Goal: Information Seeking & Learning: Learn about a topic

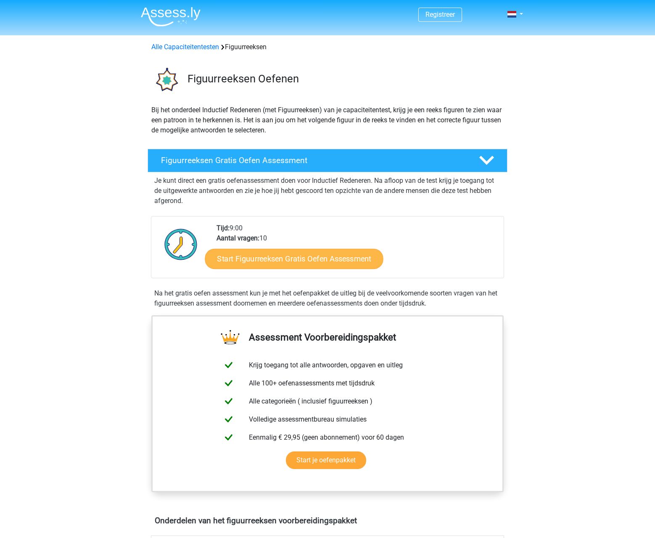
click at [273, 262] on link "Start Figuurreeksen Gratis Oefen Assessment" at bounding box center [294, 259] width 178 height 20
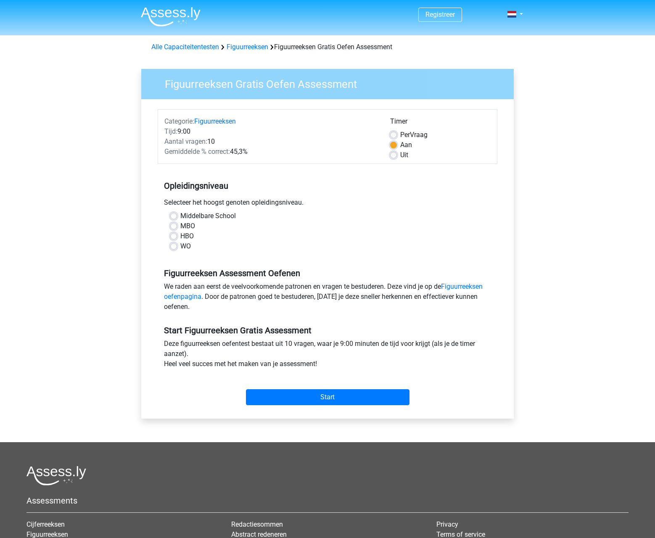
click at [188, 247] on label "WO" at bounding box center [185, 246] width 11 height 10
click at [177, 247] on input "WO" at bounding box center [173, 245] width 7 height 8
radio input "true"
click at [358, 395] on input "Start" at bounding box center [328, 398] width 164 height 16
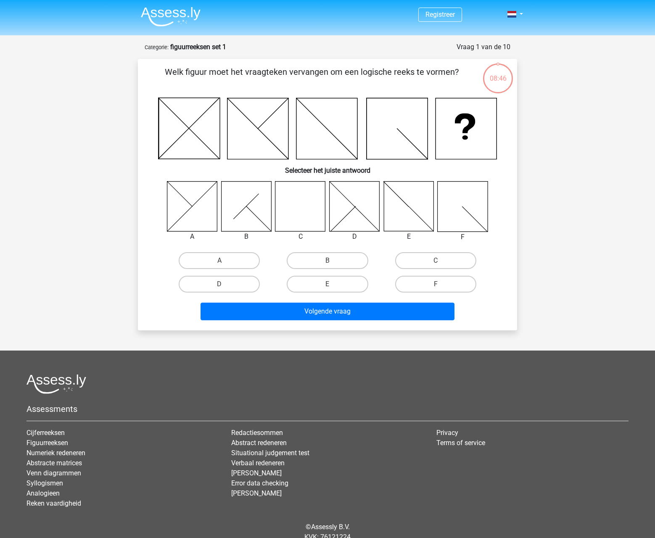
click at [283, 222] on icon at bounding box center [301, 206] width 50 height 50
click at [295, 212] on icon at bounding box center [301, 206] width 50 height 50
click at [419, 258] on label "C" at bounding box center [435, 260] width 81 height 17
click at [436, 261] on input "C" at bounding box center [438, 263] width 5 height 5
radio input "true"
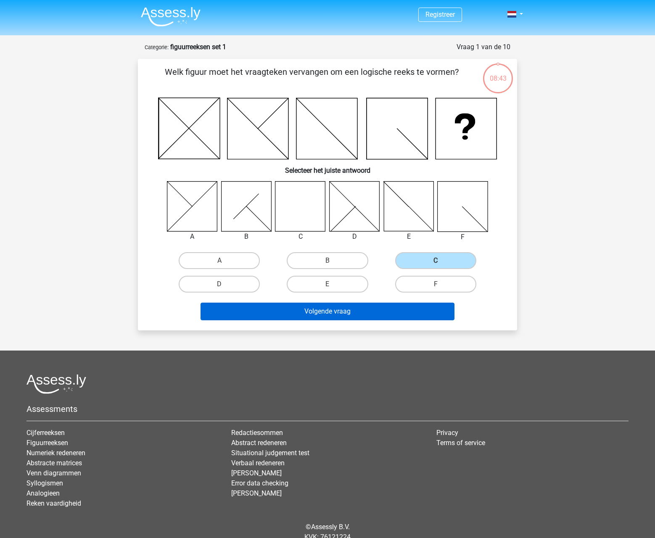
click at [345, 310] on button "Volgende vraag" at bounding box center [328, 312] width 255 height 18
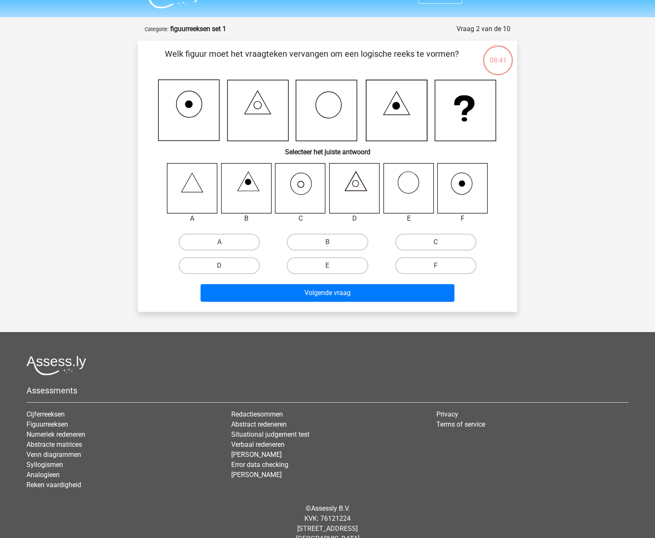
scroll to position [2, 0]
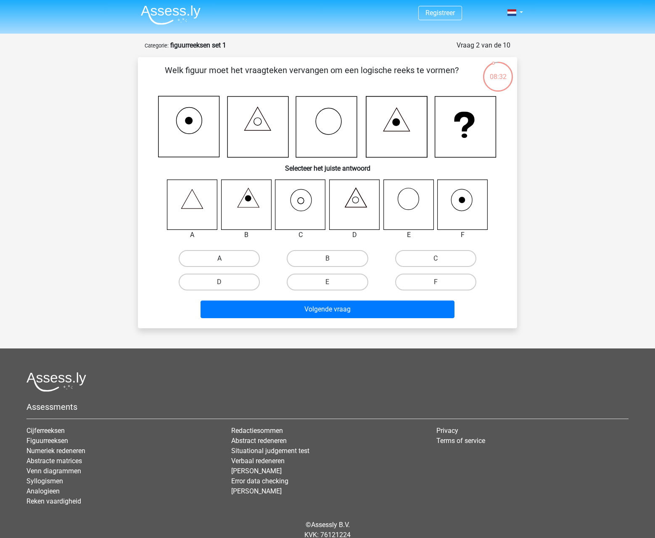
click at [225, 260] on label "A" at bounding box center [219, 258] width 81 height 17
click at [225, 260] on input "A" at bounding box center [222, 261] width 5 height 5
radio input "true"
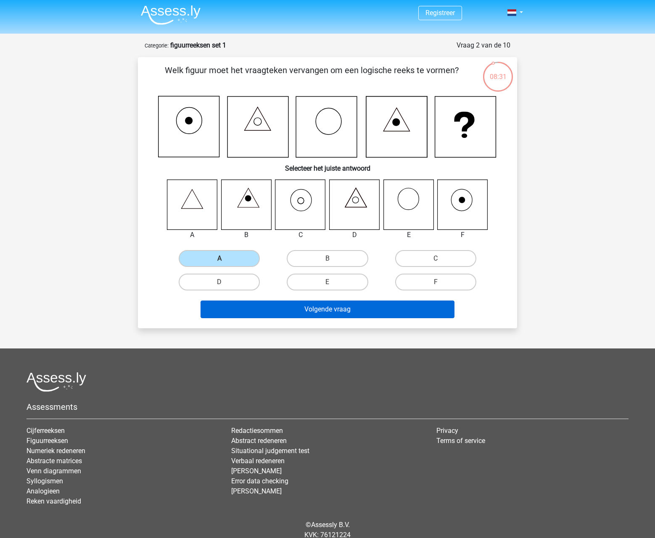
click at [300, 303] on button "Volgende vraag" at bounding box center [328, 310] width 255 height 18
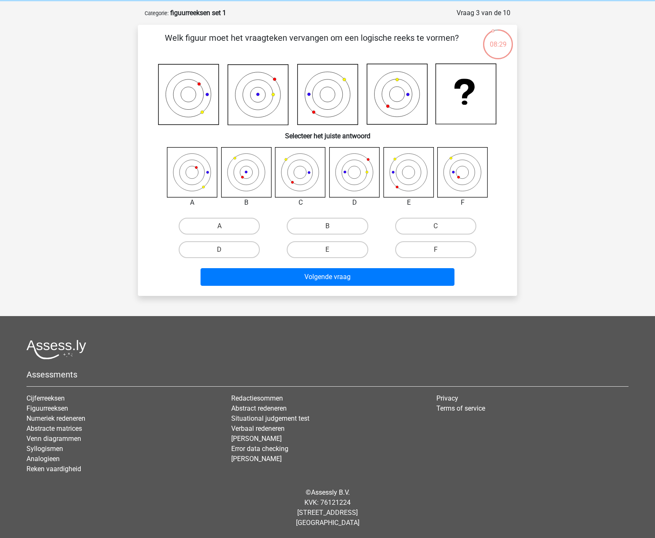
scroll to position [0, 0]
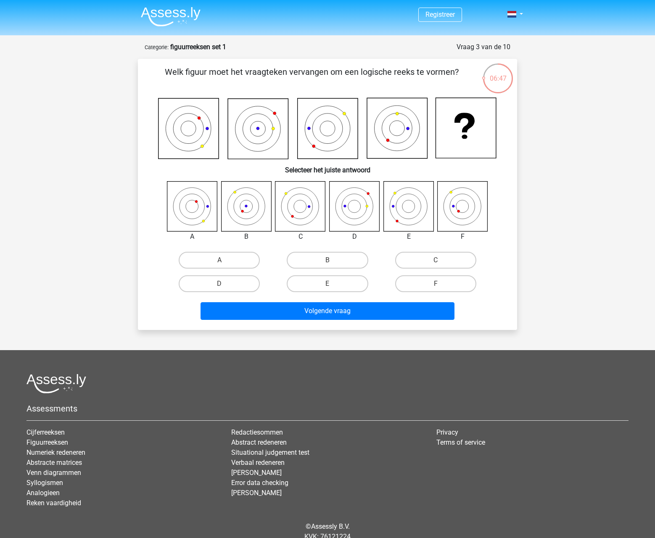
click at [352, 213] on icon at bounding box center [355, 206] width 50 height 50
click at [240, 286] on label "D" at bounding box center [219, 284] width 81 height 17
click at [225, 286] on input "D" at bounding box center [222, 286] width 5 height 5
radio input "true"
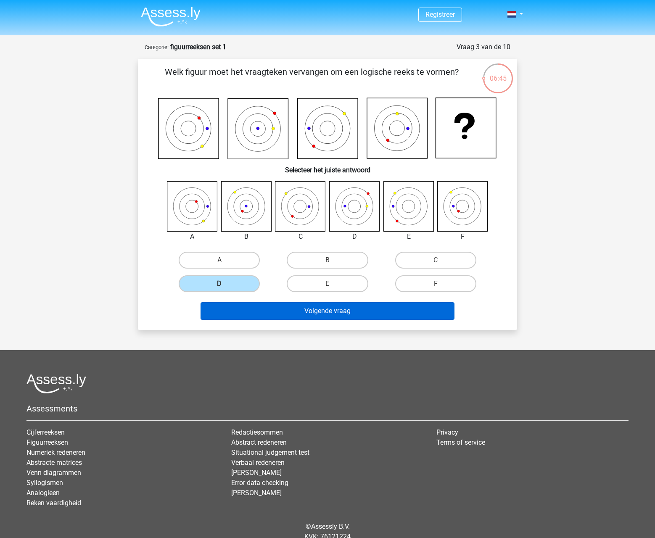
click at [377, 318] on button "Volgende vraag" at bounding box center [328, 311] width 255 height 18
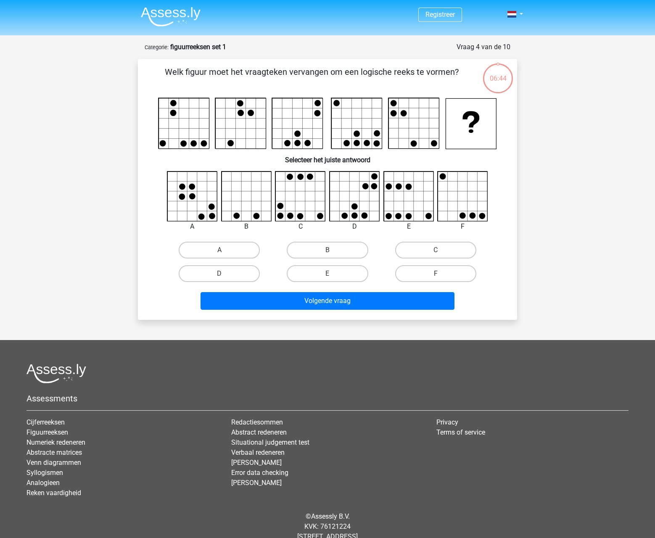
scroll to position [24, 0]
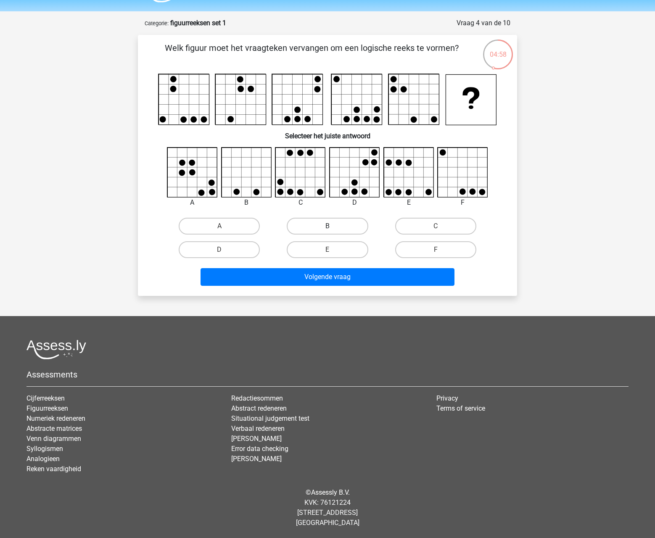
click at [339, 223] on label "B" at bounding box center [327, 226] width 81 height 17
click at [333, 226] on input "B" at bounding box center [330, 228] width 5 height 5
radio input "true"
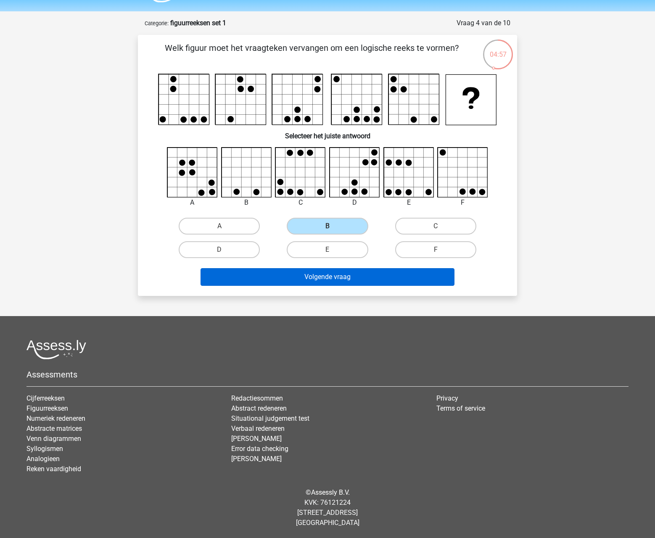
click at [355, 270] on button "Volgende vraag" at bounding box center [328, 277] width 255 height 18
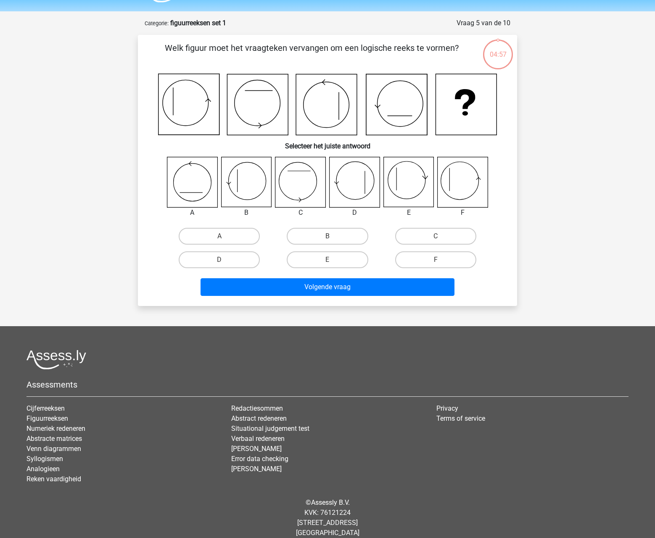
scroll to position [34, 0]
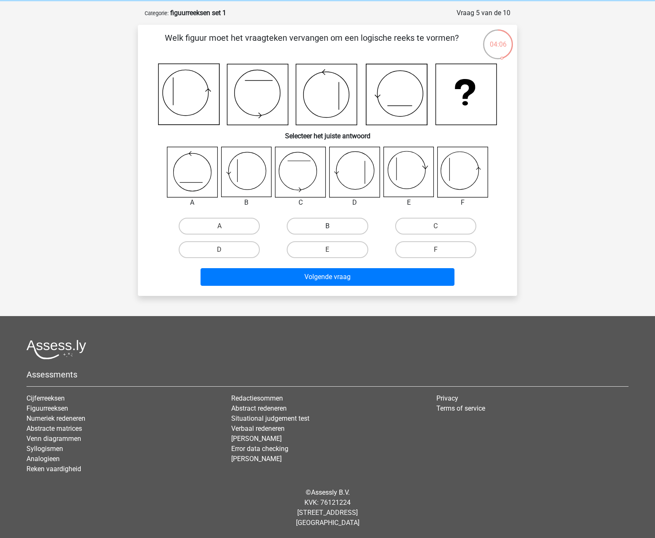
click at [325, 220] on label "B" at bounding box center [327, 226] width 81 height 17
click at [328, 226] on input "B" at bounding box center [330, 228] width 5 height 5
radio input "true"
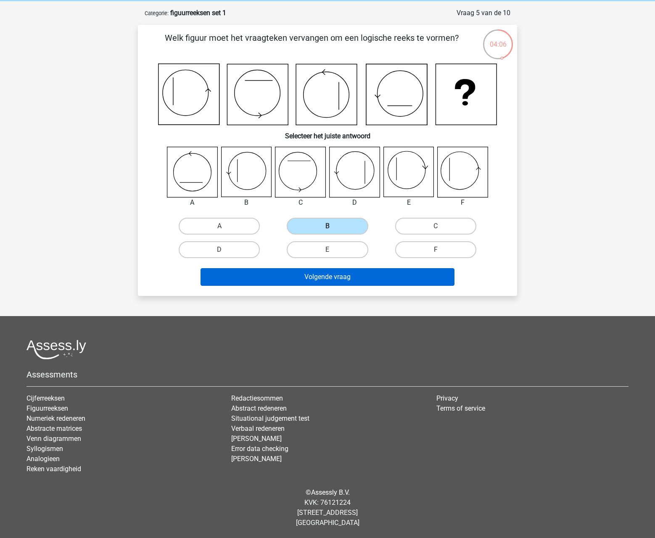
click at [320, 269] on button "Volgende vraag" at bounding box center [328, 277] width 255 height 18
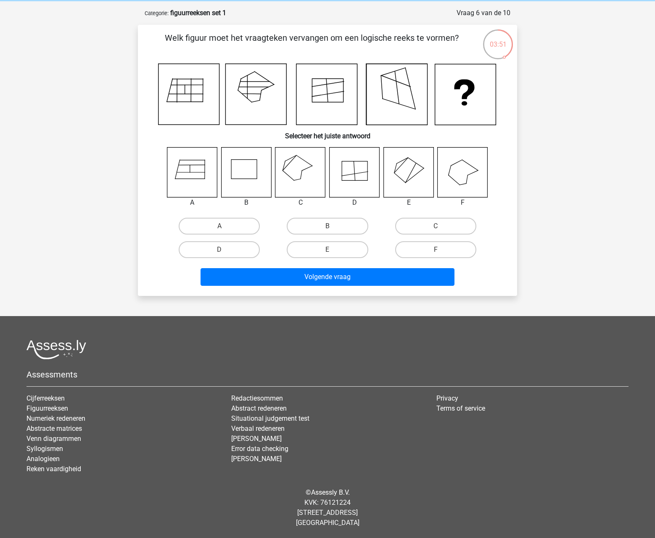
drag, startPoint x: 483, startPoint y: 178, endPoint x: 285, endPoint y: 13, distance: 257.2
click at [575, 54] on div "Registreer Nederlands English" at bounding box center [327, 252] width 655 height 573
click at [576, 159] on div "Registreer Nederlands English" at bounding box center [327, 252] width 655 height 573
click at [309, 175] on icon at bounding box center [301, 172] width 50 height 50
click at [422, 227] on label "C" at bounding box center [435, 226] width 81 height 17
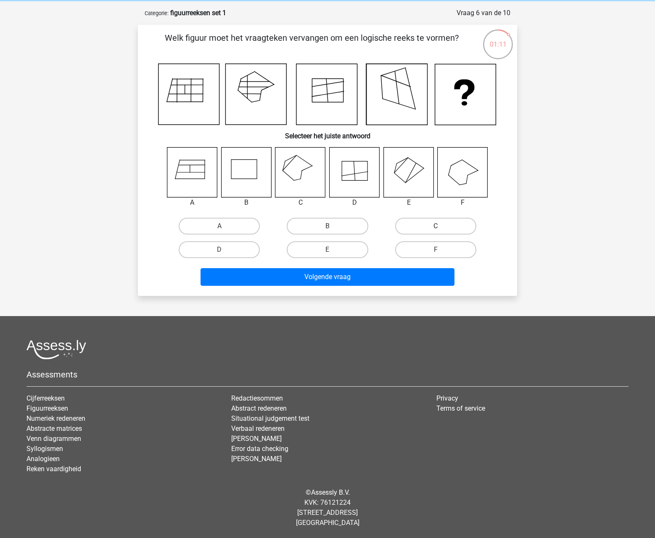
click at [436, 227] on input "C" at bounding box center [438, 228] width 5 height 5
radio input "true"
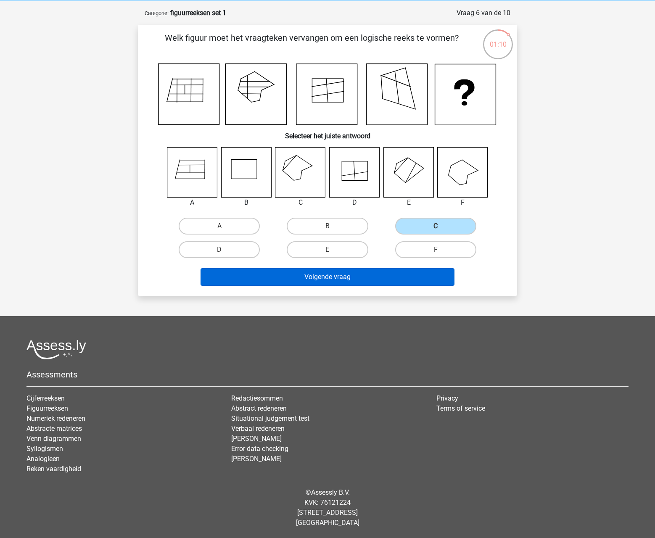
click at [373, 281] on button "Volgende vraag" at bounding box center [328, 277] width 255 height 18
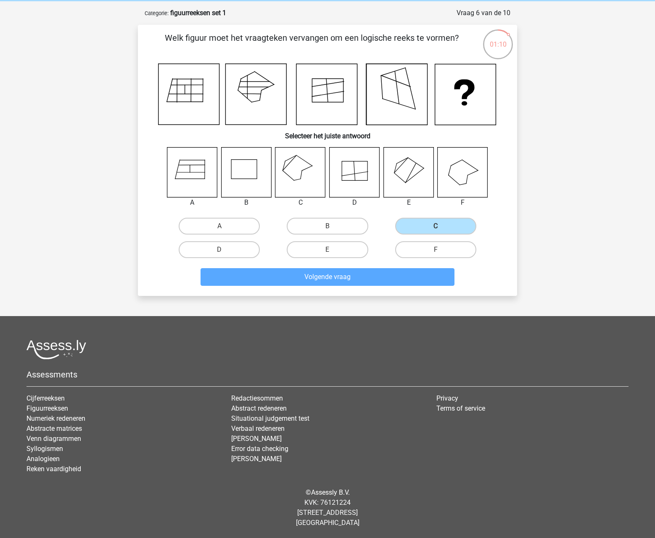
scroll to position [35, 0]
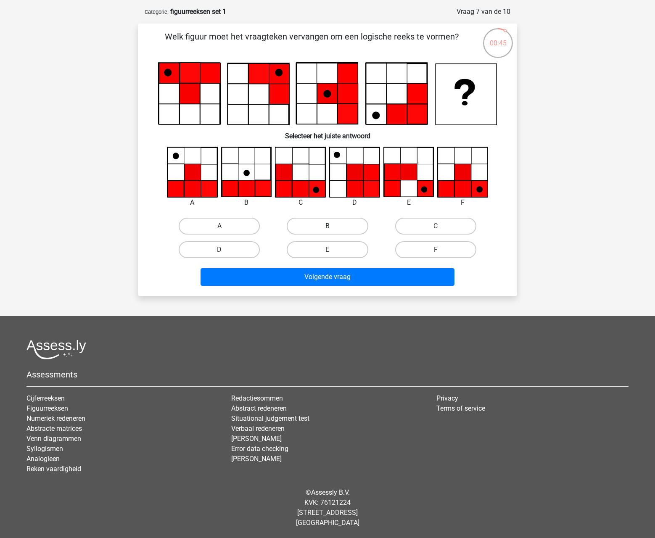
click at [337, 230] on label "B" at bounding box center [327, 226] width 81 height 17
click at [333, 230] on input "B" at bounding box center [330, 228] width 5 height 5
radio input "true"
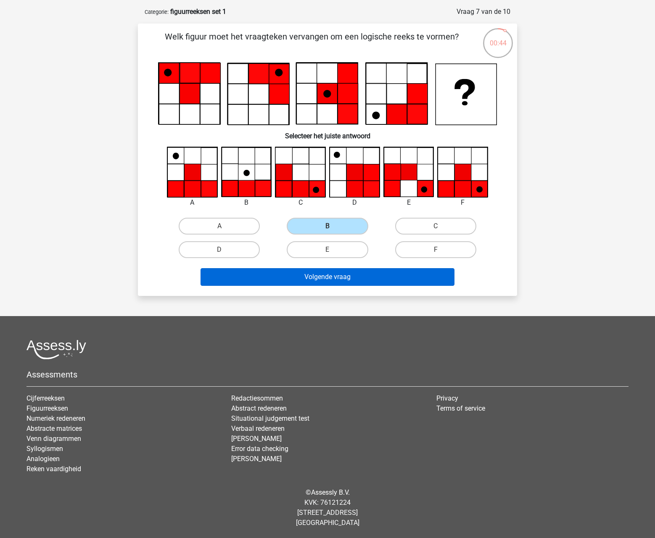
click at [338, 280] on button "Volgende vraag" at bounding box center [328, 277] width 255 height 18
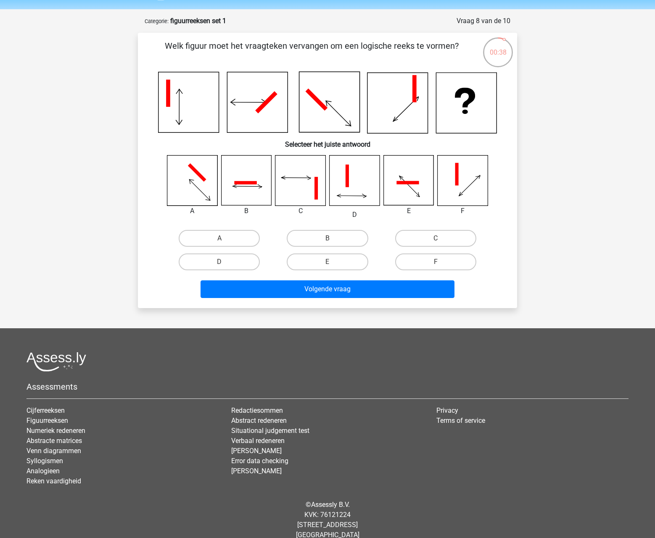
scroll to position [5, 0]
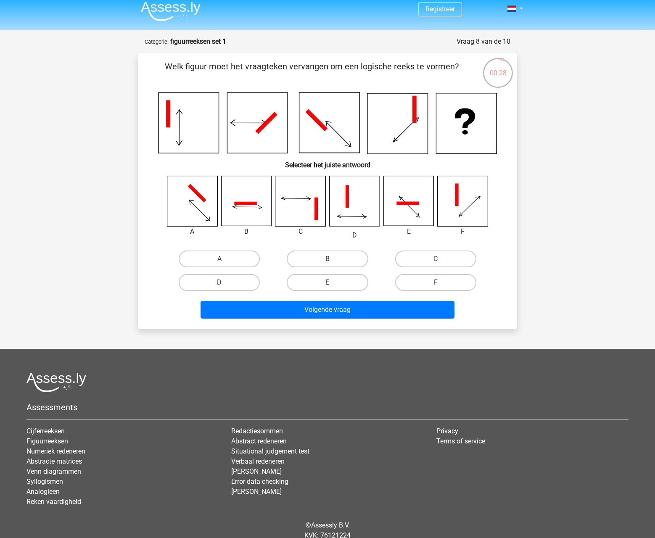
click at [435, 284] on label "F" at bounding box center [435, 282] width 81 height 17
click at [436, 284] on input "F" at bounding box center [438, 285] width 5 height 5
radio input "true"
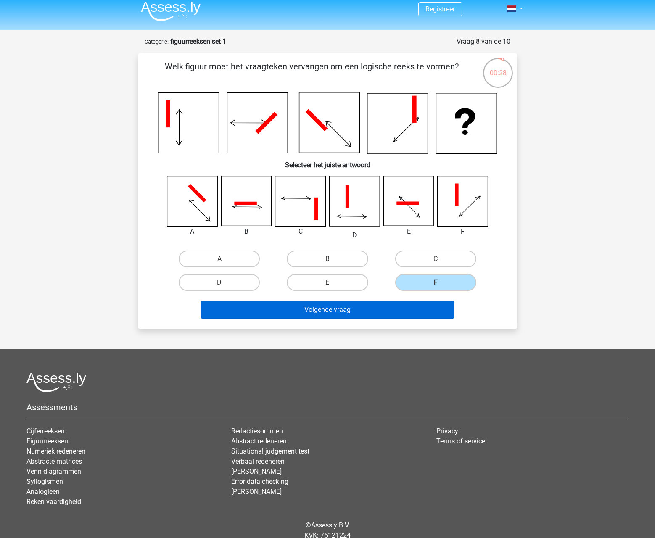
click at [374, 310] on button "Volgende vraag" at bounding box center [328, 310] width 255 height 18
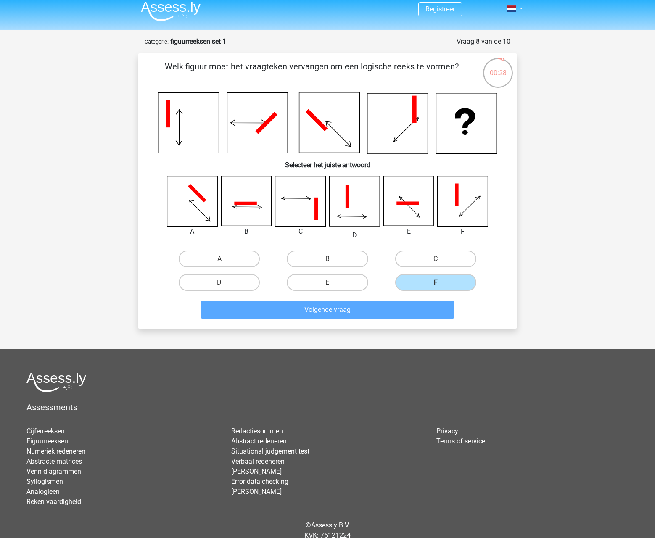
scroll to position [34, 0]
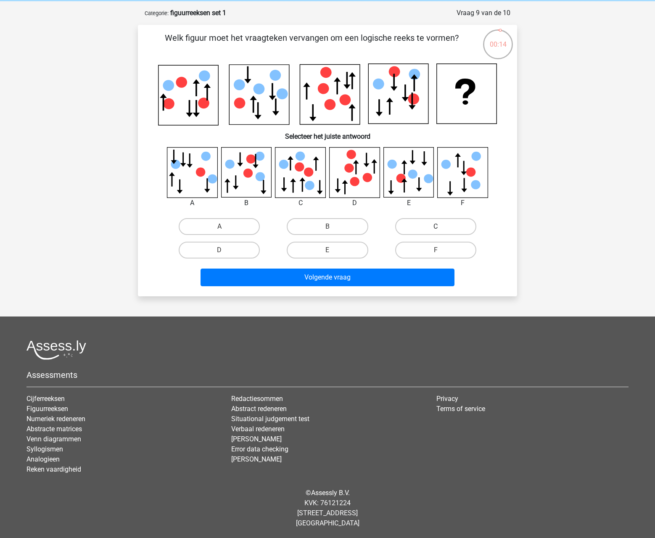
click at [432, 225] on label "C" at bounding box center [435, 226] width 81 height 17
click at [436, 227] on input "C" at bounding box center [438, 229] width 5 height 5
radio input "true"
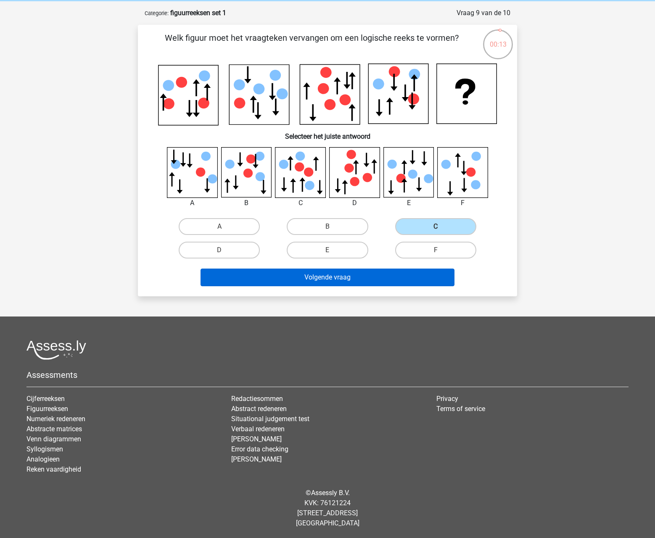
click at [384, 277] on button "Volgende vraag" at bounding box center [328, 278] width 255 height 18
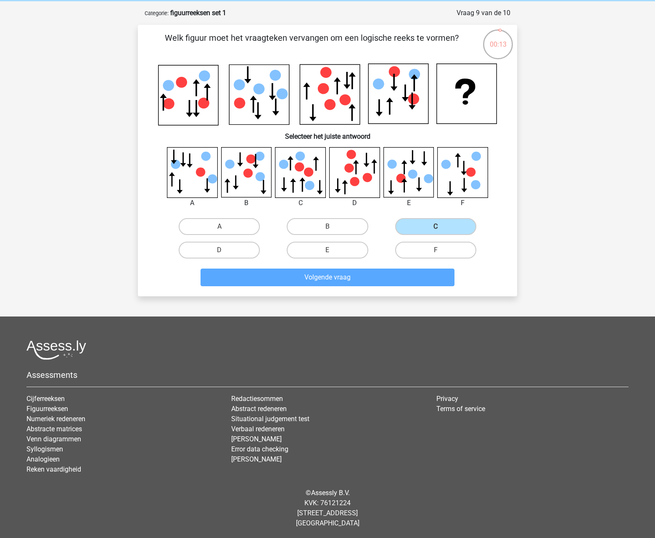
scroll to position [24, 0]
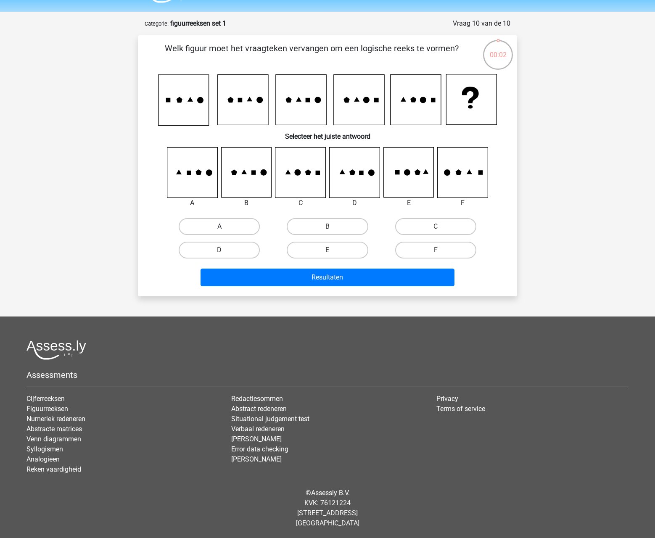
click at [235, 222] on label "A" at bounding box center [219, 226] width 81 height 17
click at [225, 227] on input "A" at bounding box center [222, 229] width 5 height 5
radio input "true"
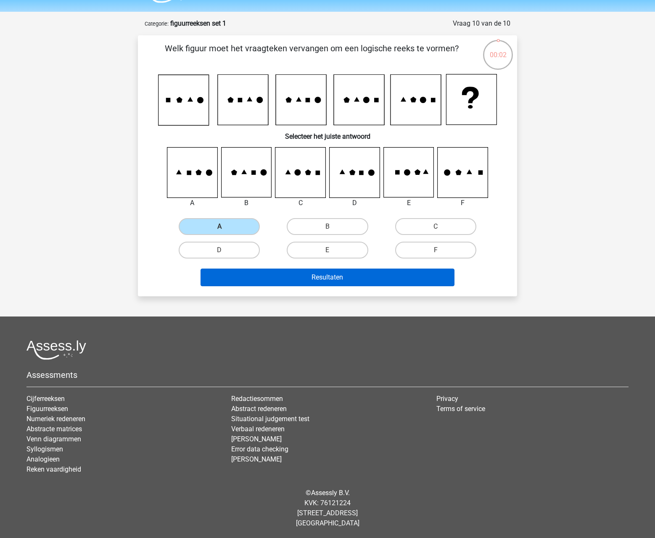
click at [276, 273] on button "Resultaten" at bounding box center [328, 278] width 255 height 18
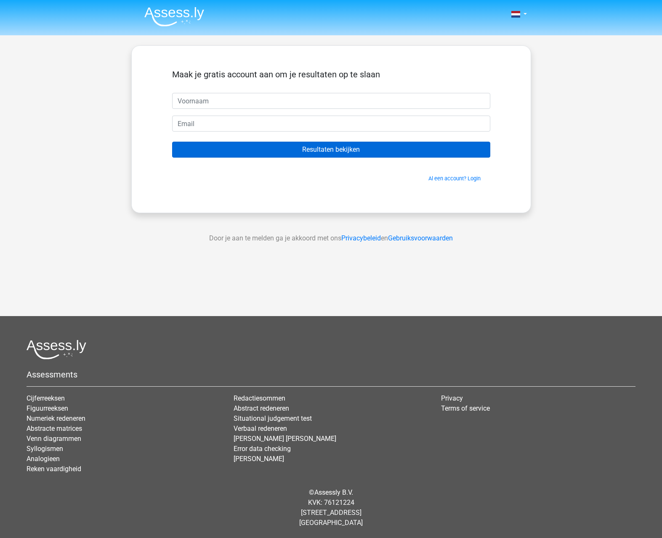
click at [381, 150] on input "Resultaten bekijken" at bounding box center [331, 150] width 318 height 16
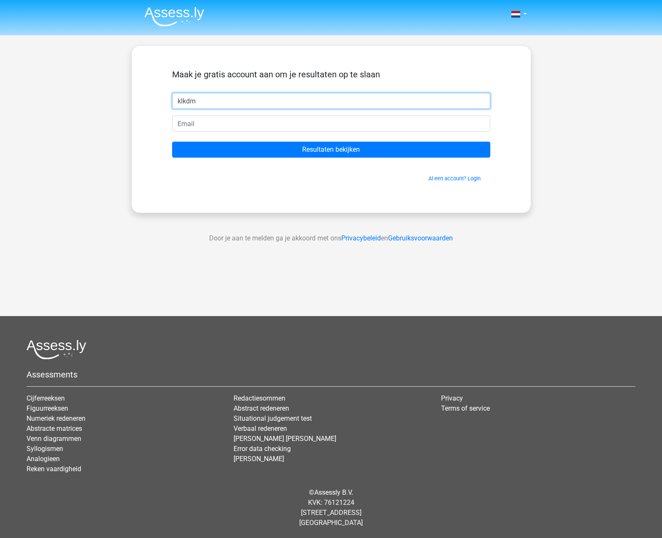
type input "klkdm"
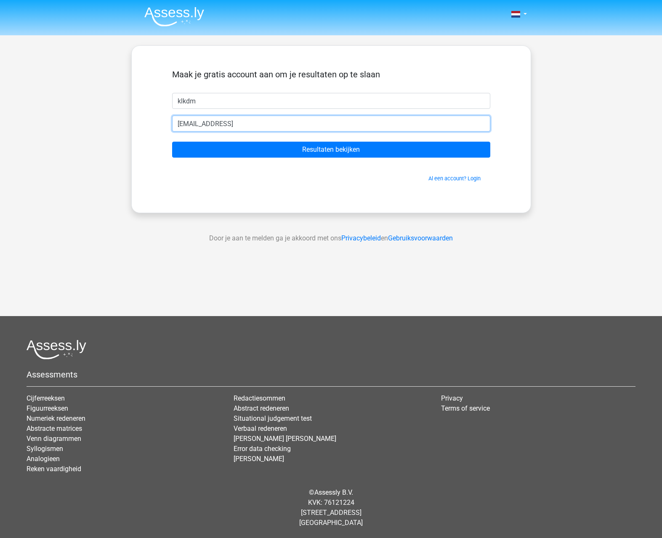
type input "lkdjd@gmail.clom"
click at [331, 150] on input "Resultaten bekijken" at bounding box center [331, 150] width 318 height 16
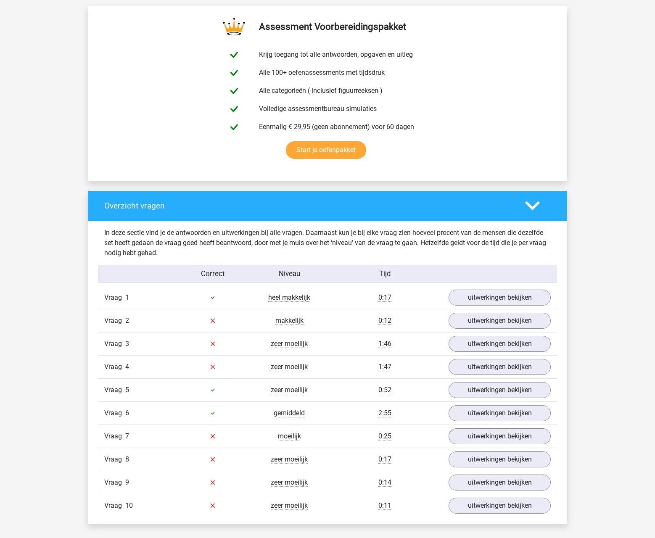
scroll to position [476, 0]
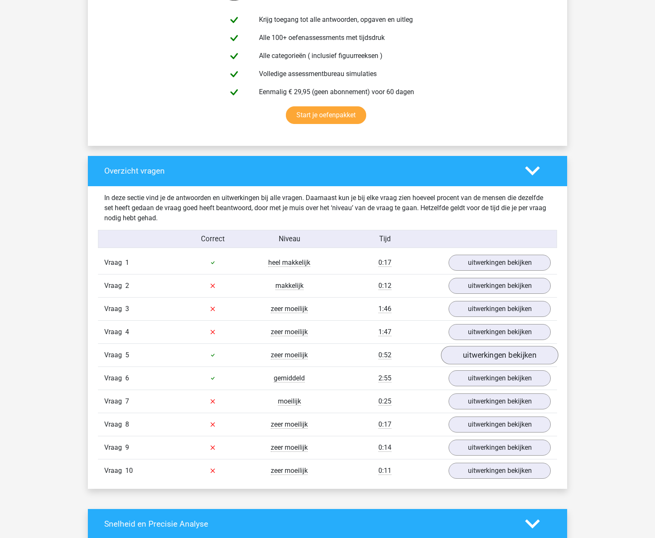
click at [476, 355] on link "uitwerkingen bekijken" at bounding box center [499, 355] width 117 height 19
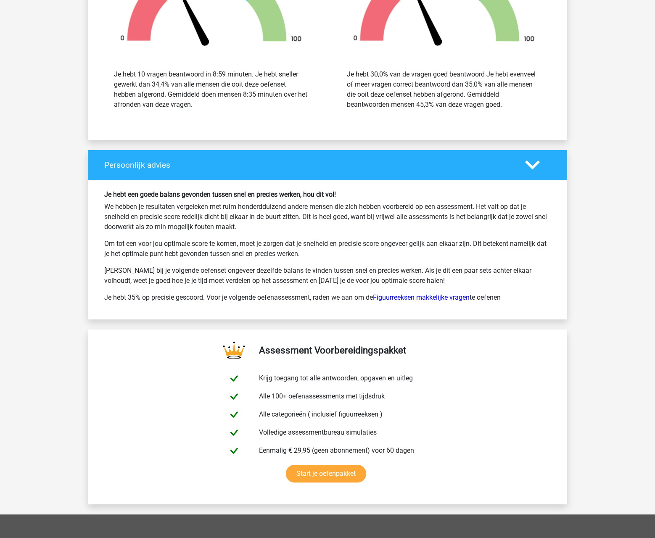
scroll to position [1732, 0]
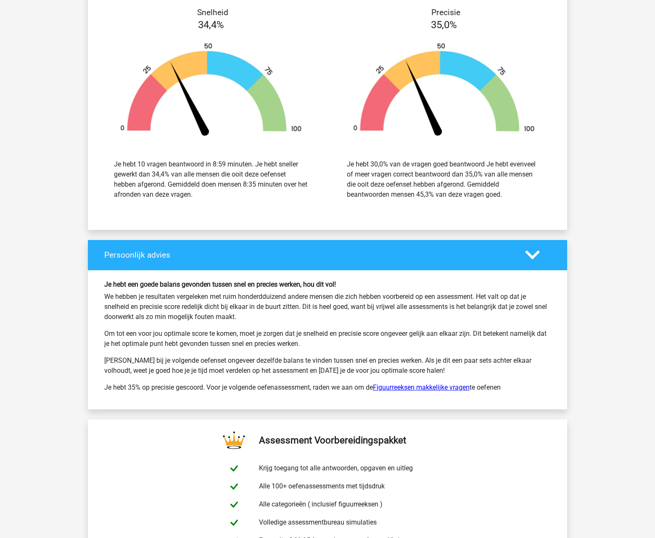
click at [430, 387] on link "Figuurreeksen makkelijke vragen" at bounding box center [421, 388] width 97 height 8
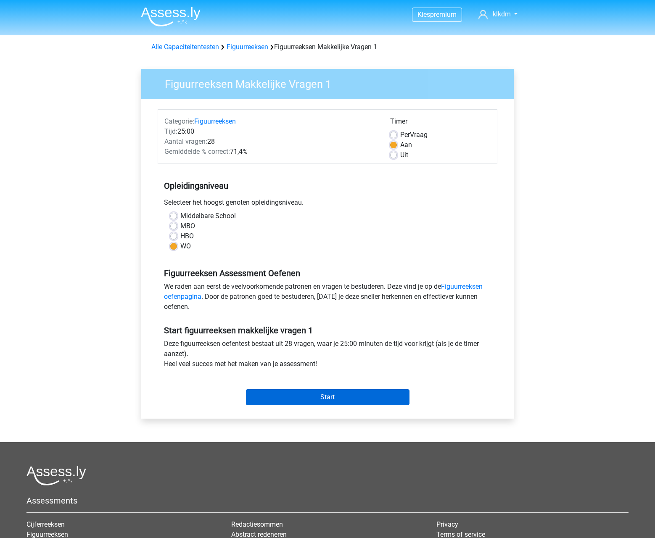
click at [361, 399] on input "Start" at bounding box center [328, 398] width 164 height 16
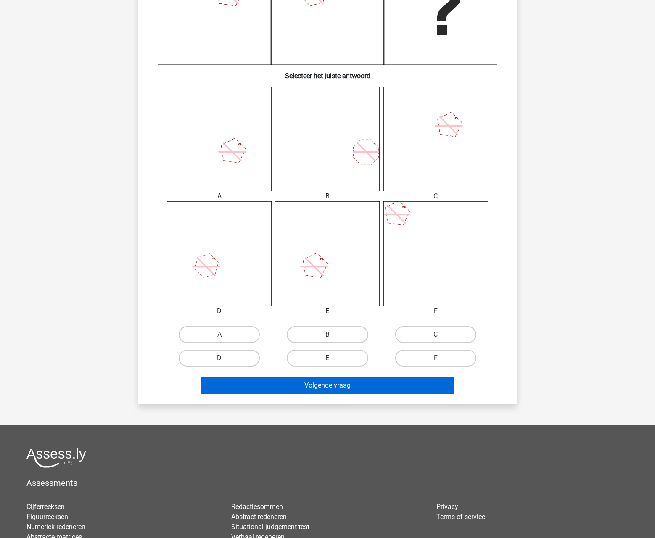
scroll to position [212, 0]
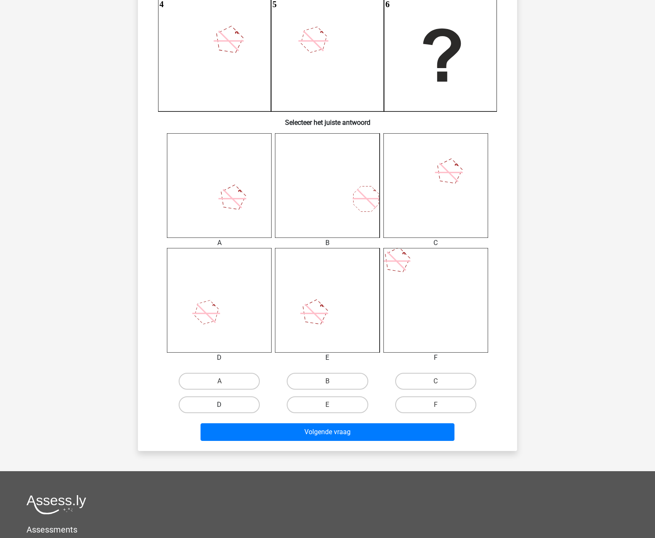
click at [239, 406] on label "D" at bounding box center [219, 405] width 81 height 17
click at [225, 406] on input "D" at bounding box center [222, 407] width 5 height 5
radio input "true"
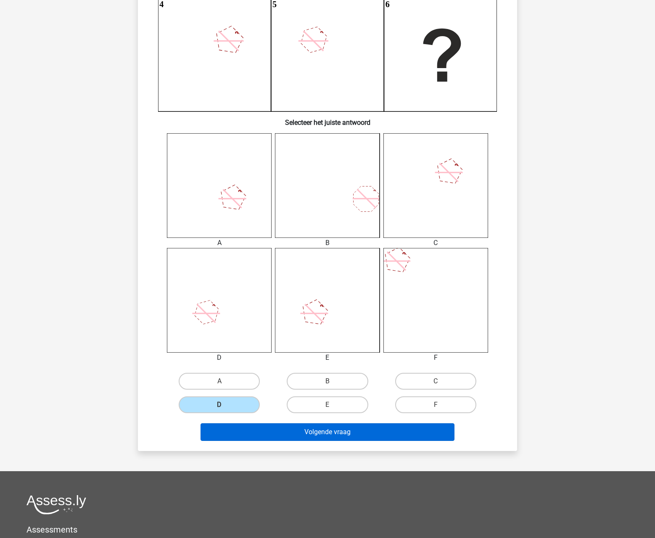
click at [295, 439] on button "Volgende vraag" at bounding box center [328, 433] width 255 height 18
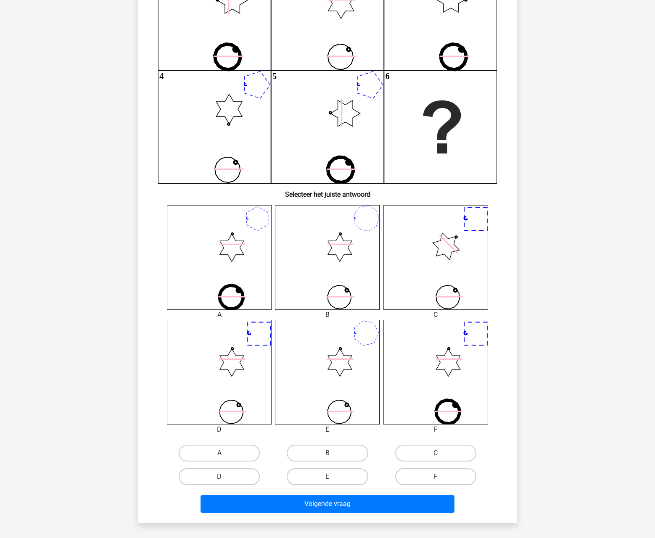
scroll to position [8, 0]
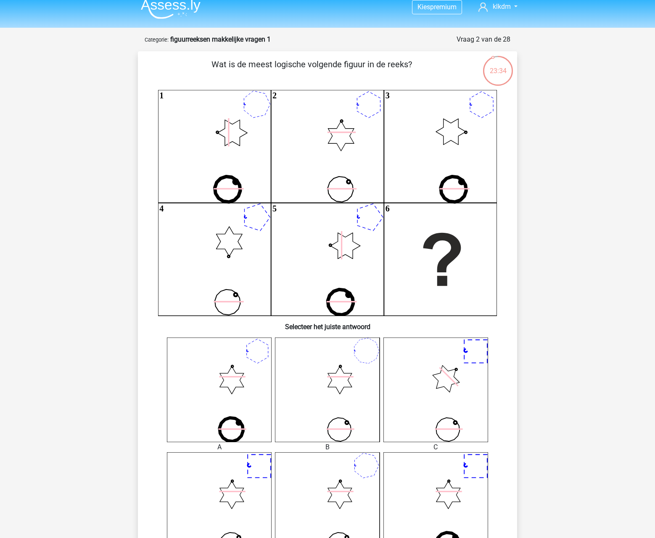
drag, startPoint x: 205, startPoint y: 373, endPoint x: 550, endPoint y: 334, distance: 347.2
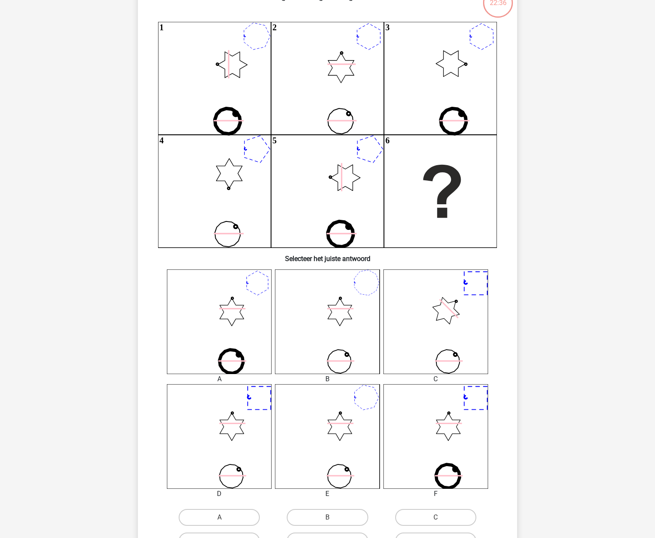
scroll to position [180, 0]
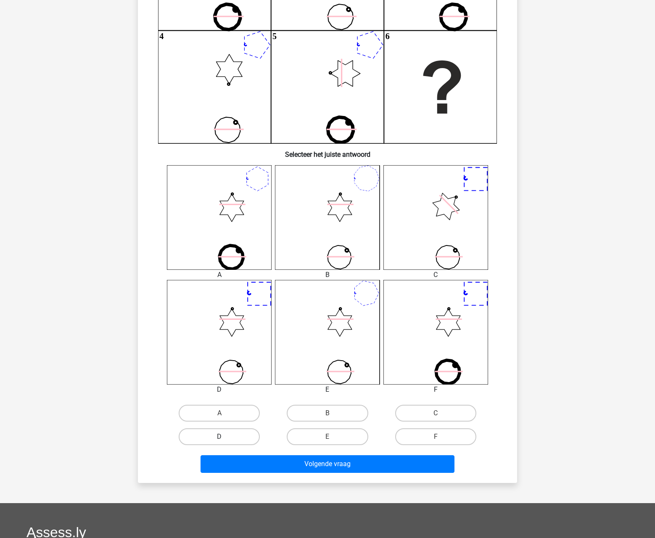
click at [243, 438] on label "D" at bounding box center [219, 437] width 81 height 17
click at [225, 438] on input "D" at bounding box center [222, 439] width 5 height 5
radio input "true"
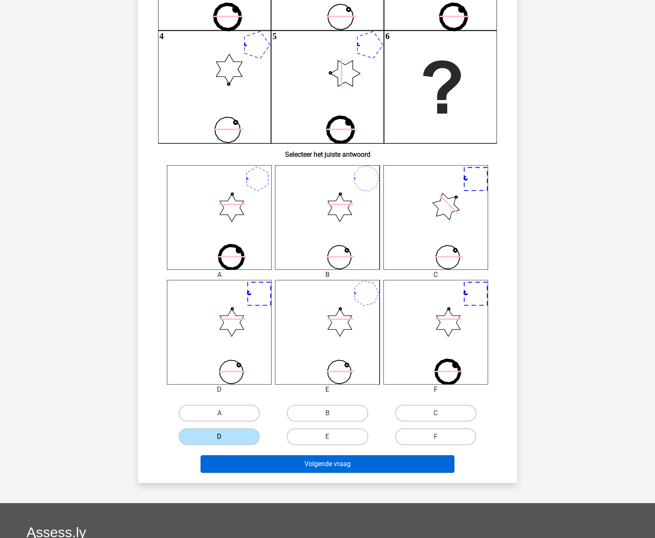
click at [312, 469] on button "Volgende vraag" at bounding box center [328, 465] width 255 height 18
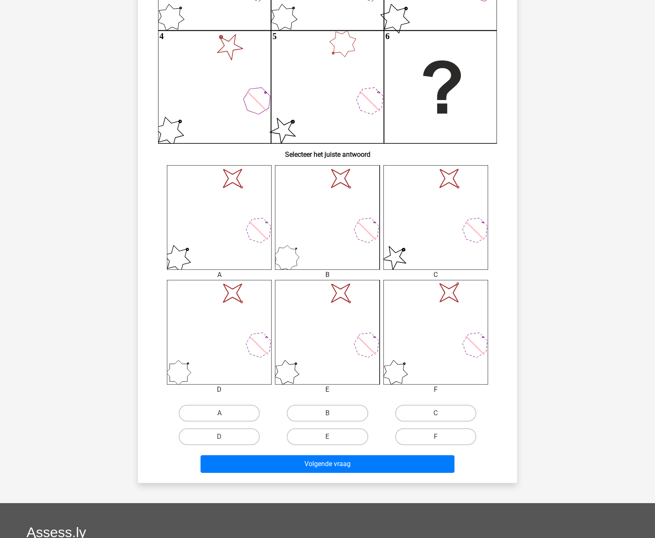
scroll to position [42, 0]
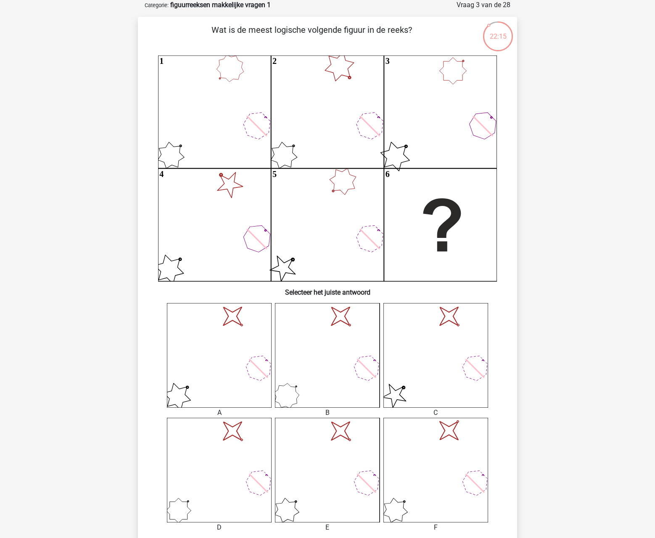
drag, startPoint x: 229, startPoint y: 320, endPoint x: 135, endPoint y: 313, distance: 94.1
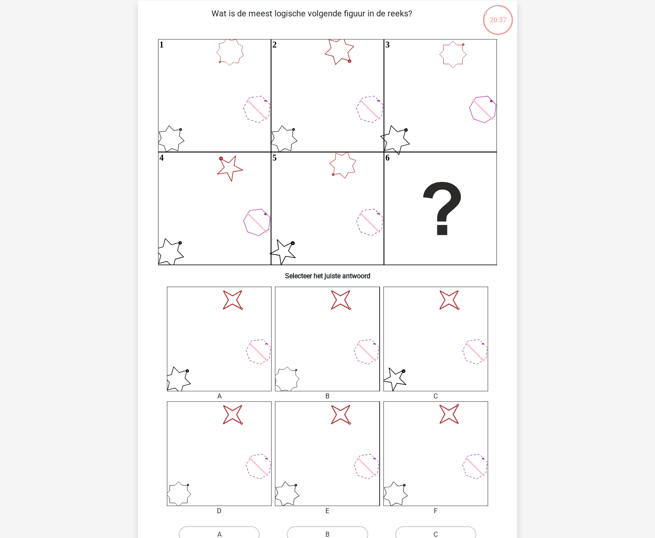
scroll to position [77, 0]
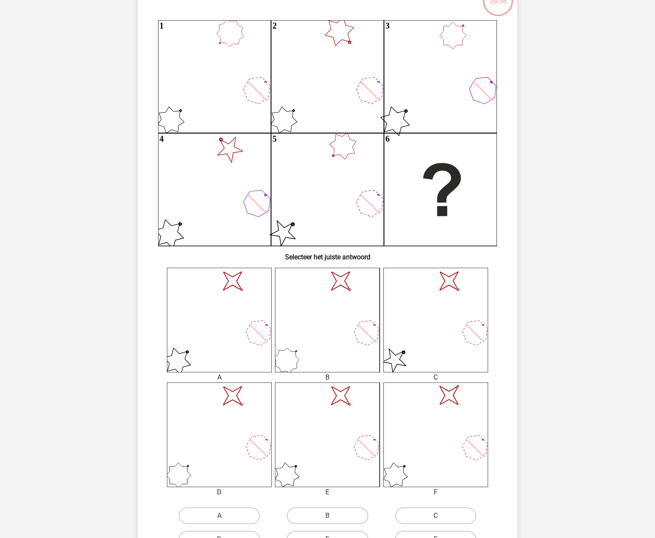
click at [420, 516] on label "C" at bounding box center [435, 516] width 81 height 17
click at [436, 516] on input "C" at bounding box center [438, 518] width 5 height 5
radio input "true"
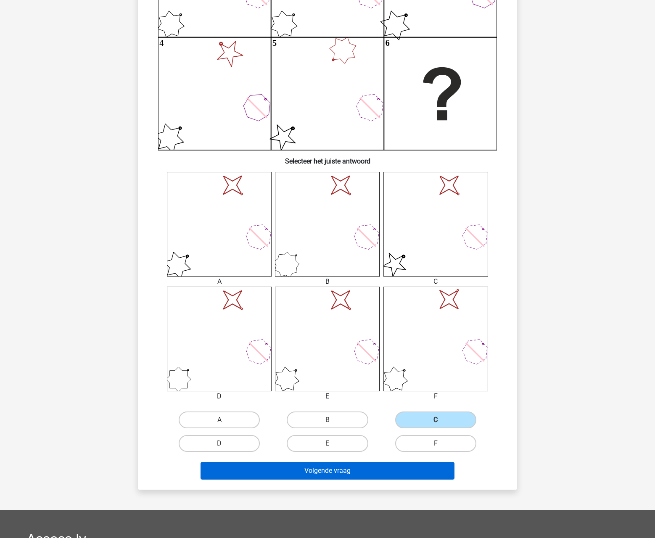
click at [423, 476] on button "Volgende vraag" at bounding box center [328, 471] width 255 height 18
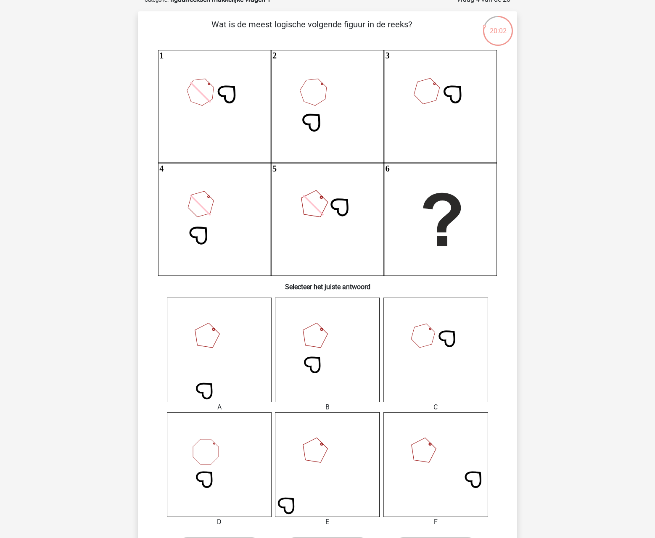
scroll to position [53, 0]
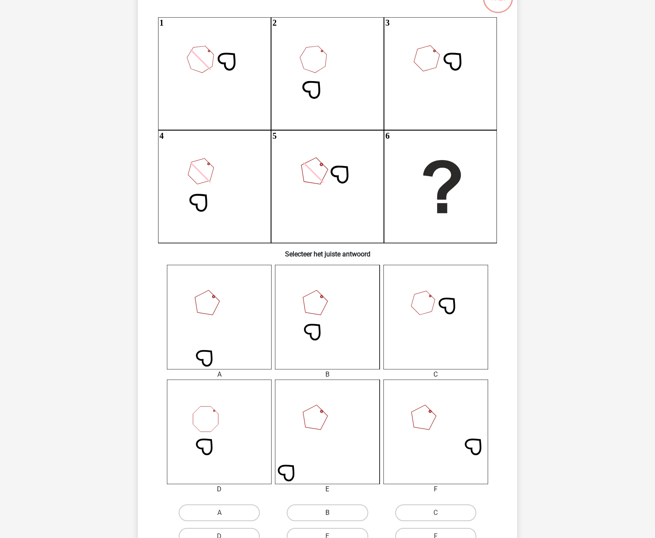
click at [334, 512] on label "B" at bounding box center [327, 513] width 81 height 17
click at [333, 513] on input "B" at bounding box center [330, 515] width 5 height 5
radio input "true"
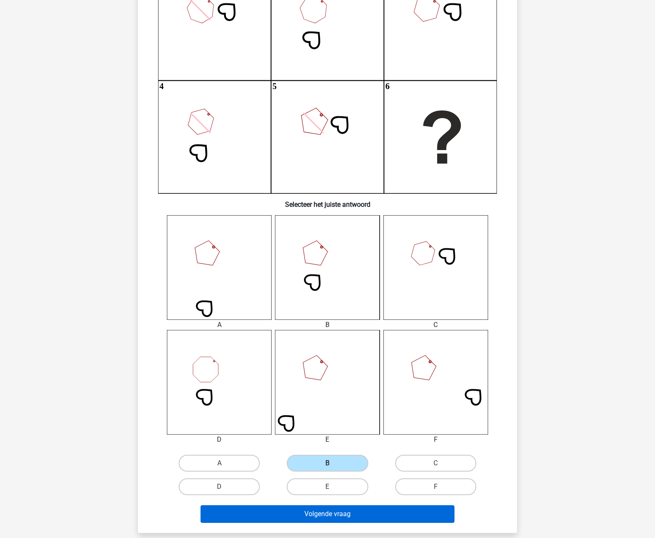
click at [356, 514] on button "Volgende vraag" at bounding box center [328, 515] width 255 height 18
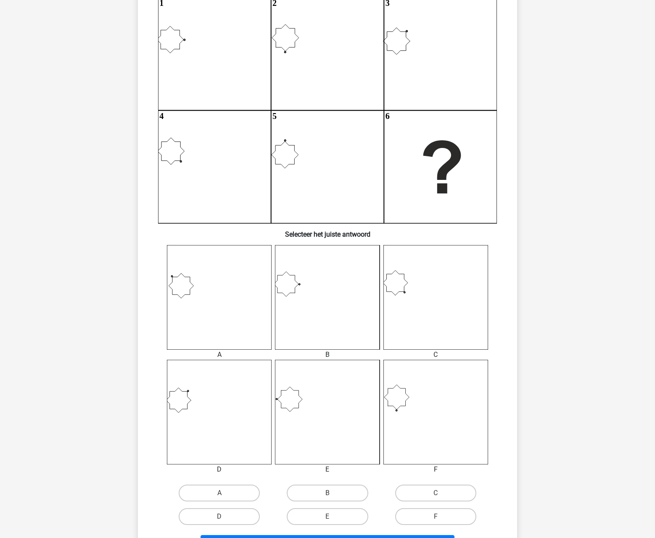
scroll to position [144, 0]
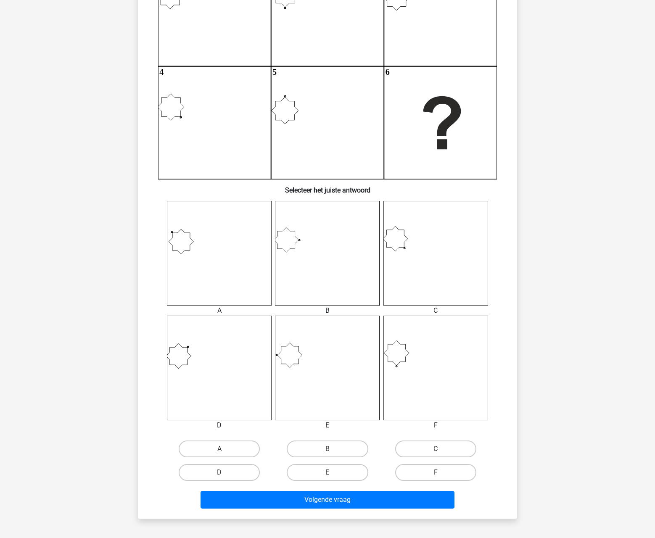
click at [421, 446] on label "C" at bounding box center [435, 449] width 81 height 17
click at [436, 449] on input "C" at bounding box center [438, 451] width 5 height 5
radio input "true"
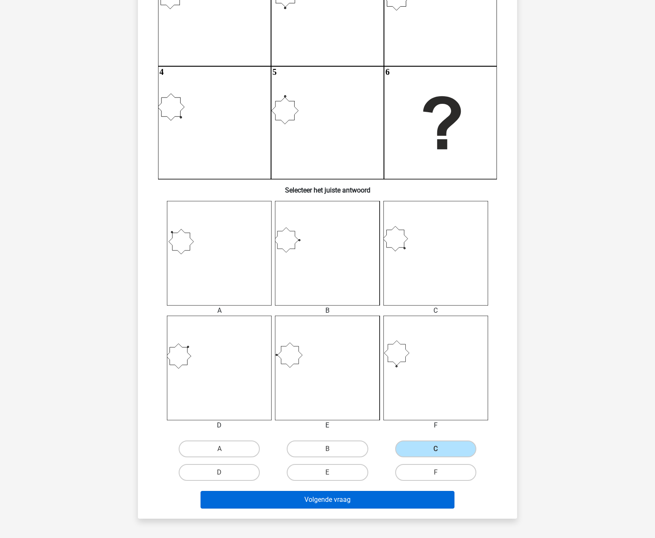
click at [363, 494] on button "Volgende vraag" at bounding box center [328, 500] width 255 height 18
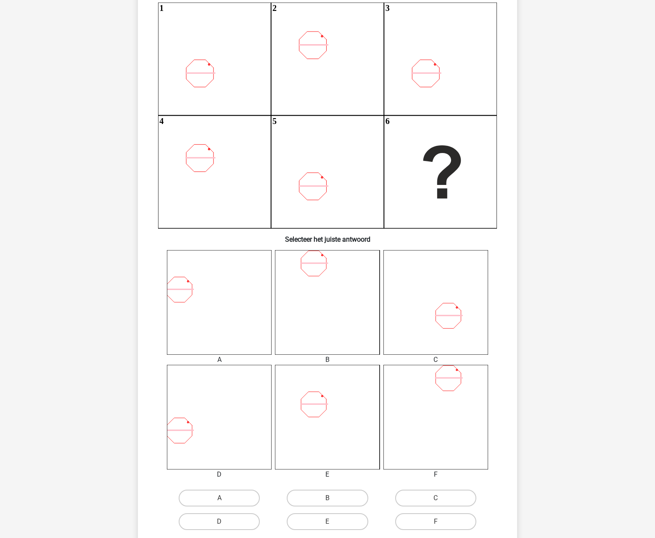
scroll to position [223, 0]
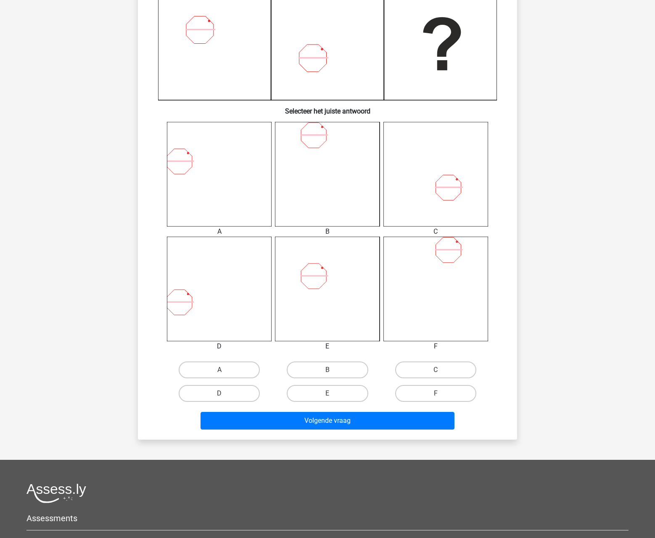
click at [332, 397] on input "E" at bounding box center [330, 396] width 5 height 5
radio input "true"
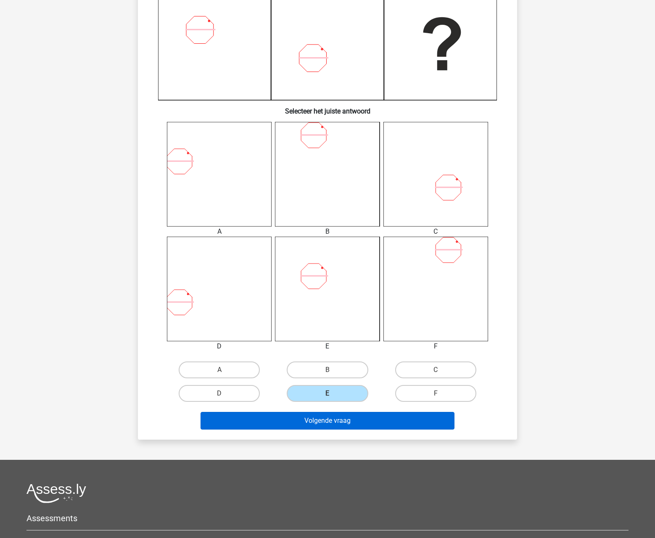
click at [331, 422] on button "Volgende vraag" at bounding box center [328, 421] width 255 height 18
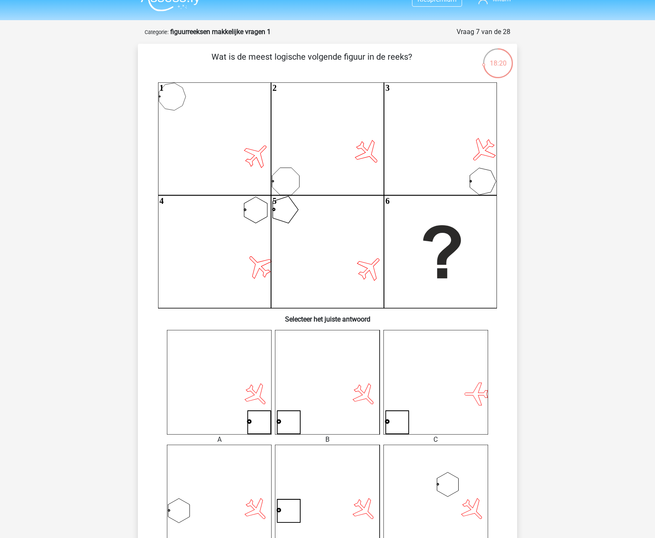
scroll to position [10, 0]
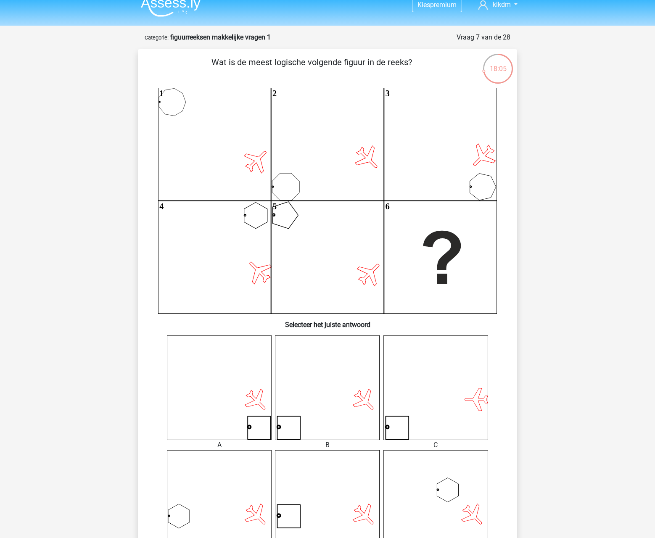
drag, startPoint x: 457, startPoint y: 424, endPoint x: 614, endPoint y: 382, distance: 162.5
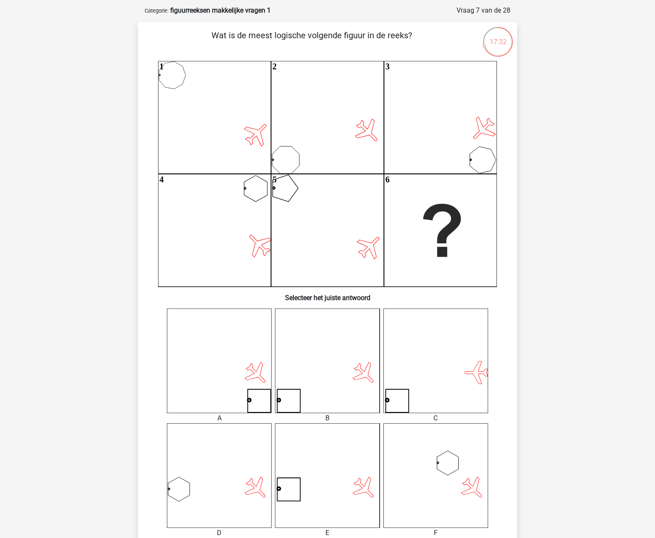
scroll to position [42, 0]
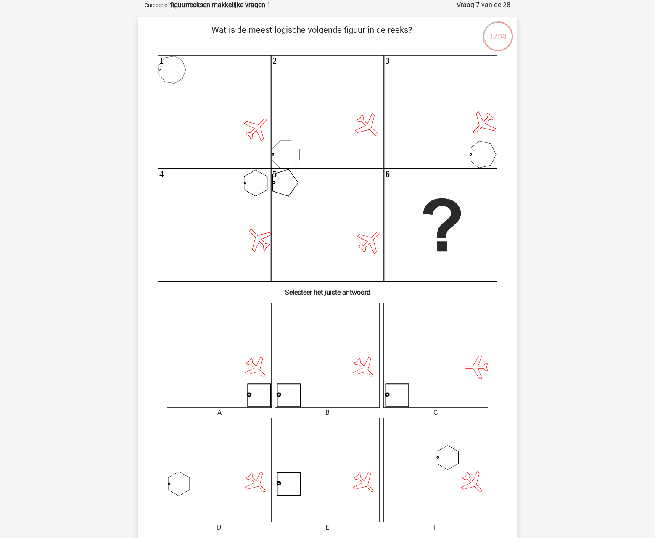
drag, startPoint x: 286, startPoint y: 198, endPoint x: 634, endPoint y: 182, distance: 348.3
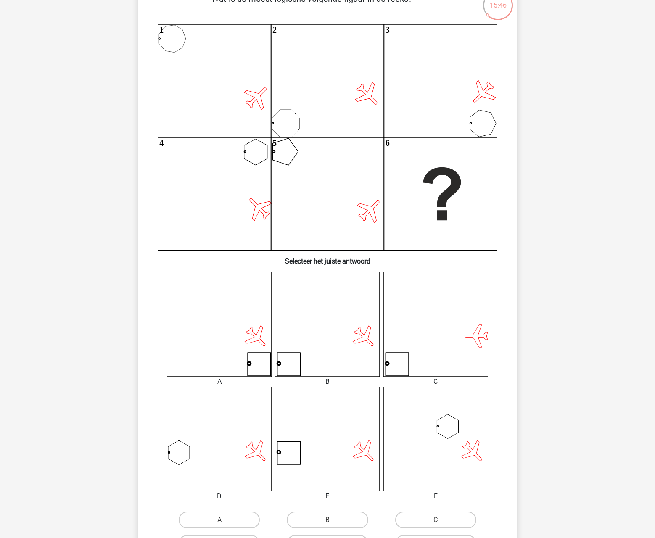
scroll to position [125, 0]
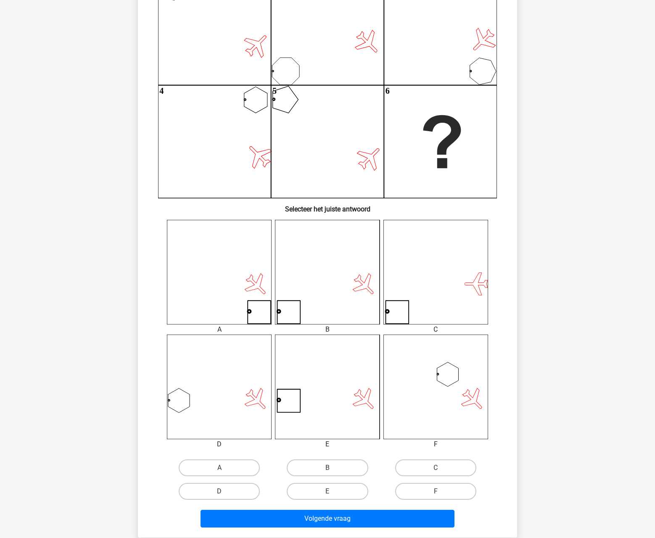
drag, startPoint x: 343, startPoint y: 395, endPoint x: 535, endPoint y: 368, distance: 193.4
click at [535, 368] on div "Kies premium klkdm lkdjd@gmail.clom" at bounding box center [327, 328] width 655 height 906
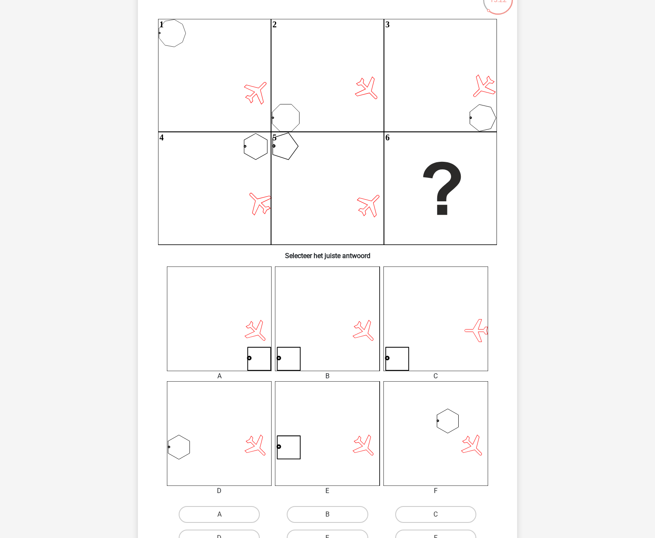
scroll to position [73, 0]
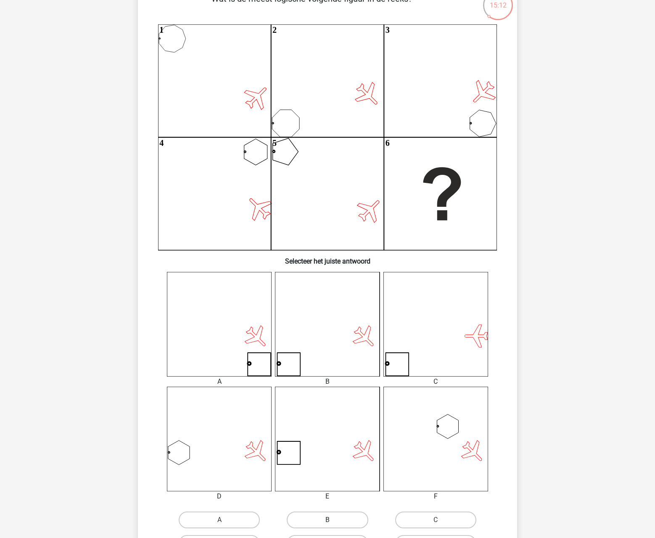
click at [324, 524] on label "B" at bounding box center [327, 520] width 81 height 17
click at [328, 524] on input "B" at bounding box center [330, 522] width 5 height 5
radio input "true"
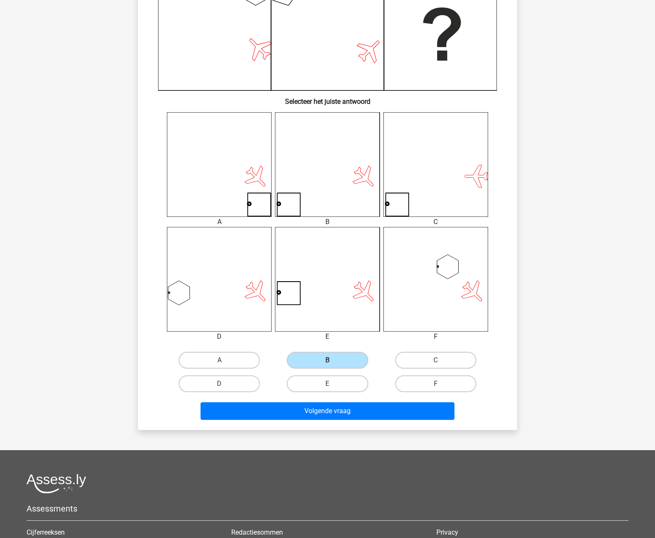
scroll to position [326, 0]
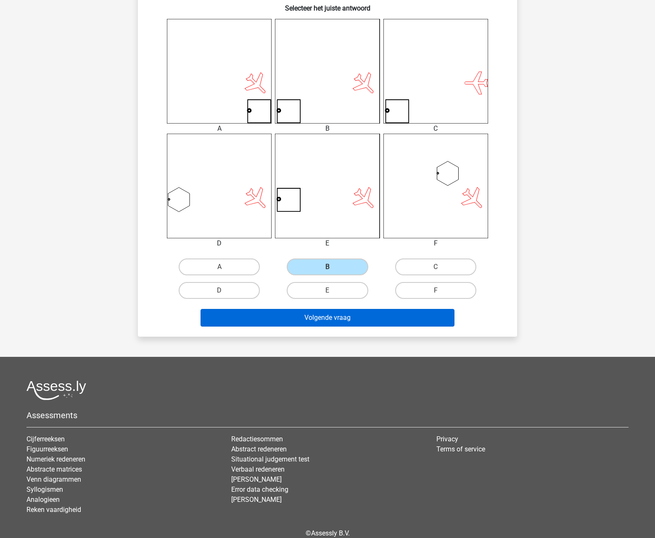
click at [356, 316] on button "Volgende vraag" at bounding box center [328, 318] width 255 height 18
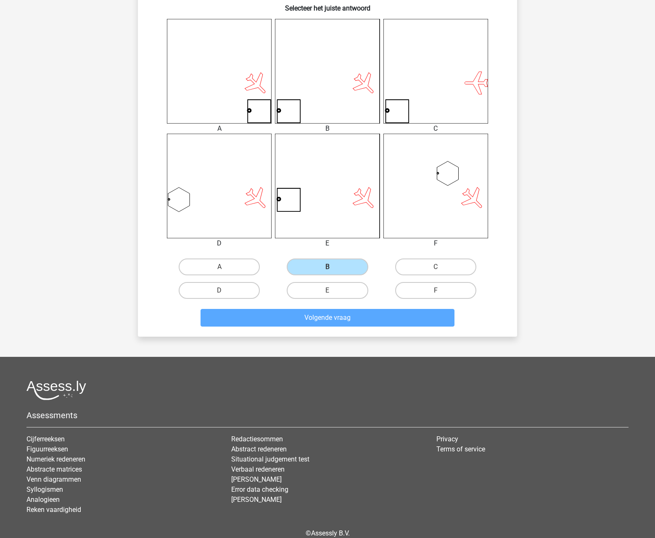
scroll to position [34, 0]
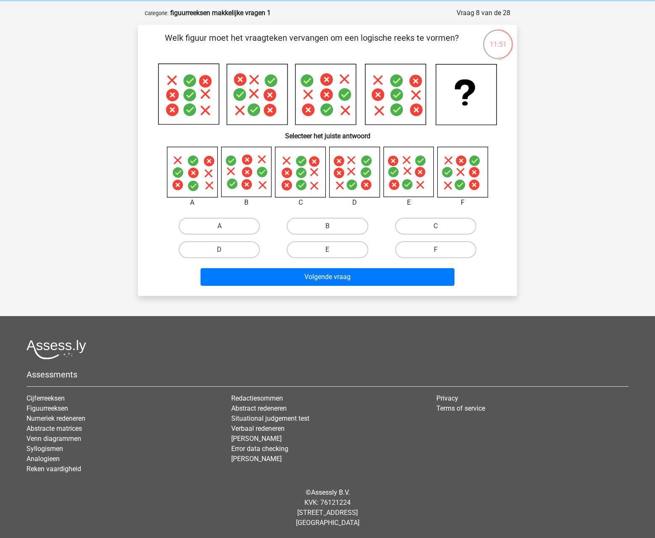
click at [270, 235] on div "F" at bounding box center [219, 226] width 101 height 17
click at [337, 247] on label "E" at bounding box center [327, 249] width 81 height 17
click at [333, 250] on input "E" at bounding box center [330, 252] width 5 height 5
radio input "true"
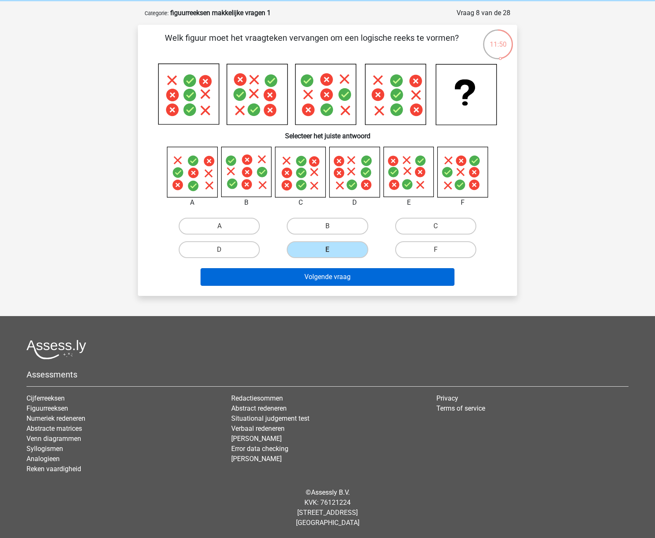
click at [332, 273] on button "Volgende vraag" at bounding box center [328, 277] width 255 height 18
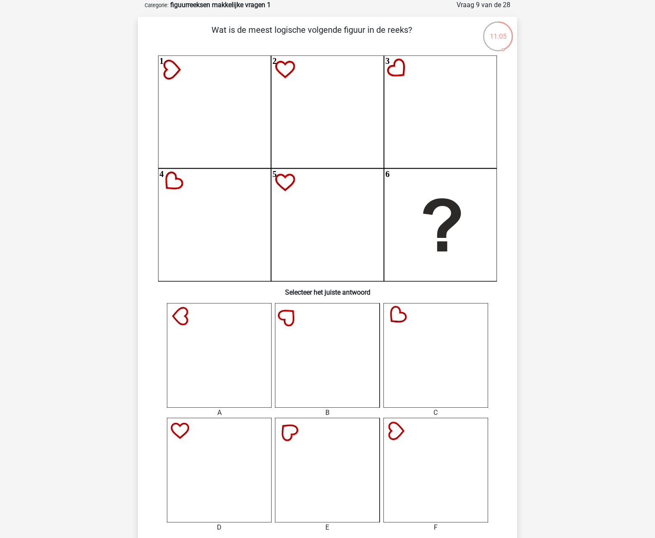
scroll to position [146, 0]
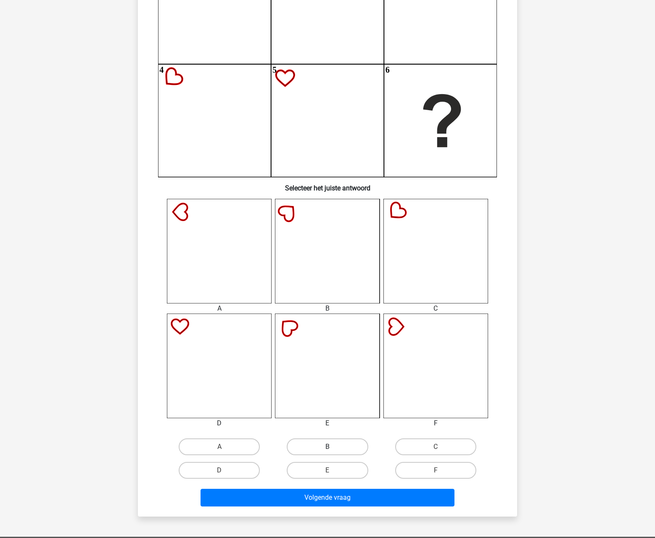
click at [337, 448] on label "B" at bounding box center [327, 447] width 81 height 17
click at [333, 448] on input "B" at bounding box center [330, 449] width 5 height 5
radio input "true"
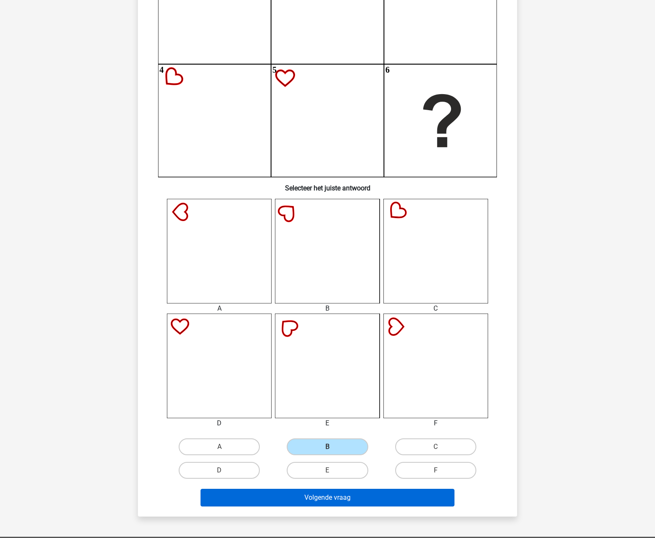
click at [341, 498] on button "Volgende vraag" at bounding box center [328, 498] width 255 height 18
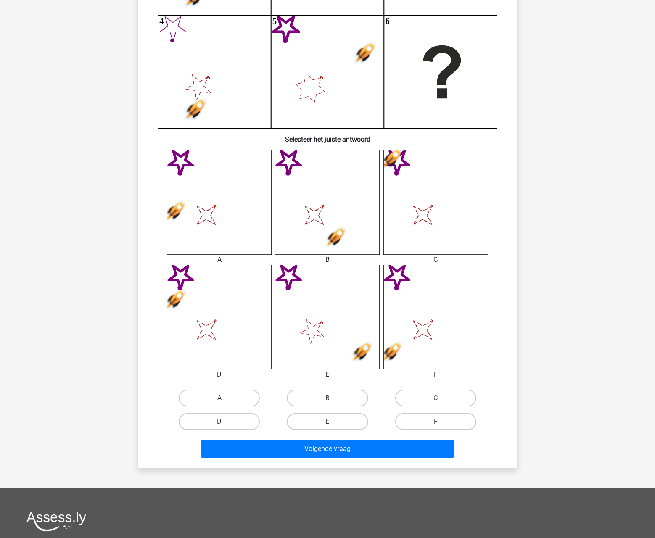
scroll to position [242, 0]
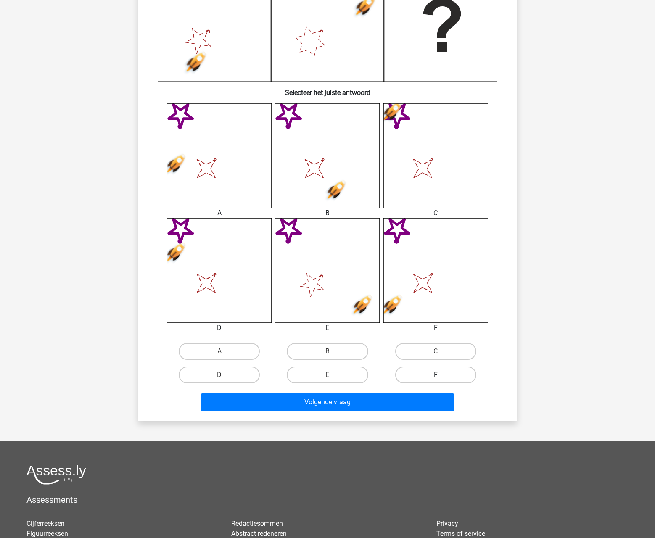
click at [426, 377] on label "F" at bounding box center [435, 375] width 81 height 17
click at [436, 377] on input "F" at bounding box center [438, 377] width 5 height 5
radio input "true"
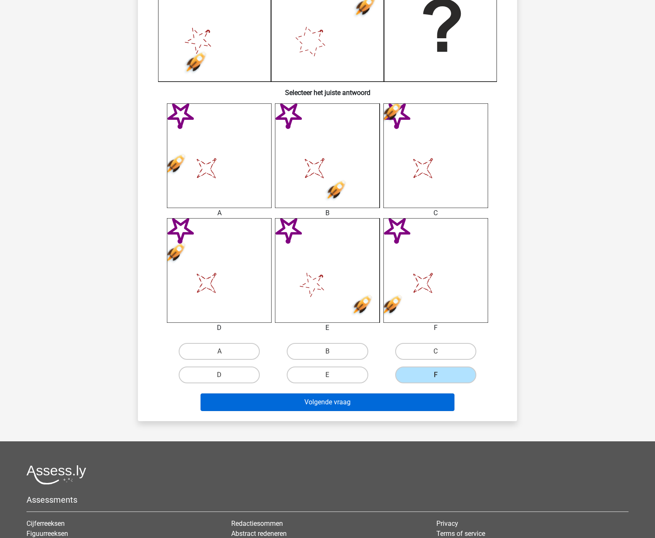
click at [403, 399] on button "Volgende vraag" at bounding box center [328, 403] width 255 height 18
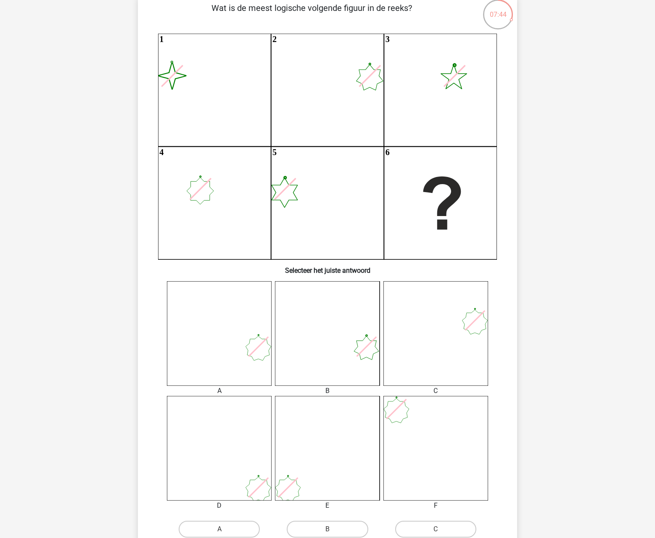
scroll to position [74, 0]
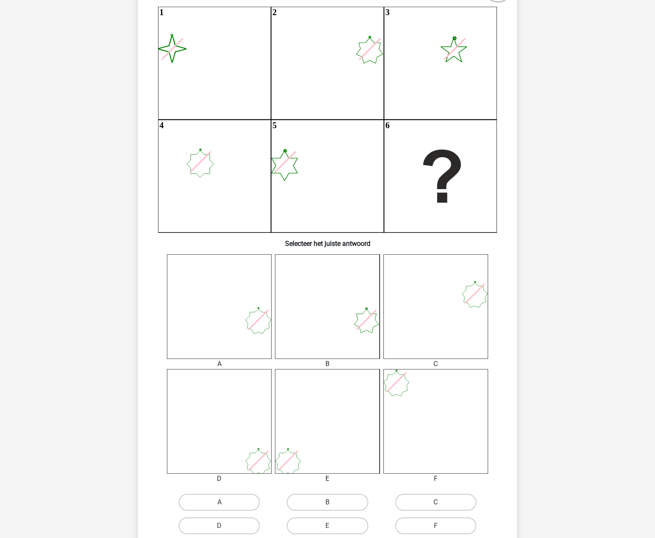
click at [435, 499] on label "C" at bounding box center [435, 502] width 81 height 17
click at [436, 503] on input "C" at bounding box center [438, 505] width 5 height 5
radio input "true"
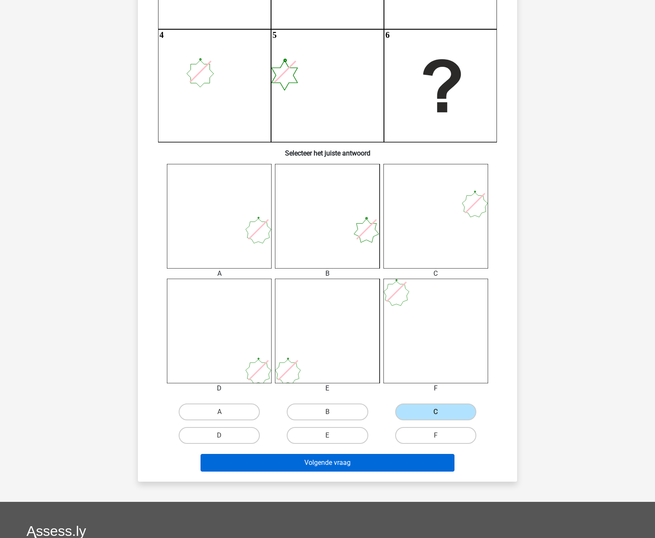
click at [413, 463] on button "Volgende vraag" at bounding box center [328, 463] width 255 height 18
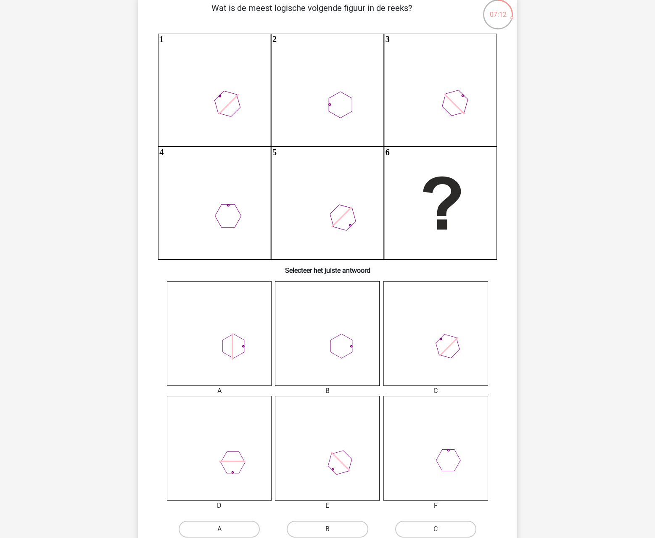
scroll to position [81, 0]
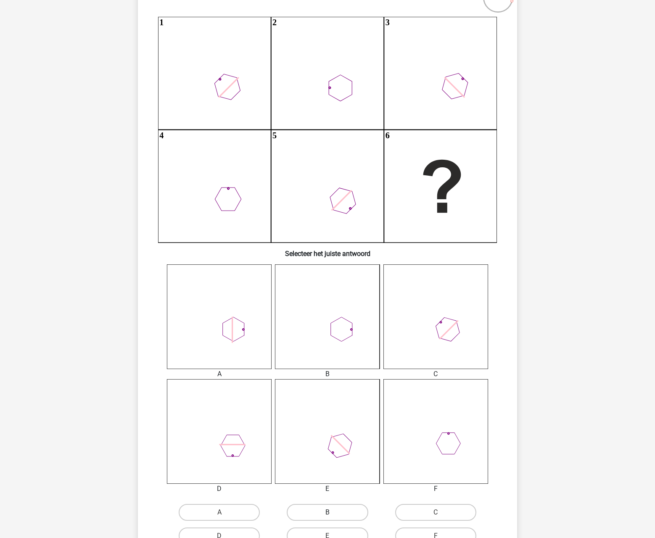
click at [349, 509] on label "B" at bounding box center [327, 512] width 81 height 17
click at [333, 513] on input "B" at bounding box center [330, 515] width 5 height 5
radio input "true"
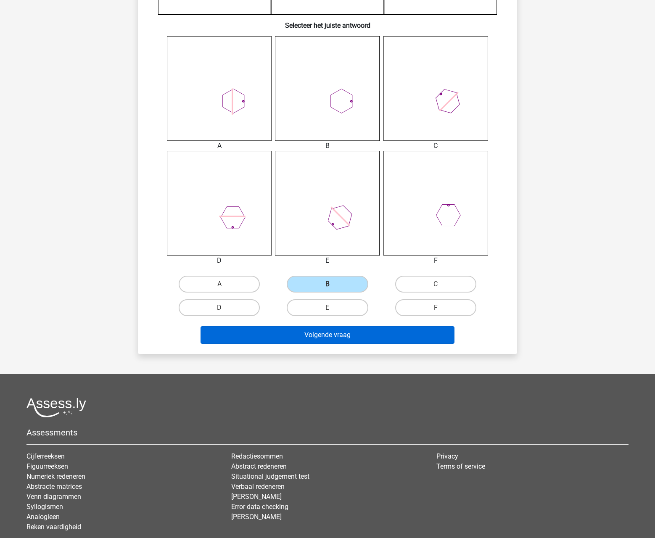
click at [366, 336] on button "Volgende vraag" at bounding box center [328, 335] width 255 height 18
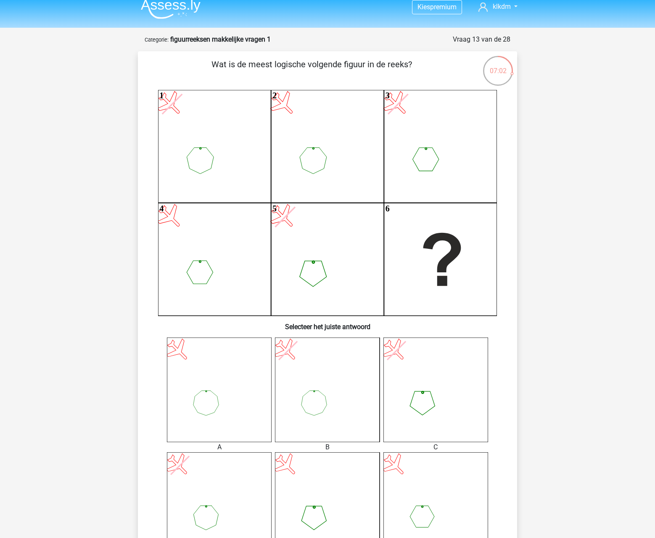
scroll to position [0, 0]
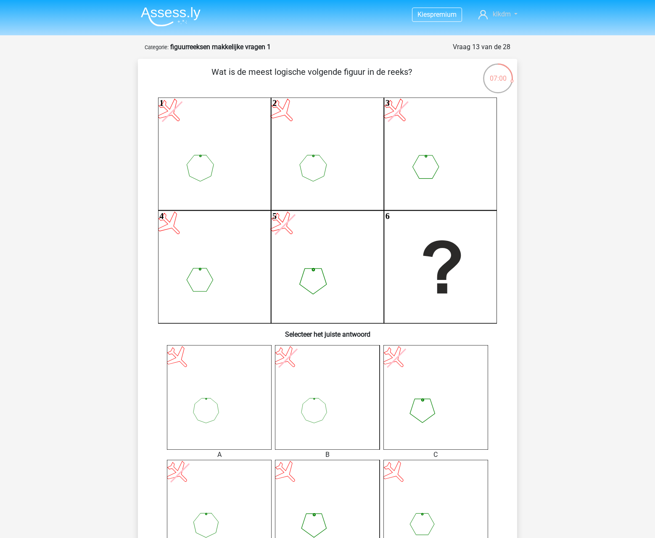
click at [516, 13] on link "klkdm" at bounding box center [498, 14] width 46 height 10
click at [560, 82] on div "Kies premium klkdm [EMAIL_ADDRESS]" at bounding box center [327, 453] width 655 height 906
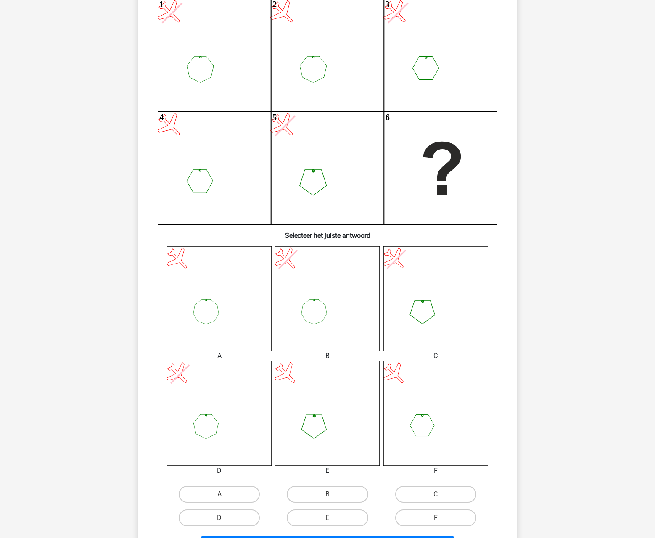
scroll to position [146, 0]
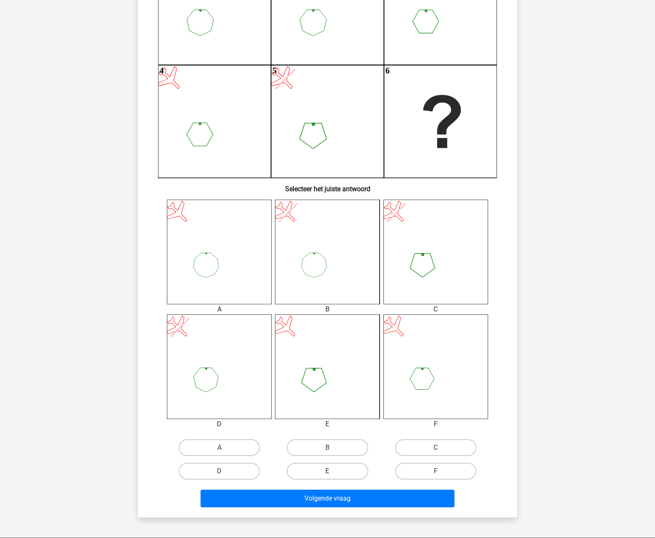
click at [310, 473] on label "E" at bounding box center [327, 471] width 81 height 17
click at [328, 473] on input "E" at bounding box center [330, 474] width 5 height 5
radio input "true"
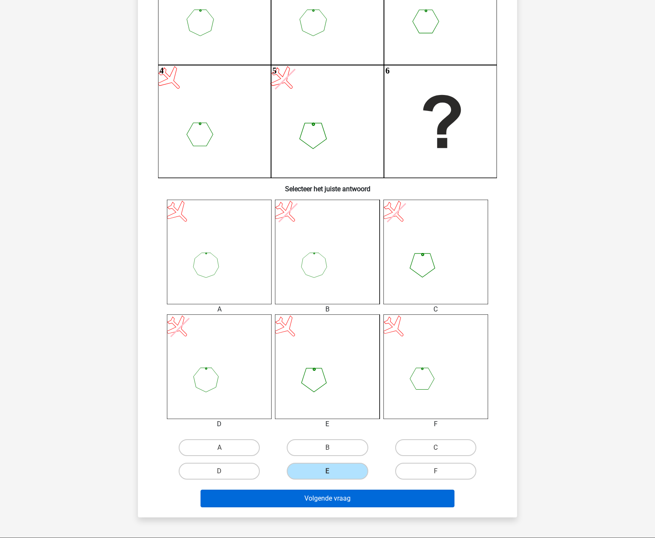
click at [302, 499] on button "Volgende vraag" at bounding box center [328, 499] width 255 height 18
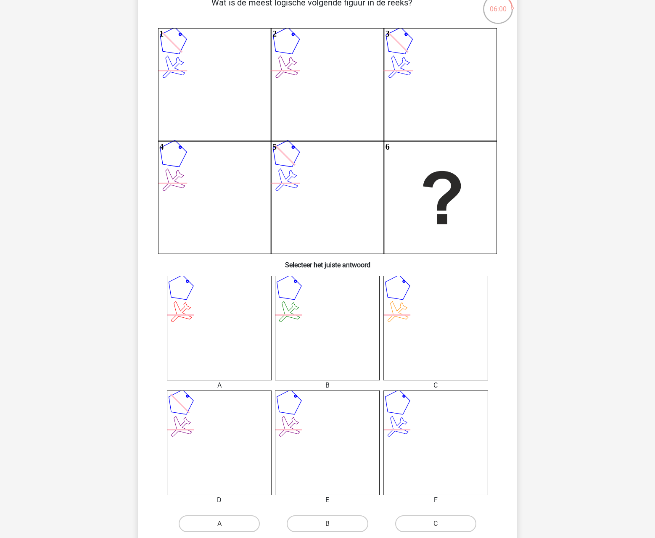
scroll to position [74, 0]
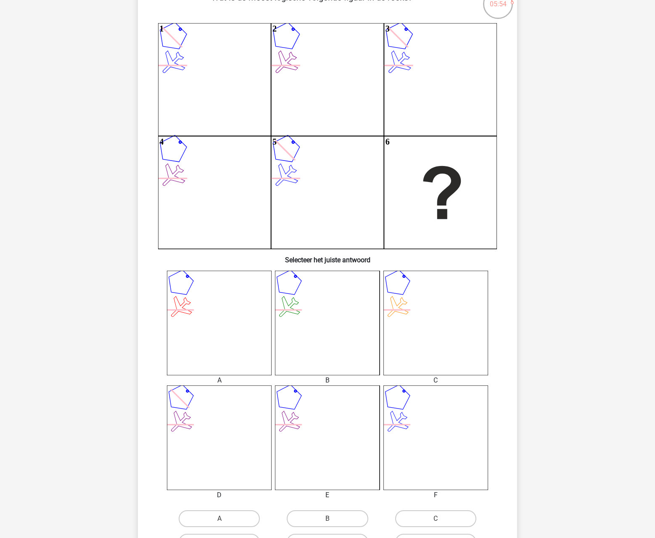
click at [304, 418] on icon at bounding box center [327, 438] width 105 height 105
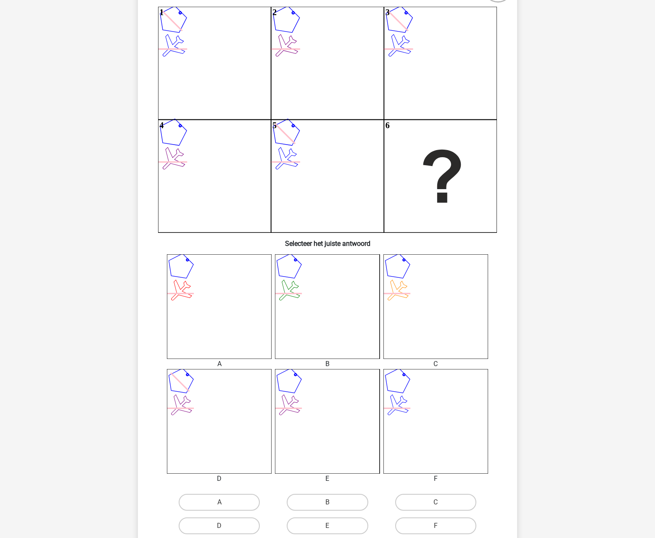
scroll to position [102, 0]
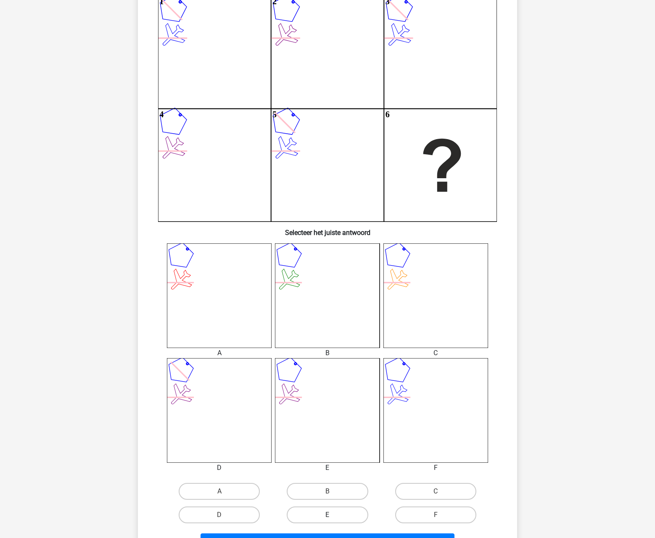
click at [313, 519] on label "E" at bounding box center [327, 515] width 81 height 17
click at [328, 519] on input "E" at bounding box center [330, 517] width 5 height 5
radio input "true"
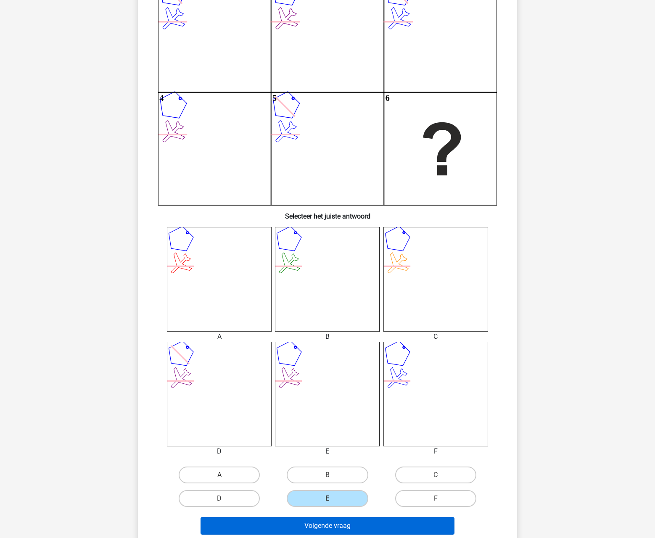
click at [316, 521] on button "Volgende vraag" at bounding box center [328, 526] width 255 height 18
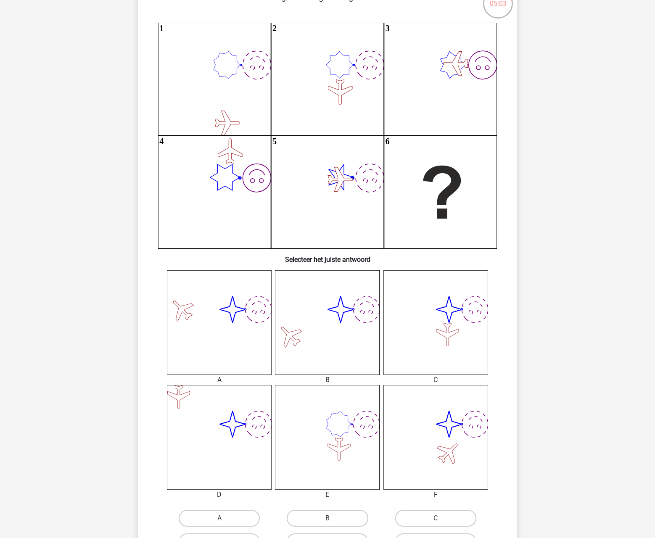
scroll to position [80, 0]
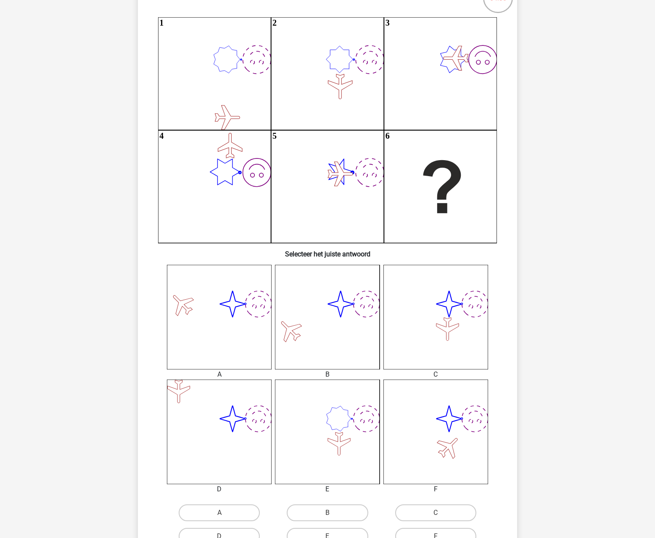
click at [586, 175] on div "Kies premium klkdm lkdjd@gmail.clom" at bounding box center [327, 373] width 655 height 906
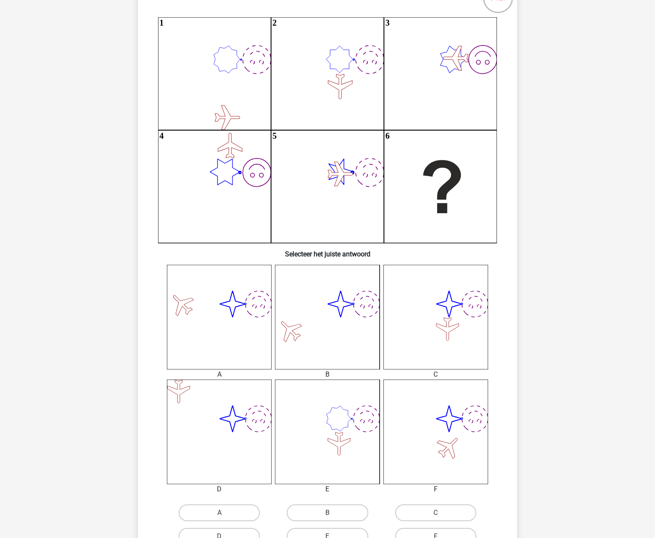
click at [586, 175] on div "Kies premium klkdm lkdjd@gmail.clom" at bounding box center [327, 373] width 655 height 906
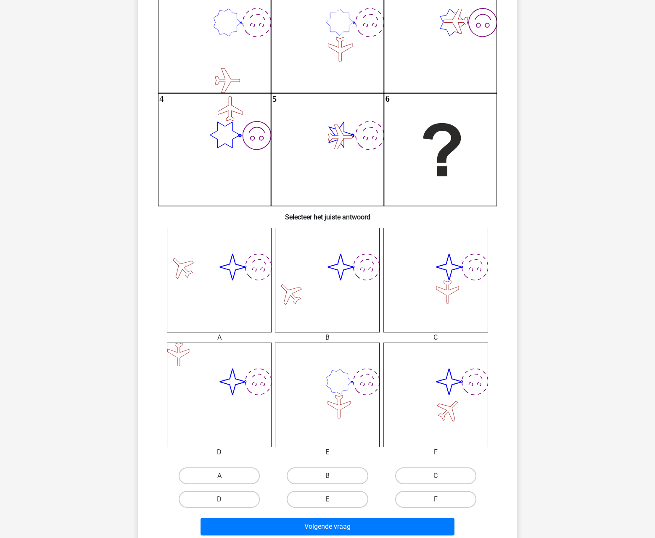
scroll to position [170, 0]
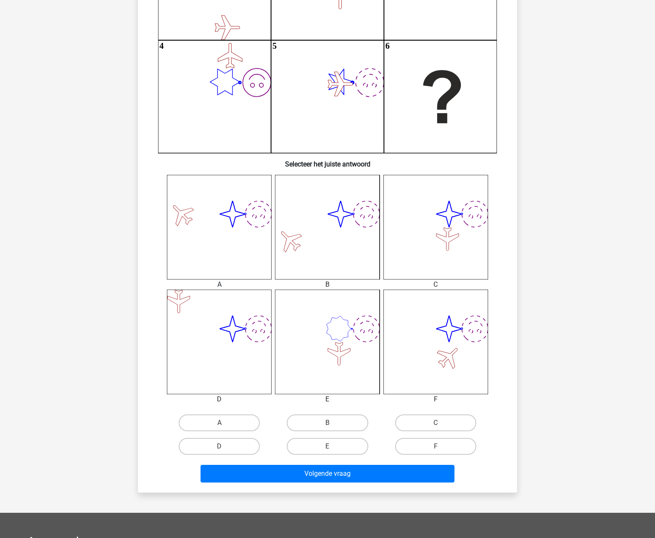
click at [440, 424] on input "C" at bounding box center [438, 425] width 5 height 5
radio input "true"
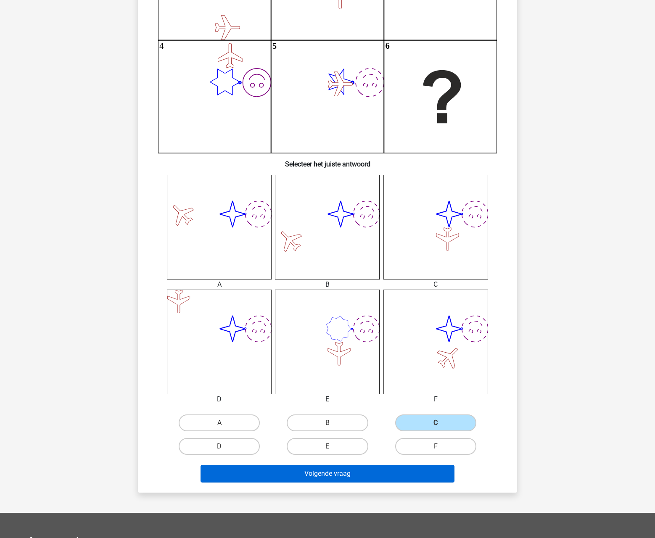
click at [375, 472] on button "Volgende vraag" at bounding box center [328, 474] width 255 height 18
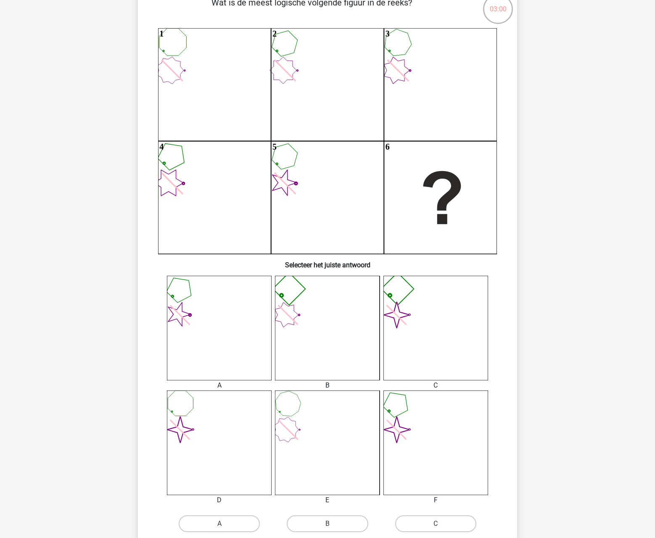
scroll to position [93, 0]
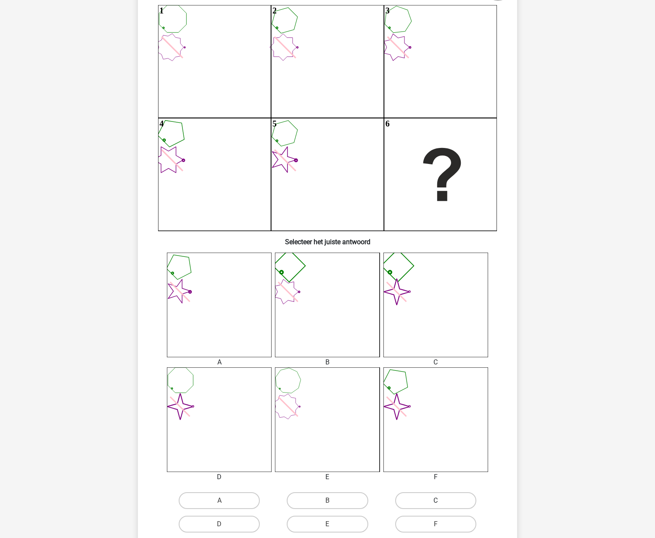
click at [473, 498] on label "C" at bounding box center [435, 501] width 81 height 17
click at [441, 501] on input "C" at bounding box center [438, 503] width 5 height 5
radio input "true"
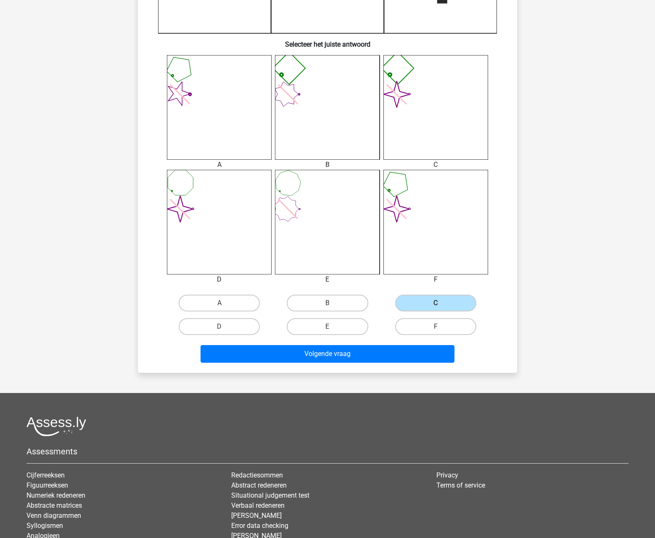
scroll to position [337, 0]
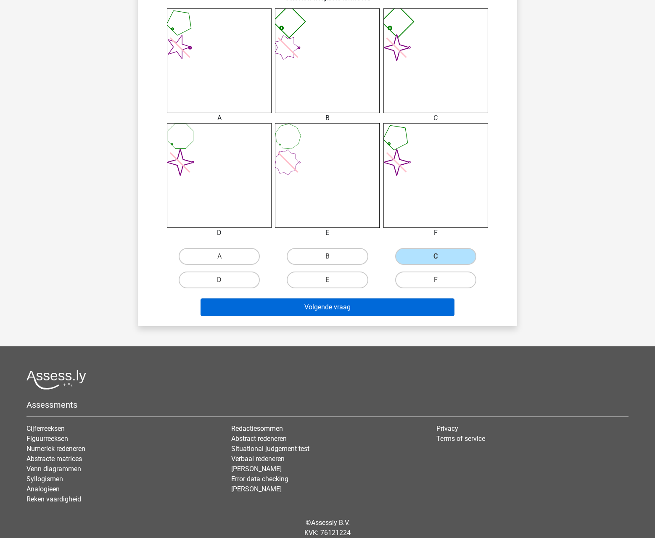
click at [355, 308] on button "Volgende vraag" at bounding box center [328, 308] width 255 height 18
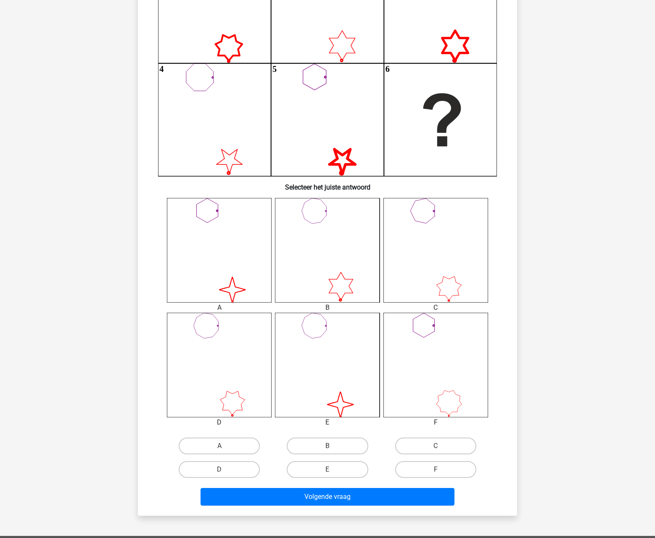
scroll to position [182, 0]
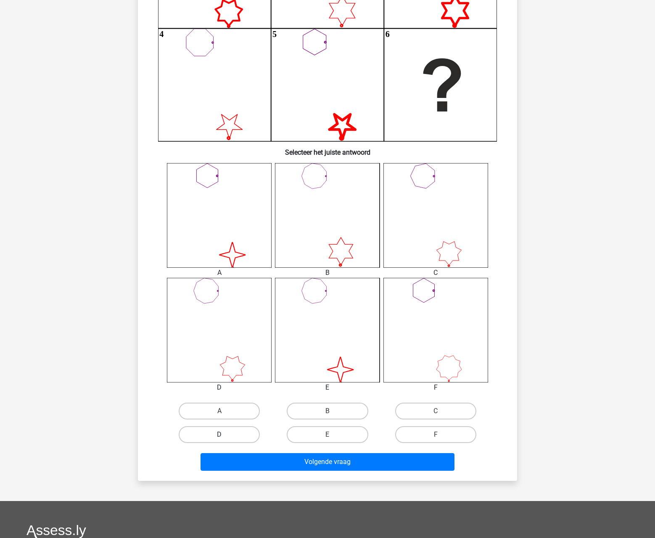
click at [243, 436] on label "D" at bounding box center [219, 435] width 81 height 17
click at [225, 436] on input "D" at bounding box center [222, 437] width 5 height 5
radio input "true"
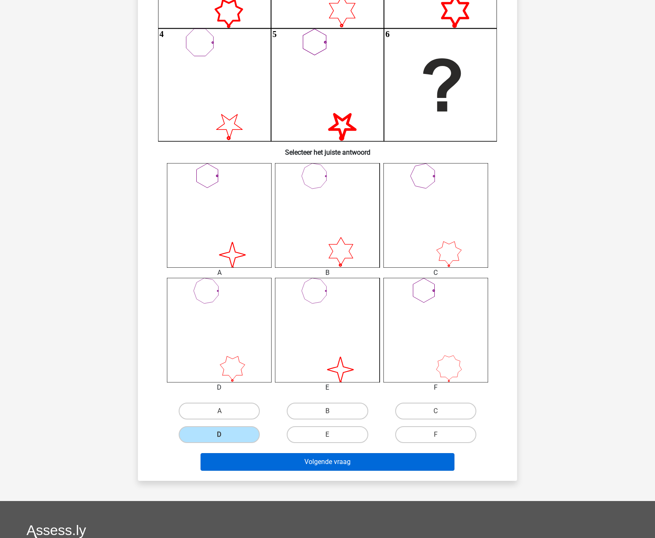
click at [285, 464] on button "Volgende vraag" at bounding box center [328, 462] width 255 height 18
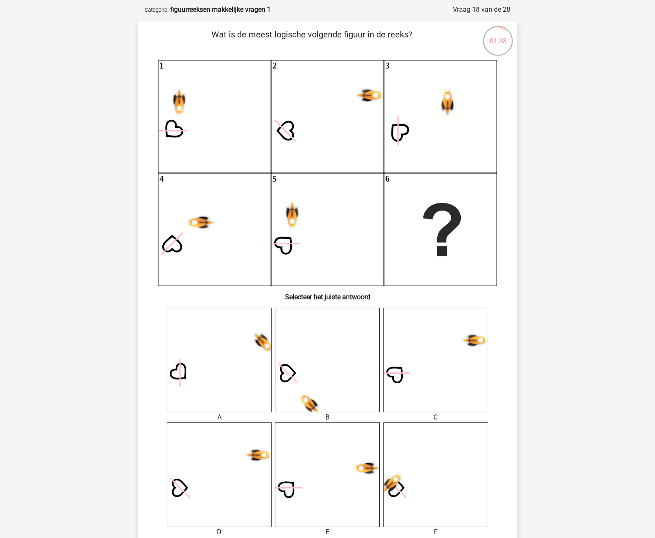
scroll to position [32, 0]
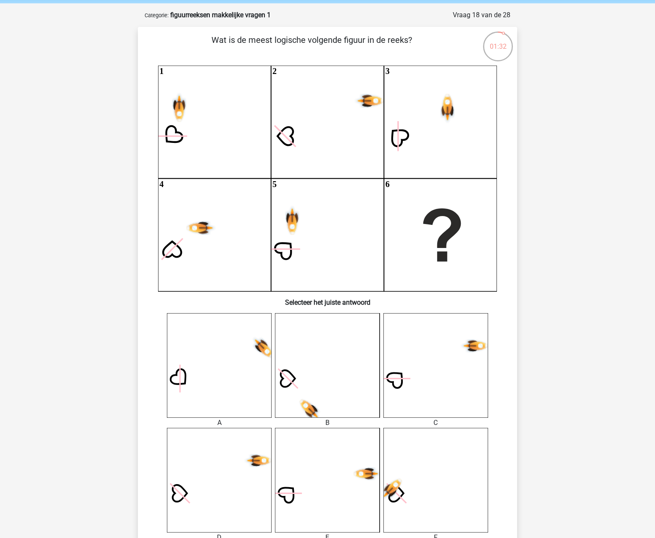
drag, startPoint x: 153, startPoint y: 250, endPoint x: 125, endPoint y: 222, distance: 39.6
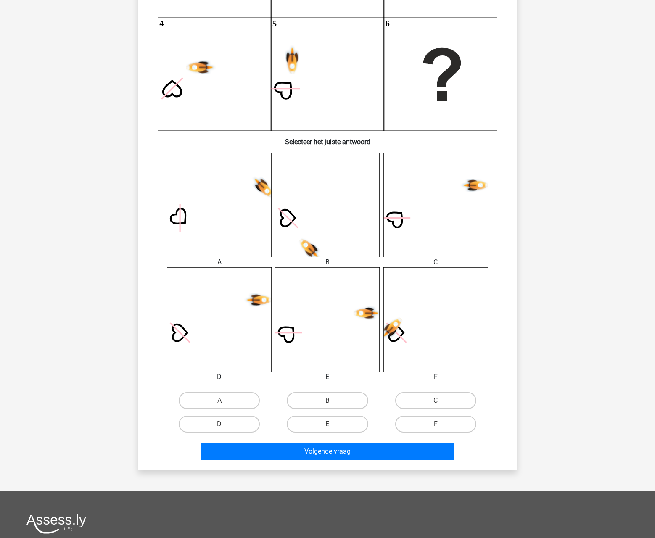
scroll to position [286, 0]
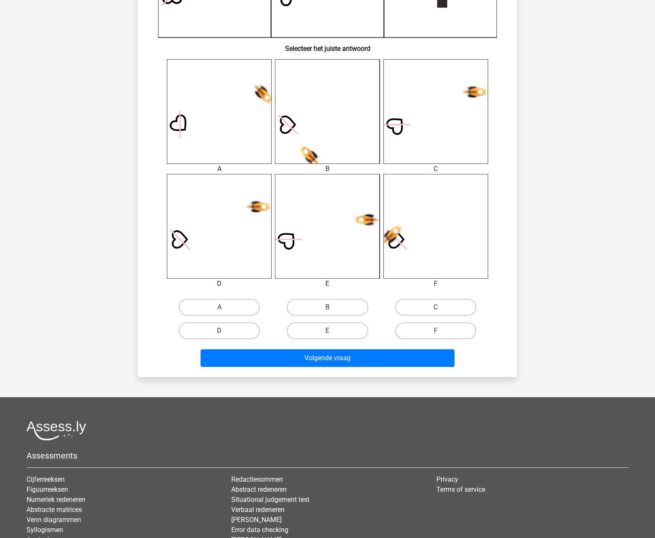
click at [243, 327] on label "D" at bounding box center [219, 331] width 81 height 17
click at [225, 331] on input "D" at bounding box center [222, 333] width 5 height 5
radio input "true"
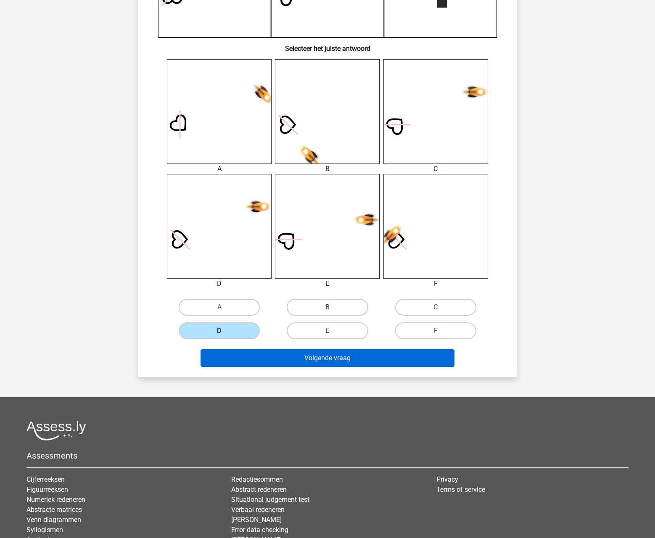
click at [277, 354] on button "Volgende vraag" at bounding box center [328, 359] width 255 height 18
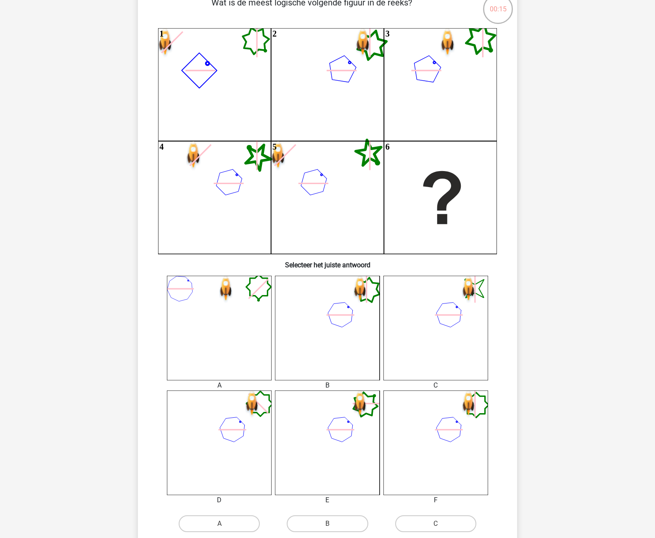
scroll to position [86, 0]
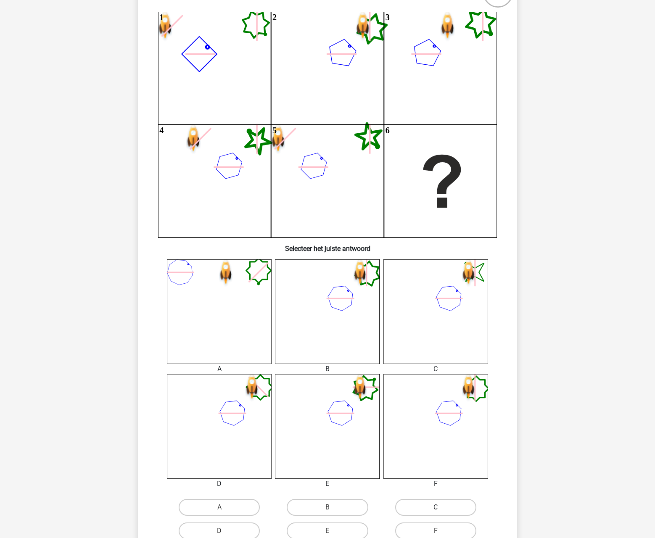
click at [422, 512] on label "C" at bounding box center [435, 507] width 81 height 17
click at [436, 512] on input "C" at bounding box center [438, 510] width 5 height 5
radio input "true"
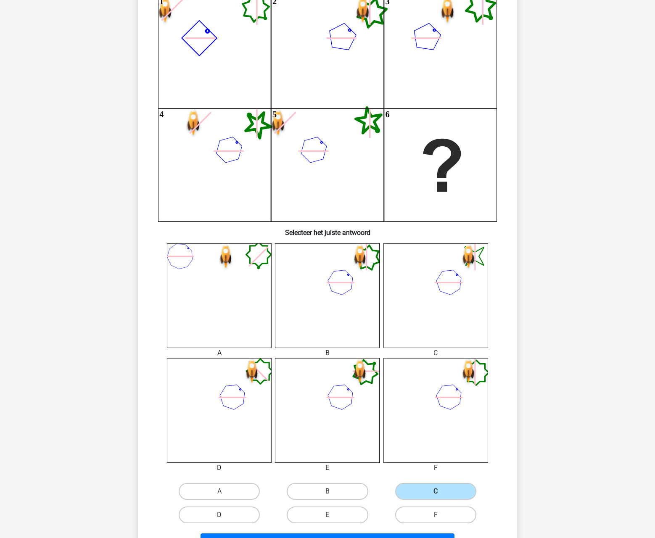
scroll to position [113, 0]
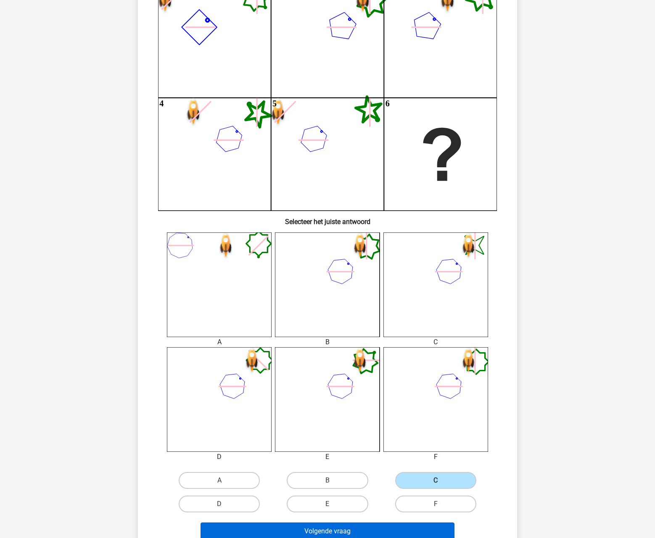
click at [340, 528] on button "Volgende vraag" at bounding box center [328, 532] width 255 height 18
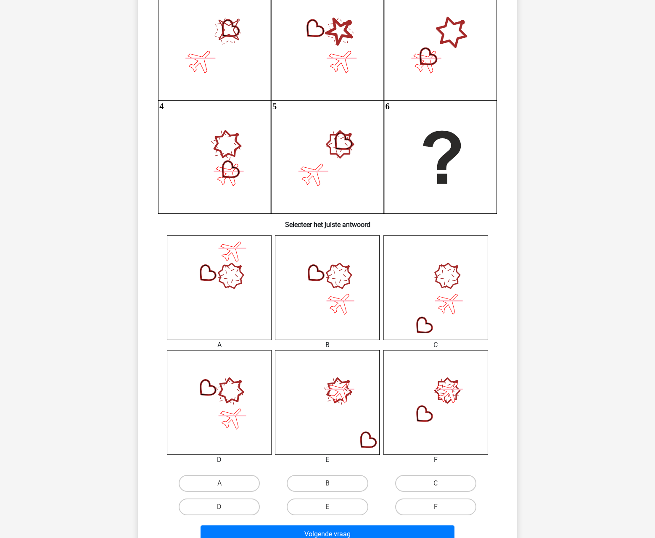
scroll to position [119, 0]
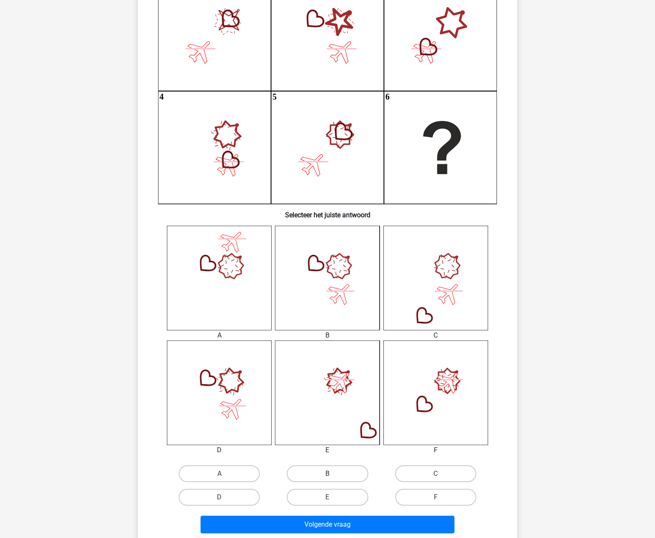
click at [347, 476] on label "B" at bounding box center [327, 474] width 81 height 17
click at [333, 476] on input "B" at bounding box center [330, 476] width 5 height 5
radio input "true"
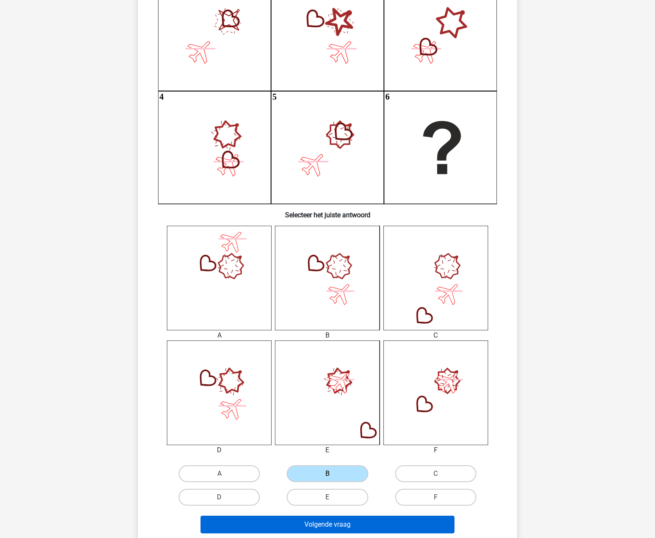
click at [347, 531] on button "Volgende vraag" at bounding box center [328, 525] width 255 height 18
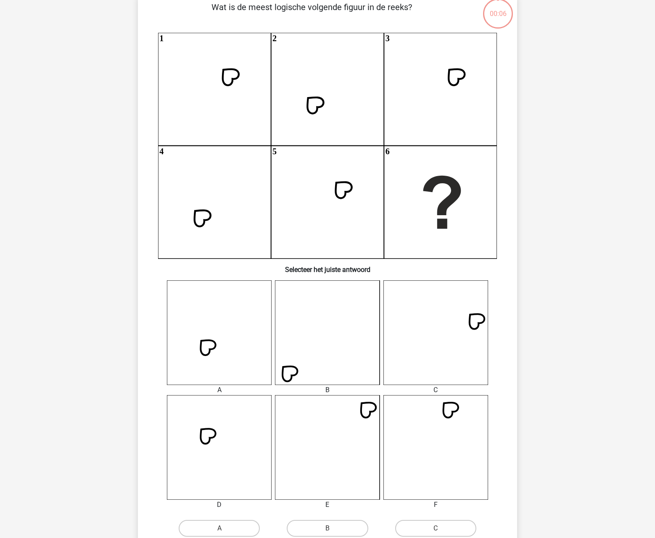
scroll to position [202, 0]
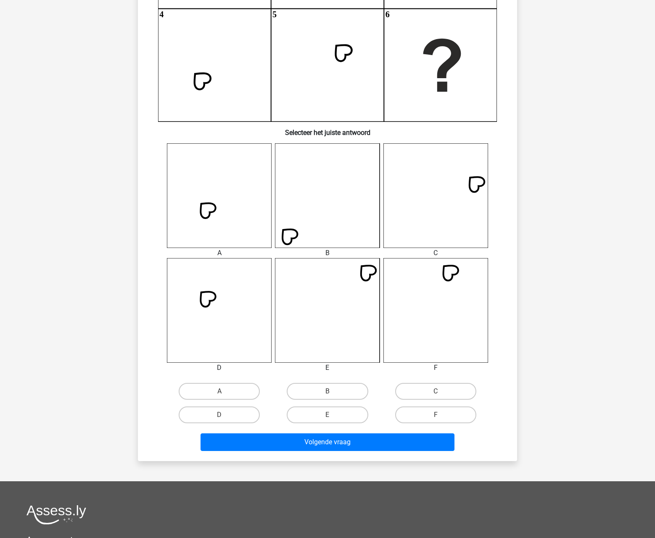
click at [439, 394] on input "C" at bounding box center [438, 394] width 5 height 5
radio input "true"
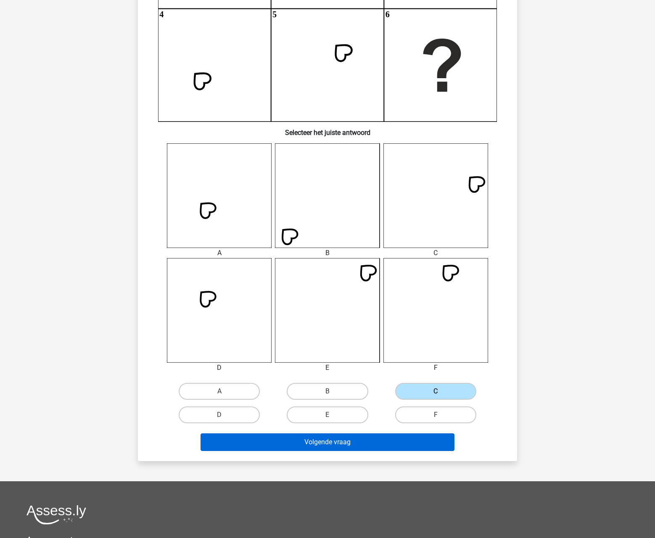
click at [360, 440] on button "Volgende vraag" at bounding box center [328, 443] width 255 height 18
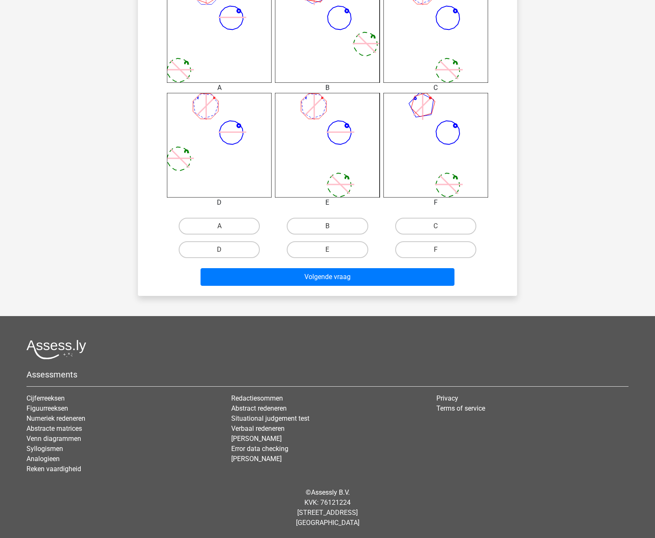
scroll to position [362, 0]
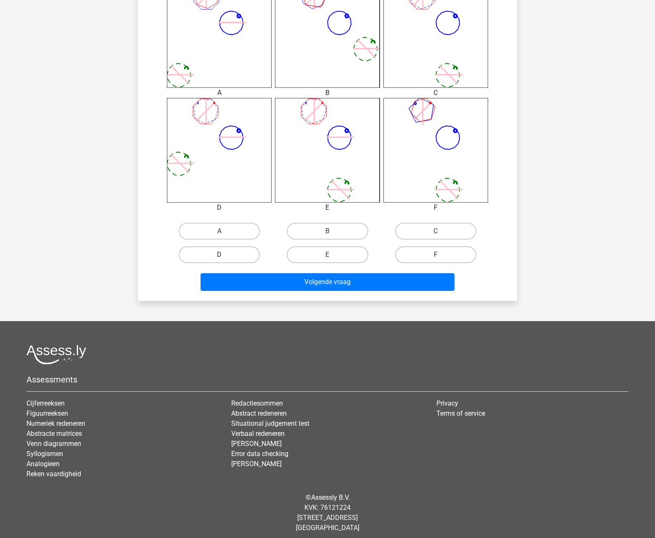
click at [243, 260] on label "D" at bounding box center [219, 255] width 81 height 17
click at [225, 260] on input "D" at bounding box center [222, 257] width 5 height 5
radio input "true"
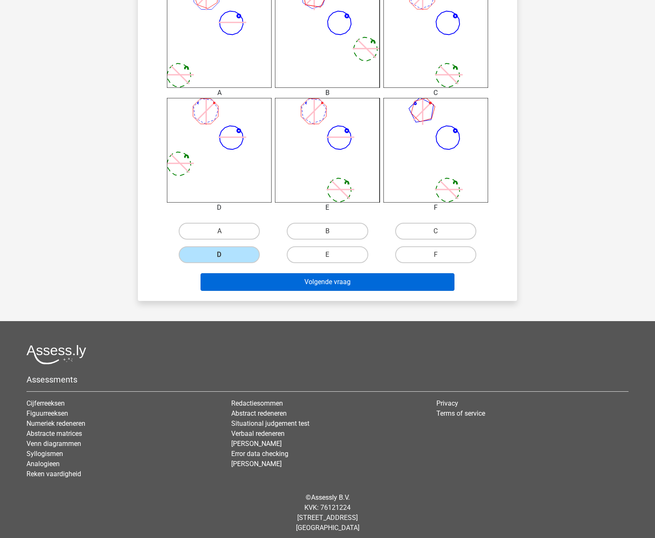
click at [272, 280] on button "Volgende vraag" at bounding box center [328, 282] width 255 height 18
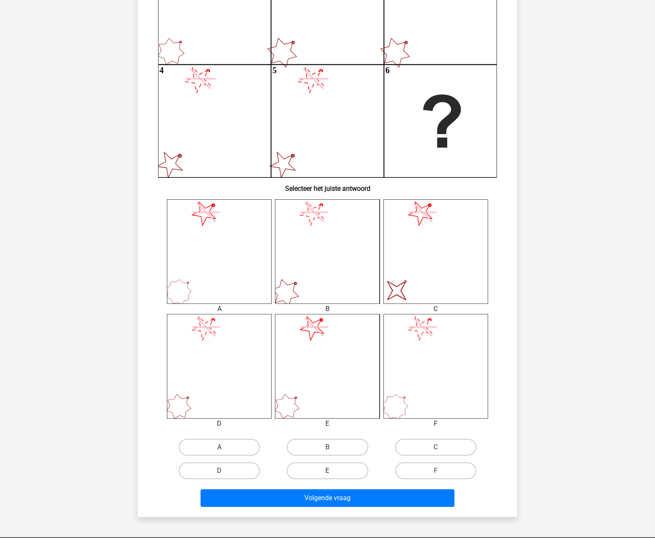
scroll to position [239, 0]
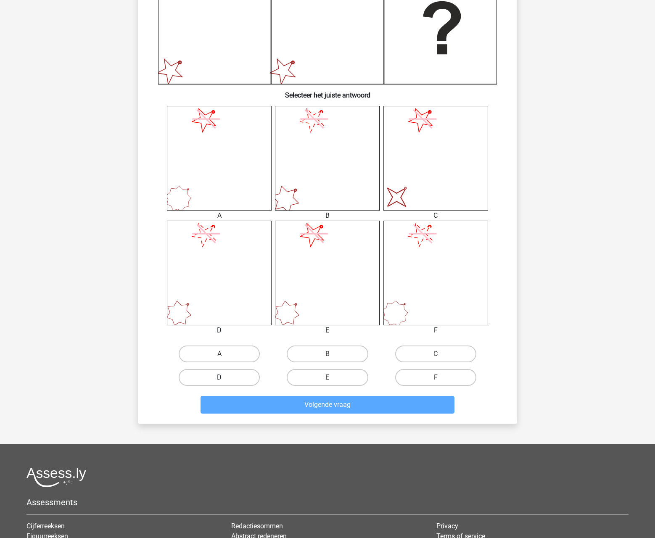
click at [207, 372] on label "D" at bounding box center [219, 377] width 81 height 17
click at [220, 378] on input "D" at bounding box center [222, 380] width 5 height 5
radio input "true"
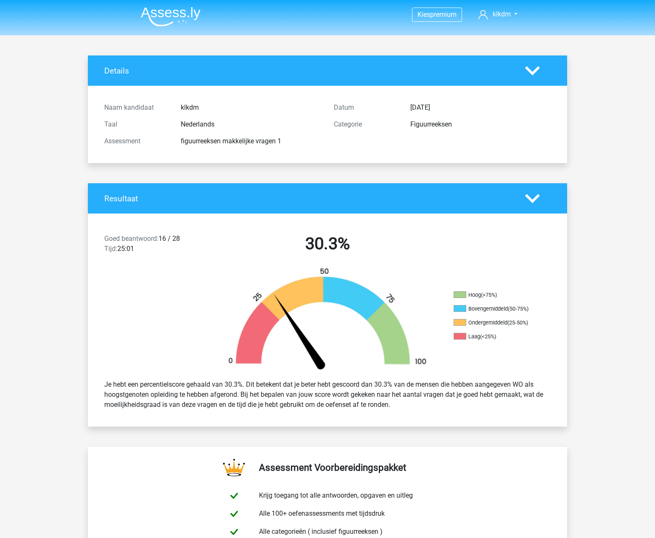
click at [174, 18] on img at bounding box center [171, 17] width 60 height 20
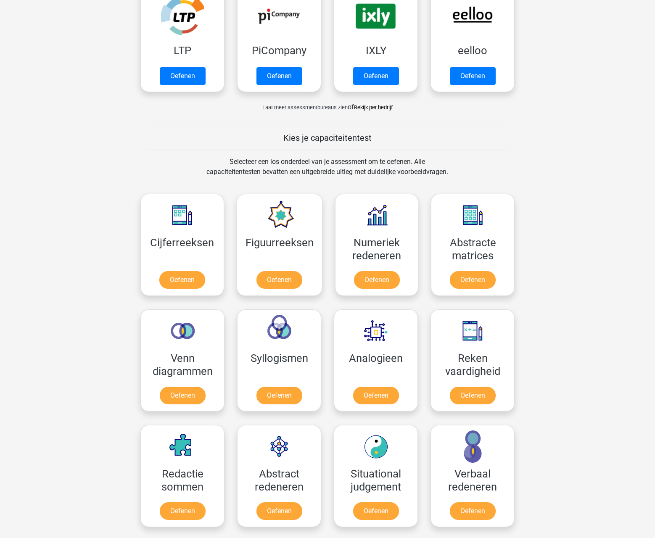
scroll to position [206, 0]
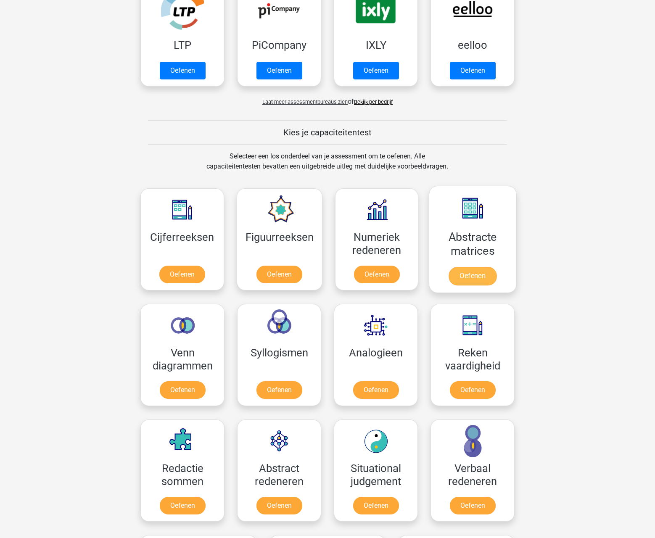
click at [480, 276] on link "Oefenen" at bounding box center [473, 276] width 48 height 19
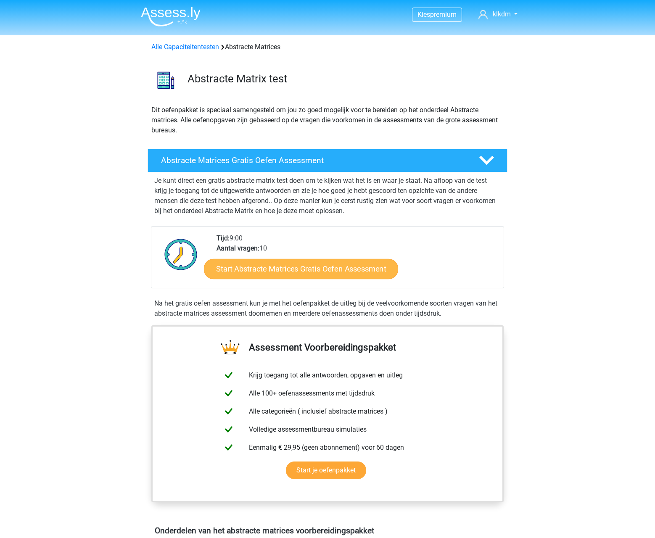
click at [342, 269] on link "Start Abstracte Matrices Gratis Oefen Assessment" at bounding box center [301, 269] width 194 height 20
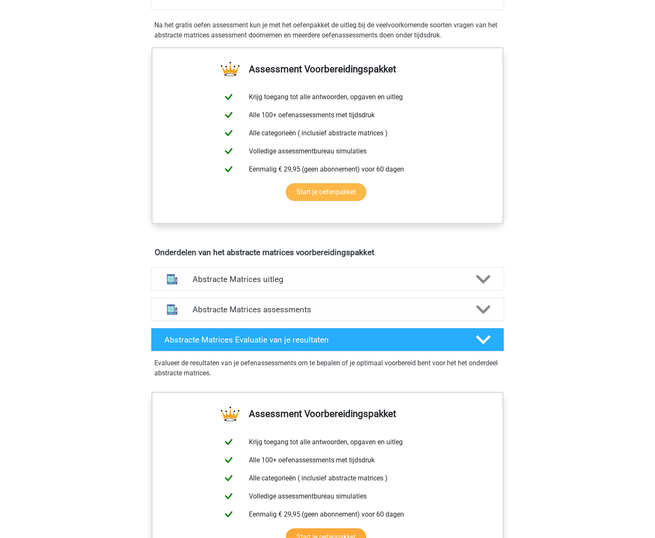
scroll to position [435, 0]
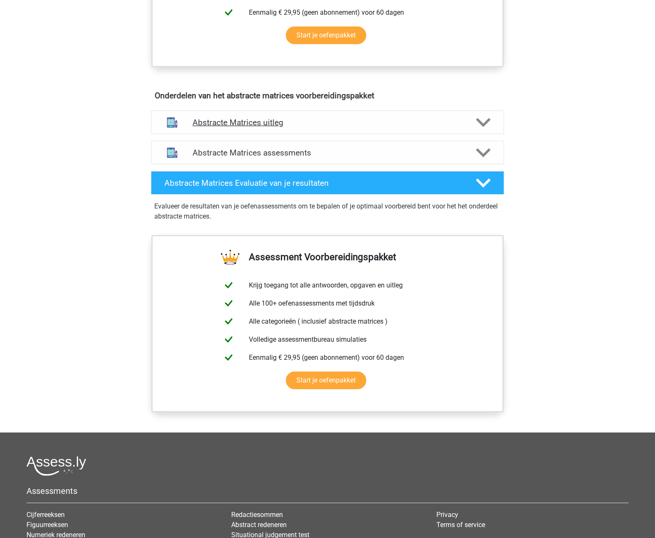
click at [369, 125] on h4 "Abstracte Matrices uitleg" at bounding box center [328, 123] width 270 height 10
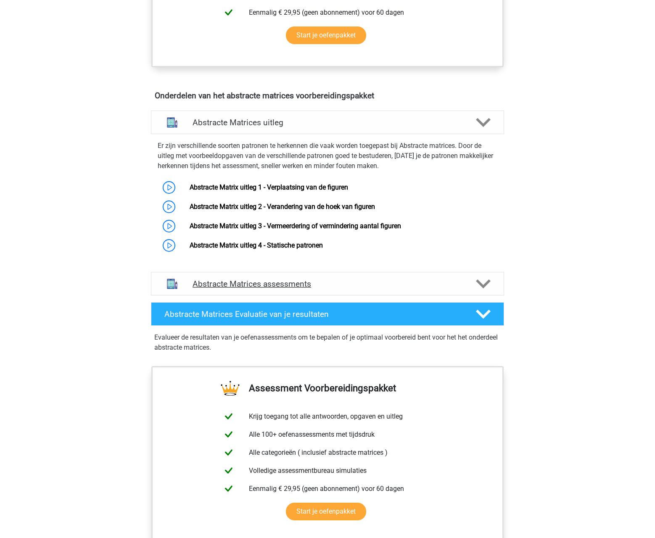
click at [372, 279] on h4 "Abstracte Matrices assessments" at bounding box center [328, 284] width 270 height 10
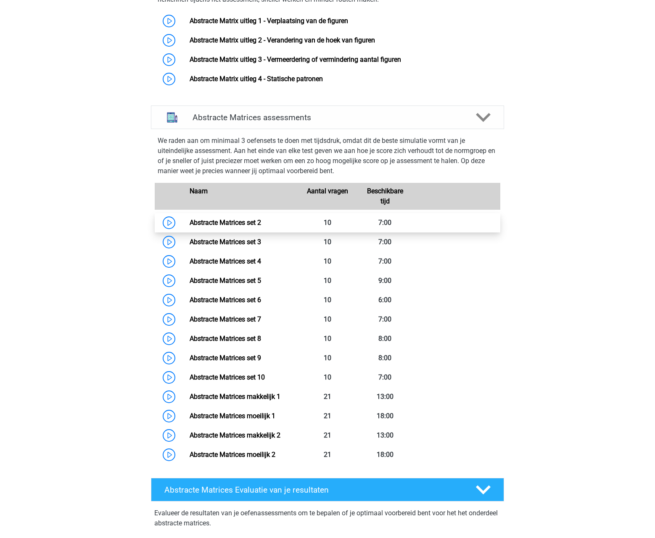
scroll to position [649, 0]
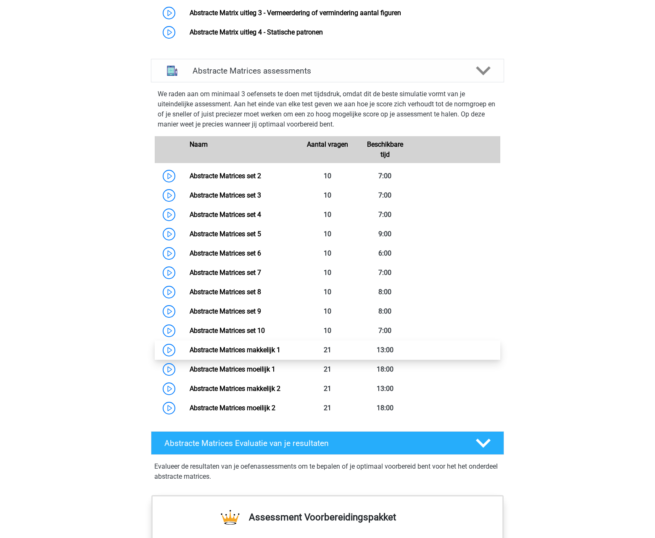
click at [252, 353] on link "Abstracte Matrices makkelijk 1" at bounding box center [235, 350] width 91 height 8
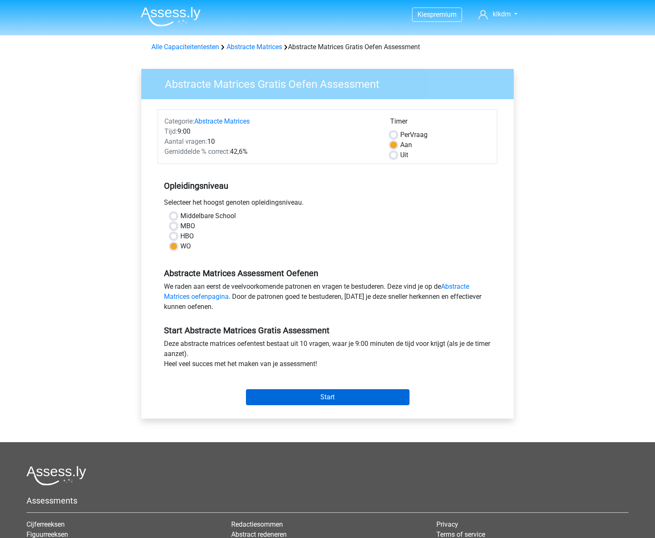
click at [336, 401] on input "Start" at bounding box center [328, 398] width 164 height 16
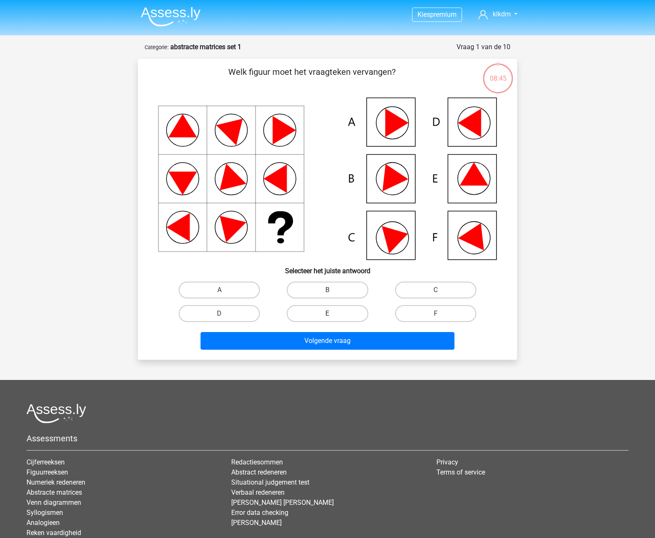
click at [324, 313] on label "E" at bounding box center [327, 313] width 81 height 17
click at [328, 314] on input "E" at bounding box center [330, 316] width 5 height 5
radio input "true"
click at [324, 353] on div "Volgende vraag" at bounding box center [327, 342] width 325 height 21
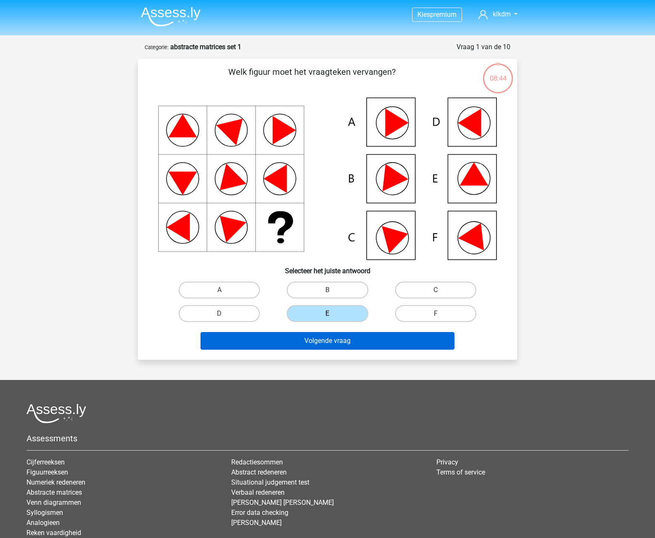
click at [324, 343] on button "Volgende vraag" at bounding box center [328, 341] width 255 height 18
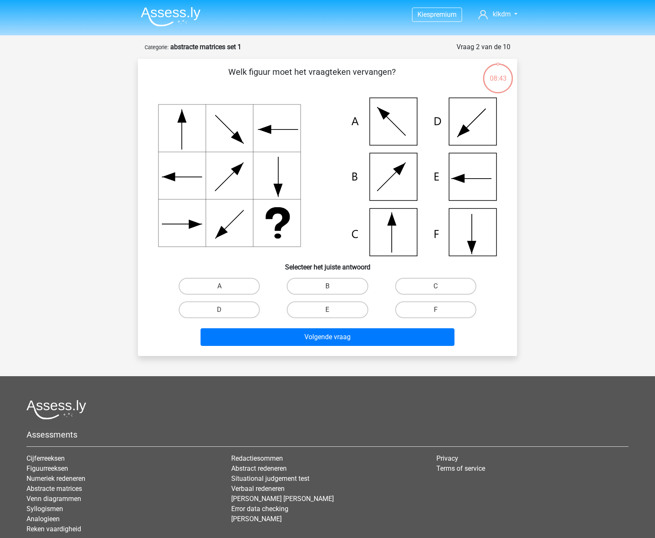
scroll to position [42, 0]
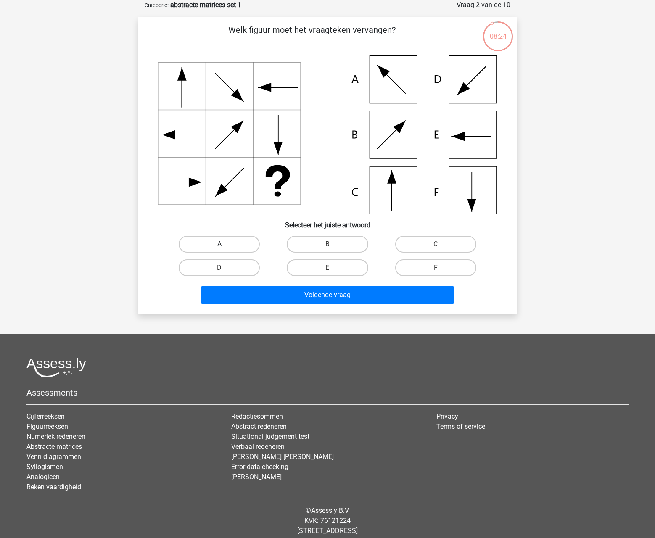
click at [248, 247] on label "A" at bounding box center [219, 244] width 81 height 17
click at [225, 247] on input "A" at bounding box center [222, 246] width 5 height 5
radio input "true"
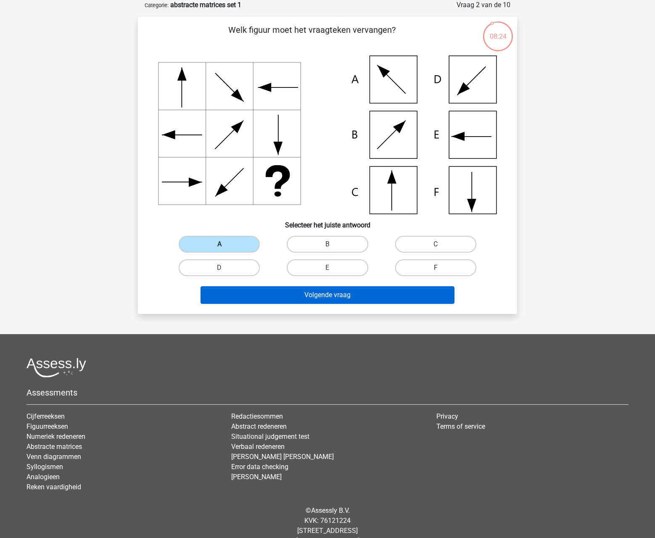
click at [302, 291] on button "Volgende vraag" at bounding box center [328, 295] width 255 height 18
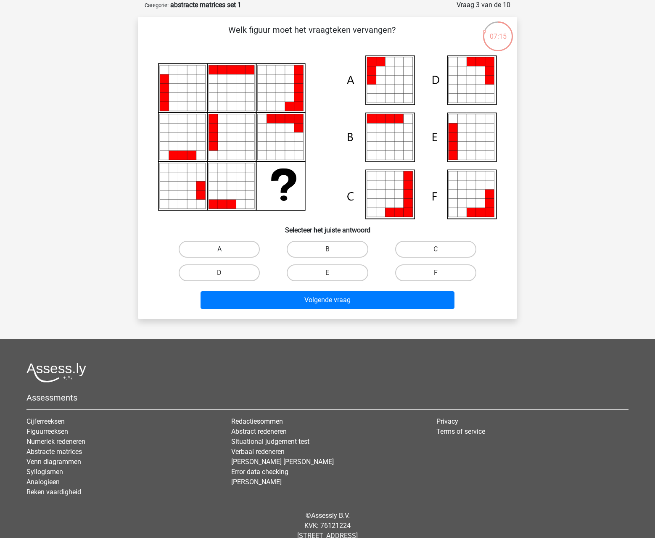
click at [239, 249] on label "A" at bounding box center [219, 249] width 81 height 17
click at [225, 249] on input "A" at bounding box center [222, 251] width 5 height 5
radio input "true"
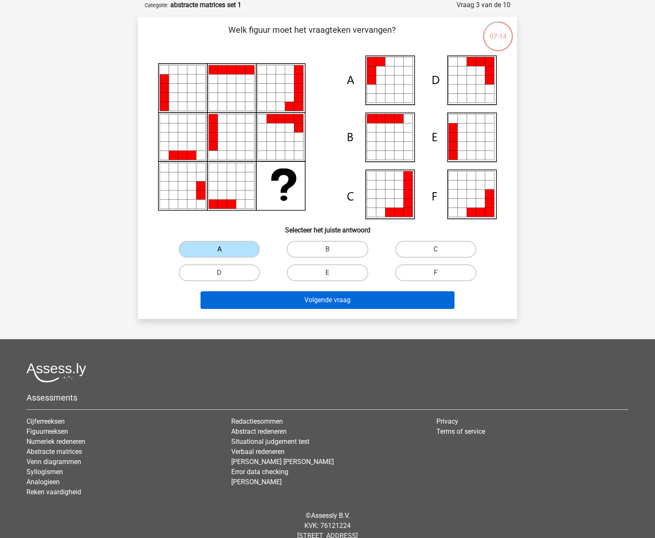
click at [284, 304] on button "Volgende vraag" at bounding box center [328, 301] width 255 height 18
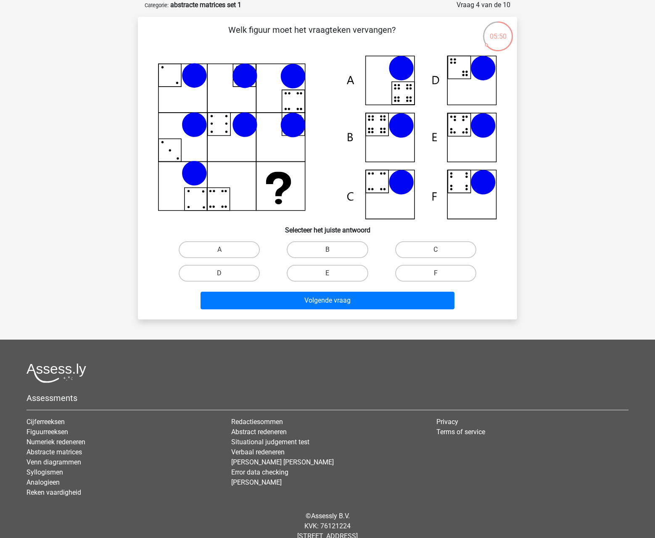
drag, startPoint x: 244, startPoint y: 188, endPoint x: 535, endPoint y: 191, distance: 290.7
click at [535, 191] on div "Kies premium klkdm lkdjd@gmail.clom" at bounding box center [327, 260] width 655 height 604
click at [319, 250] on label "B" at bounding box center [327, 249] width 81 height 17
click at [328, 250] on input "B" at bounding box center [330, 252] width 5 height 5
radio input "true"
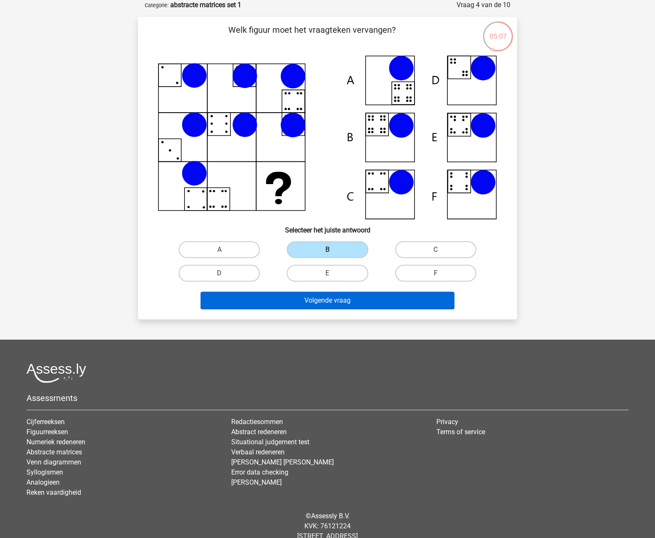
click at [310, 296] on button "Volgende vraag" at bounding box center [328, 301] width 255 height 18
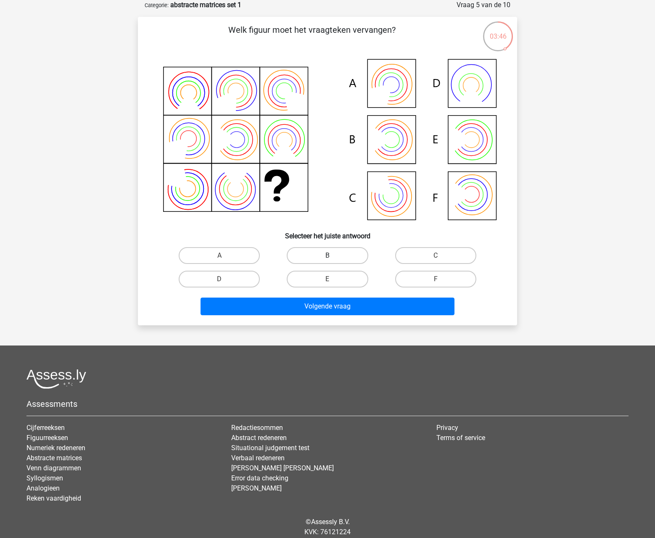
click at [325, 254] on label "B" at bounding box center [327, 255] width 81 height 17
click at [328, 256] on input "B" at bounding box center [330, 258] width 5 height 5
radio input "true"
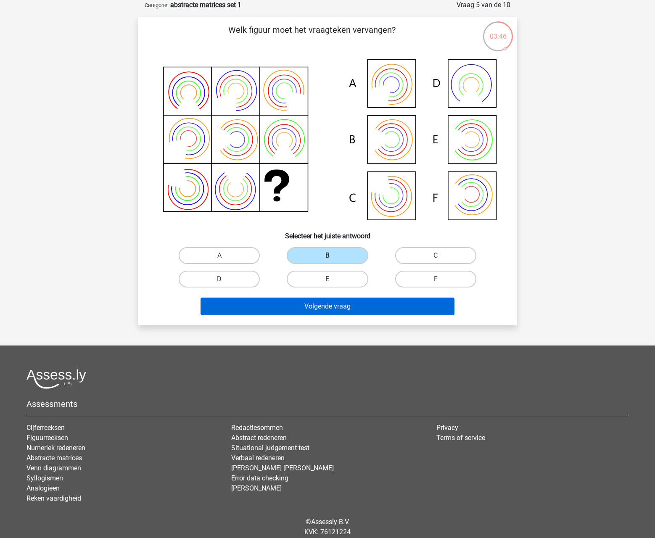
click at [313, 301] on button "Volgende vraag" at bounding box center [328, 307] width 255 height 18
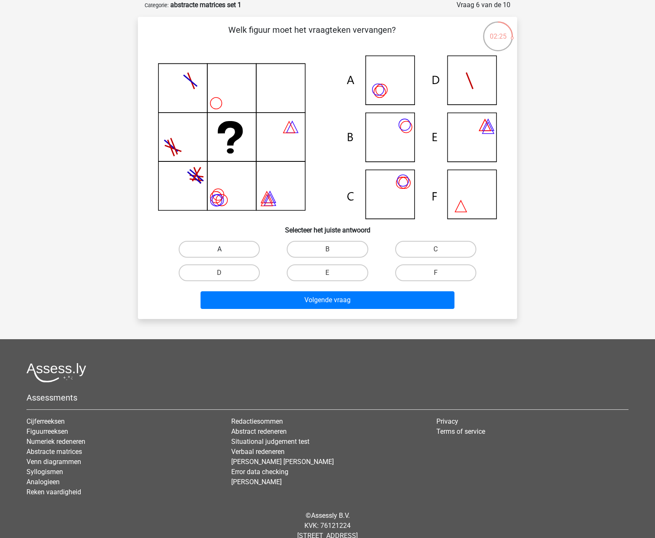
click at [252, 249] on label "A" at bounding box center [219, 249] width 81 height 17
click at [225, 249] on input "A" at bounding box center [222, 251] width 5 height 5
radio input "true"
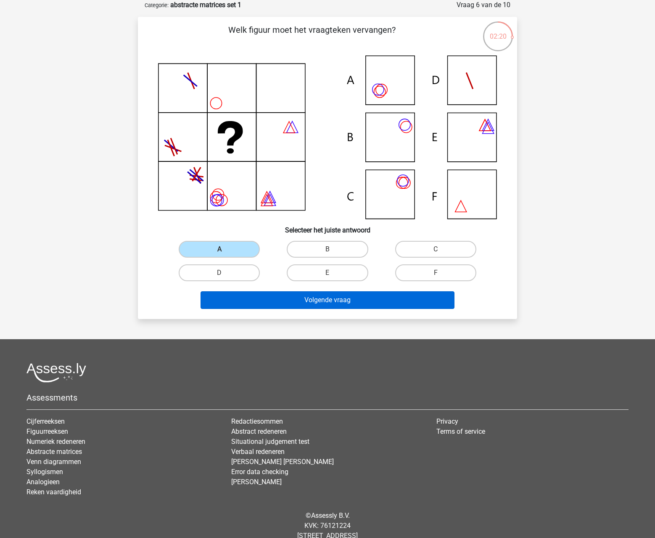
click at [324, 299] on button "Volgende vraag" at bounding box center [328, 301] width 255 height 18
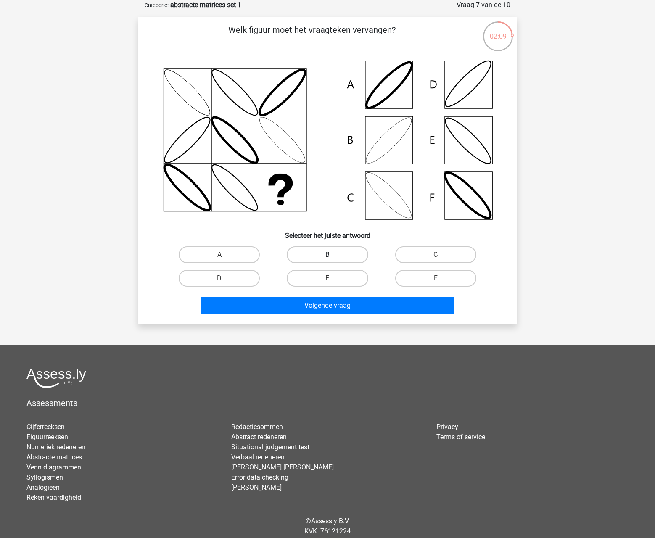
click at [321, 255] on label "B" at bounding box center [327, 255] width 81 height 17
click at [328, 255] on input "B" at bounding box center [330, 257] width 5 height 5
radio input "true"
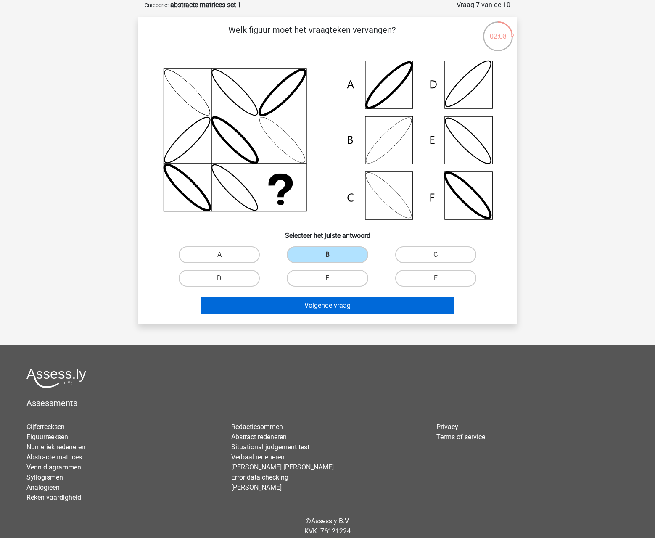
click at [334, 305] on button "Volgende vraag" at bounding box center [328, 306] width 255 height 18
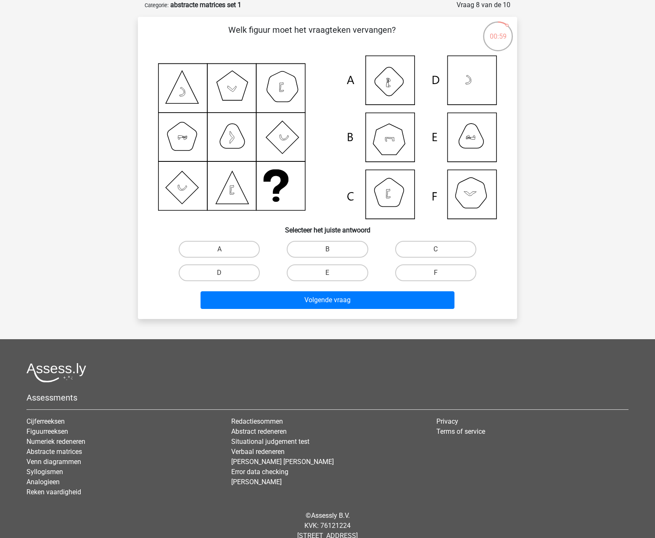
drag, startPoint x: 246, startPoint y: 154, endPoint x: 50, endPoint y: 133, distance: 197.6
click at [465, 204] on icon at bounding box center [327, 138] width 339 height 164
click at [439, 268] on label "F" at bounding box center [435, 273] width 81 height 17
click at [439, 273] on input "F" at bounding box center [438, 275] width 5 height 5
radio input "true"
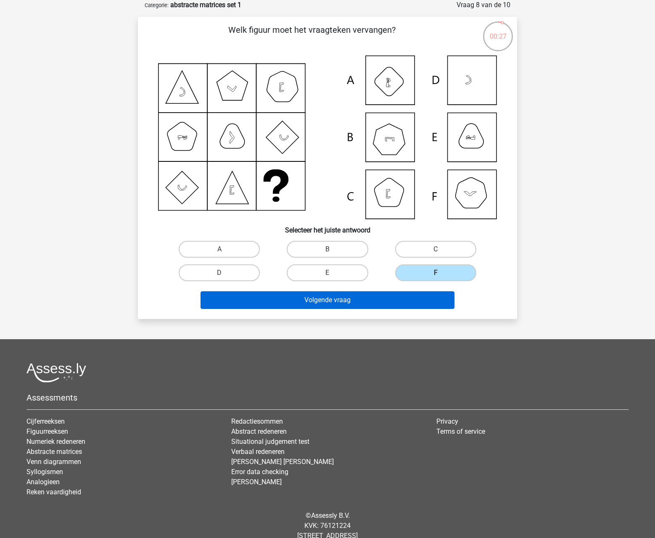
click at [382, 300] on button "Volgende vraag" at bounding box center [328, 301] width 255 height 18
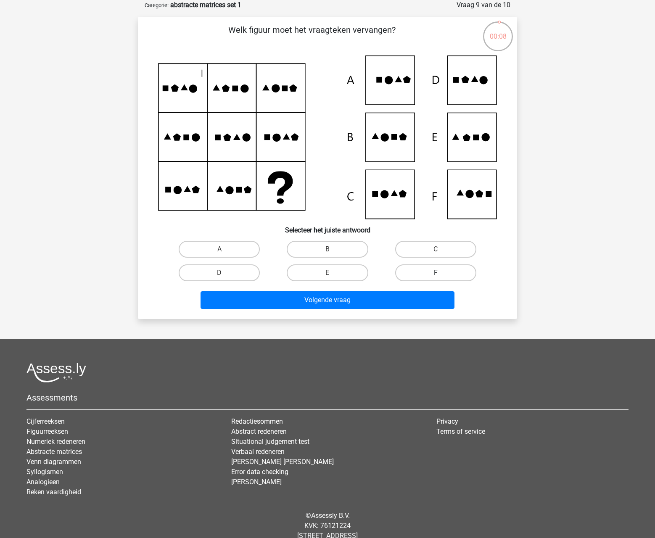
click at [434, 273] on label "F" at bounding box center [435, 273] width 81 height 17
click at [436, 273] on input "F" at bounding box center [438, 275] width 5 height 5
radio input "true"
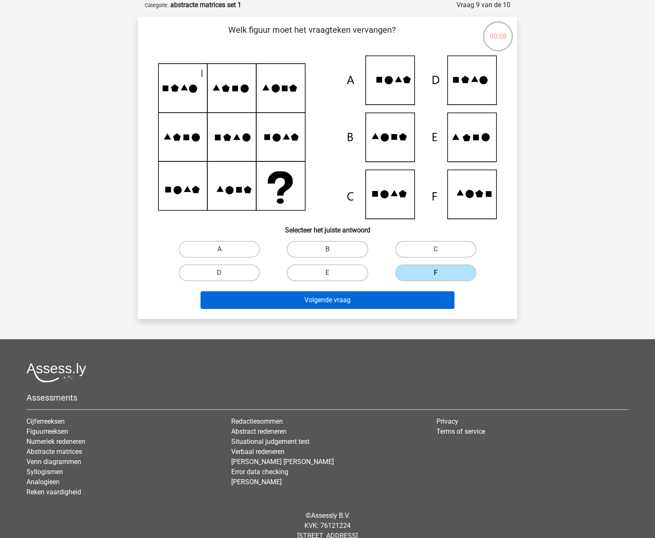
click at [356, 298] on button "Volgende vraag" at bounding box center [328, 301] width 255 height 18
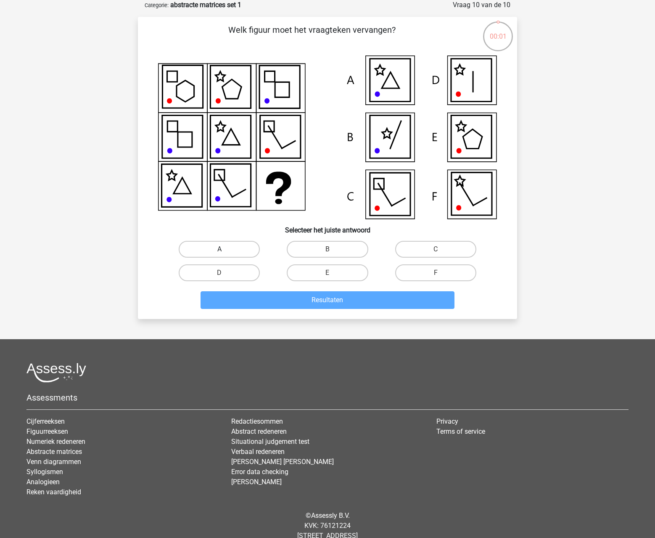
click at [248, 252] on label "A" at bounding box center [219, 249] width 81 height 17
click at [225, 252] on input "A" at bounding box center [222, 251] width 5 height 5
radio input "true"
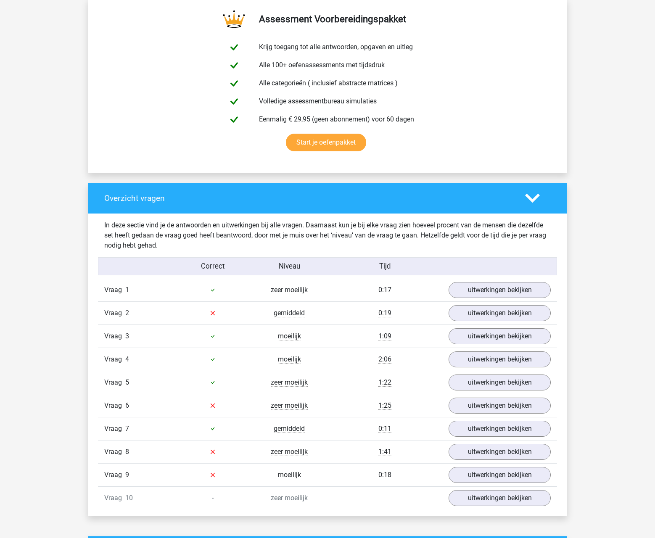
scroll to position [589, 0]
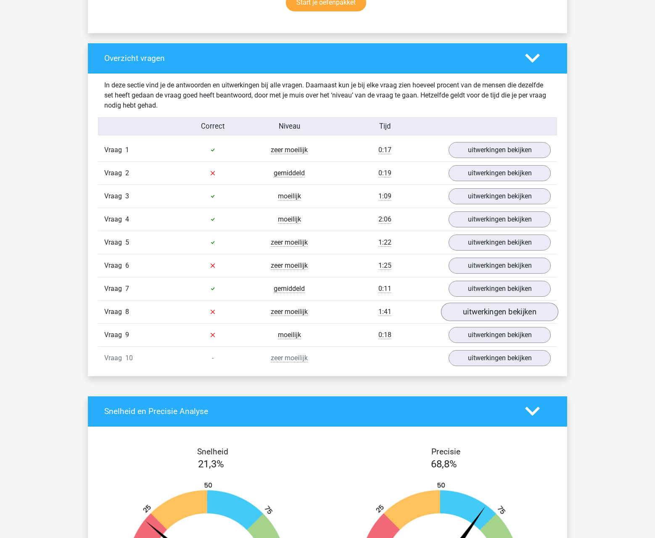
click at [493, 314] on link "uitwerkingen bekijken" at bounding box center [499, 312] width 117 height 19
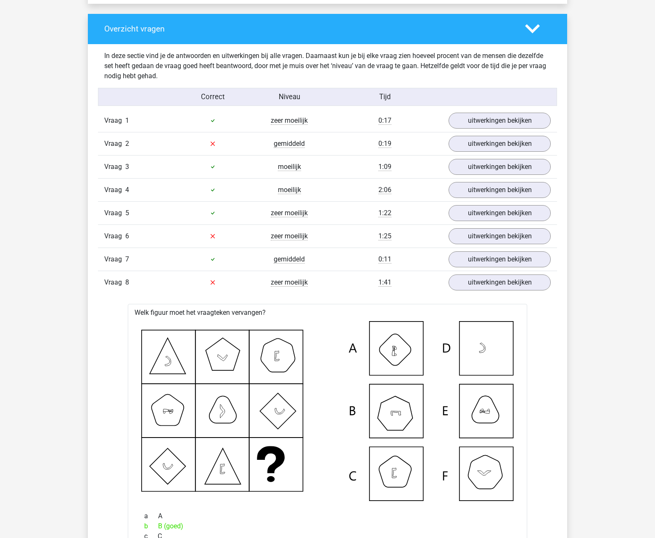
scroll to position [572, 0]
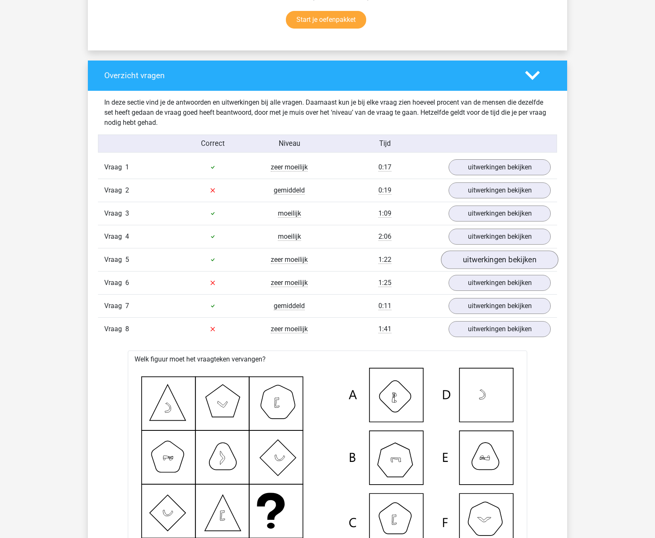
click at [503, 256] on link "uitwerkingen bekijken" at bounding box center [499, 260] width 117 height 19
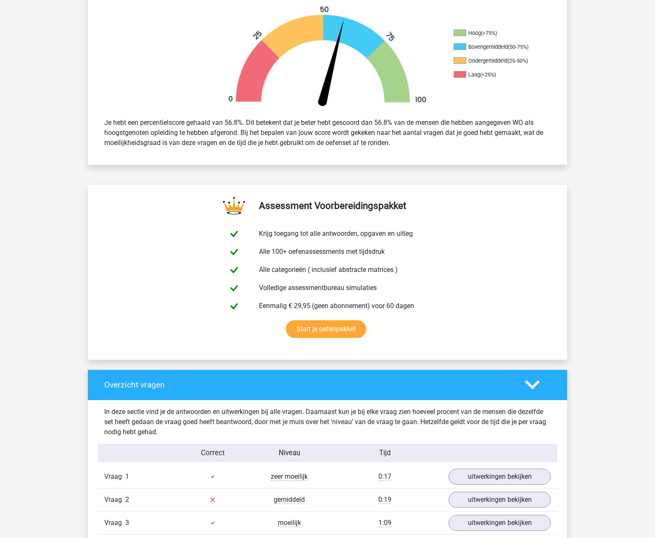
scroll to position [0, 0]
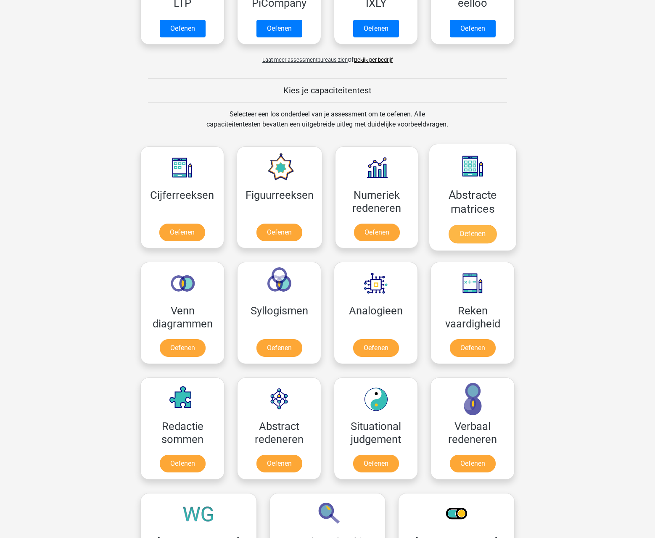
scroll to position [342, 0]
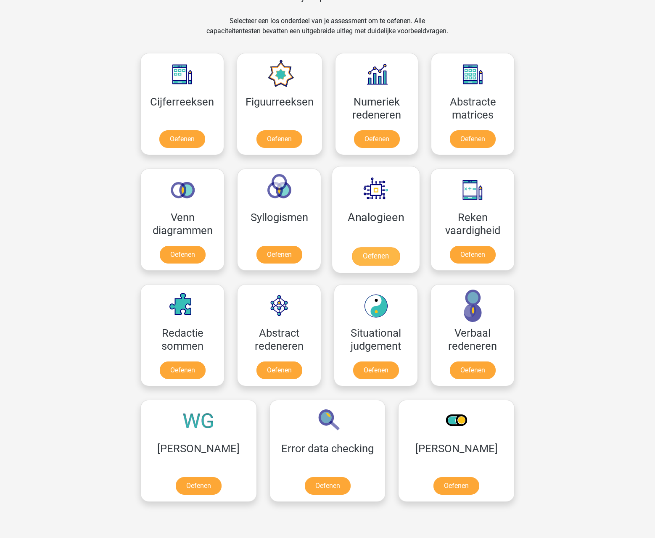
click at [382, 260] on link "Oefenen" at bounding box center [376, 256] width 48 height 19
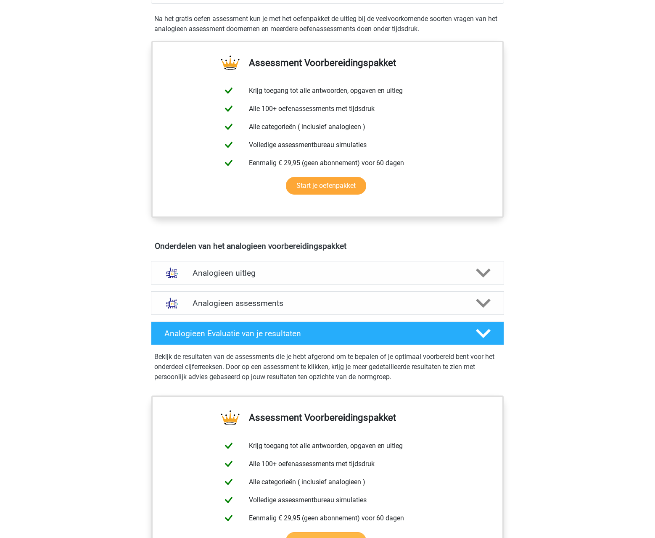
scroll to position [208, 0]
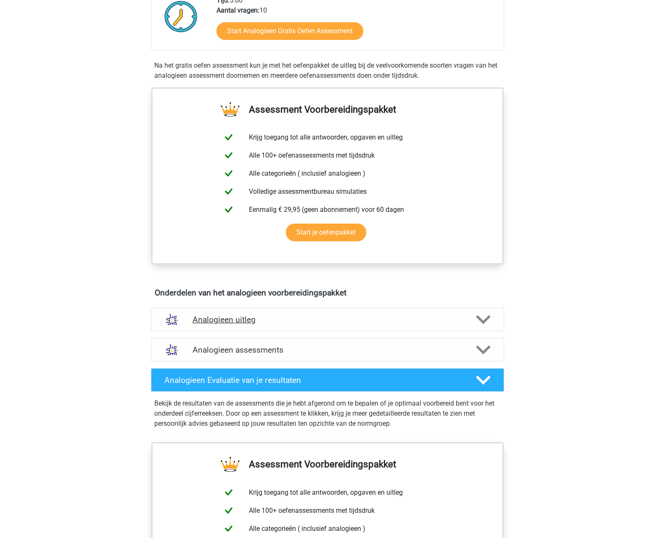
click at [305, 321] on h4 "Analogieen uitleg" at bounding box center [328, 320] width 270 height 10
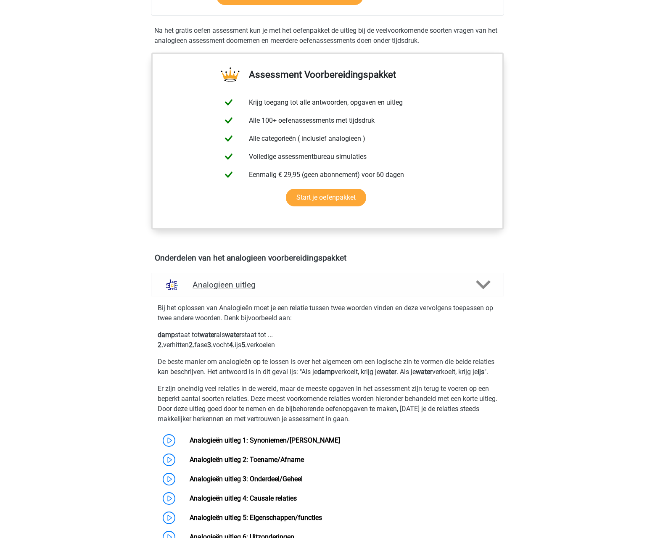
scroll to position [279, 0]
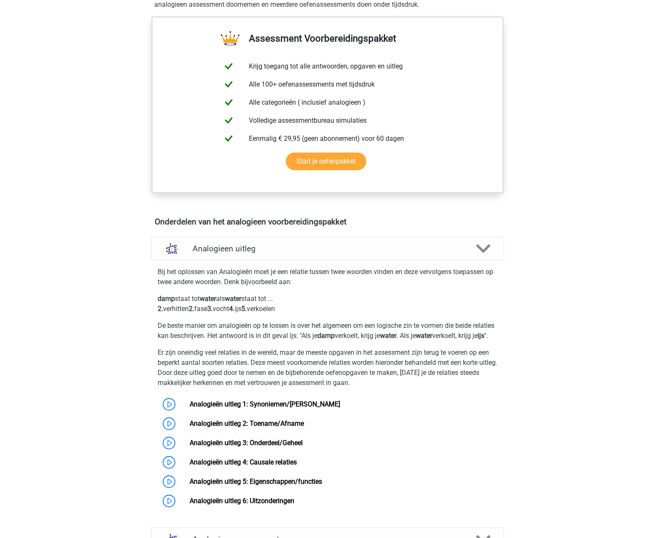
drag, startPoint x: 441, startPoint y: 342, endPoint x: 348, endPoint y: 342, distance: 93.4
click at [350, 341] on p "De beste manier om analogieën op te lossen is over het algemeen om een logische…" at bounding box center [328, 331] width 340 height 20
click at [290, 341] on p "De beste manier om analogieën op te lossen is over het algemeen om een logische…" at bounding box center [328, 331] width 340 height 20
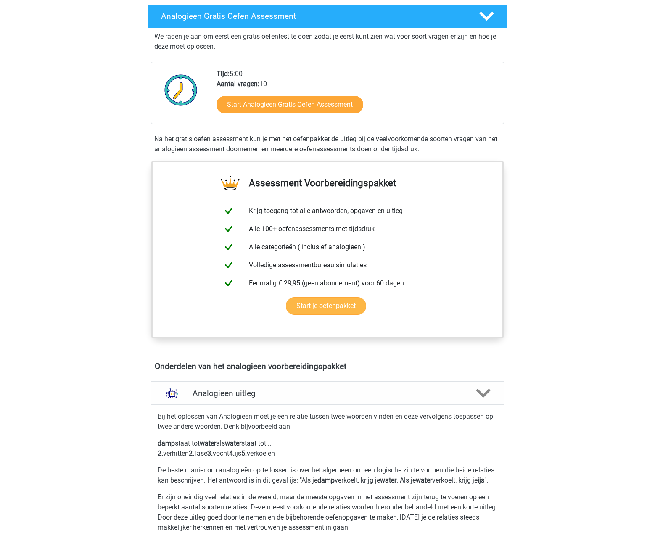
scroll to position [0, 0]
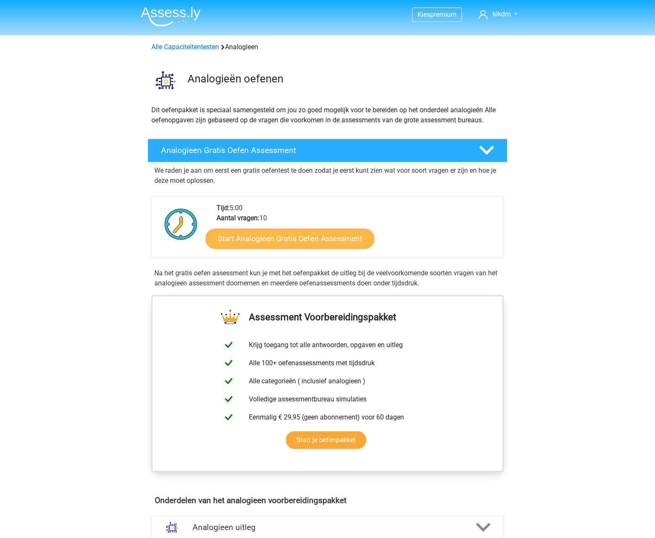
click at [265, 241] on link "Start Analogieen Gratis Oefen Assessment" at bounding box center [290, 238] width 169 height 20
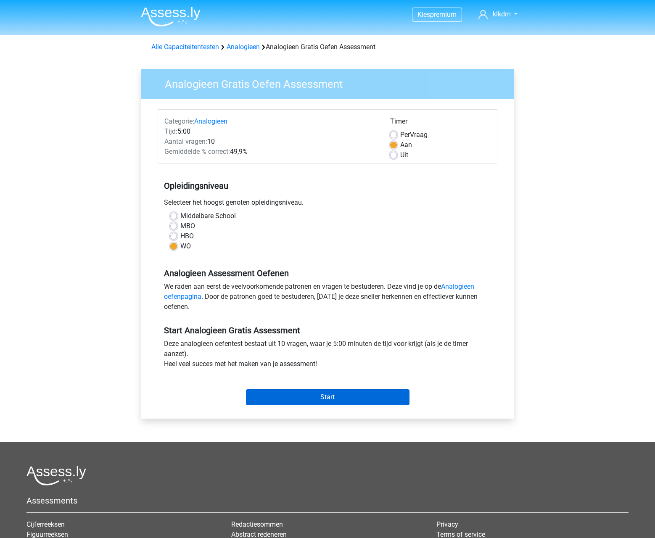
click at [313, 400] on input "Start" at bounding box center [328, 398] width 164 height 16
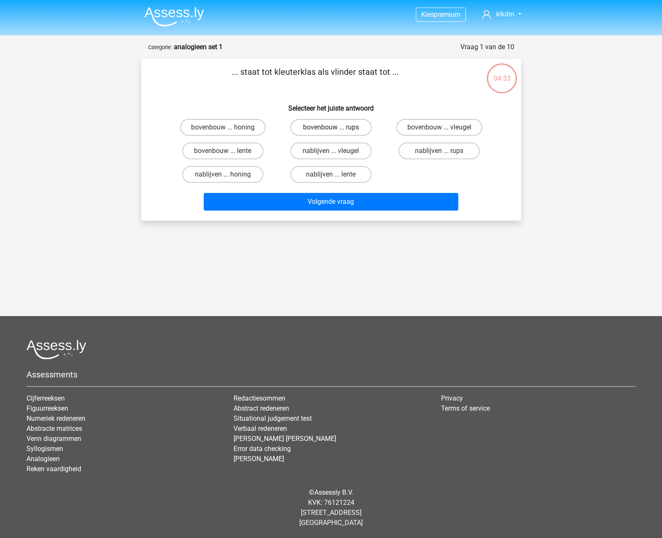
click at [350, 127] on label "bovenbouw ... rups" at bounding box center [330, 127] width 81 height 17
click at [336, 127] on input "bovenbouw ... rups" at bounding box center [333, 129] width 5 height 5
radio input "true"
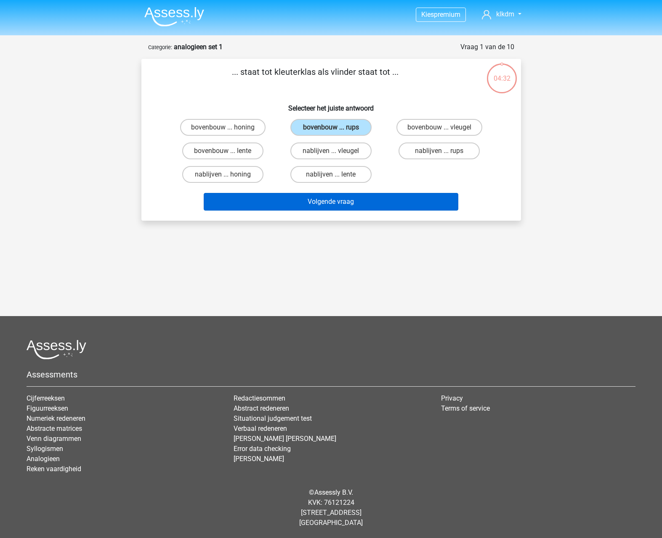
click at [324, 204] on button "Volgende vraag" at bounding box center [331, 202] width 255 height 18
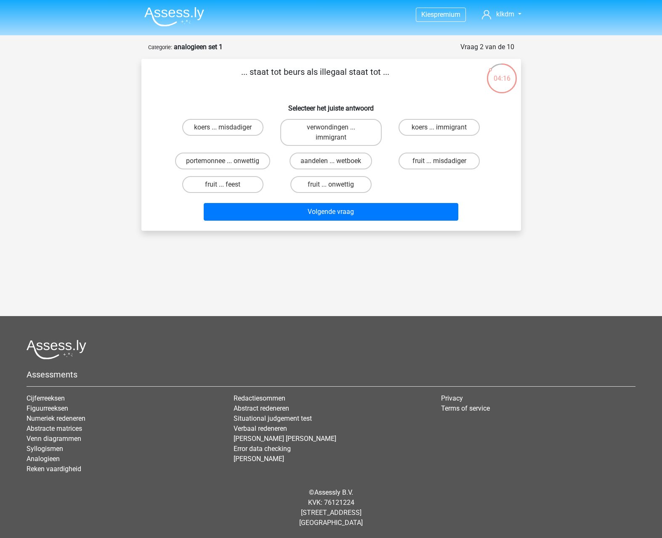
drag, startPoint x: 331, startPoint y: 223, endPoint x: 265, endPoint y: 255, distance: 73.6
click at [256, 130] on label "koers ... misdadiger" at bounding box center [222, 127] width 81 height 17
click at [228, 130] on input "koers ... misdadiger" at bounding box center [225, 129] width 5 height 5
radio input "true"
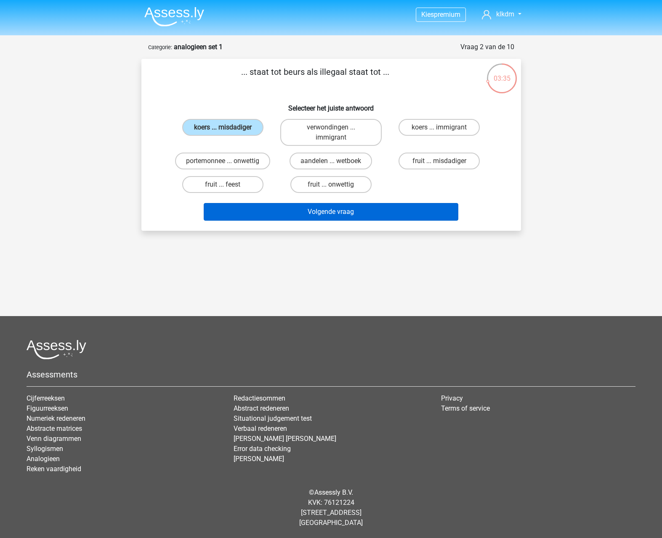
click at [360, 215] on button "Volgende vraag" at bounding box center [331, 212] width 255 height 18
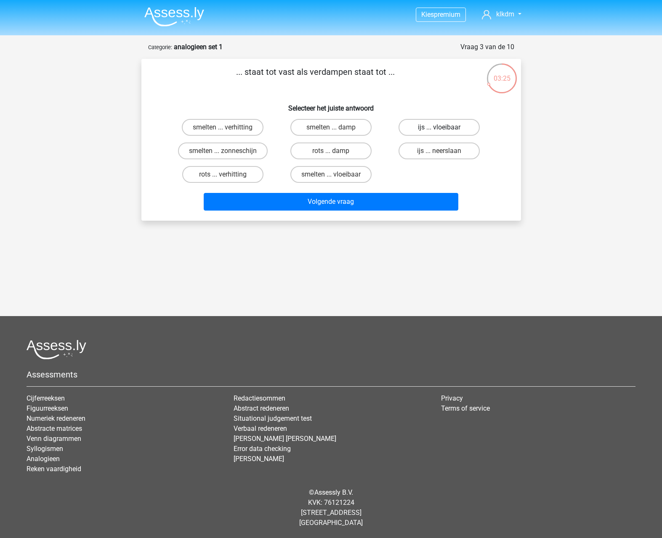
click at [430, 125] on label "ijs ... vloeibaar" at bounding box center [438, 127] width 81 height 17
click at [439, 127] on input "ijs ... vloeibaar" at bounding box center [441, 129] width 5 height 5
radio input "true"
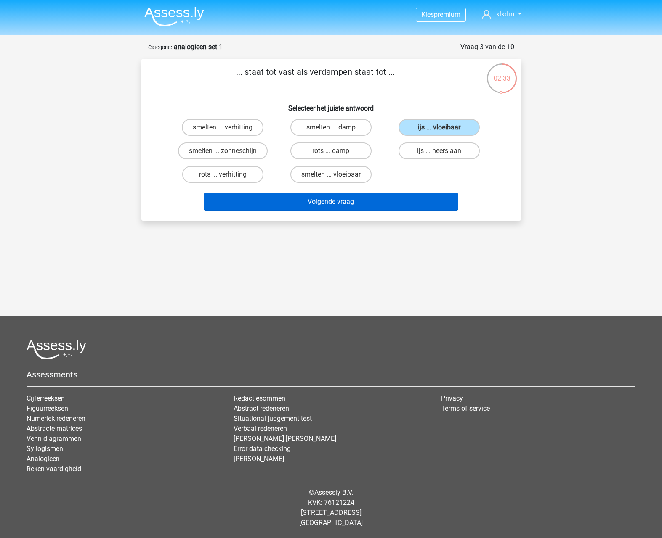
click at [336, 200] on button "Volgende vraag" at bounding box center [331, 202] width 255 height 18
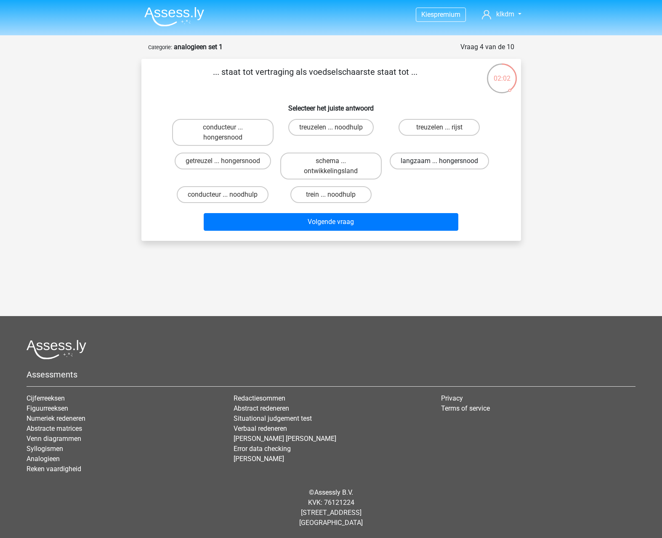
click at [409, 164] on label "langzaam ... hongersnood" at bounding box center [439, 161] width 99 height 17
click at [439, 164] on input "langzaam ... hongersnood" at bounding box center [441, 163] width 5 height 5
radio input "true"
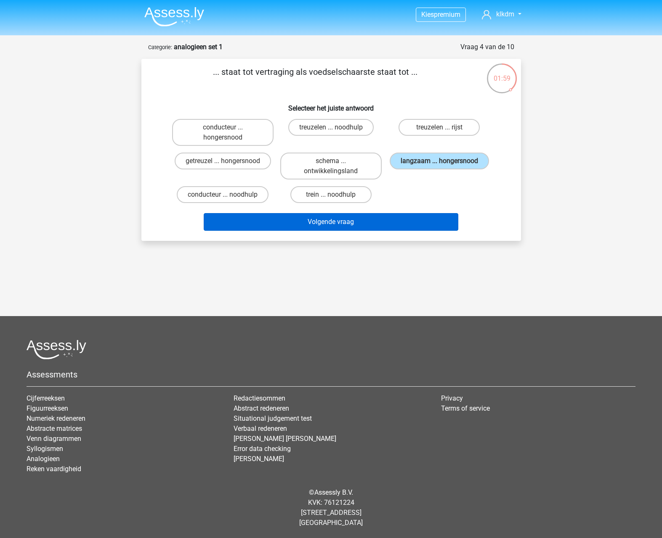
click at [328, 217] on button "Volgende vraag" at bounding box center [331, 222] width 255 height 18
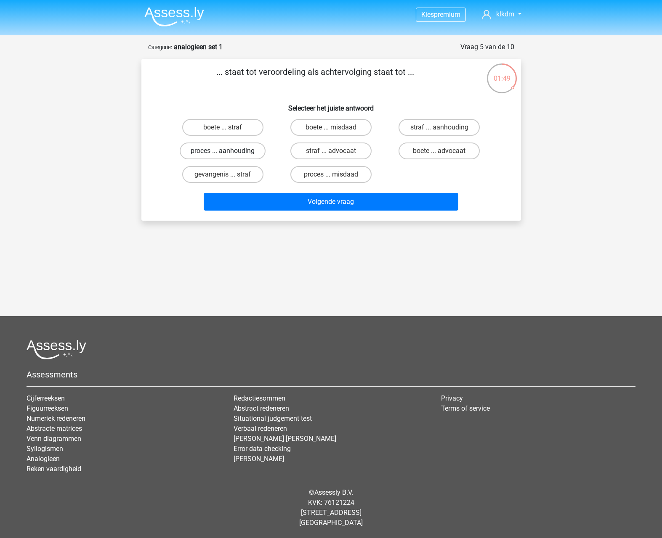
click at [260, 153] on label "proces ... aanhouding" at bounding box center [223, 151] width 86 height 17
click at [228, 153] on input "proces ... aanhouding" at bounding box center [225, 153] width 5 height 5
radio input "true"
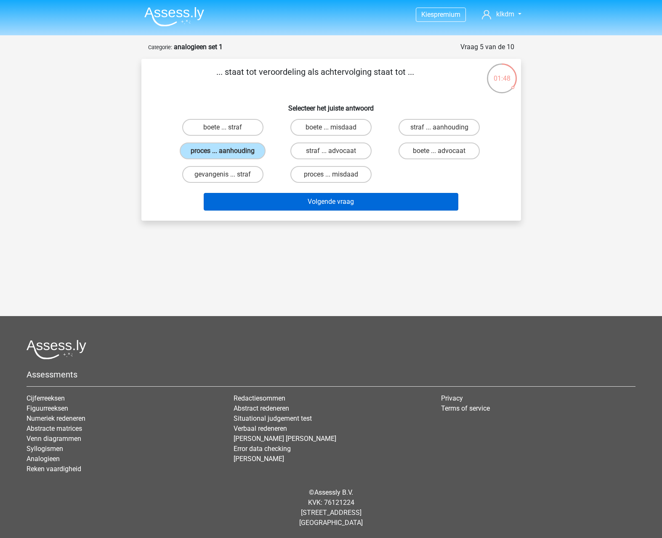
click at [283, 205] on button "Volgende vraag" at bounding box center [331, 202] width 255 height 18
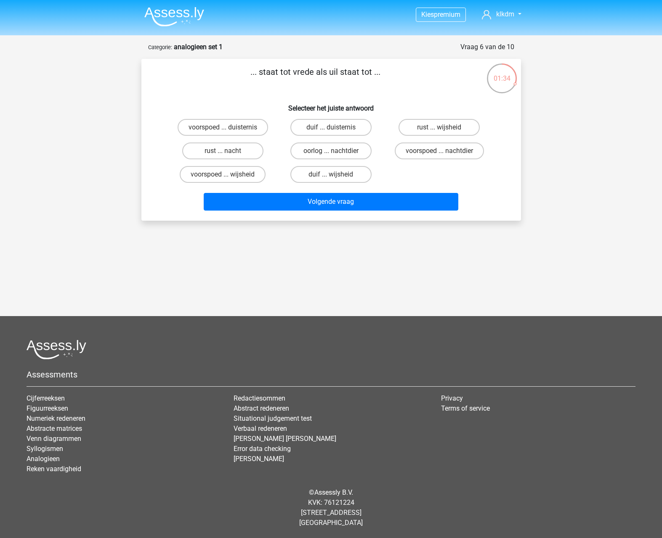
drag, startPoint x: 328, startPoint y: 238, endPoint x: 516, endPoint y: 227, distance: 188.8
click at [355, 177] on label "duif ... wijsheid" at bounding box center [330, 174] width 81 height 17
click at [336, 177] on input "duif ... wijsheid" at bounding box center [333, 177] width 5 height 5
radio input "true"
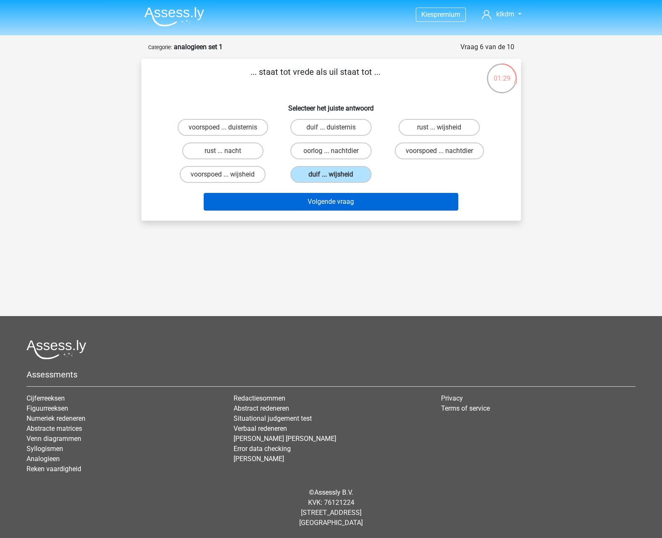
click at [362, 201] on button "Volgende vraag" at bounding box center [331, 202] width 255 height 18
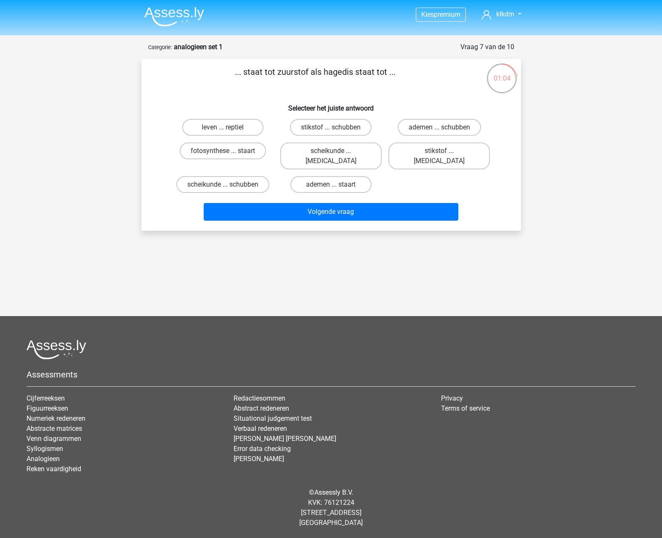
click at [225, 130] on input "leven ... reptiel" at bounding box center [225, 129] width 5 height 5
radio input "true"
click at [424, 126] on label "ademen ... schubben" at bounding box center [439, 127] width 83 height 17
click at [439, 127] on input "ademen ... schubben" at bounding box center [441, 129] width 5 height 5
radio input "true"
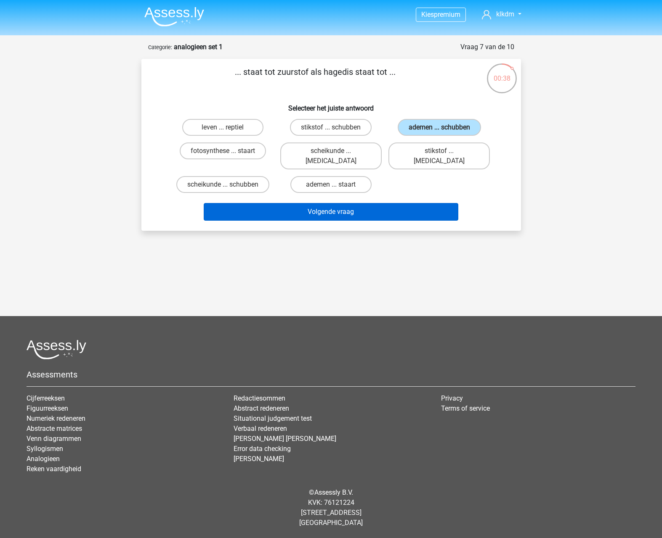
click at [335, 204] on button "Volgende vraag" at bounding box center [331, 212] width 255 height 18
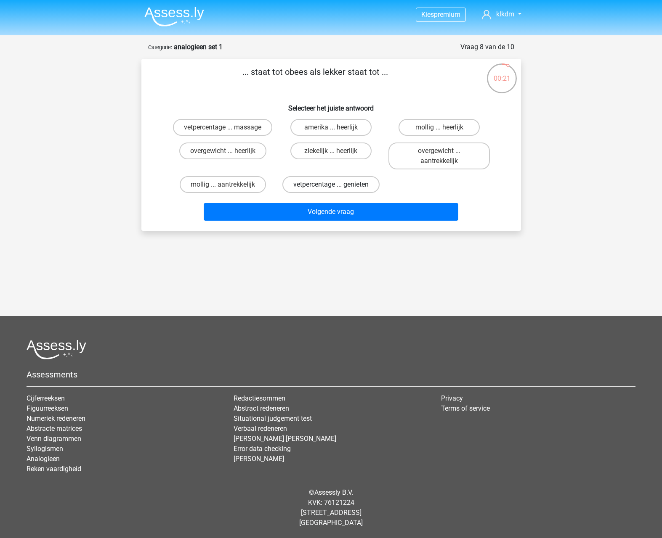
click at [325, 185] on label "vetpercentage ... genieten" at bounding box center [330, 184] width 97 height 17
click at [331, 185] on input "vetpercentage ... genieten" at bounding box center [333, 187] width 5 height 5
radio input "true"
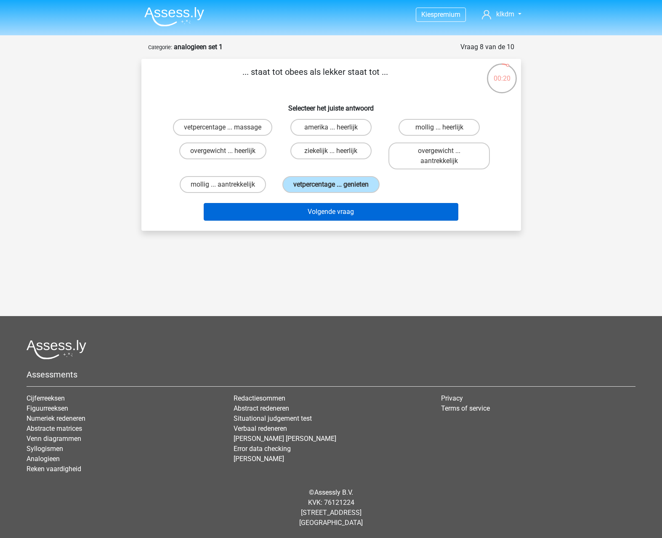
click at [323, 220] on button "Volgende vraag" at bounding box center [331, 212] width 255 height 18
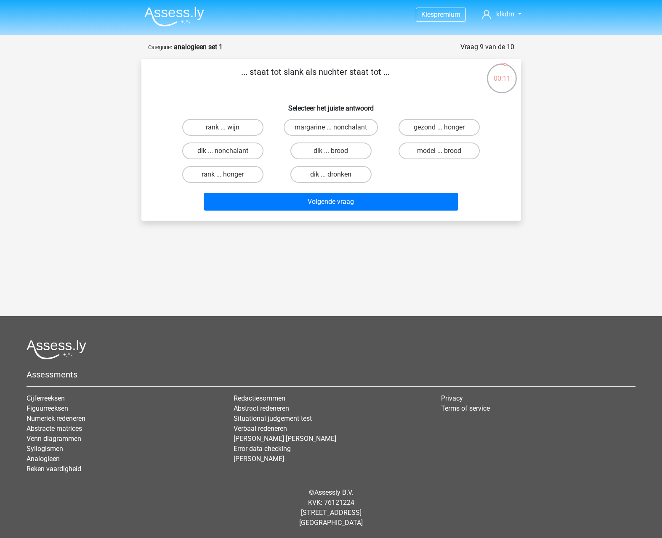
click at [335, 177] on input "dik ... dronken" at bounding box center [333, 177] width 5 height 5
radio input "true"
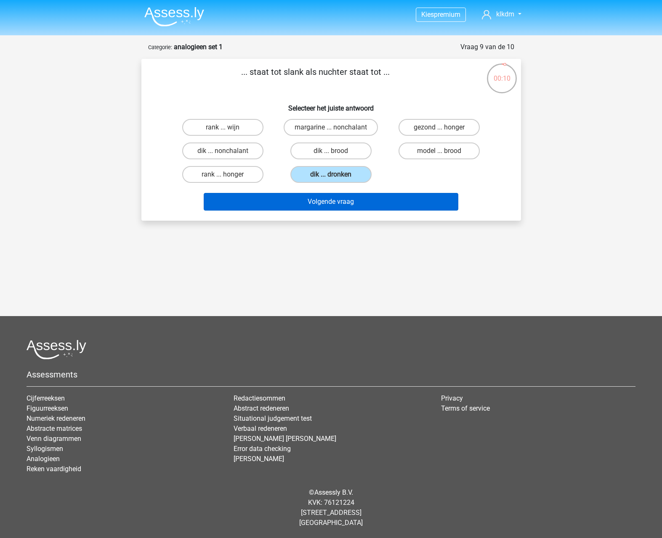
click at [355, 204] on button "Volgende vraag" at bounding box center [331, 202] width 255 height 18
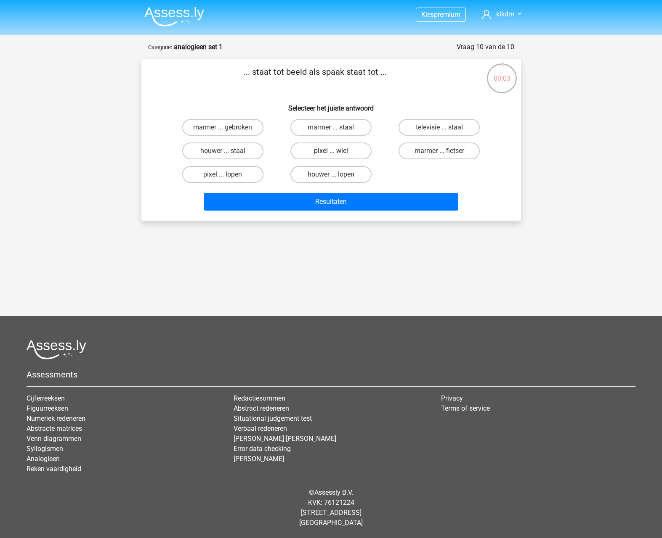
click at [330, 150] on label "pixel ... wiel" at bounding box center [330, 151] width 81 height 17
click at [331, 151] on input "pixel ... wiel" at bounding box center [333, 153] width 5 height 5
radio input "true"
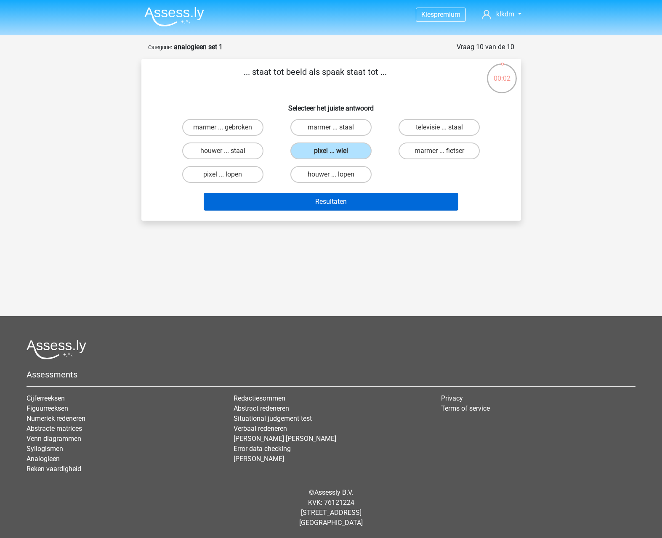
click at [318, 202] on button "Resultaten" at bounding box center [331, 202] width 255 height 18
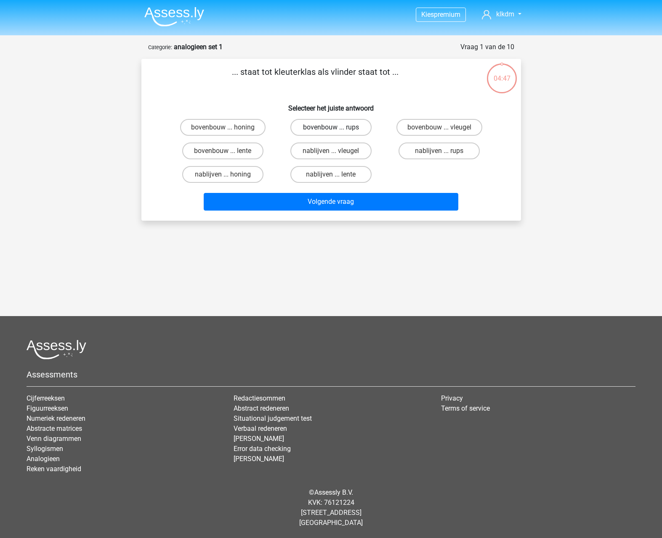
click at [348, 127] on label "bovenbouw ... rups" at bounding box center [330, 127] width 81 height 17
click at [336, 127] on input "bovenbouw ... rups" at bounding box center [333, 129] width 5 height 5
radio input "true"
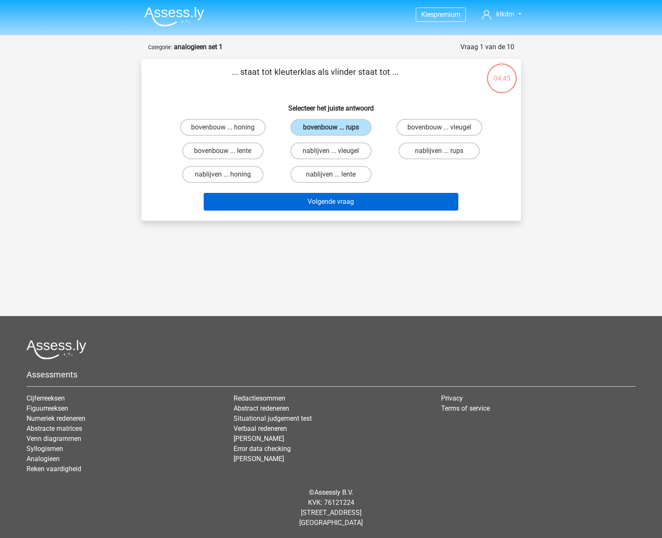
click at [326, 199] on button "Volgende vraag" at bounding box center [331, 202] width 255 height 18
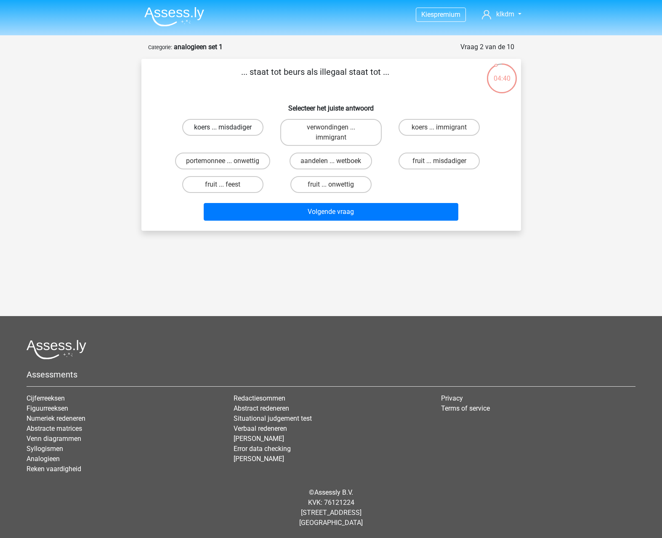
click at [243, 128] on label "koers ... misdadiger" at bounding box center [222, 127] width 81 height 17
click at [228, 128] on input "koers ... misdadiger" at bounding box center [225, 129] width 5 height 5
radio input "true"
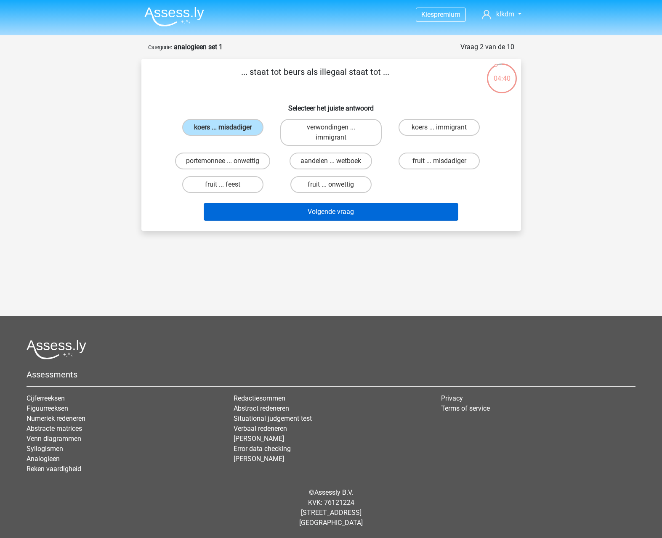
click at [286, 207] on button "Volgende vraag" at bounding box center [331, 212] width 255 height 18
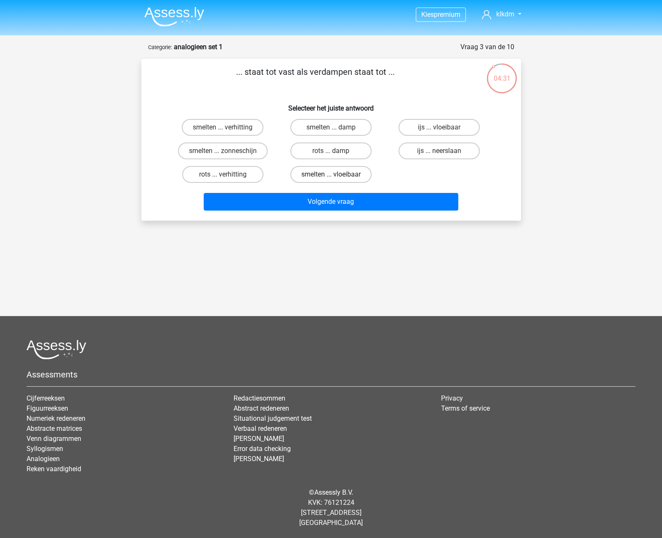
click at [326, 175] on label "smelten ... vloeibaar" at bounding box center [330, 174] width 81 height 17
click at [331, 175] on input "smelten ... vloeibaar" at bounding box center [333, 177] width 5 height 5
radio input "true"
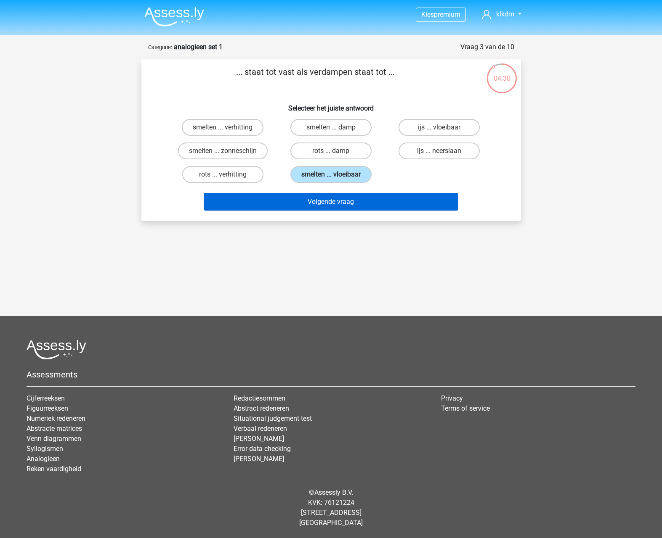
click at [362, 199] on button "Volgende vraag" at bounding box center [331, 202] width 255 height 18
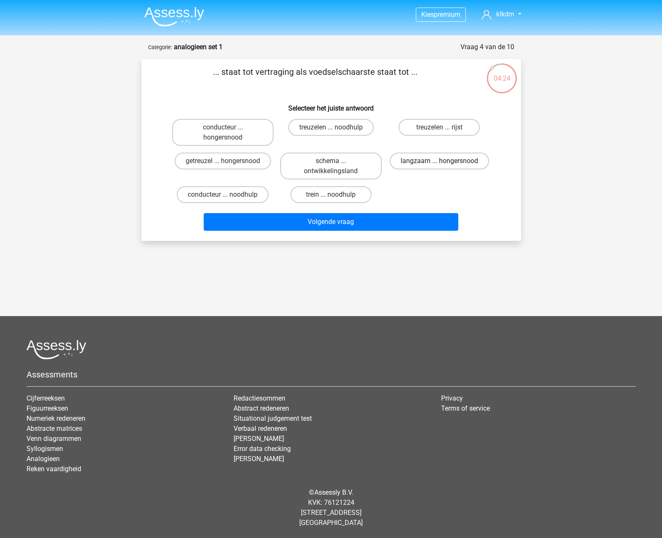
click at [453, 161] on label "langzaam ... hongersnood" at bounding box center [439, 161] width 99 height 17
click at [445, 161] on input "langzaam ... hongersnood" at bounding box center [441, 163] width 5 height 5
radio input "true"
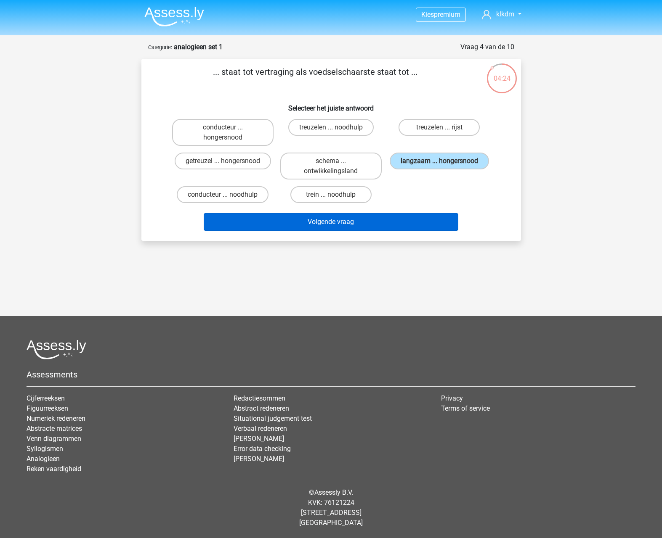
click at [358, 224] on button "Volgende vraag" at bounding box center [331, 222] width 255 height 18
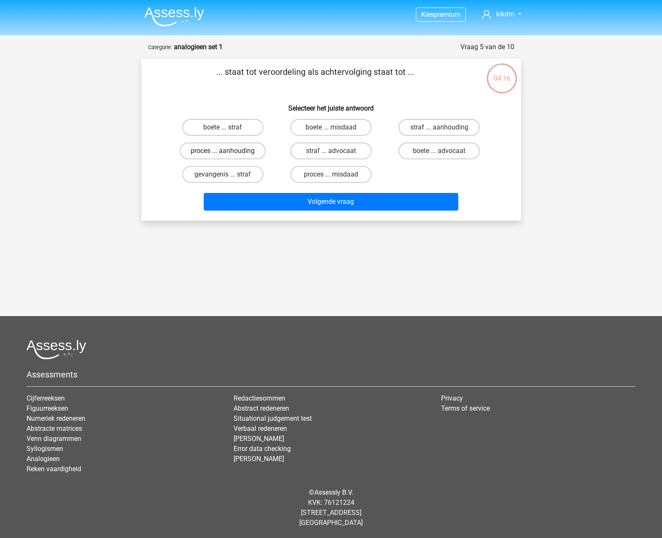
click at [254, 151] on label "proces ... aanhouding" at bounding box center [223, 151] width 86 height 17
click at [228, 151] on input "proces ... aanhouding" at bounding box center [225, 153] width 5 height 5
radio input "true"
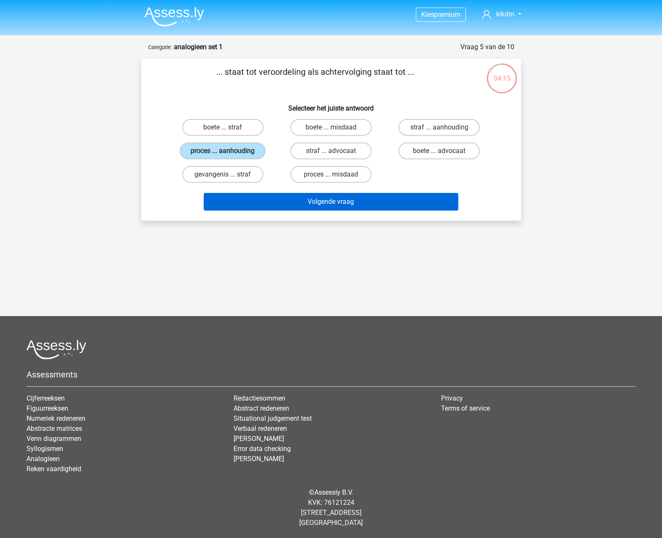
click at [325, 204] on button "Volgende vraag" at bounding box center [331, 202] width 255 height 18
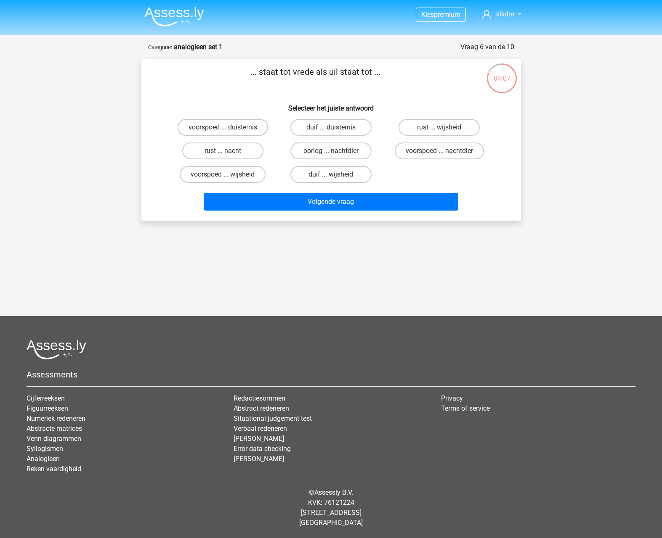
click at [321, 178] on label "duif ... wijsheid" at bounding box center [330, 174] width 81 height 17
click at [331, 178] on input "duif ... wijsheid" at bounding box center [333, 177] width 5 height 5
radio input "true"
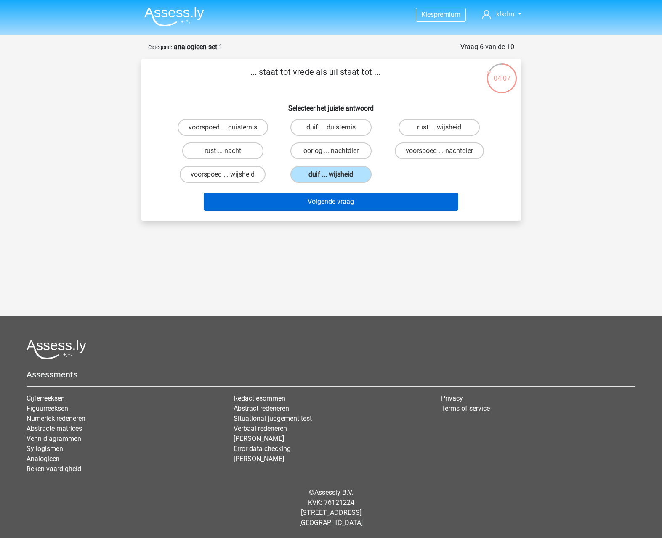
click at [325, 199] on button "Volgende vraag" at bounding box center [331, 202] width 255 height 18
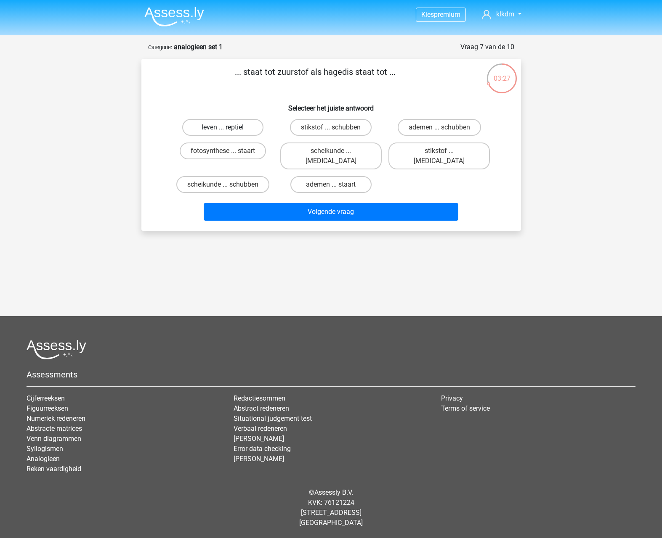
click at [234, 131] on label "leven ... reptiel" at bounding box center [222, 127] width 81 height 17
click at [228, 131] on input "leven ... reptiel" at bounding box center [225, 129] width 5 height 5
radio input "true"
click at [420, 129] on label "ademen ... schubben" at bounding box center [439, 127] width 83 height 17
click at [439, 129] on input "ademen ... schubben" at bounding box center [441, 129] width 5 height 5
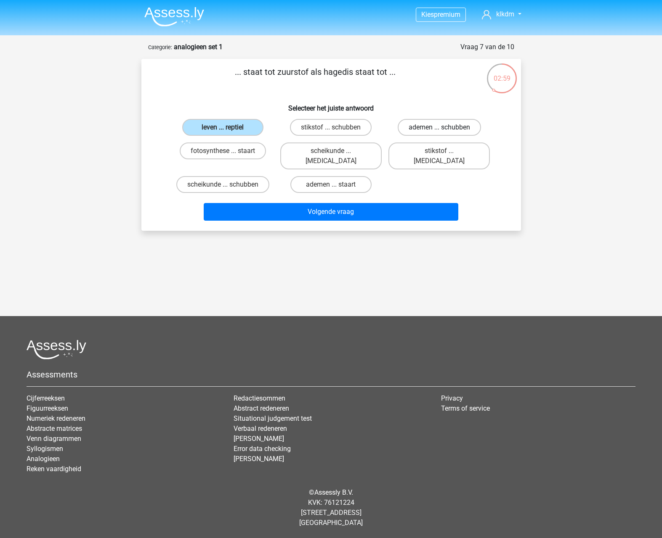
radio input "true"
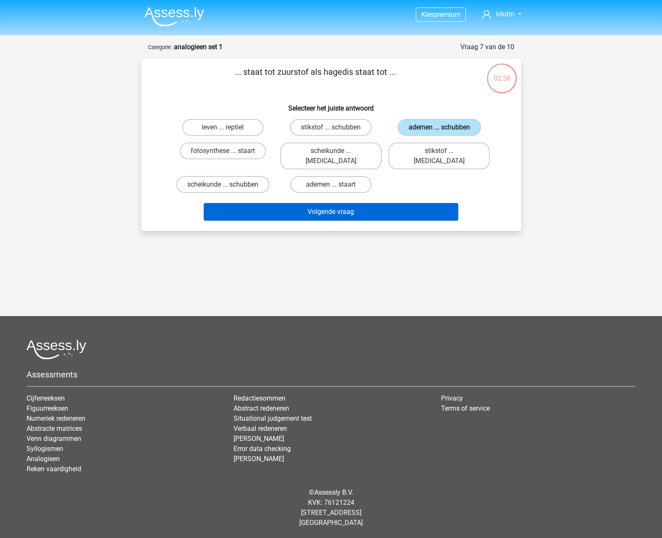
click at [371, 208] on button "Volgende vraag" at bounding box center [331, 212] width 255 height 18
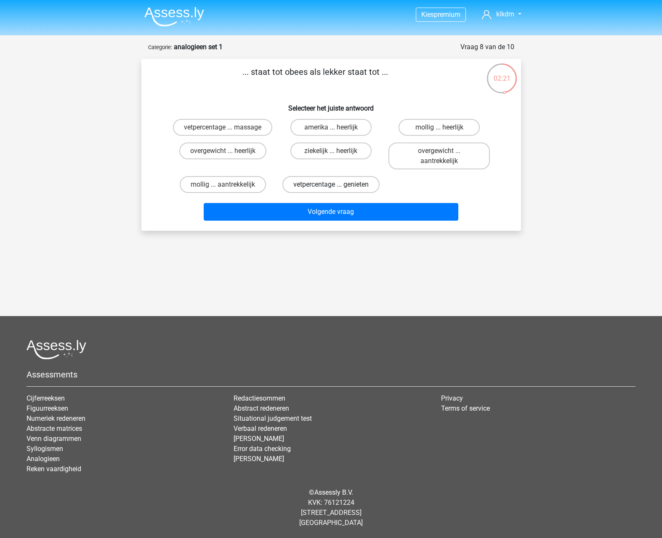
click at [375, 187] on label "vetpercentage ... genieten" at bounding box center [330, 184] width 97 height 17
click at [336, 187] on input "vetpercentage ... genieten" at bounding box center [333, 187] width 5 height 5
radio input "true"
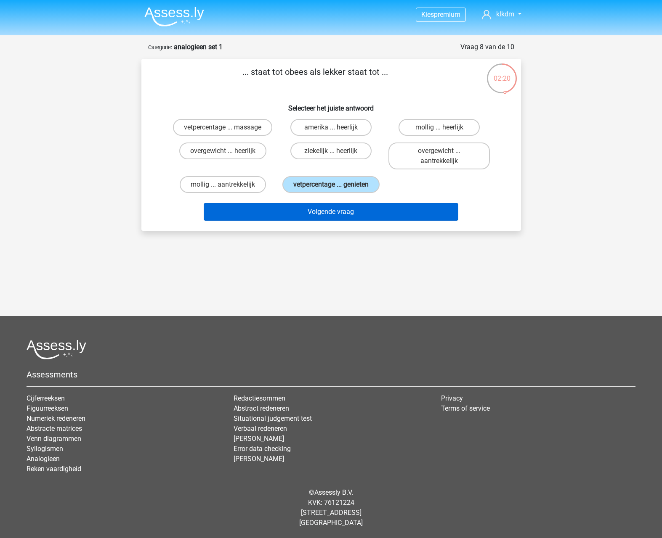
click at [359, 220] on button "Volgende vraag" at bounding box center [331, 212] width 255 height 18
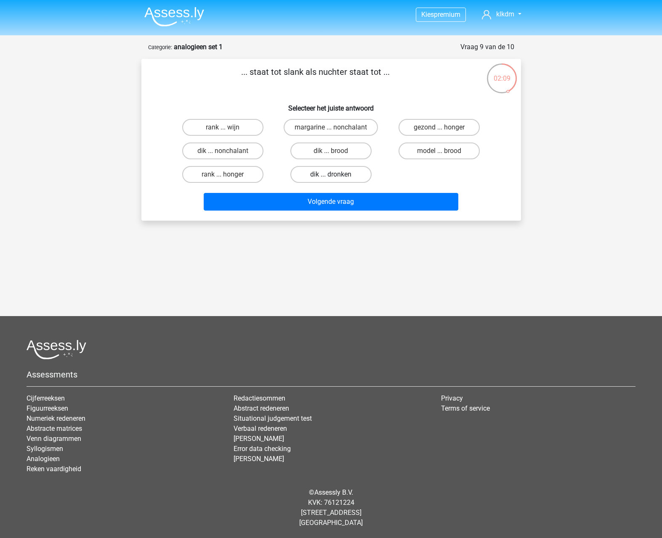
drag, startPoint x: 310, startPoint y: 175, endPoint x: 313, endPoint y: 178, distance: 4.6
click at [310, 175] on label "dik ... dronken" at bounding box center [330, 174] width 81 height 17
click at [331, 175] on input "dik ... dronken" at bounding box center [333, 177] width 5 height 5
radio input "true"
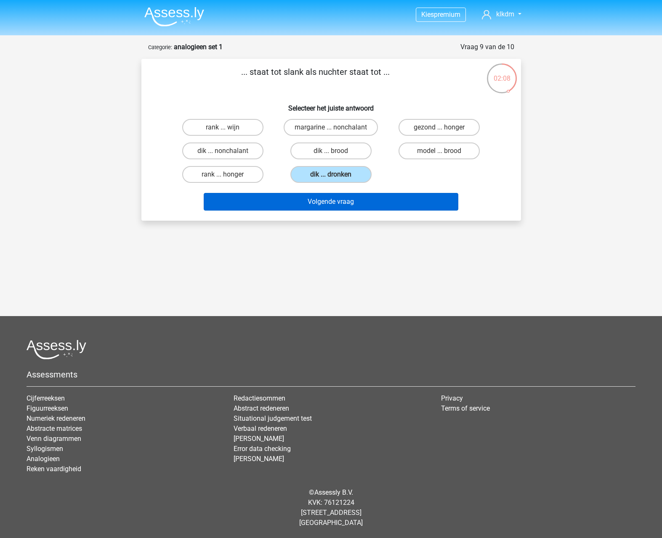
click at [340, 203] on button "Volgende vraag" at bounding box center [331, 202] width 255 height 18
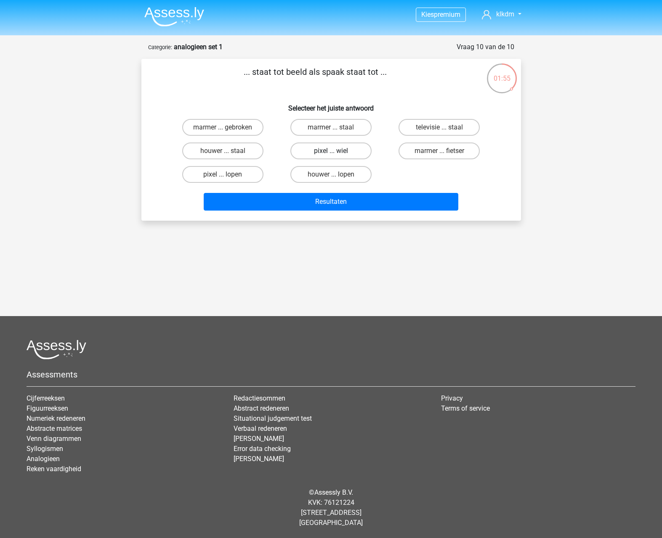
click at [347, 151] on label "pixel ... wiel" at bounding box center [330, 151] width 81 height 17
click at [336, 151] on input "pixel ... wiel" at bounding box center [333, 153] width 5 height 5
radio input "true"
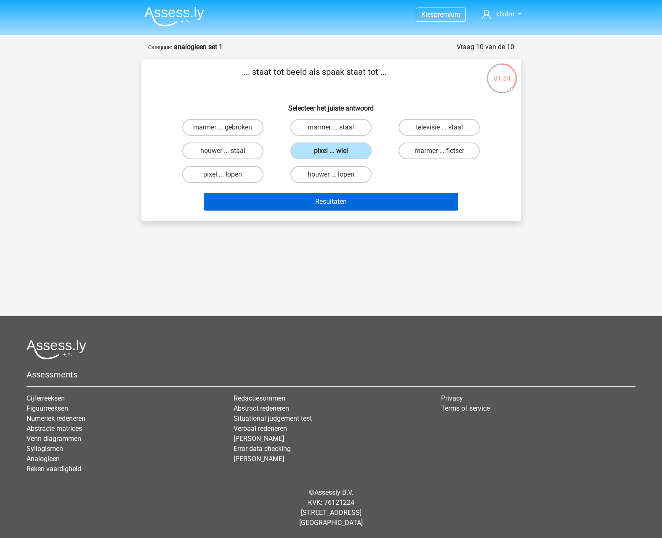
click at [318, 201] on button "Resultaten" at bounding box center [331, 202] width 255 height 18
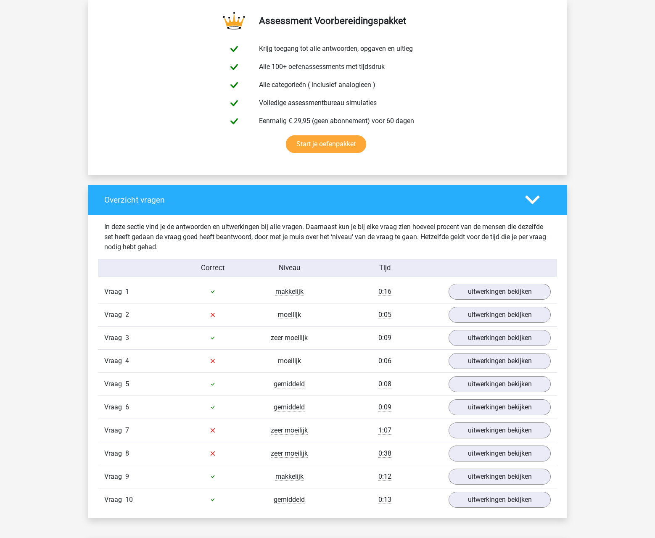
scroll to position [453, 0]
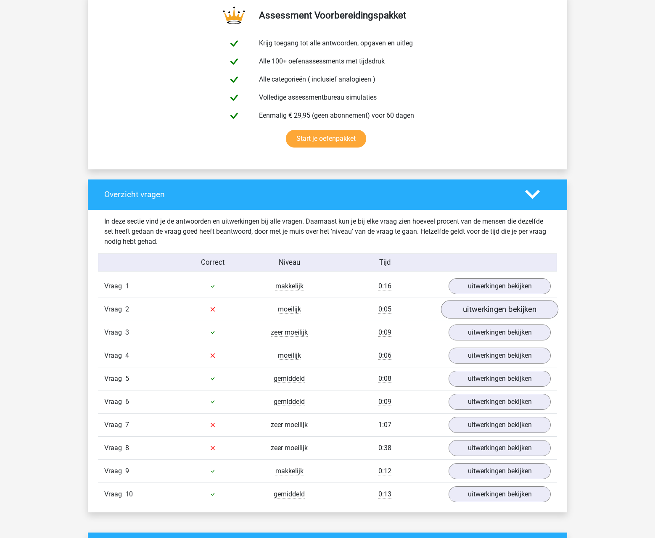
click at [477, 311] on link "uitwerkingen bekijken" at bounding box center [499, 309] width 117 height 19
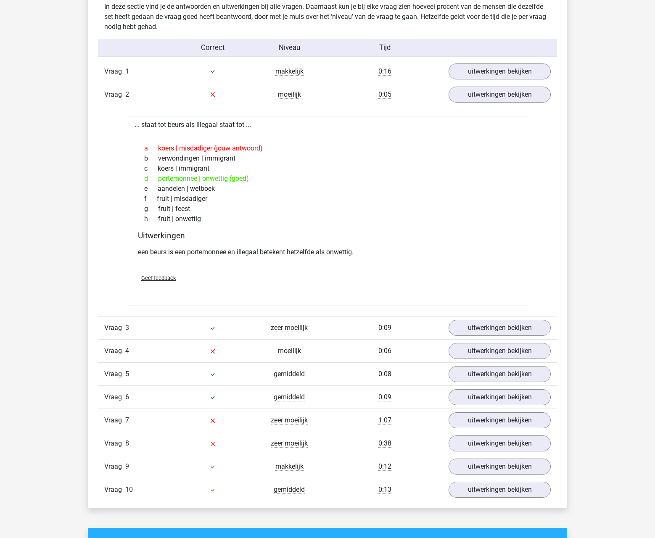
scroll to position [761, 0]
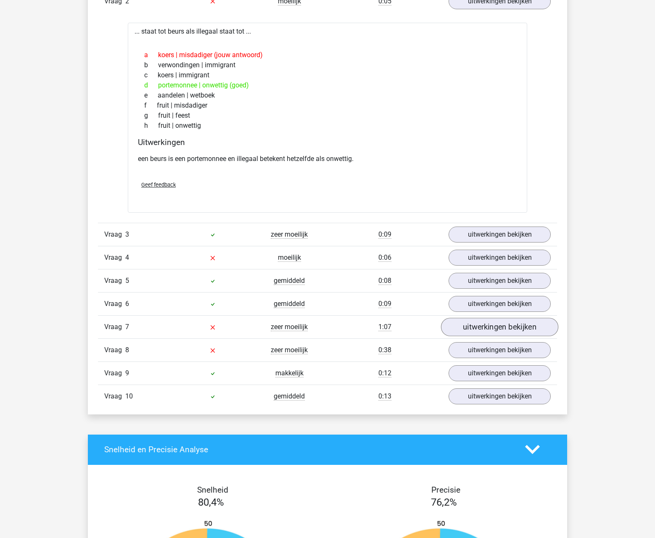
click at [524, 331] on link "uitwerkingen bekijken" at bounding box center [499, 327] width 117 height 19
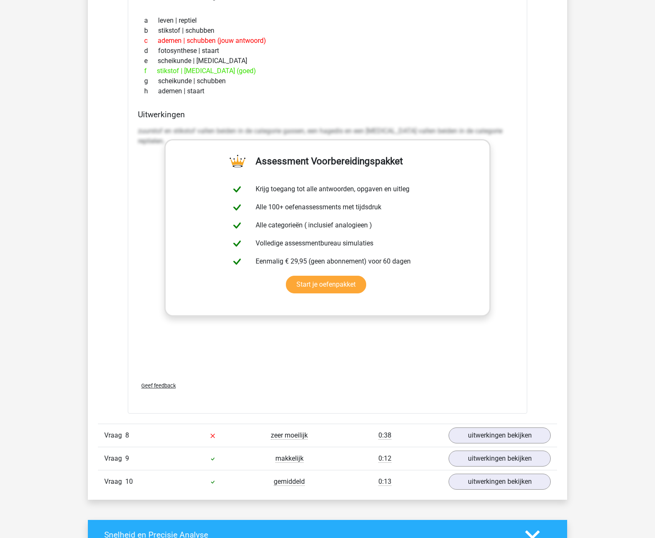
scroll to position [1168, 0]
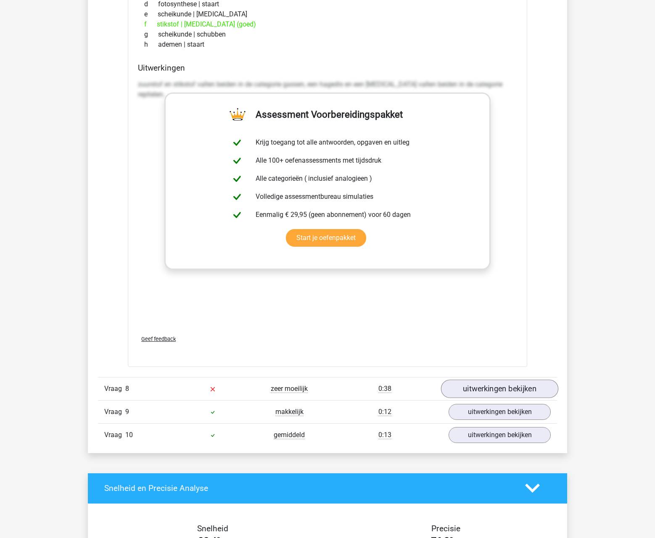
click at [473, 386] on link "uitwerkingen bekijken" at bounding box center [499, 389] width 117 height 19
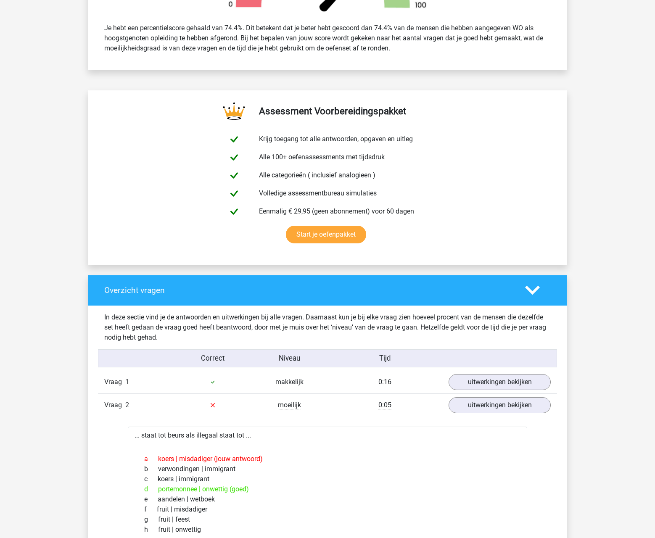
scroll to position [0, 0]
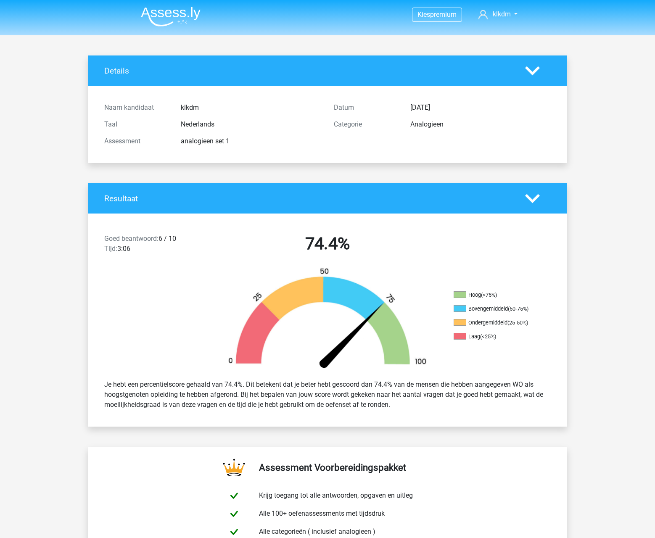
click at [168, 11] on img at bounding box center [171, 17] width 60 height 20
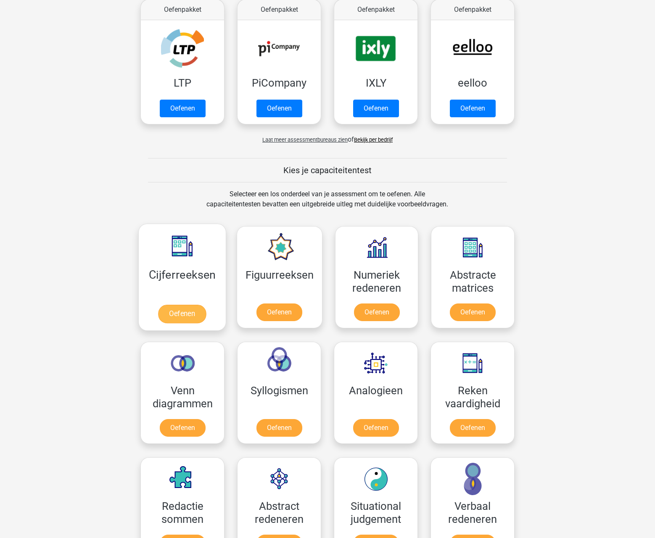
scroll to position [206, 0]
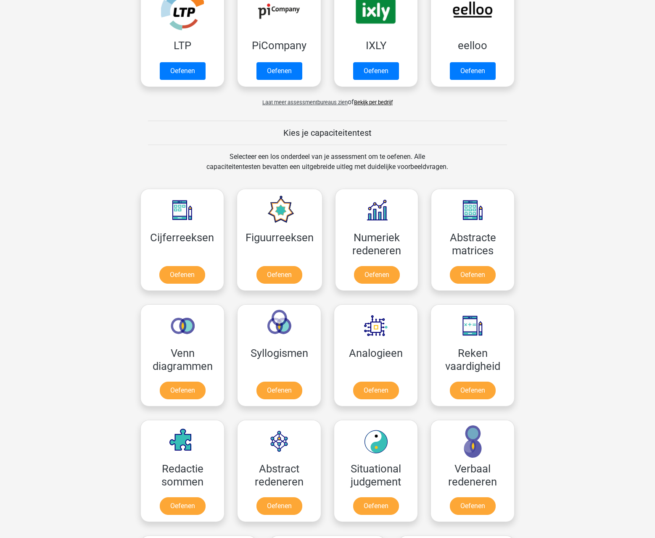
drag, startPoint x: 19, startPoint y: 291, endPoint x: 21, endPoint y: 286, distance: 4.8
click at [20, 290] on div "Kies premium klkdm [EMAIL_ADDRESS]" at bounding box center [327, 461] width 655 height 1334
click at [284, 273] on link "Oefenen" at bounding box center [279, 277] width 48 height 19
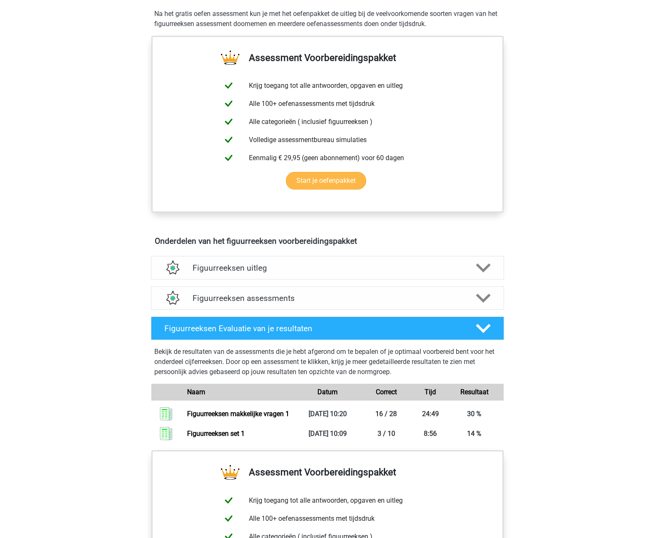
scroll to position [326, 0]
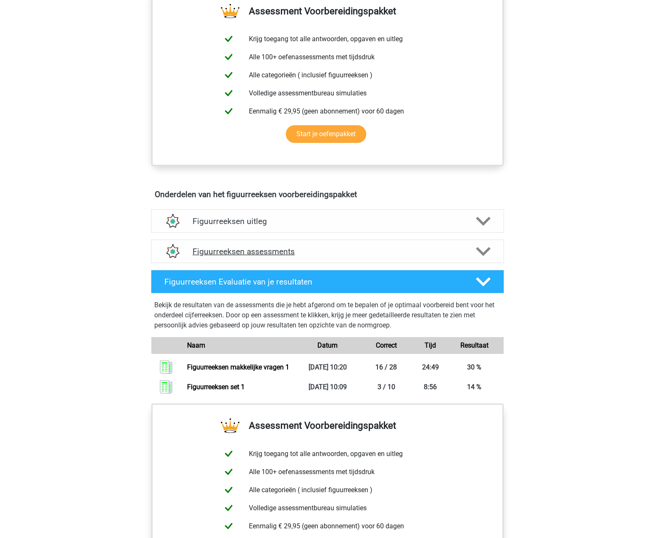
click at [358, 249] on h4 "Figuurreeksen assessments" at bounding box center [328, 252] width 270 height 10
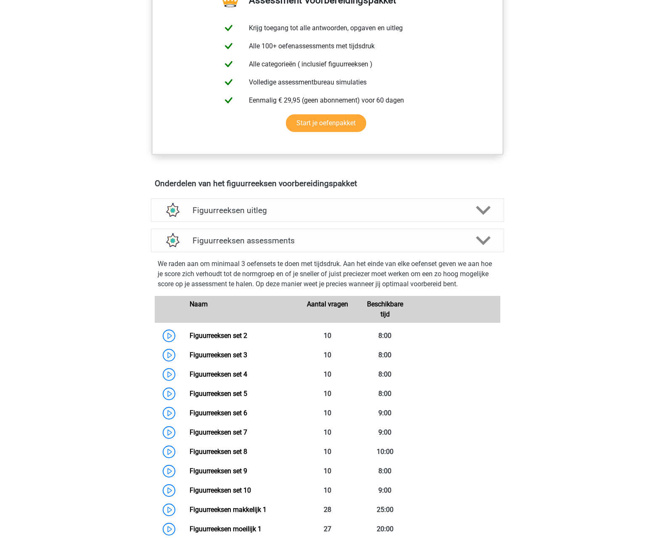
scroll to position [343, 0]
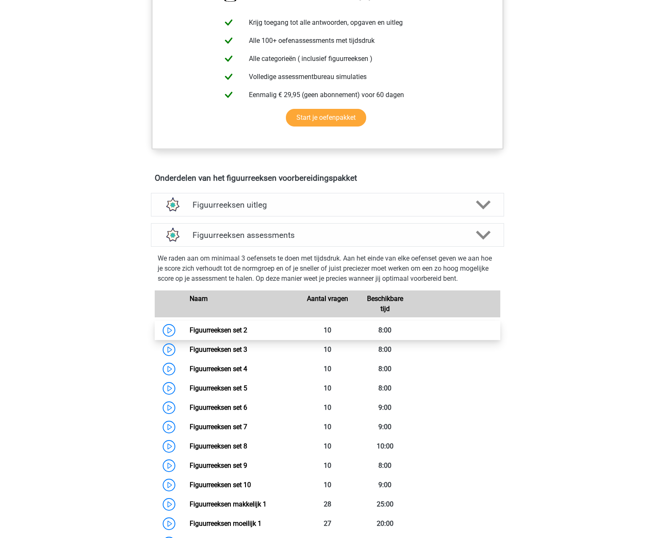
click at [247, 331] on link "Figuurreeksen set 2" at bounding box center [219, 330] width 58 height 8
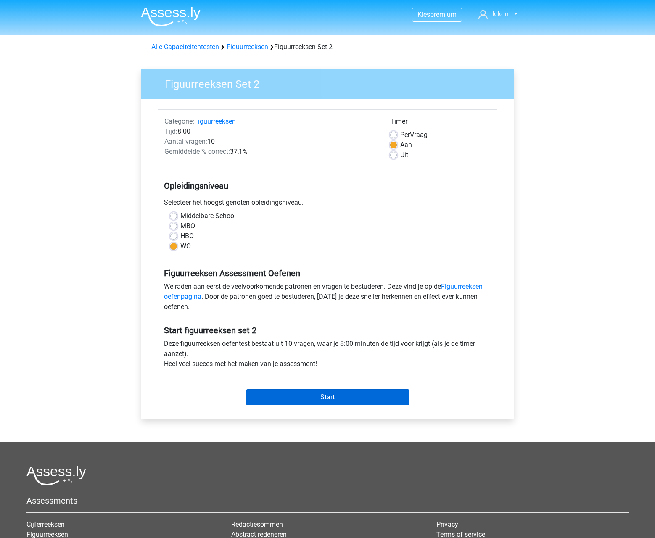
click at [291, 400] on input "Start" at bounding box center [328, 398] width 164 height 16
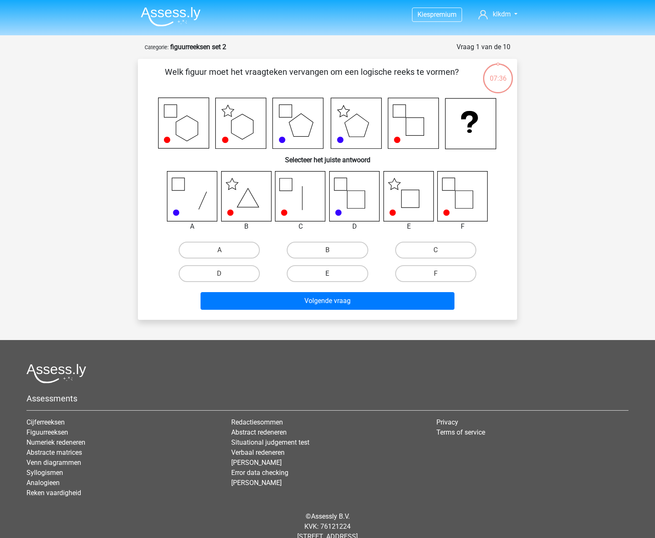
click at [322, 274] on label "E" at bounding box center [327, 273] width 81 height 17
click at [328, 274] on input "E" at bounding box center [330, 276] width 5 height 5
radio input "true"
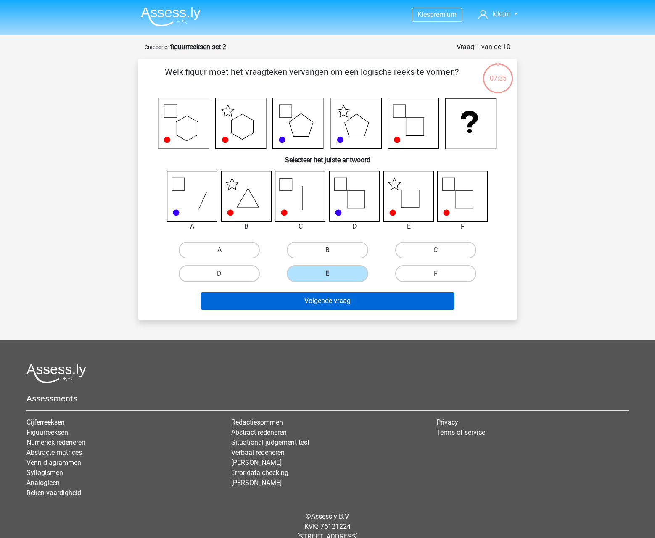
click at [308, 301] on button "Volgende vraag" at bounding box center [328, 301] width 255 height 18
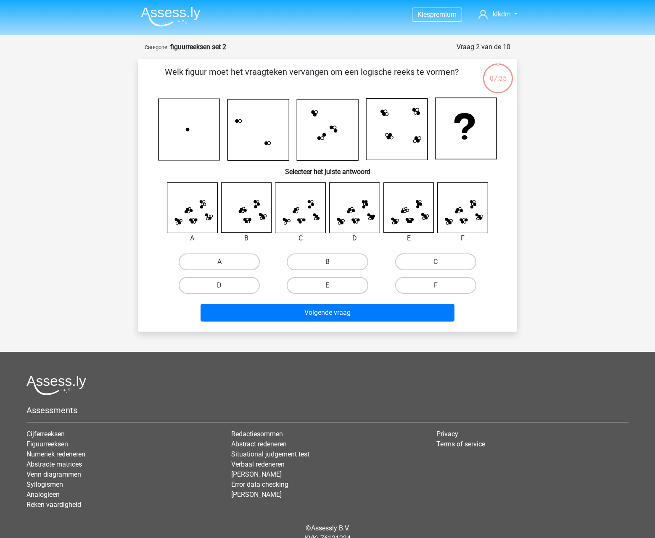
scroll to position [36, 0]
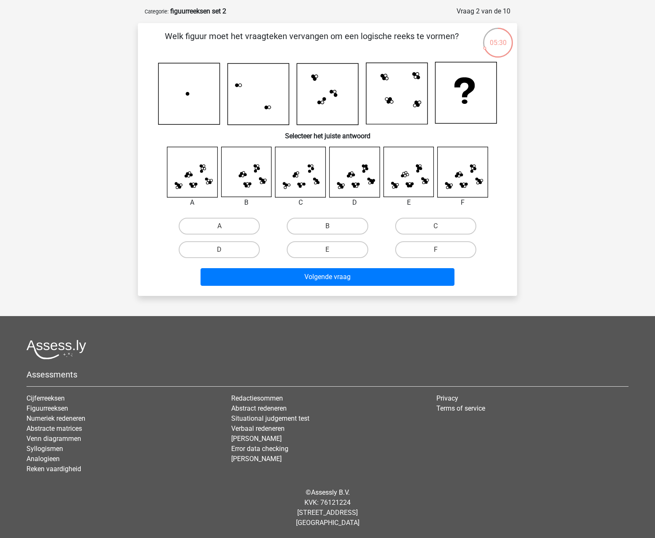
drag, startPoint x: 438, startPoint y: 249, endPoint x: 432, endPoint y: 261, distance: 13.4
click at [437, 249] on label "F" at bounding box center [435, 249] width 81 height 17
click at [437, 250] on input "F" at bounding box center [438, 252] width 5 height 5
radio input "true"
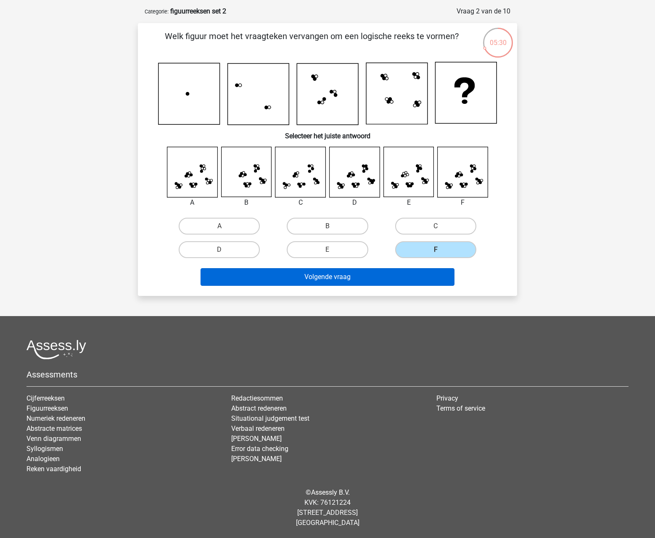
click at [411, 278] on button "Volgende vraag" at bounding box center [328, 277] width 255 height 18
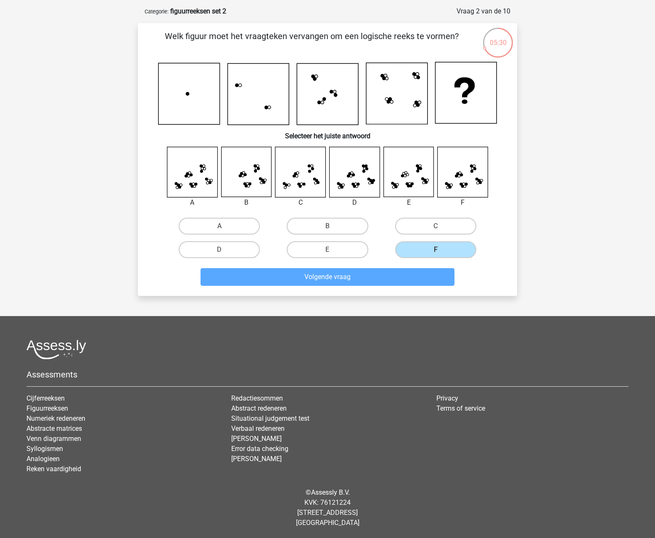
scroll to position [34, 0]
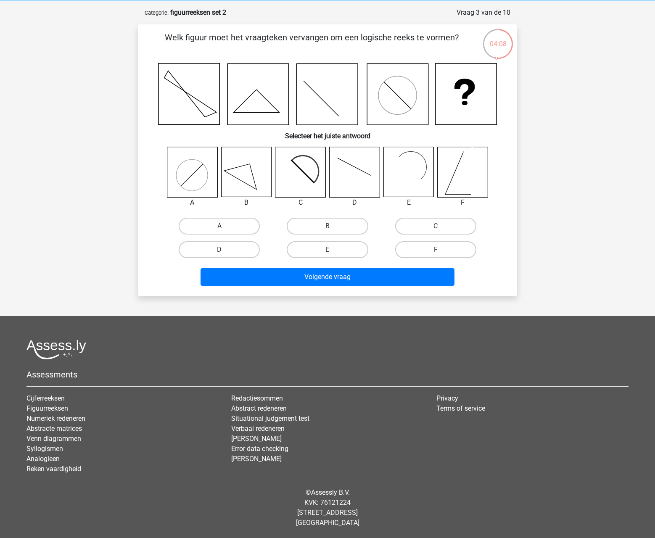
click at [403, 175] on rect at bounding box center [404, 172] width 41 height 41
click at [329, 244] on label "E" at bounding box center [327, 249] width 81 height 17
click at [329, 250] on input "E" at bounding box center [330, 252] width 5 height 5
radio input "true"
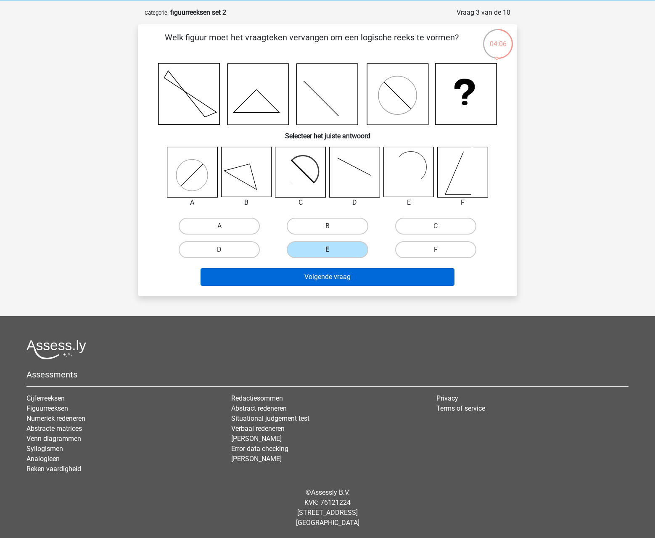
click at [324, 276] on button "Volgende vraag" at bounding box center [328, 277] width 255 height 18
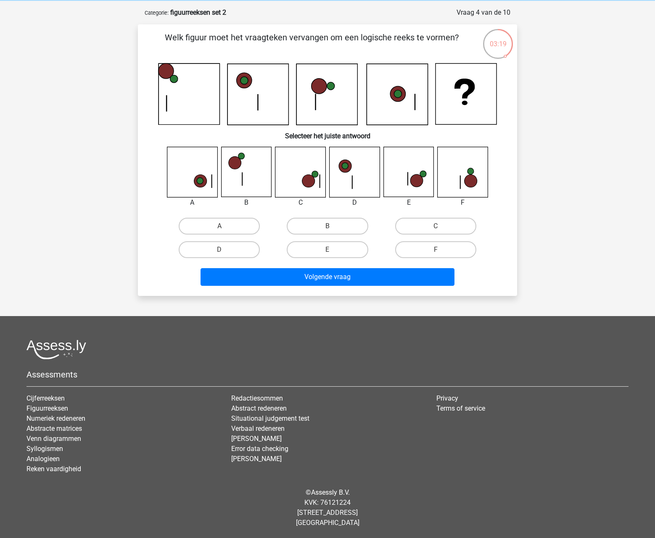
click at [332, 252] on input "E" at bounding box center [330, 252] width 5 height 5
radio input "true"
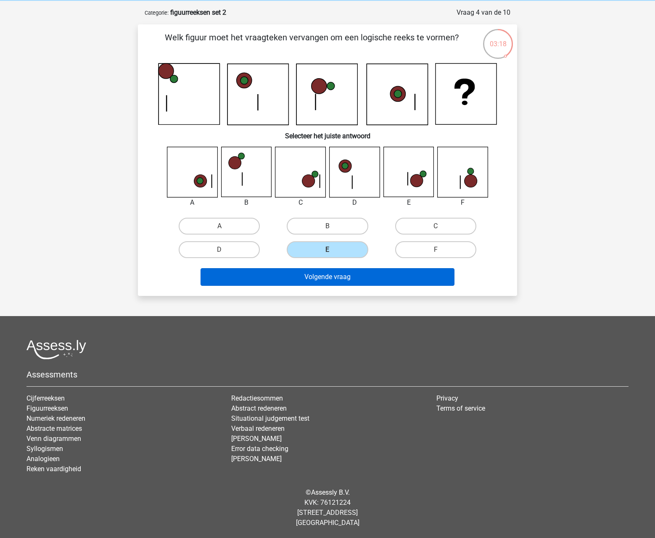
click at [329, 276] on button "Volgende vraag" at bounding box center [328, 277] width 255 height 18
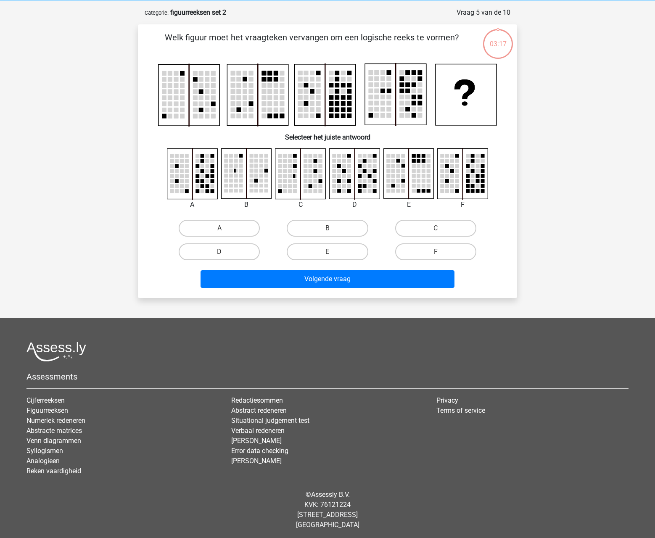
scroll to position [37, 0]
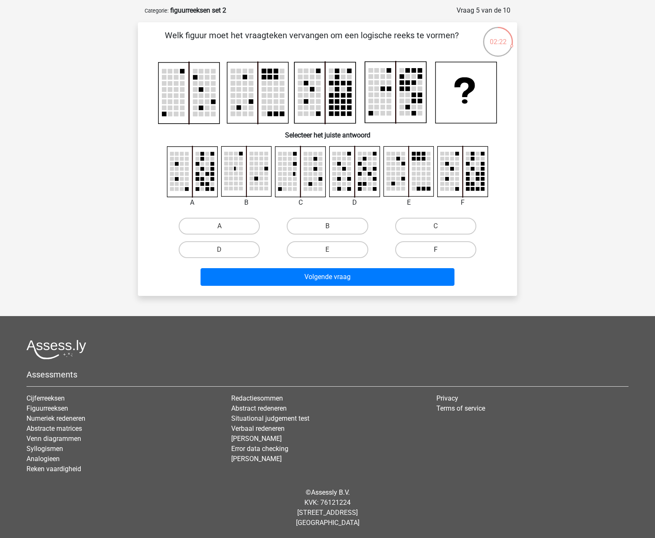
click at [448, 247] on label "F" at bounding box center [435, 249] width 81 height 17
click at [441, 250] on input "F" at bounding box center [438, 252] width 5 height 5
radio input "true"
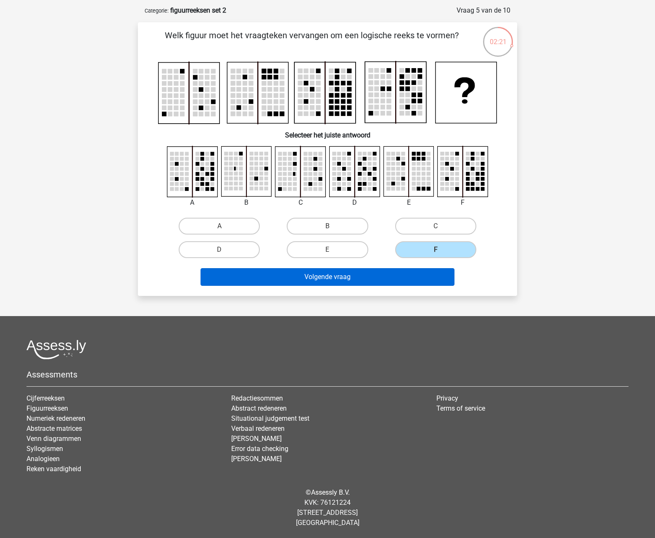
click at [418, 277] on button "Volgende vraag" at bounding box center [328, 277] width 255 height 18
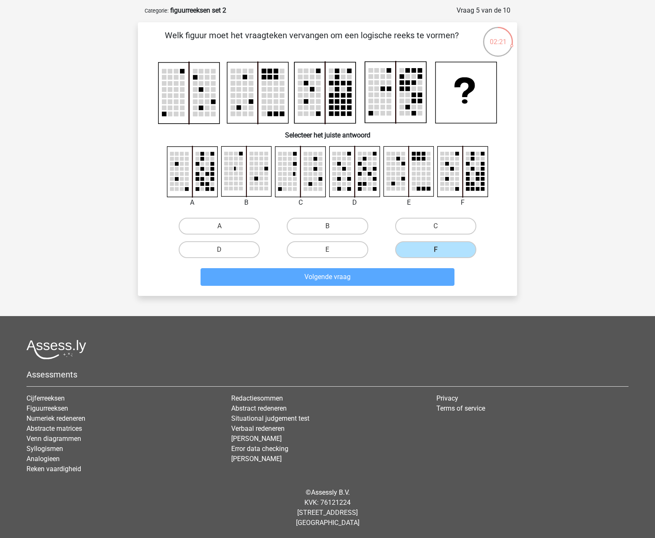
scroll to position [36, 0]
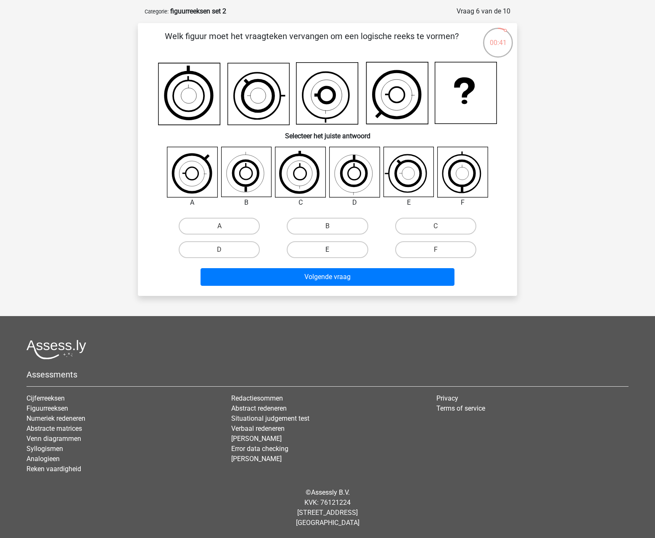
click at [318, 251] on label "E" at bounding box center [327, 249] width 81 height 17
click at [328, 251] on input "E" at bounding box center [330, 252] width 5 height 5
radio input "true"
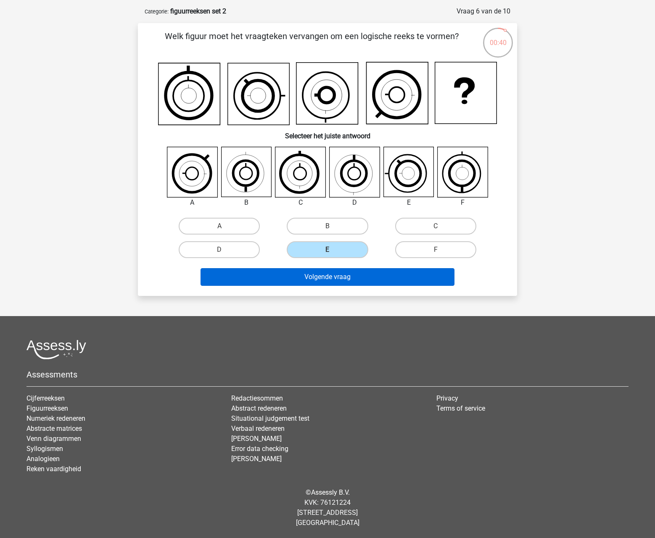
click at [329, 286] on button "Volgende vraag" at bounding box center [328, 277] width 255 height 18
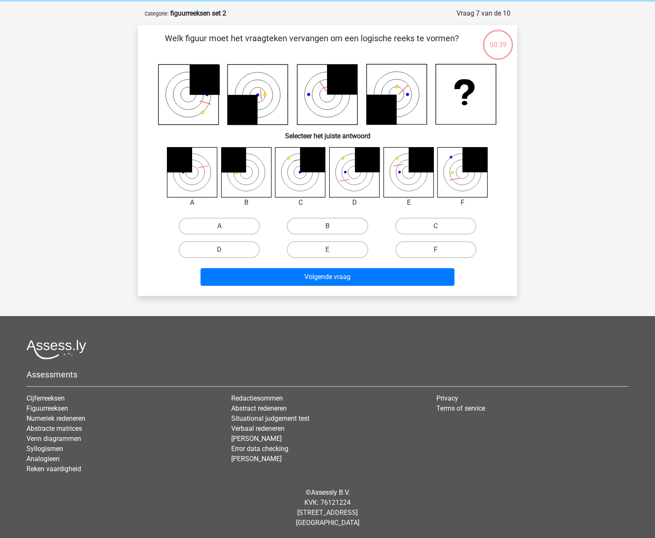
scroll to position [34, 0]
drag, startPoint x: 432, startPoint y: 224, endPoint x: 382, endPoint y: 268, distance: 67.1
click at [432, 225] on label "C" at bounding box center [435, 226] width 81 height 17
click at [436, 226] on input "C" at bounding box center [438, 228] width 5 height 5
radio input "true"
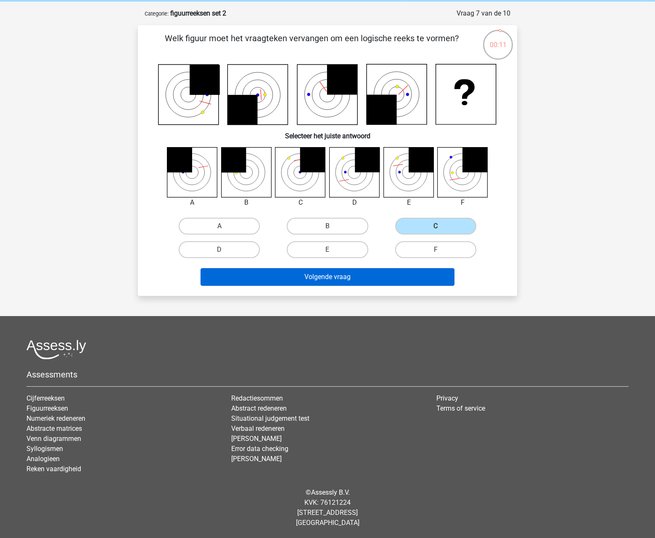
click at [353, 276] on button "Volgende vraag" at bounding box center [328, 277] width 255 height 18
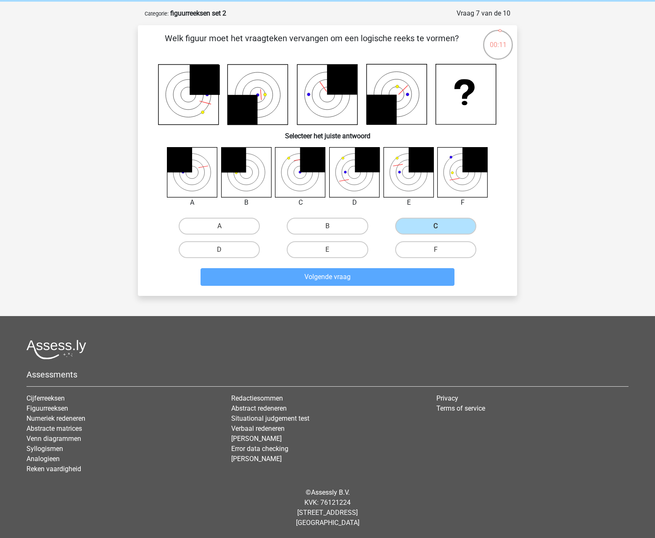
scroll to position [26, 0]
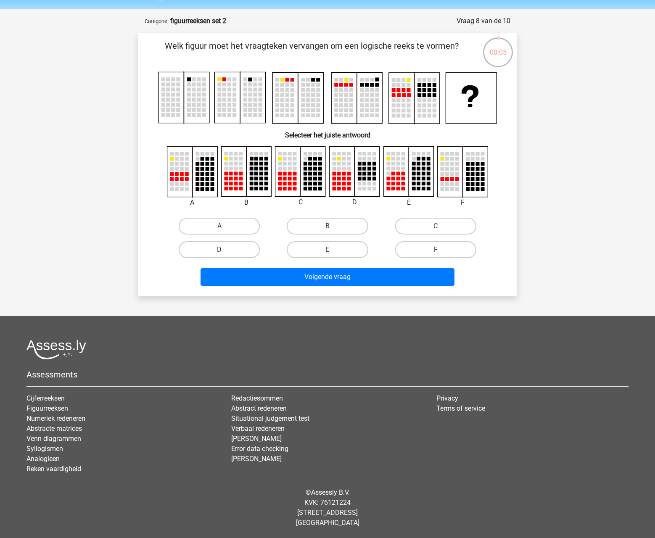
click at [417, 244] on label "F" at bounding box center [435, 249] width 81 height 17
click at [436, 250] on input "F" at bounding box center [438, 252] width 5 height 5
radio input "true"
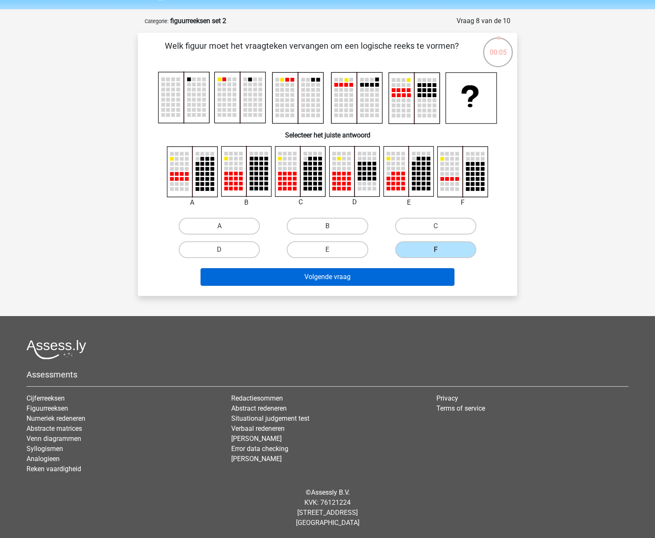
click at [352, 273] on button "Volgende vraag" at bounding box center [328, 277] width 255 height 18
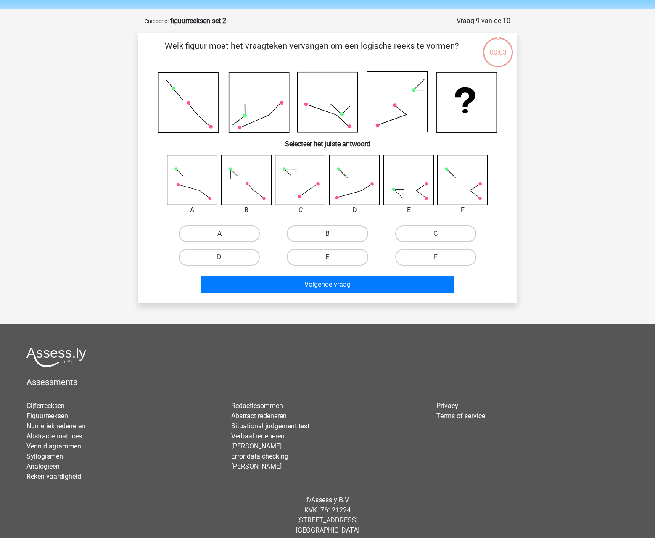
scroll to position [34, 0]
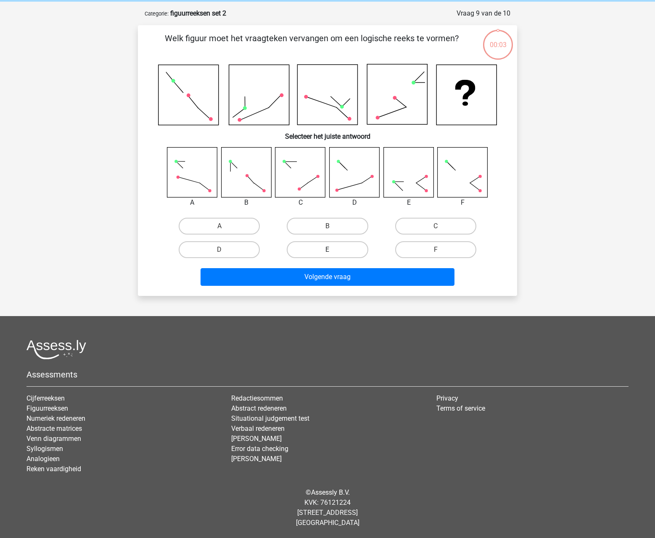
click at [342, 252] on label "E" at bounding box center [327, 249] width 81 height 17
click at [333, 252] on input "E" at bounding box center [330, 252] width 5 height 5
radio input "true"
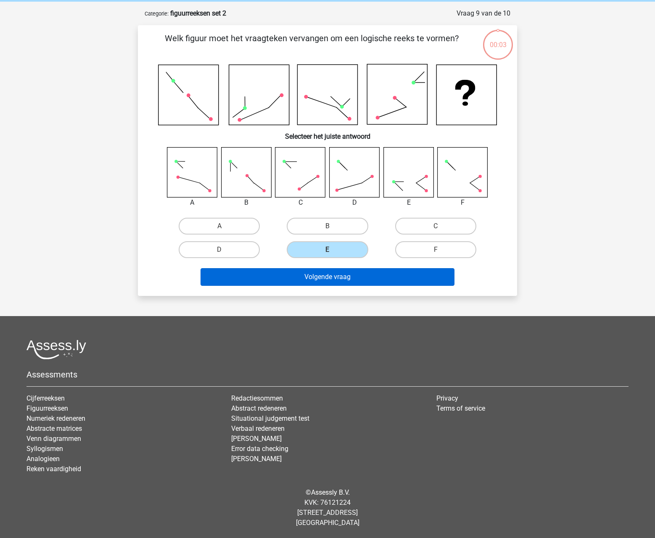
click at [335, 279] on button "Volgende vraag" at bounding box center [328, 277] width 255 height 18
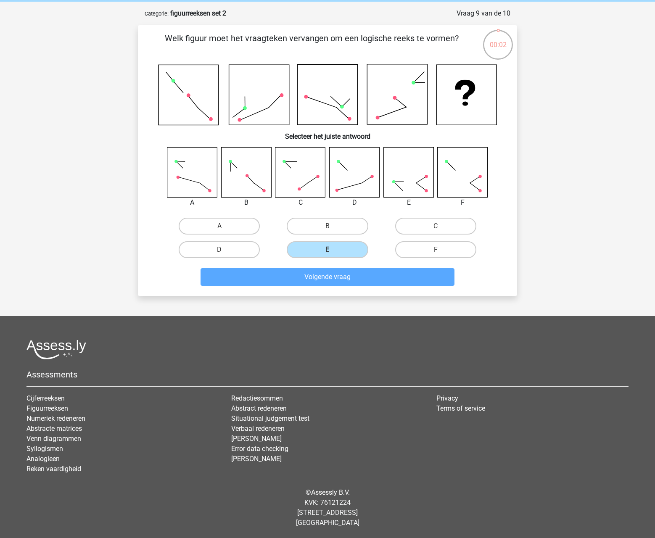
scroll to position [35, 0]
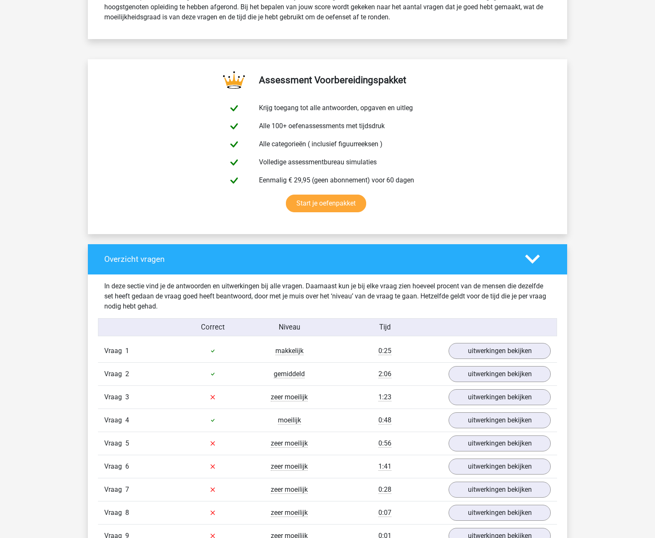
scroll to position [485, 0]
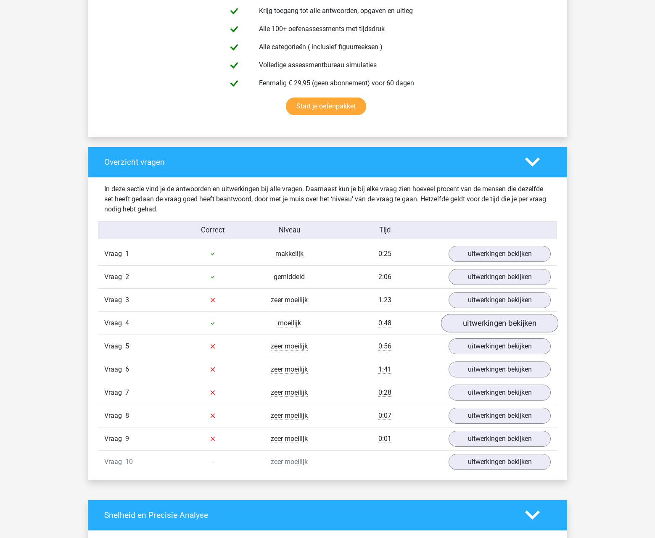
click at [485, 325] on link "uitwerkingen bekijken" at bounding box center [499, 323] width 117 height 19
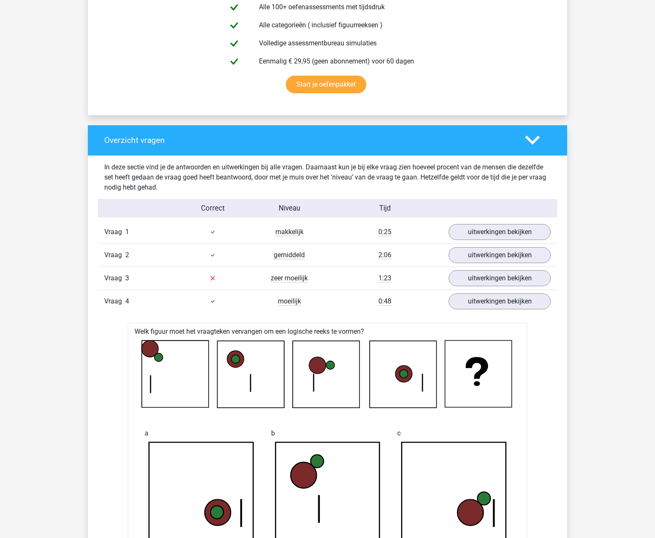
scroll to position [533, 0]
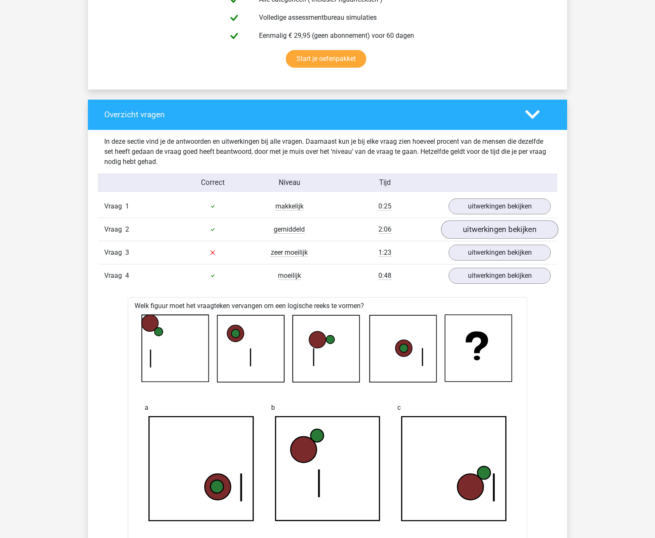
click at [501, 232] on link "uitwerkingen bekijken" at bounding box center [499, 229] width 117 height 19
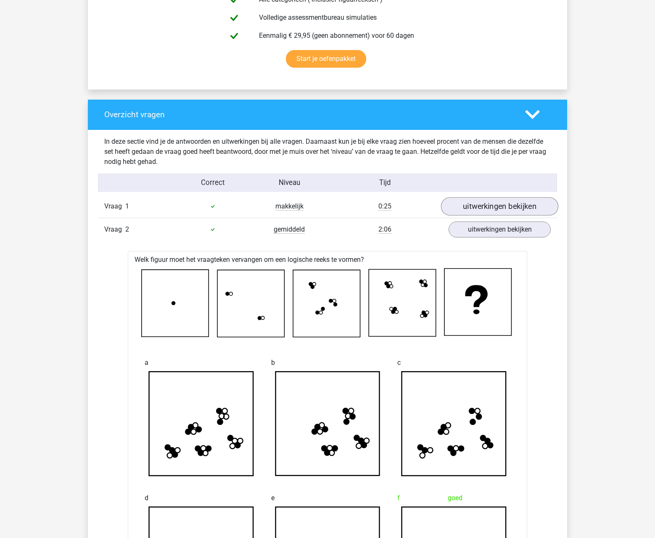
click at [491, 208] on link "uitwerkingen bekijken" at bounding box center [499, 206] width 117 height 19
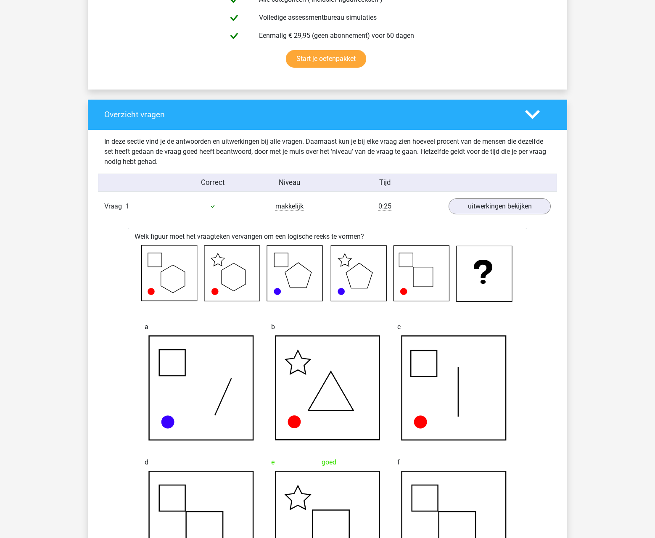
scroll to position [555, 0]
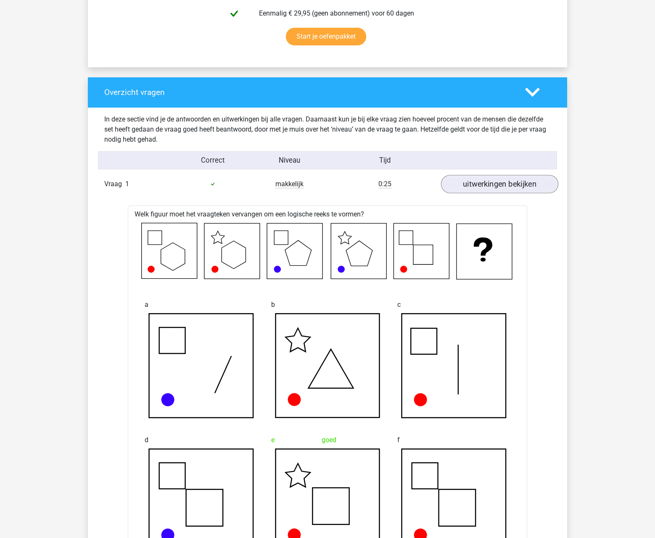
click at [516, 185] on link "uitwerkingen bekijken" at bounding box center [499, 184] width 117 height 19
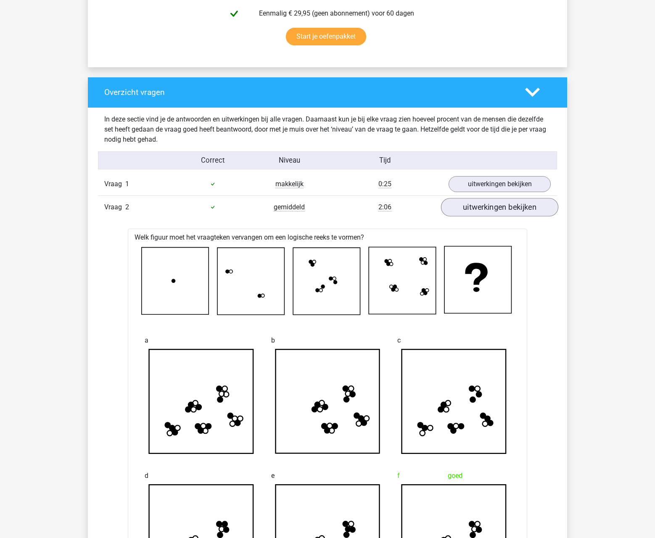
click at [502, 203] on link "uitwerkingen bekijken" at bounding box center [499, 207] width 117 height 19
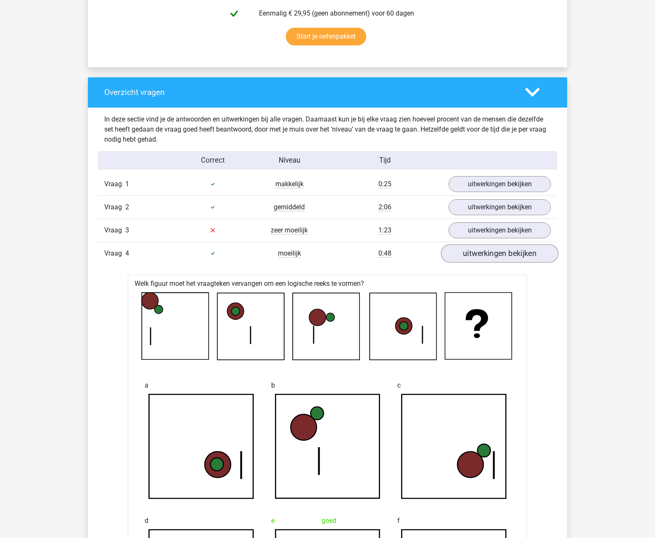
click at [492, 258] on link "uitwerkingen bekijken" at bounding box center [499, 253] width 117 height 19
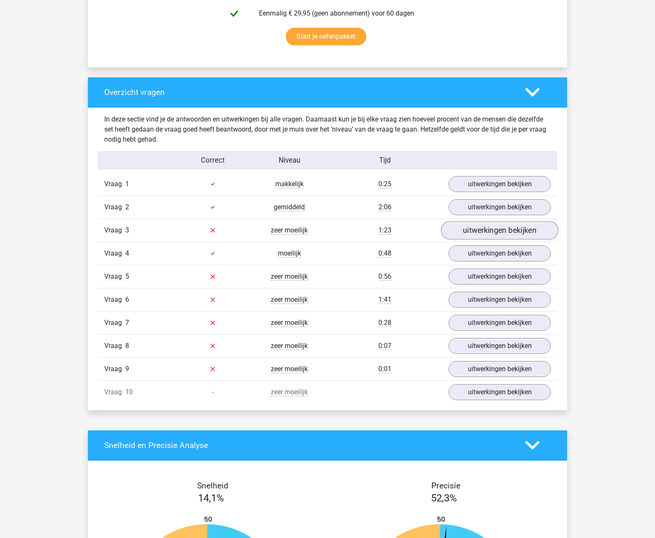
click at [494, 228] on link "uitwerkingen bekijken" at bounding box center [499, 230] width 117 height 19
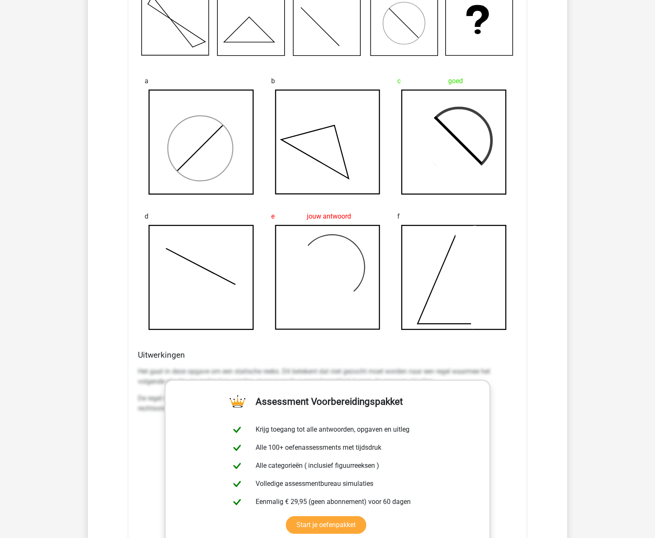
scroll to position [504, 0]
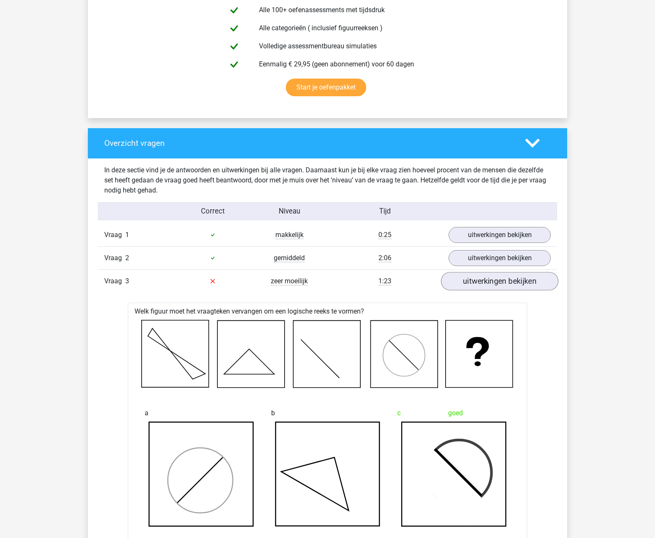
click at [497, 276] on link "uitwerkingen bekijken" at bounding box center [499, 281] width 117 height 19
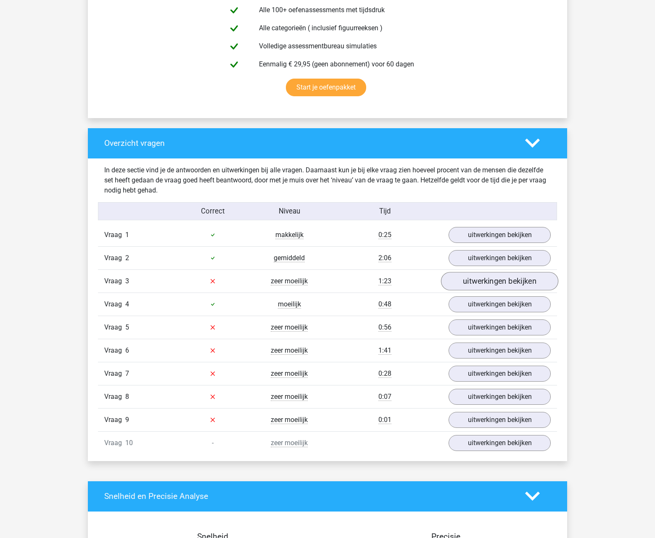
scroll to position [514, 0]
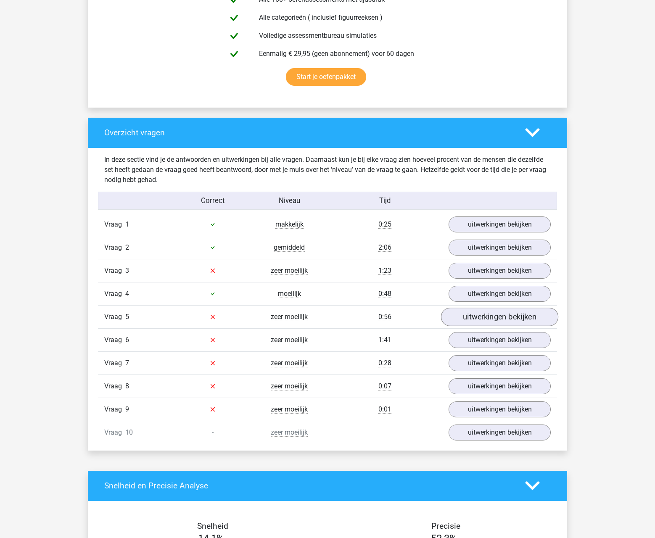
click at [482, 320] on link "uitwerkingen bekijken" at bounding box center [499, 317] width 117 height 19
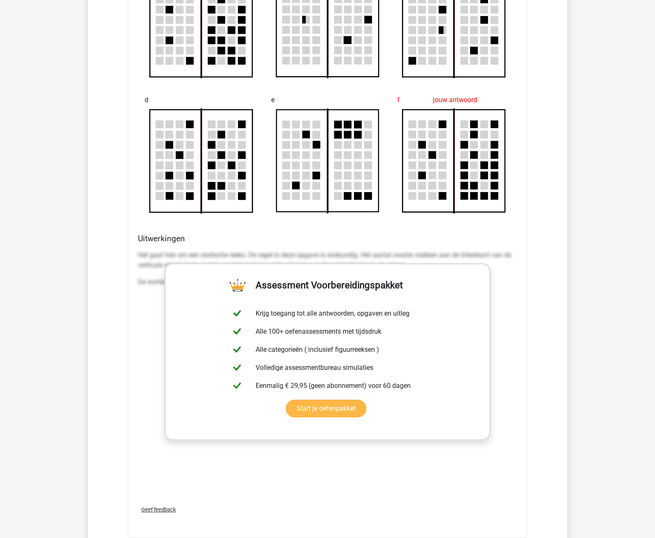
scroll to position [1242, 0]
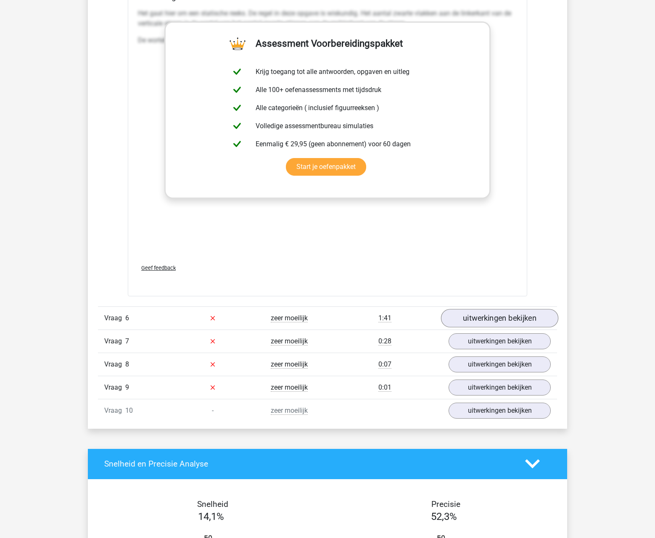
click at [512, 322] on link "uitwerkingen bekijken" at bounding box center [499, 318] width 117 height 19
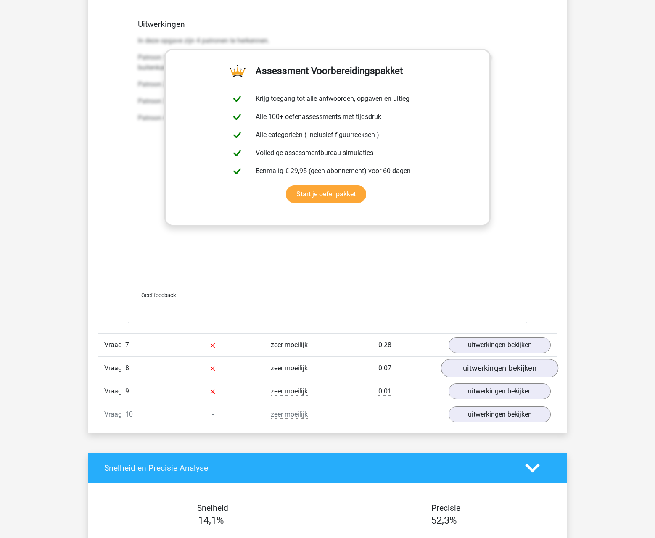
scroll to position [1991, 0]
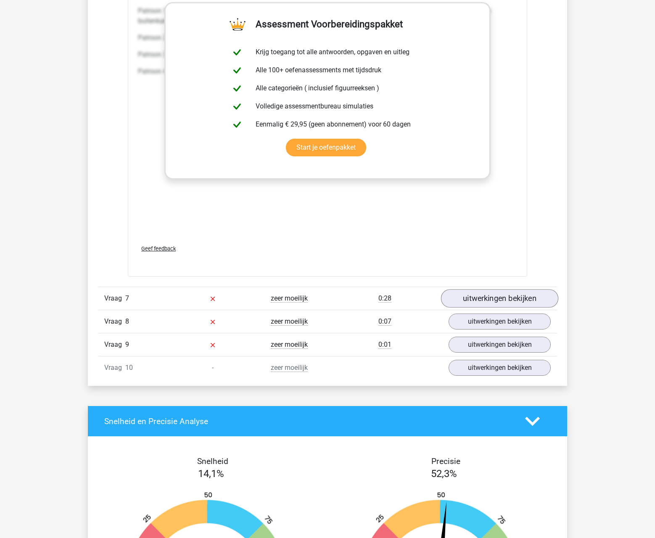
click at [485, 302] on link "uitwerkingen bekijken" at bounding box center [499, 299] width 117 height 19
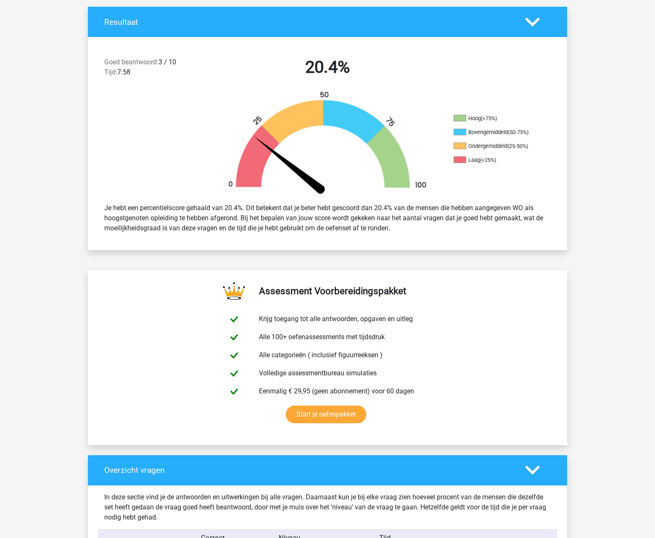
scroll to position [0, 0]
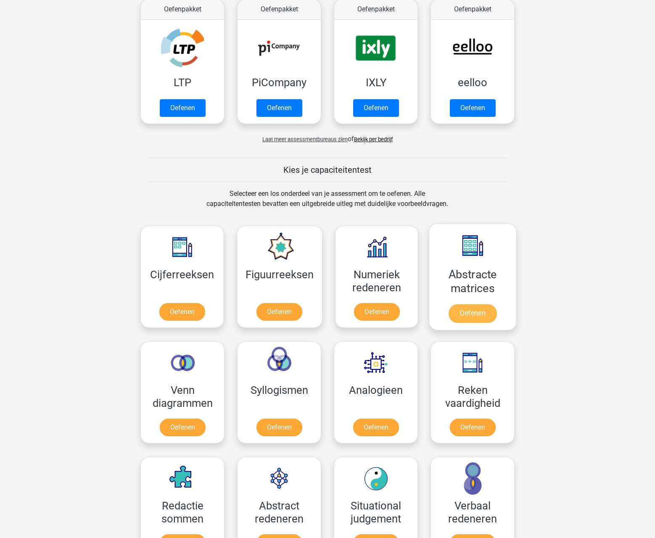
scroll to position [290, 0]
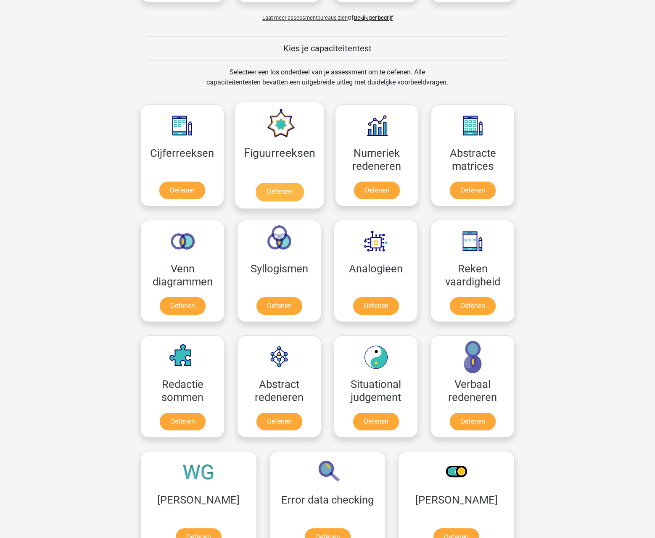
click at [293, 194] on link "Oefenen" at bounding box center [279, 192] width 48 height 19
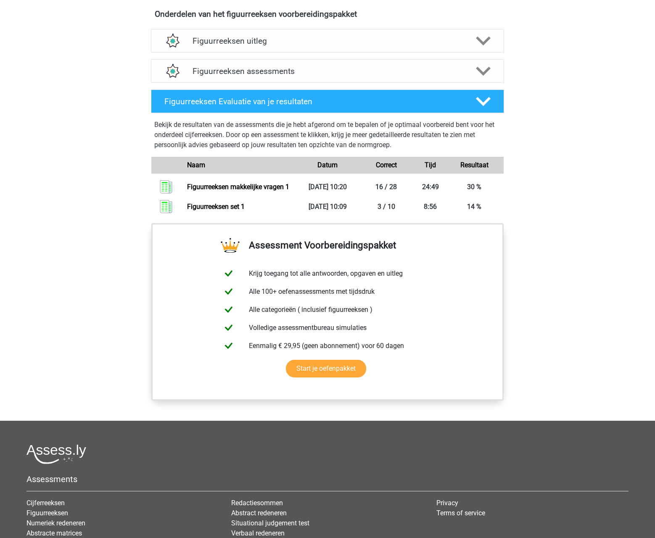
scroll to position [419, 0]
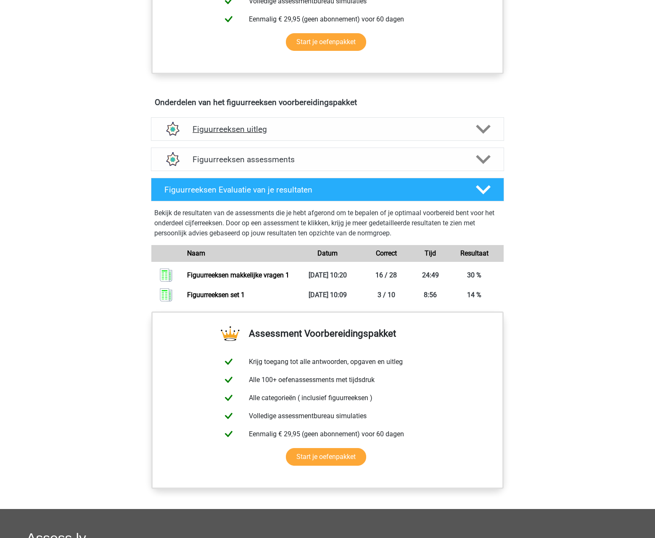
click at [422, 130] on h4 "Figuurreeksen uitleg" at bounding box center [328, 130] width 270 height 10
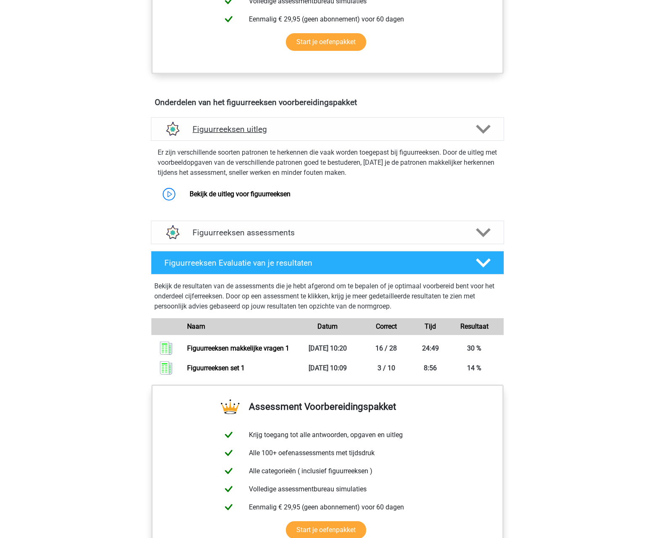
click at [369, 140] on div "Figuurreeksen uitleg" at bounding box center [327, 129] width 353 height 24
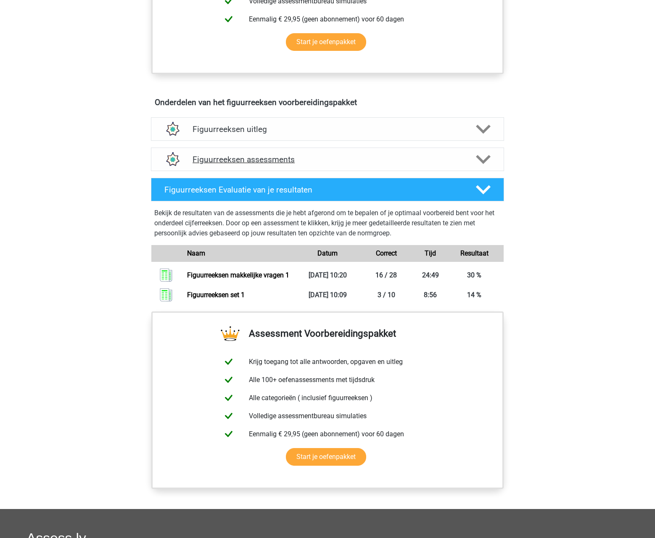
click at [343, 162] on h4 "Figuurreeksen assessments" at bounding box center [328, 160] width 270 height 10
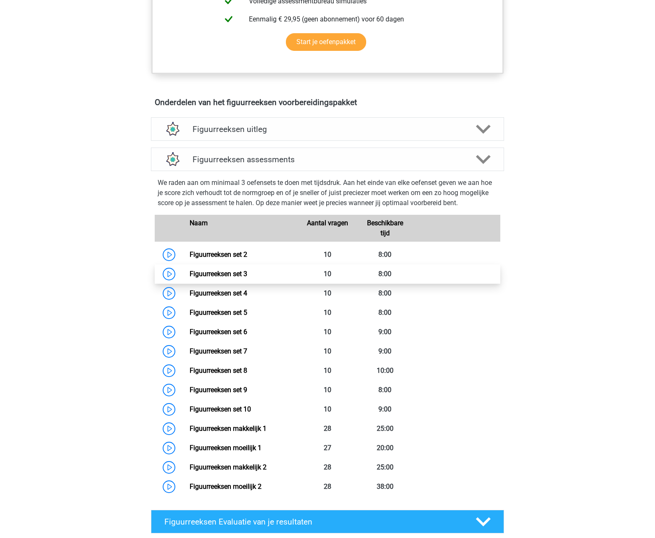
click at [247, 274] on link "Figuurreeksen set 3" at bounding box center [219, 274] width 58 height 8
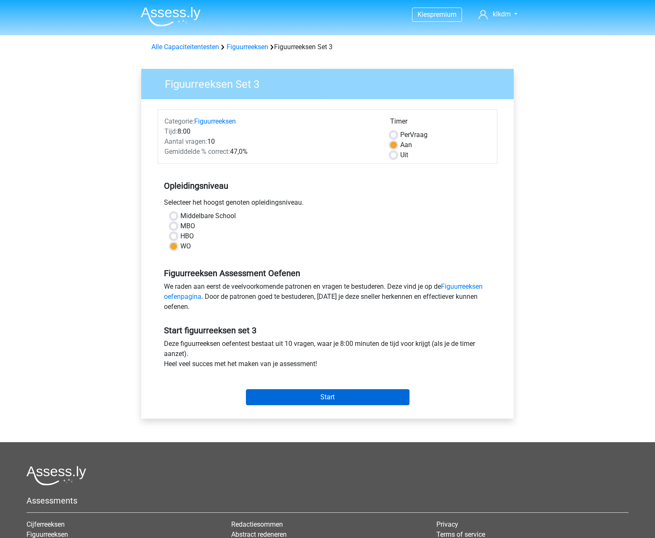
click at [328, 397] on input "Start" at bounding box center [328, 398] width 164 height 16
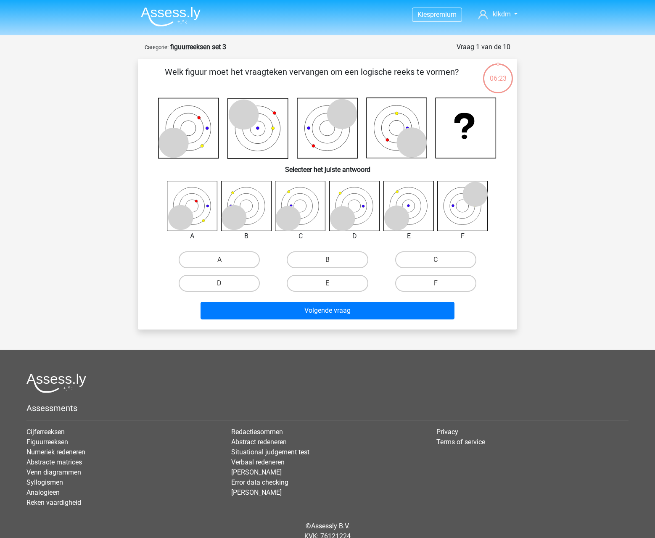
click at [270, 252] on div "C" at bounding box center [219, 260] width 101 height 17
click at [458, 259] on label "C" at bounding box center [435, 260] width 81 height 17
click at [441, 260] on input "C" at bounding box center [438, 262] width 5 height 5
radio input "true"
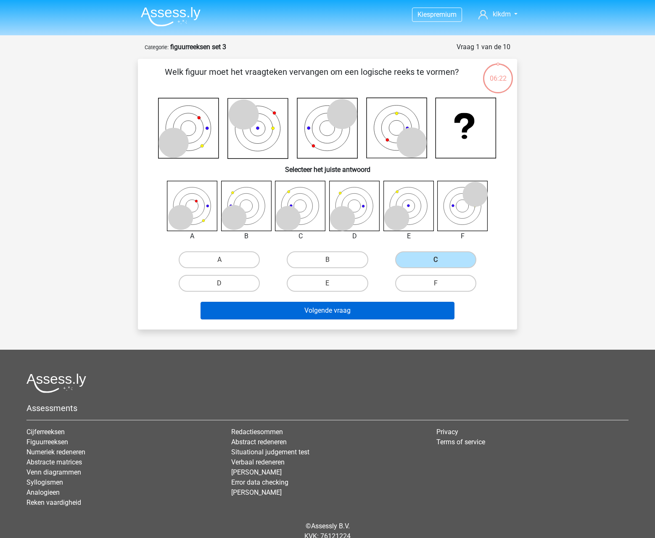
click at [337, 304] on button "Volgende vraag" at bounding box center [328, 311] width 255 height 18
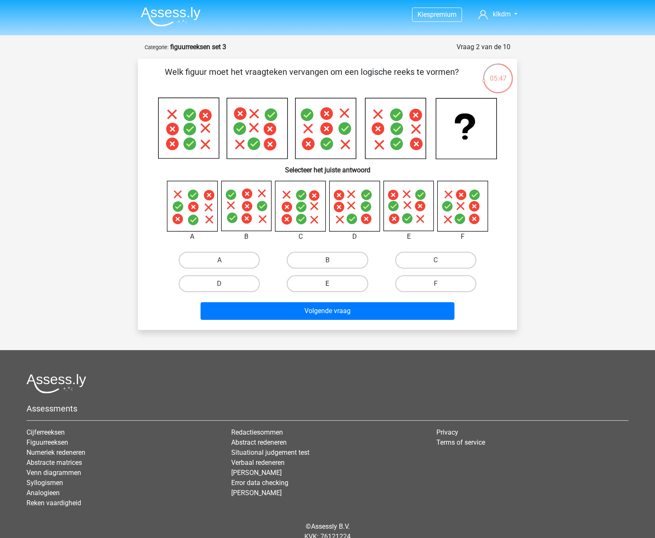
click at [346, 288] on label "E" at bounding box center [327, 284] width 81 height 17
click at [333, 288] on input "E" at bounding box center [330, 286] width 5 height 5
radio input "true"
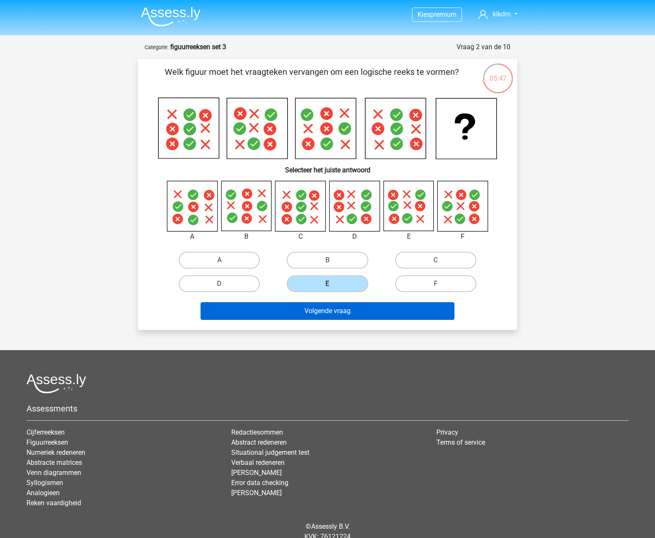
click at [337, 319] on button "Volgende vraag" at bounding box center [328, 311] width 255 height 18
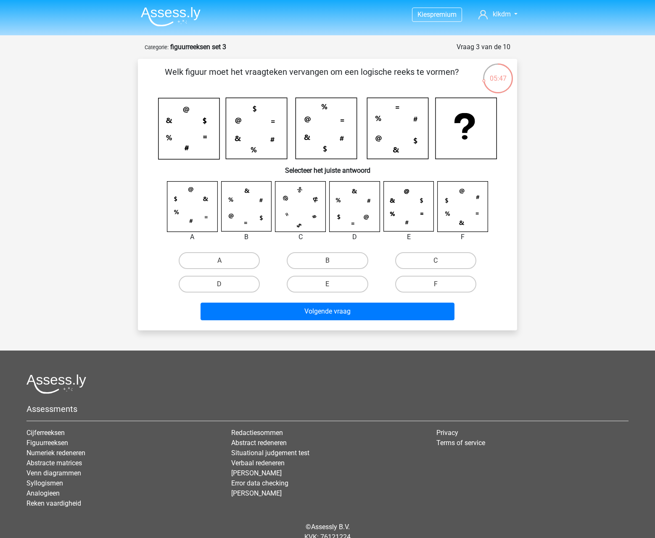
scroll to position [34, 0]
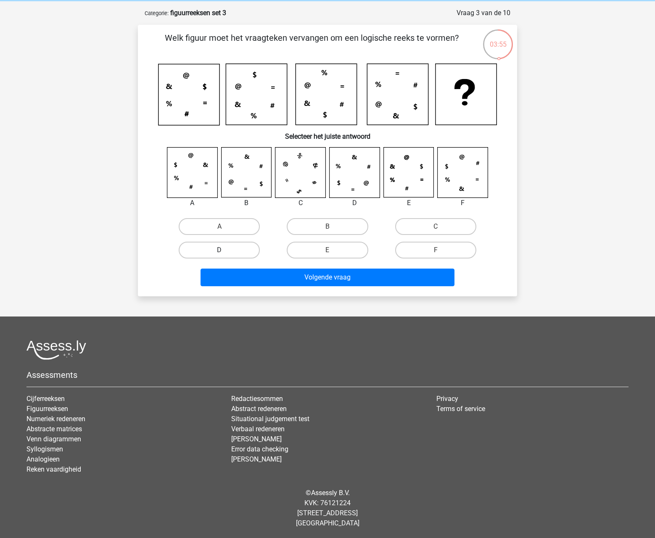
click at [234, 247] on label "D" at bounding box center [219, 250] width 81 height 17
click at [225, 250] on input "D" at bounding box center [222, 252] width 5 height 5
radio input "true"
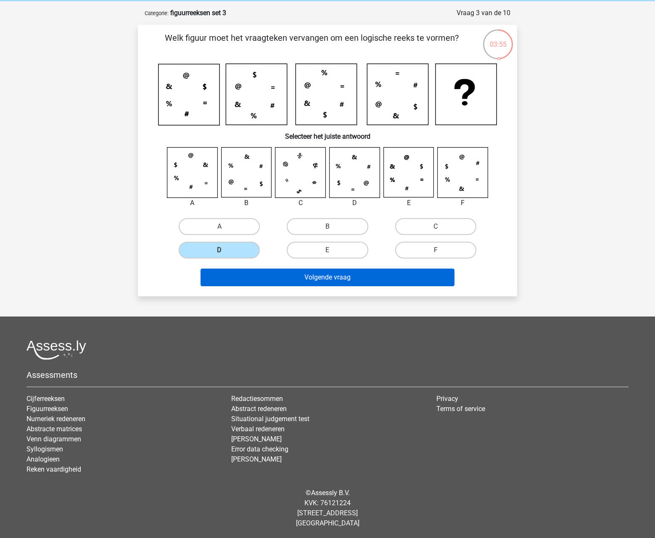
click at [316, 282] on button "Volgende vraag" at bounding box center [328, 278] width 255 height 18
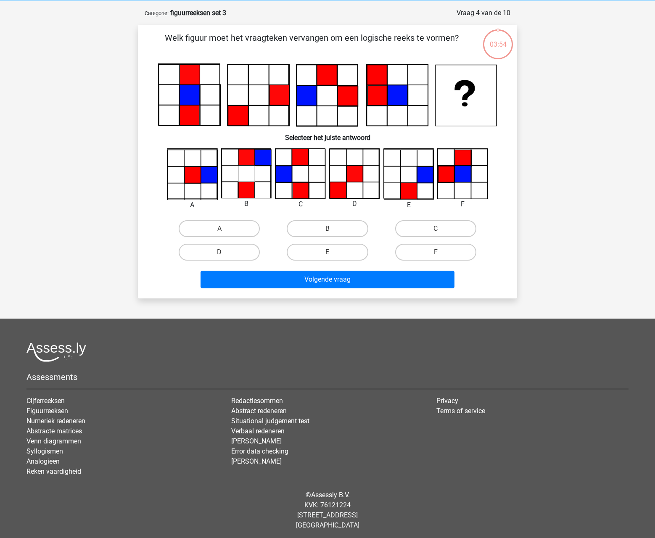
scroll to position [36, 0]
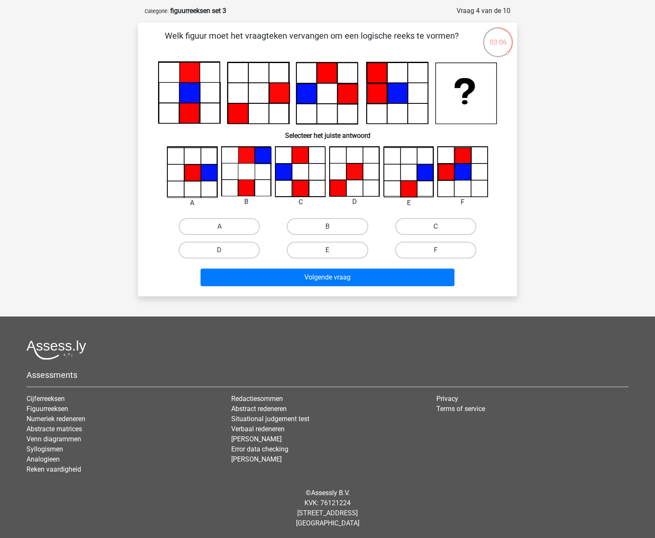
click at [597, 171] on div "Kies premium klkdm [EMAIL_ADDRESS]" at bounding box center [327, 251] width 655 height 575
click at [444, 225] on label "C" at bounding box center [435, 226] width 81 height 17
click at [441, 227] on input "C" at bounding box center [438, 229] width 5 height 5
radio input "true"
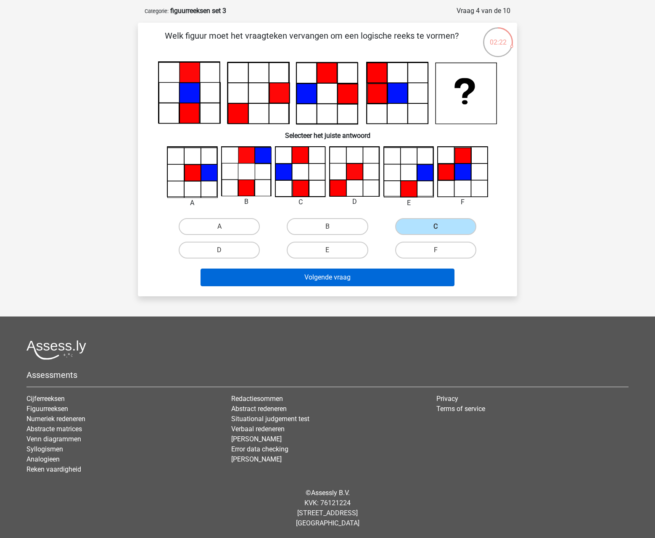
click at [333, 276] on button "Volgende vraag" at bounding box center [328, 278] width 255 height 18
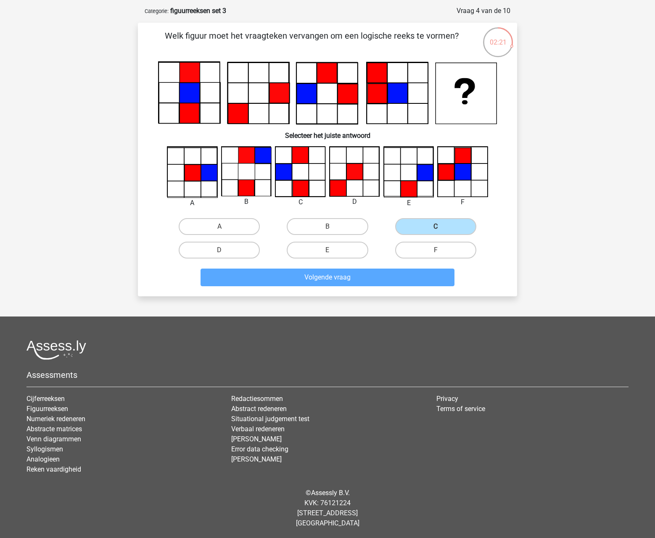
scroll to position [36, 0]
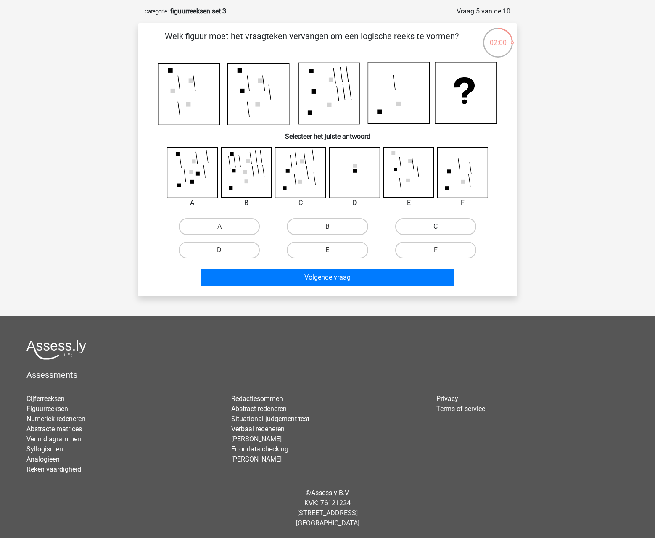
click at [430, 228] on label "C" at bounding box center [435, 226] width 81 height 17
click at [436, 228] on input "C" at bounding box center [438, 229] width 5 height 5
radio input "true"
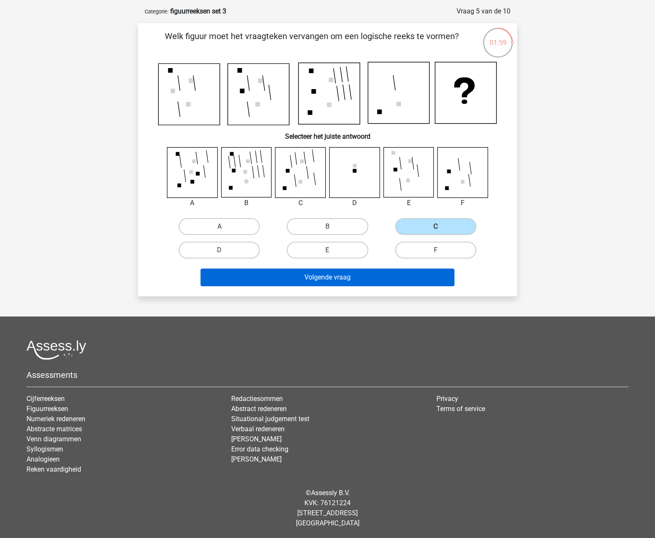
click at [310, 279] on button "Volgende vraag" at bounding box center [328, 278] width 255 height 18
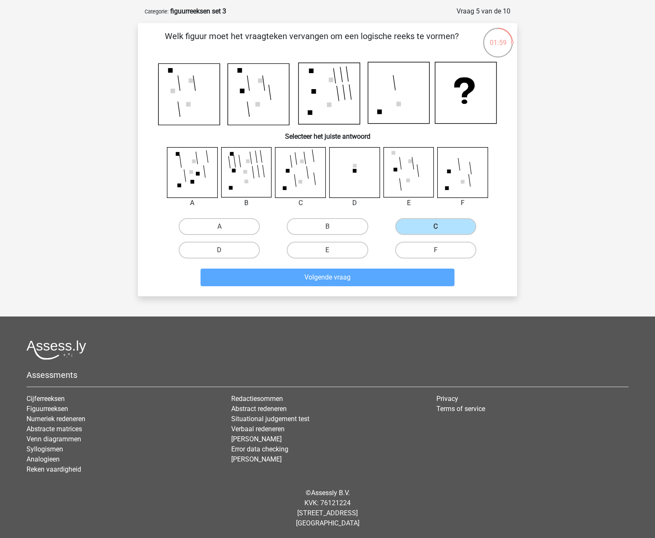
scroll to position [24, 0]
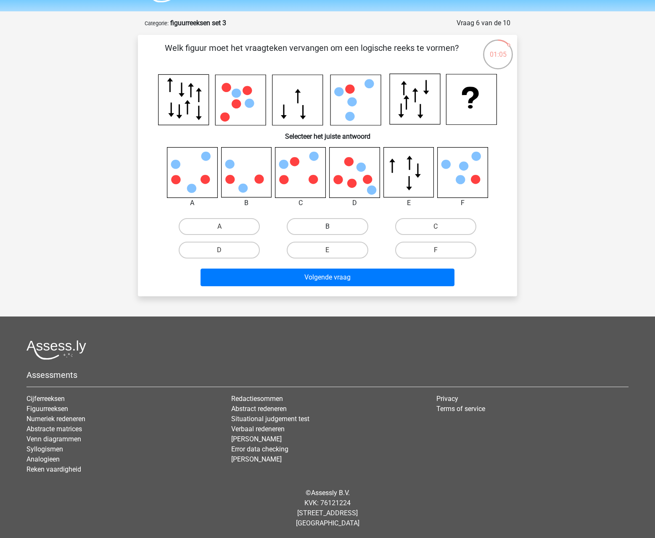
click at [321, 229] on label "B" at bounding box center [327, 226] width 81 height 17
click at [328, 229] on input "B" at bounding box center [330, 229] width 5 height 5
radio input "true"
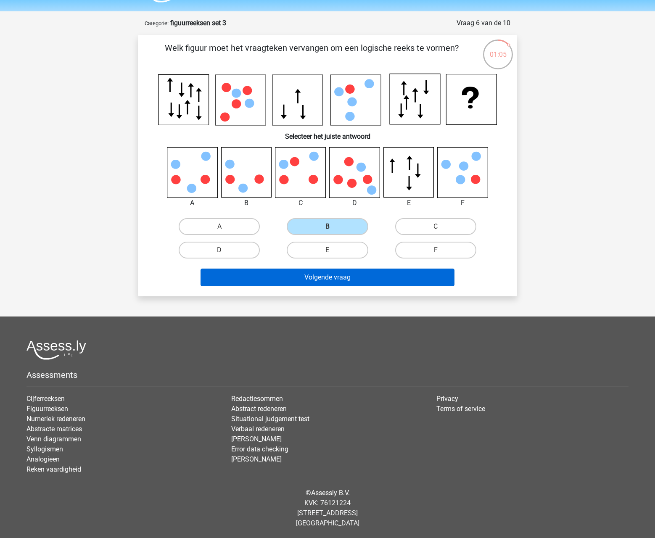
click at [309, 279] on button "Volgende vraag" at bounding box center [328, 278] width 255 height 18
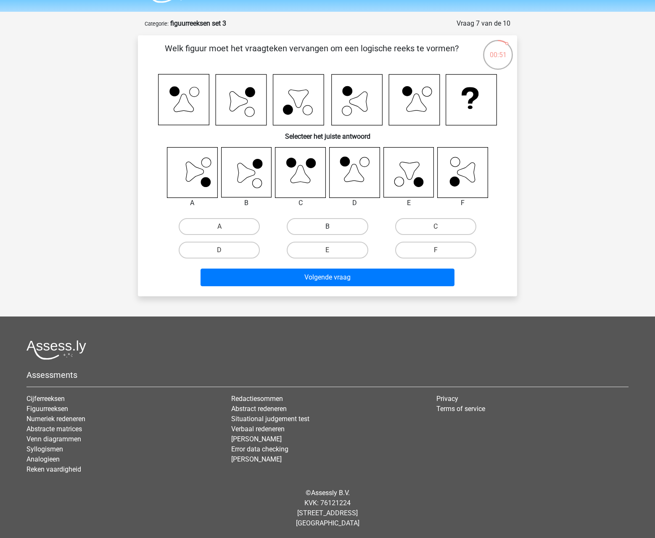
click at [350, 228] on label "B" at bounding box center [327, 226] width 81 height 17
click at [333, 228] on input "B" at bounding box center [330, 229] width 5 height 5
radio input "true"
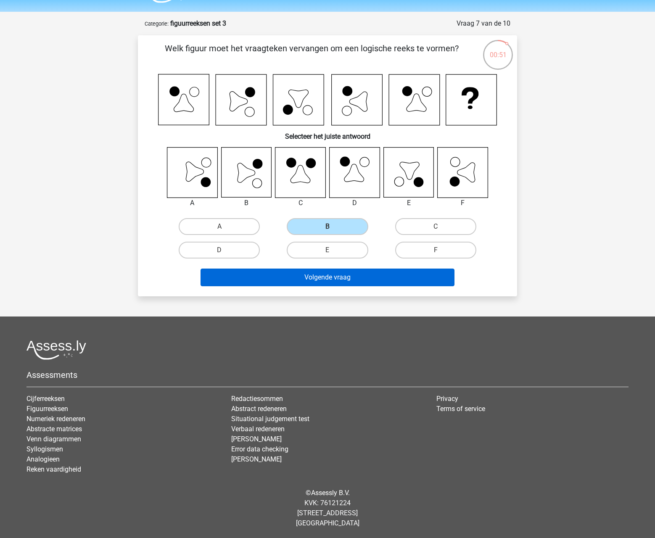
click at [304, 273] on button "Volgende vraag" at bounding box center [328, 278] width 255 height 18
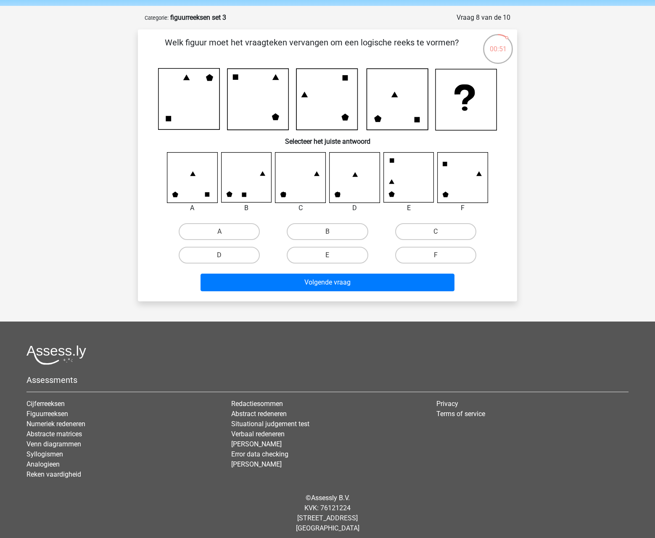
scroll to position [34, 0]
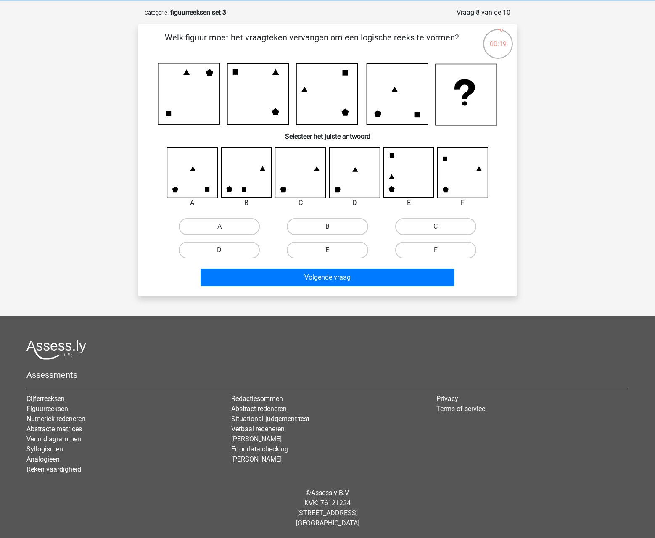
click at [241, 224] on label "A" at bounding box center [219, 226] width 81 height 17
click at [225, 227] on input "A" at bounding box center [222, 229] width 5 height 5
radio input "true"
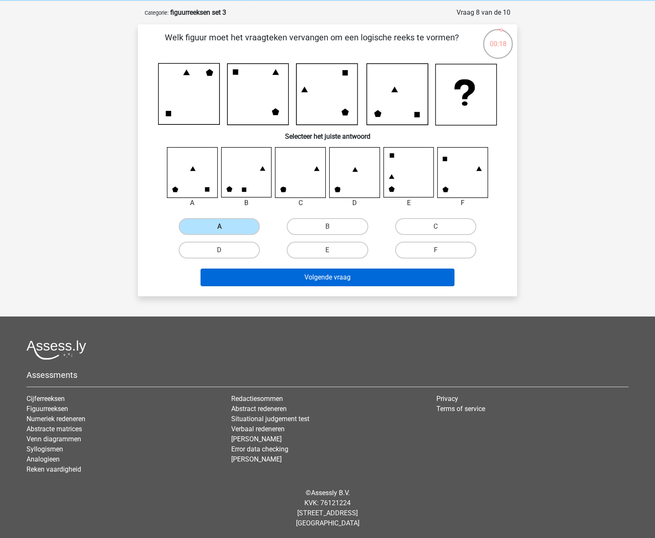
click at [287, 280] on button "Volgende vraag" at bounding box center [328, 278] width 255 height 18
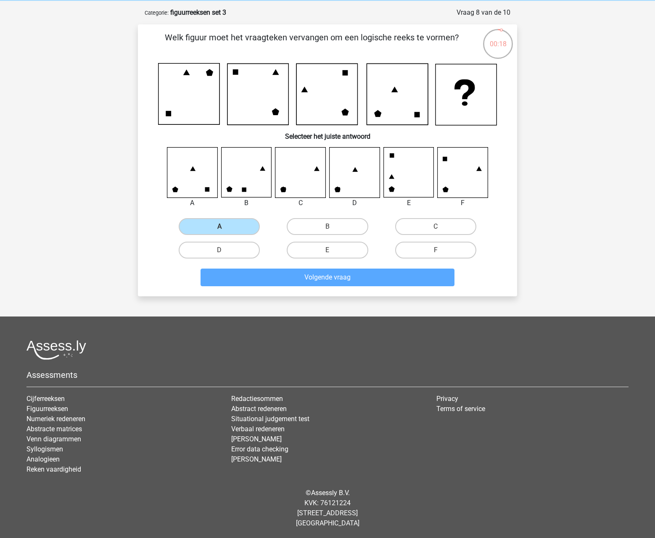
scroll to position [24, 0]
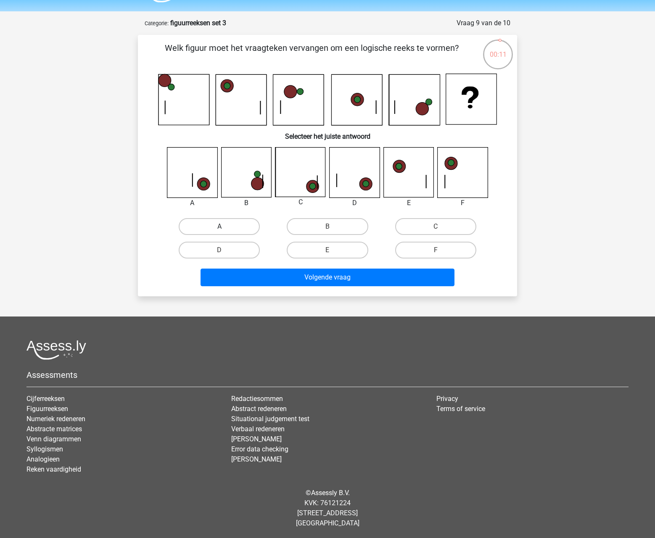
click at [236, 225] on label "A" at bounding box center [219, 226] width 81 height 17
click at [225, 227] on input "A" at bounding box center [222, 229] width 5 height 5
radio input "true"
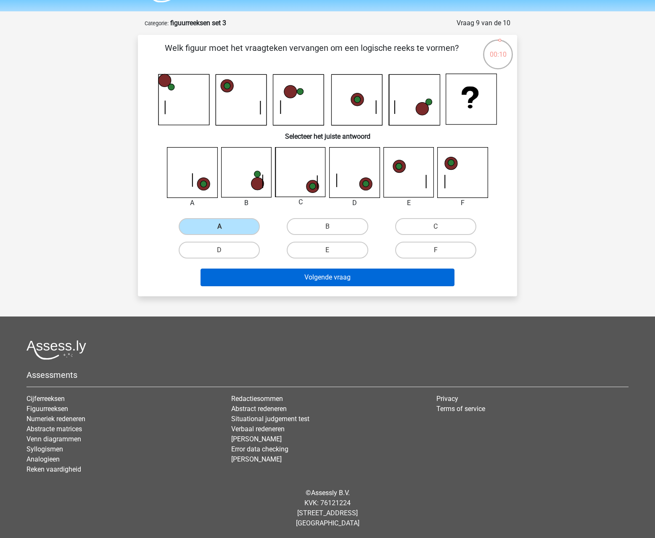
click at [298, 275] on button "Volgende vraag" at bounding box center [328, 278] width 255 height 18
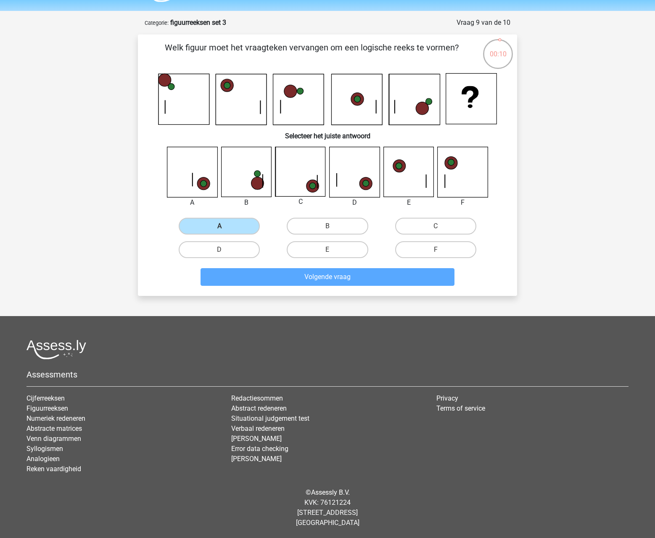
scroll to position [34, 0]
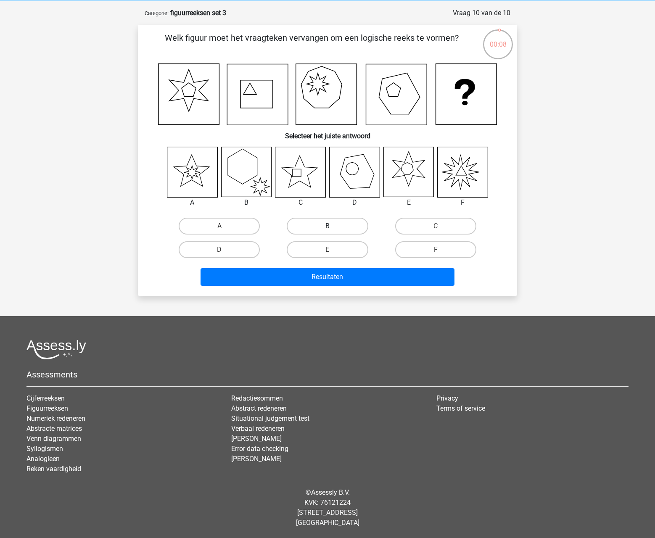
click at [332, 222] on label "B" at bounding box center [327, 226] width 81 height 17
click at [332, 226] on input "B" at bounding box center [330, 228] width 5 height 5
radio input "true"
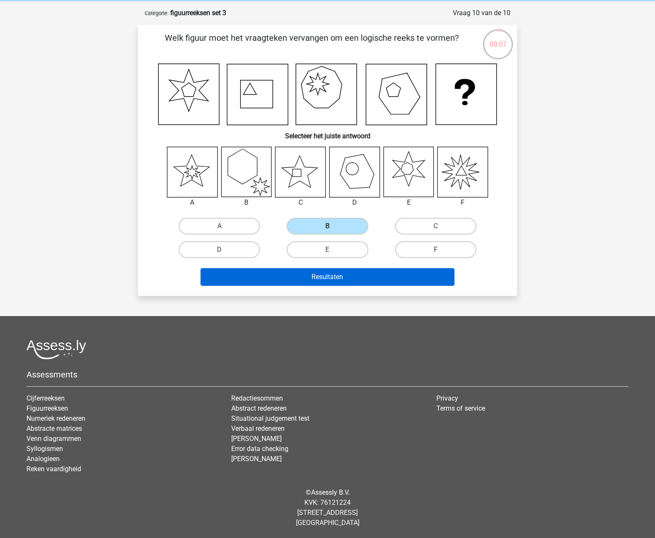
click at [328, 276] on button "Resultaten" at bounding box center [328, 277] width 255 height 18
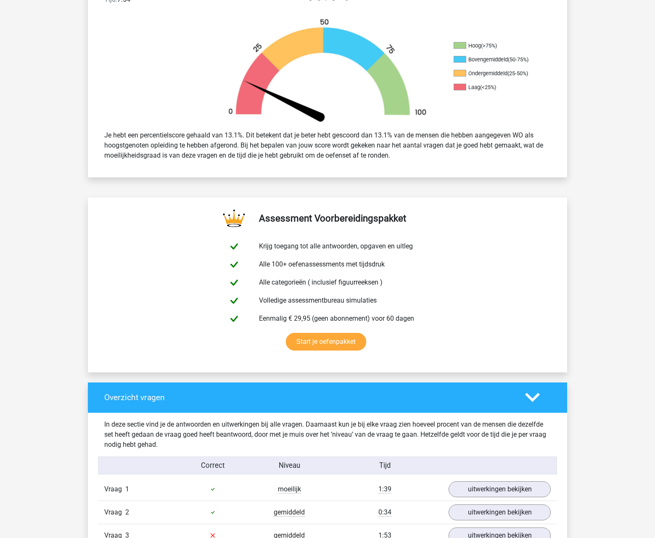
scroll to position [436, 0]
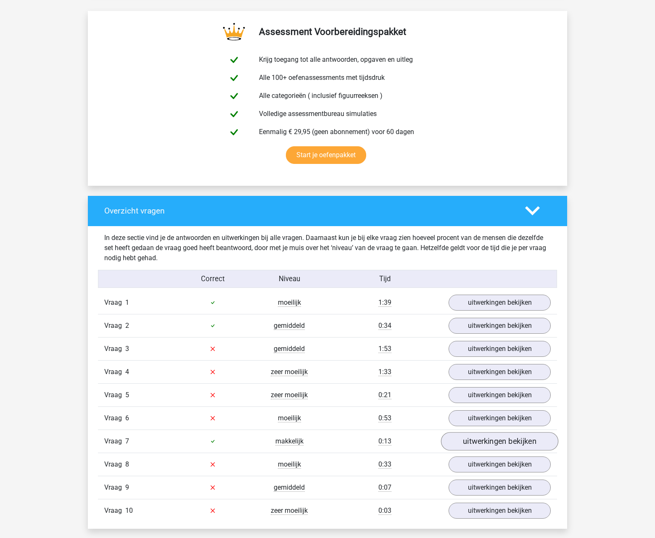
click at [501, 443] on link "uitwerkingen bekijken" at bounding box center [499, 441] width 117 height 19
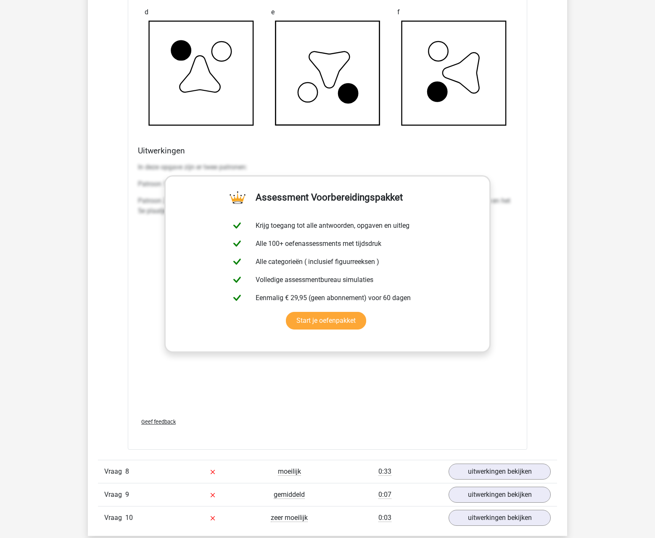
scroll to position [1168, 0]
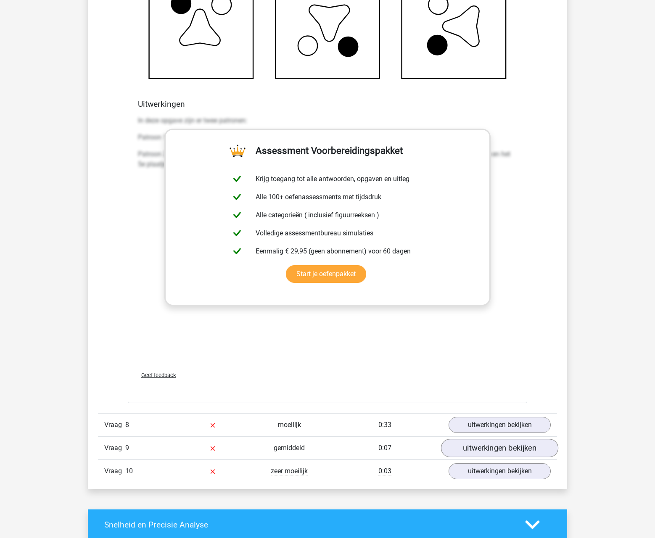
click at [470, 449] on link "uitwerkingen bekijken" at bounding box center [499, 449] width 117 height 19
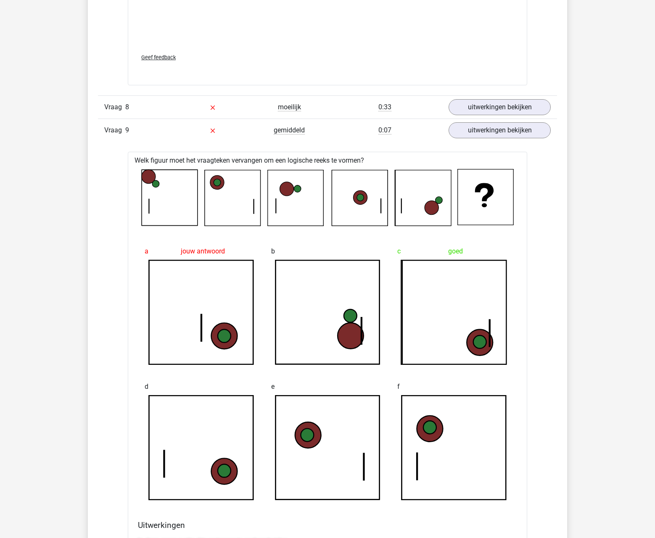
scroll to position [1617, 0]
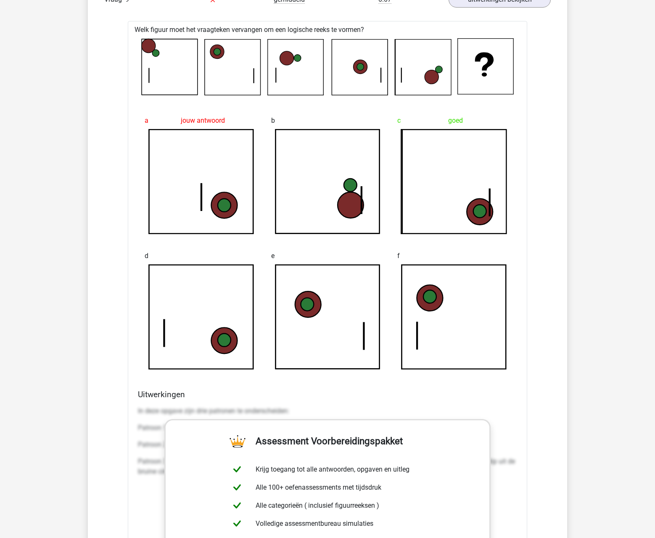
drag, startPoint x: 491, startPoint y: 386, endPoint x: 629, endPoint y: 278, distance: 175.4
click at [630, 278] on div "Kies premium klkdm lkdjd@gmail.clom" at bounding box center [327, 3] width 655 height 3241
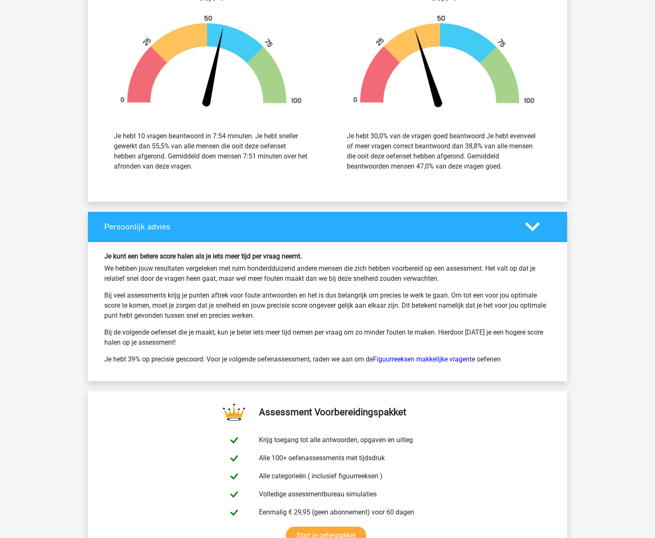
scroll to position [2536, 0]
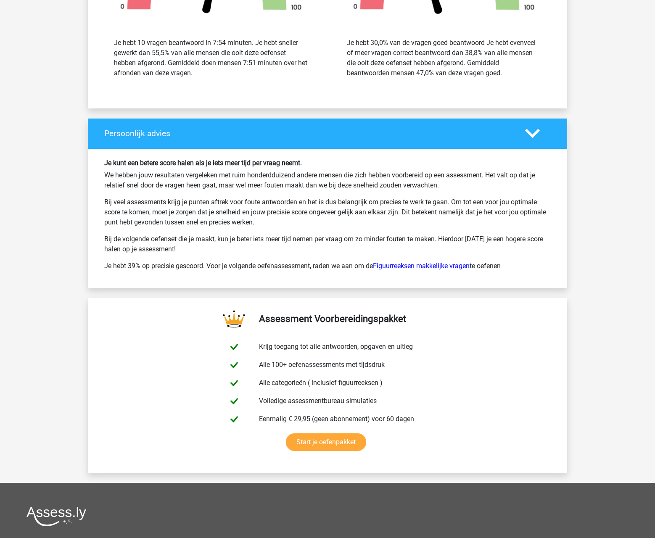
drag, startPoint x: 364, startPoint y: 270, endPoint x: 315, endPoint y: 311, distance: 64.5
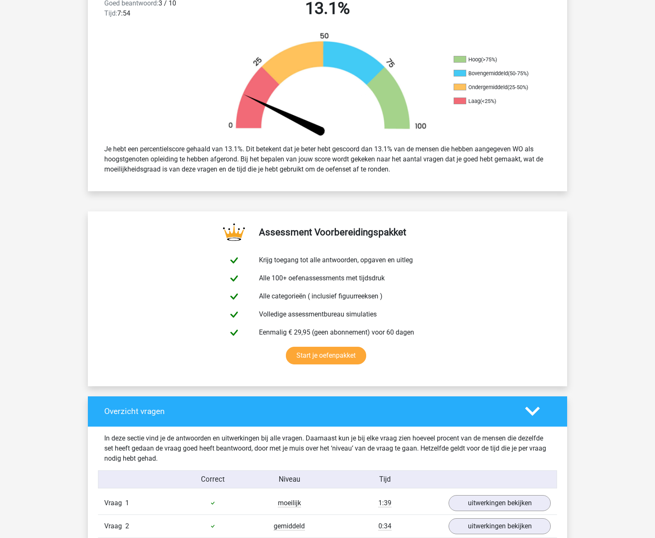
scroll to position [0, 0]
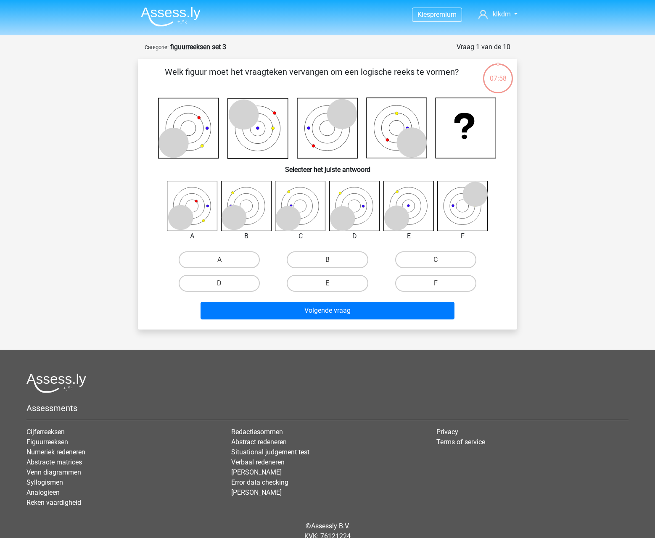
click at [173, 8] on img at bounding box center [171, 17] width 60 height 20
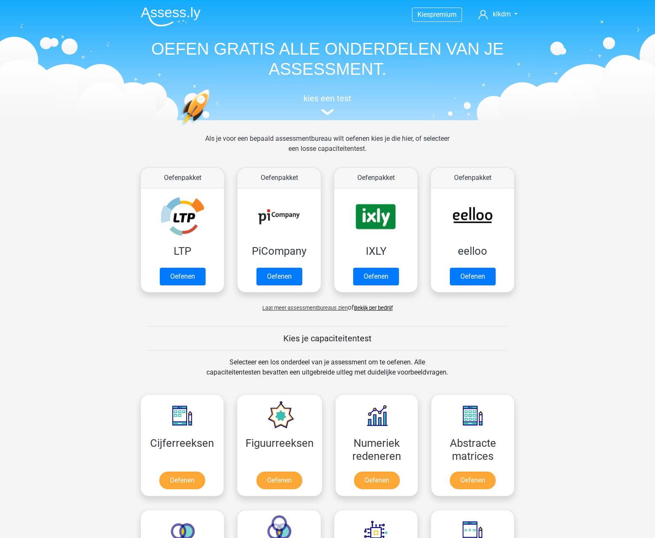
scroll to position [336, 0]
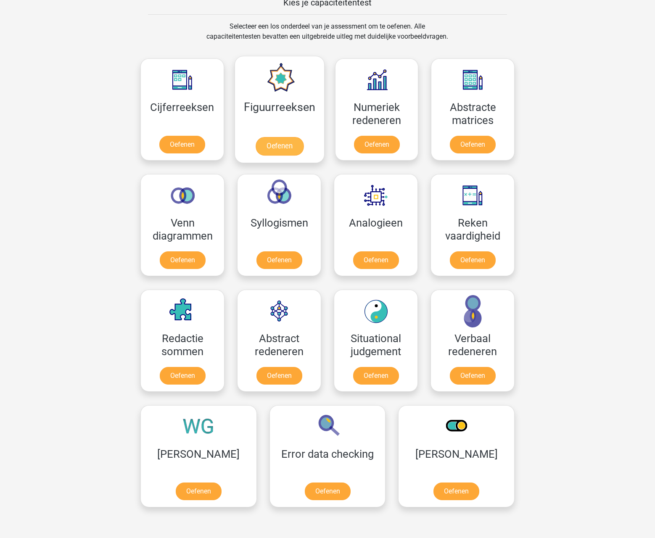
click at [288, 149] on link "Oefenen" at bounding box center [279, 146] width 48 height 19
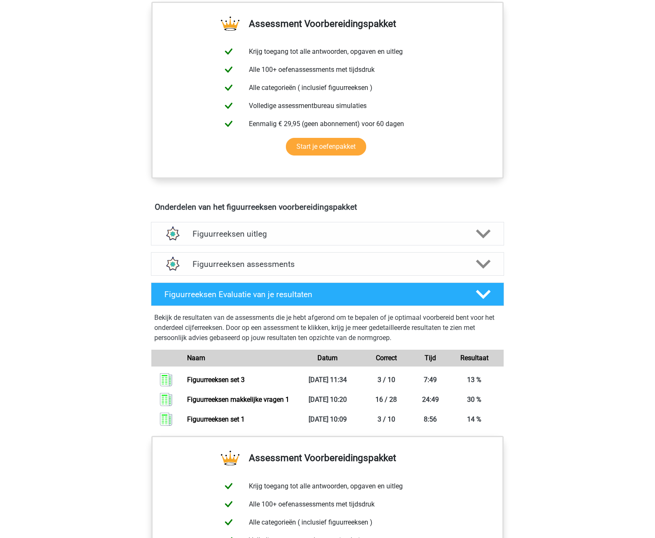
scroll to position [419, 0]
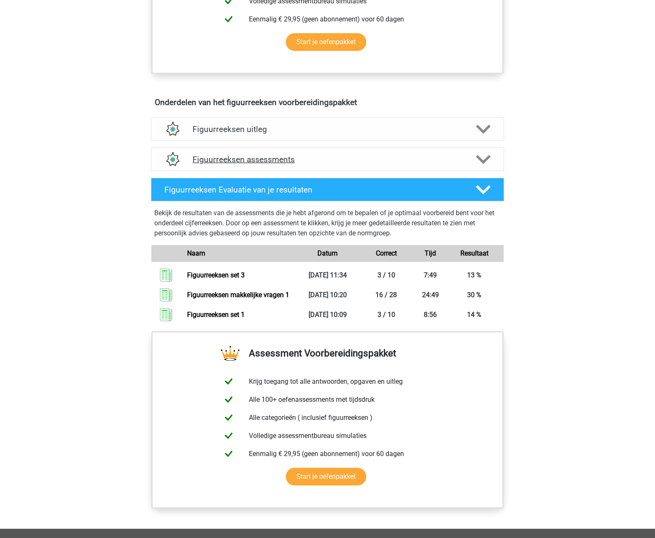
click at [310, 155] on h4 "Figuurreeksen assessments" at bounding box center [328, 160] width 270 height 10
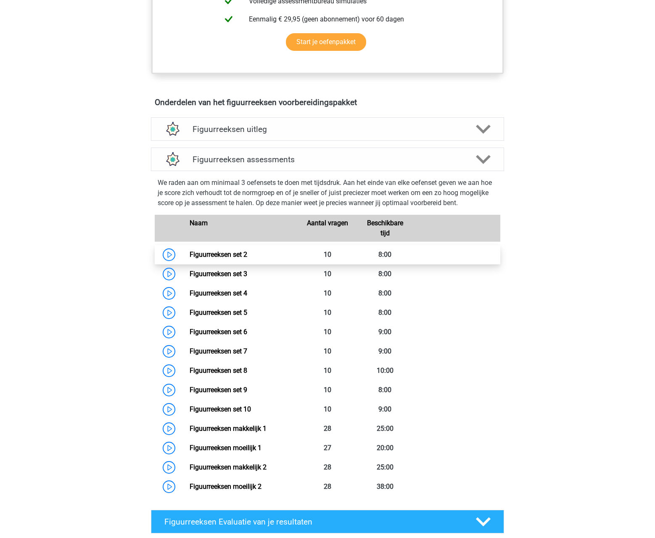
click at [190, 257] on link "Figuurreeksen set 2" at bounding box center [219, 255] width 58 height 8
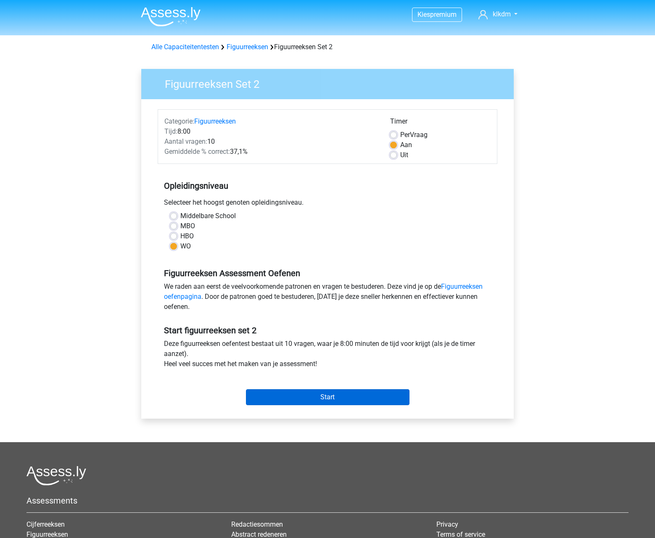
click at [328, 394] on input "Start" at bounding box center [328, 398] width 164 height 16
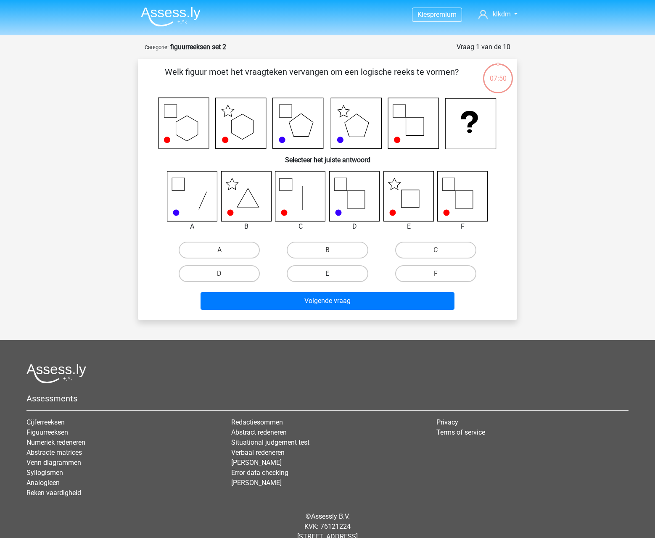
click at [347, 274] on label "E" at bounding box center [327, 273] width 81 height 17
click at [333, 274] on input "E" at bounding box center [330, 276] width 5 height 5
radio input "true"
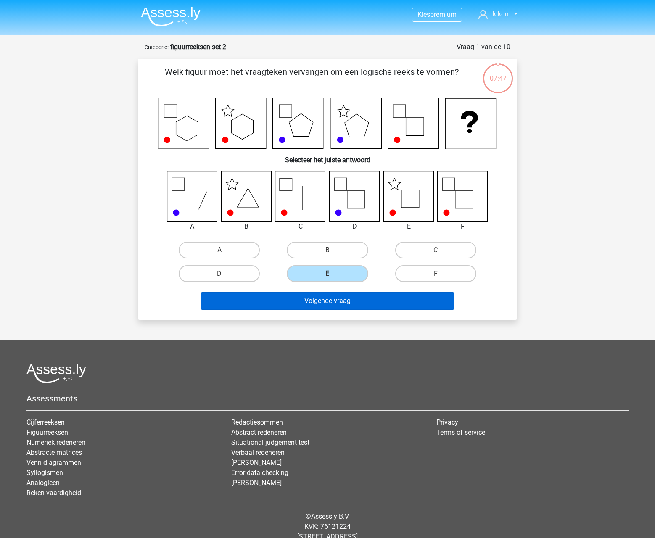
click at [347, 301] on button "Volgende vraag" at bounding box center [328, 301] width 255 height 18
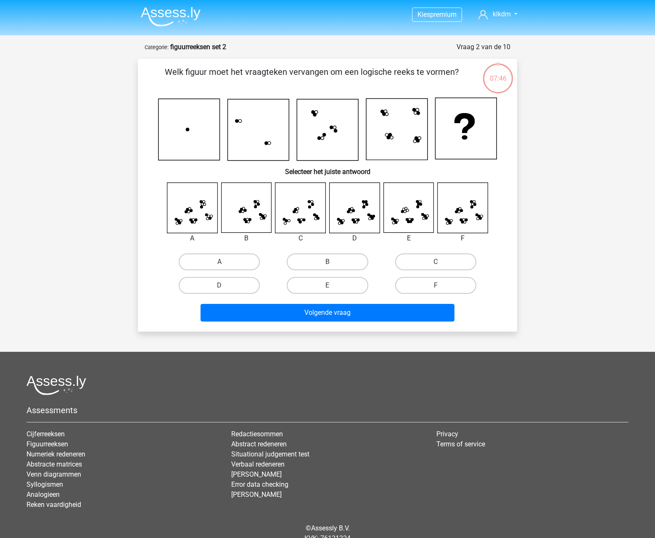
scroll to position [36, 0]
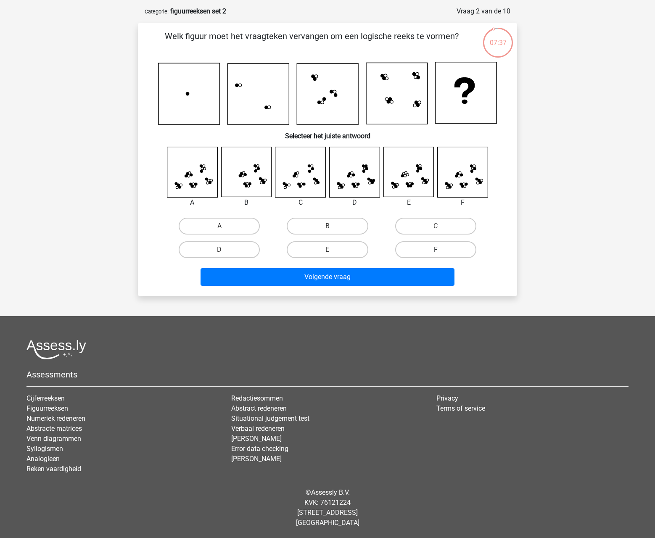
click at [422, 249] on label "F" at bounding box center [435, 249] width 81 height 17
click at [436, 250] on input "F" at bounding box center [438, 252] width 5 height 5
radio input "true"
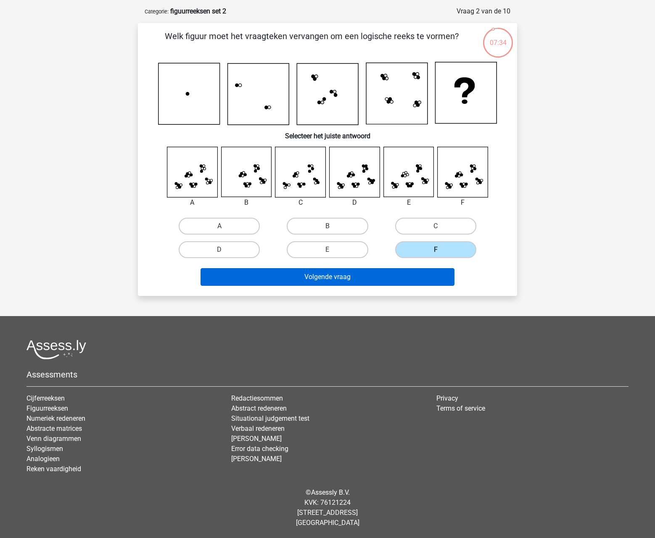
click at [363, 276] on button "Volgende vraag" at bounding box center [328, 277] width 255 height 18
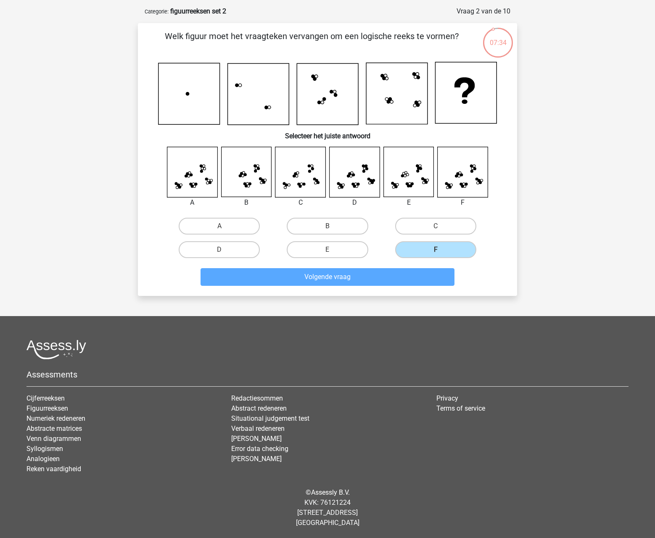
scroll to position [34, 0]
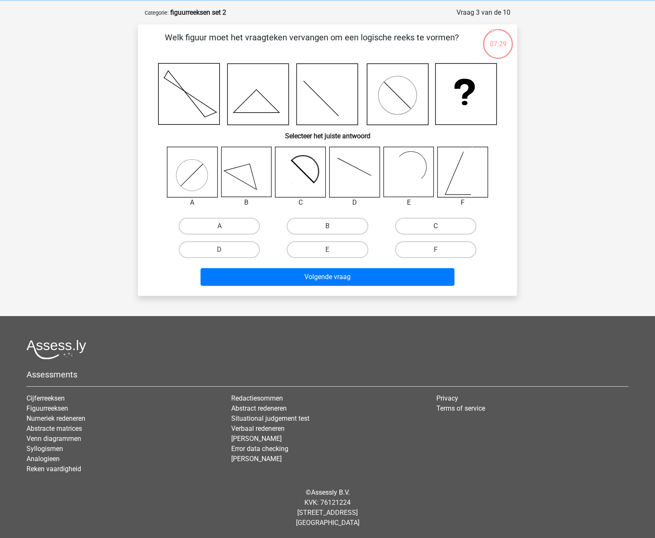
click at [427, 225] on label "C" at bounding box center [435, 226] width 81 height 17
click at [436, 226] on input "C" at bounding box center [438, 228] width 5 height 5
radio input "true"
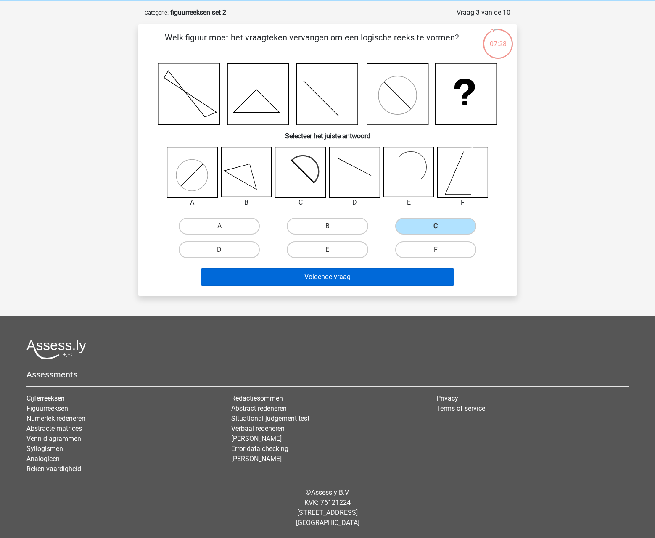
click at [331, 279] on button "Volgende vraag" at bounding box center [328, 277] width 255 height 18
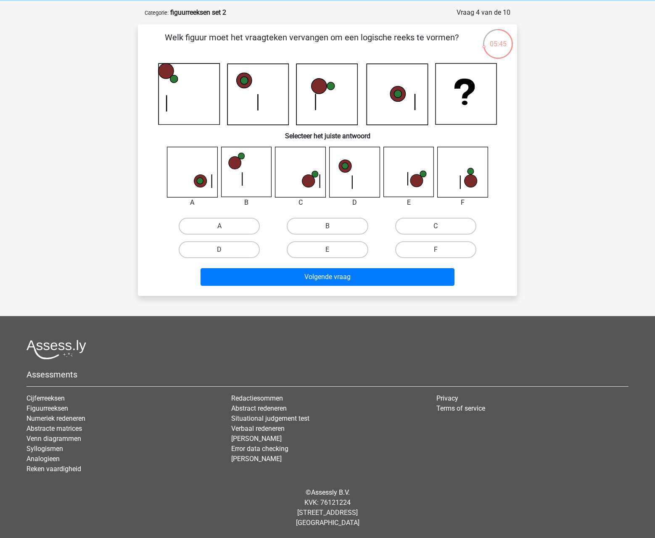
click at [418, 230] on label "C" at bounding box center [435, 226] width 81 height 17
click at [436, 230] on input "C" at bounding box center [438, 228] width 5 height 5
radio input "true"
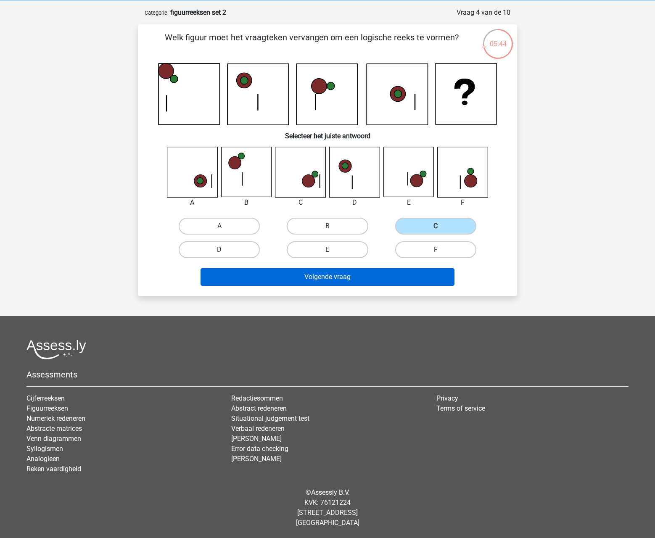
click at [314, 277] on button "Volgende vraag" at bounding box center [328, 277] width 255 height 18
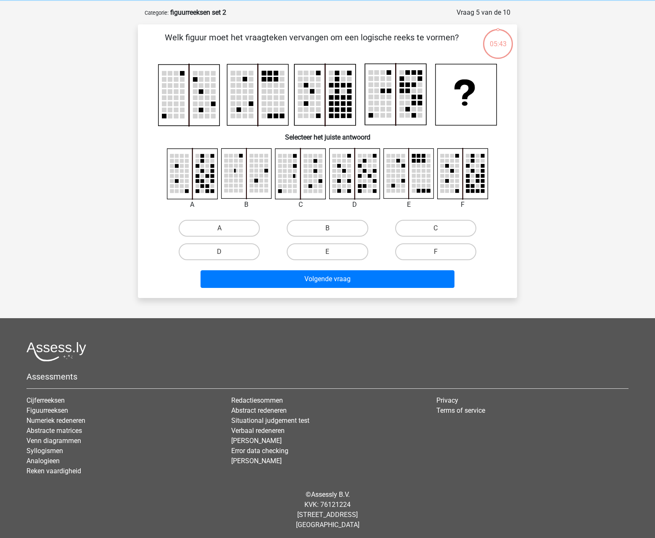
scroll to position [37, 0]
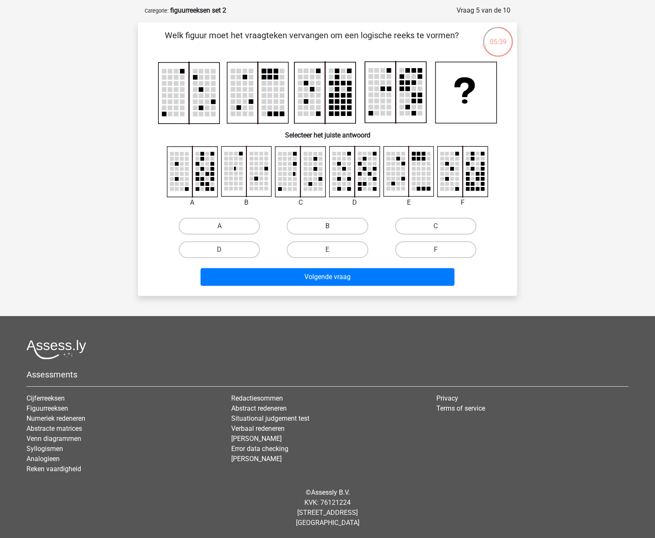
click at [335, 224] on label "B" at bounding box center [327, 226] width 81 height 17
click at [333, 226] on input "B" at bounding box center [330, 228] width 5 height 5
radio input "true"
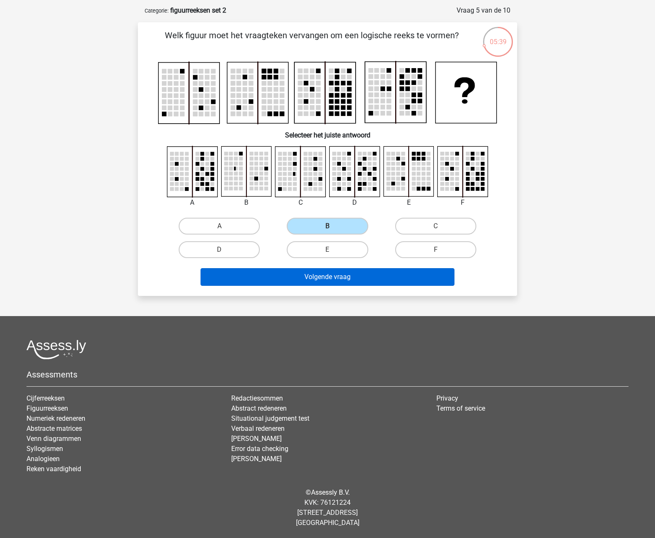
click at [341, 280] on button "Volgende vraag" at bounding box center [328, 277] width 255 height 18
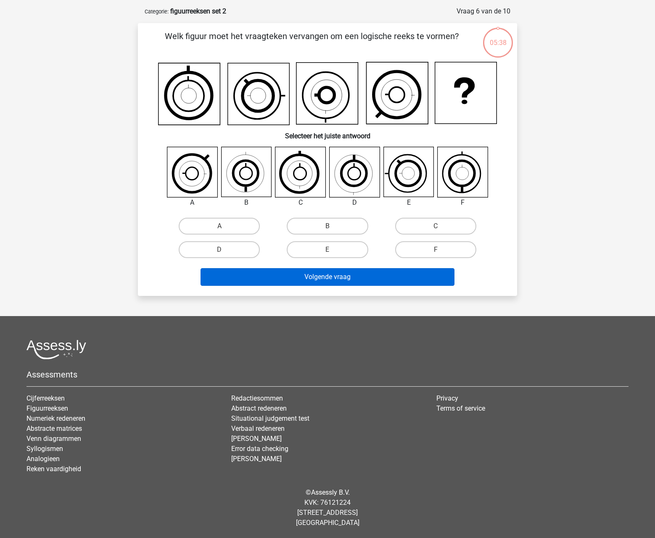
scroll to position [36, 0]
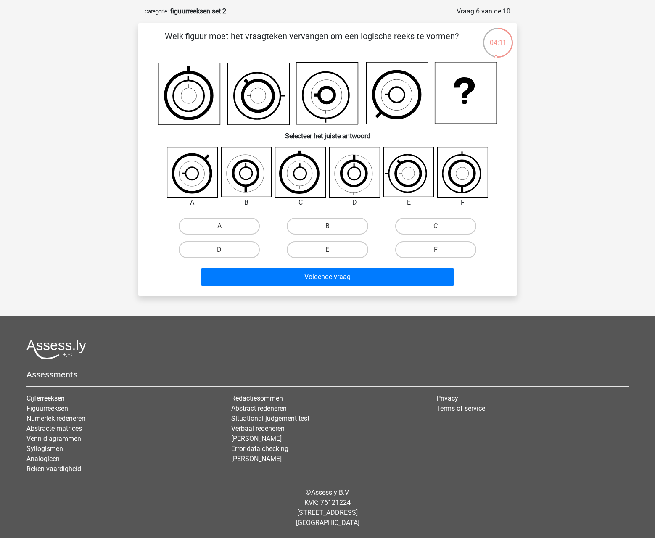
click at [422, 179] on icon at bounding box center [409, 172] width 50 height 50
click at [324, 252] on label "E" at bounding box center [327, 249] width 81 height 17
click at [328, 252] on input "E" at bounding box center [330, 252] width 5 height 5
radio input "true"
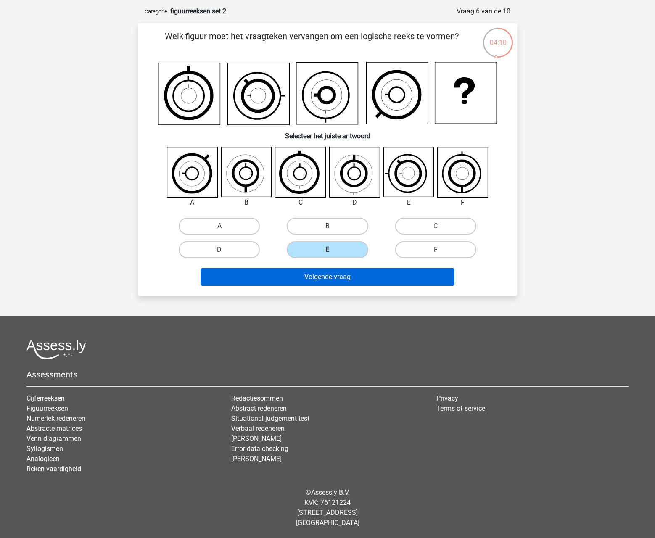
click at [316, 277] on button "Volgende vraag" at bounding box center [328, 277] width 255 height 18
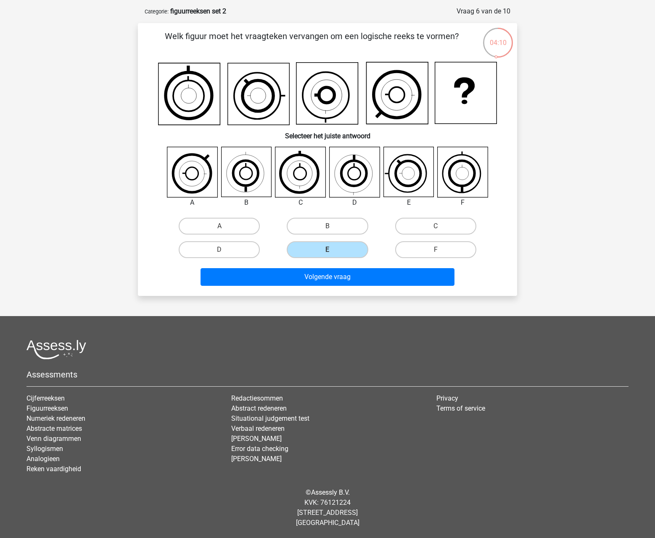
scroll to position [34, 0]
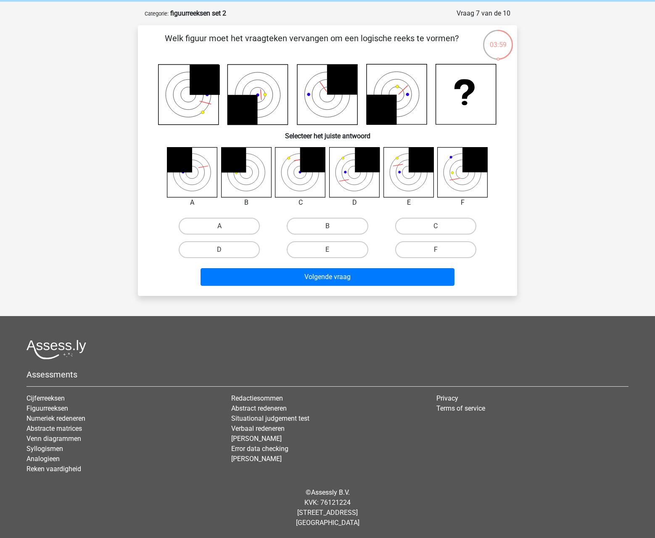
drag, startPoint x: 605, startPoint y: 175, endPoint x: 608, endPoint y: 122, distance: 53.1
click at [345, 252] on label "E" at bounding box center [327, 249] width 81 height 17
click at [333, 252] on input "E" at bounding box center [330, 252] width 5 height 5
radio input "true"
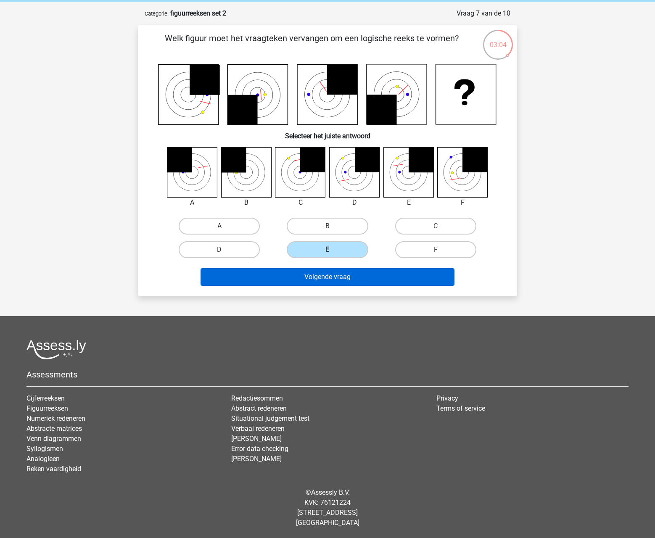
drag, startPoint x: 361, startPoint y: 279, endPoint x: 365, endPoint y: 283, distance: 5.4
click at [361, 280] on button "Volgende vraag" at bounding box center [328, 277] width 255 height 18
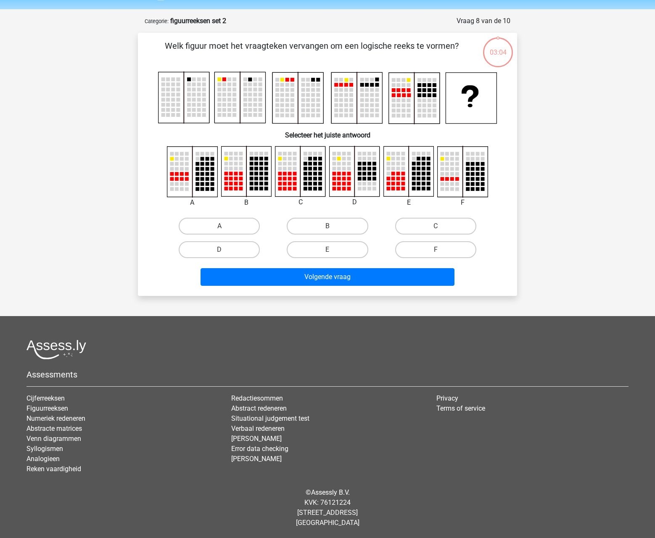
scroll to position [26, 0]
click at [428, 227] on label "C" at bounding box center [435, 226] width 81 height 17
click at [436, 227] on input "C" at bounding box center [438, 228] width 5 height 5
radio input "true"
drag, startPoint x: 335, startPoint y: 295, endPoint x: 334, endPoint y: 290, distance: 4.9
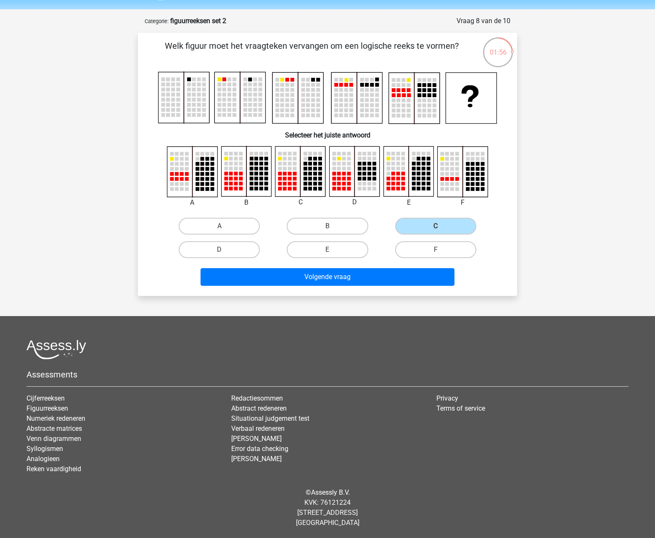
click at [336, 295] on div "Welk figuur moet het vraagteken vervangen om een logische reeks te vormen?" at bounding box center [327, 164] width 379 height 263
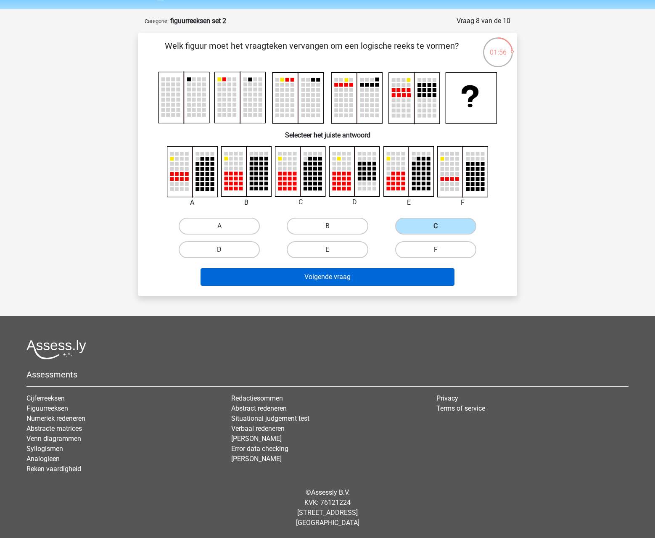
click at [337, 278] on button "Volgende vraag" at bounding box center [328, 277] width 255 height 18
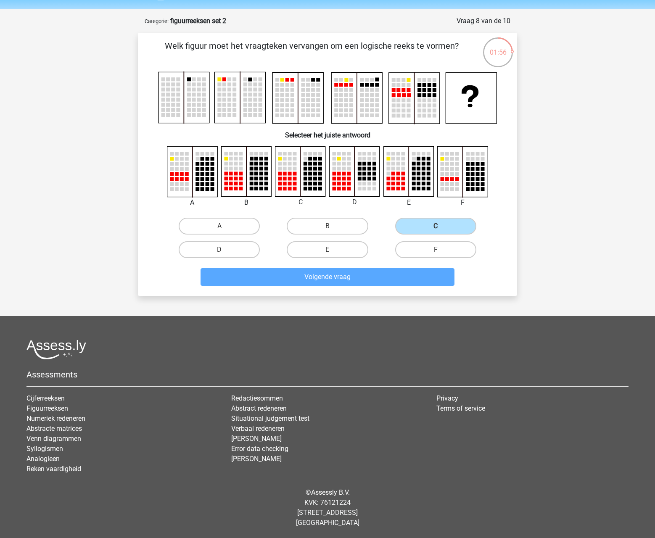
scroll to position [34, 0]
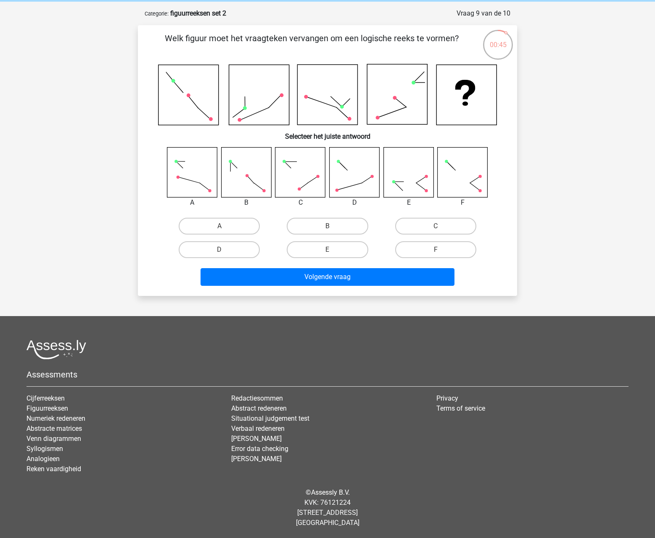
drag, startPoint x: 219, startPoint y: 208, endPoint x: 79, endPoint y: 209, distance: 140.1
click at [326, 247] on label "E" at bounding box center [327, 249] width 81 height 17
click at [328, 250] on input "E" at bounding box center [330, 252] width 5 height 5
radio input "true"
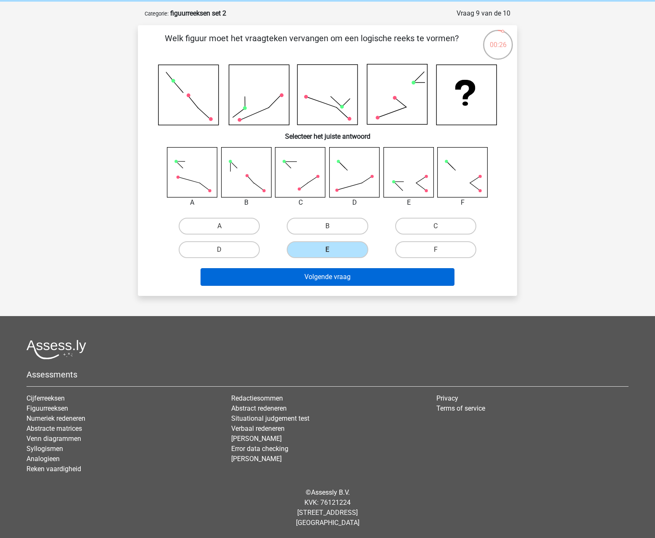
click at [318, 281] on button "Volgende vraag" at bounding box center [328, 277] width 255 height 18
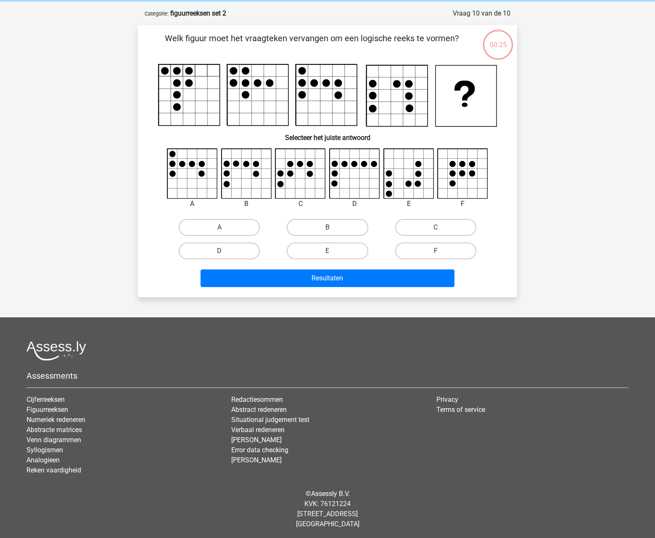
scroll to position [35, 0]
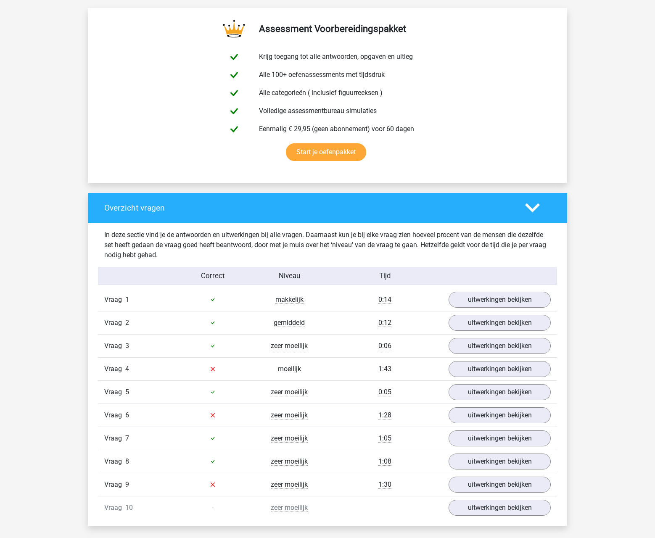
scroll to position [445, 0]
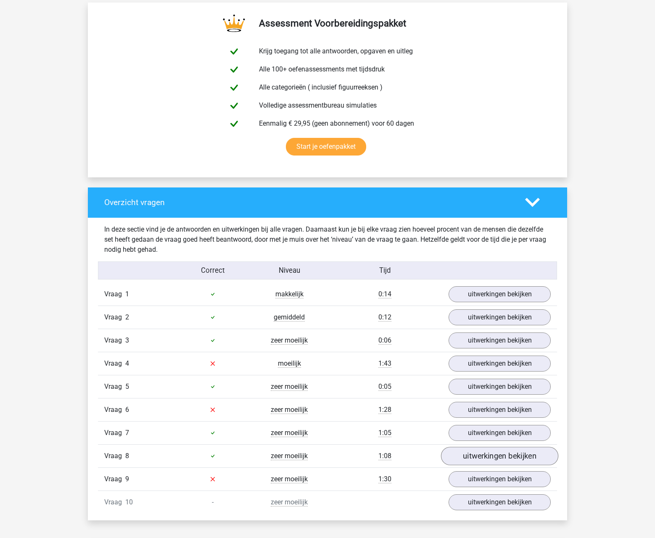
click at [467, 456] on link "uitwerkingen bekijken" at bounding box center [499, 456] width 117 height 19
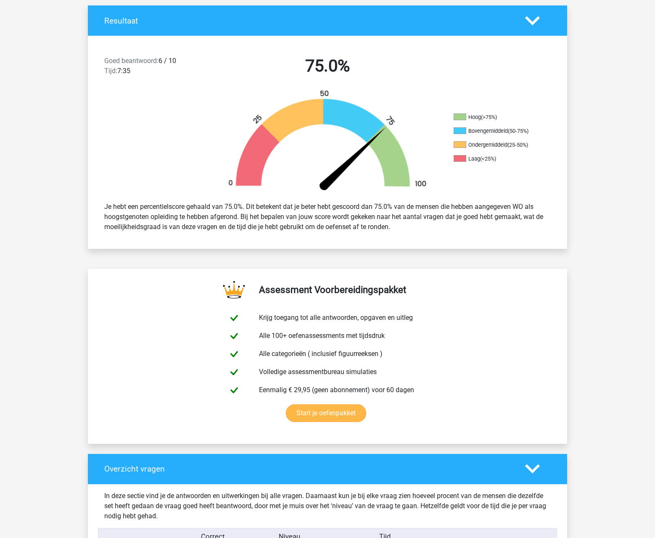
scroll to position [0, 0]
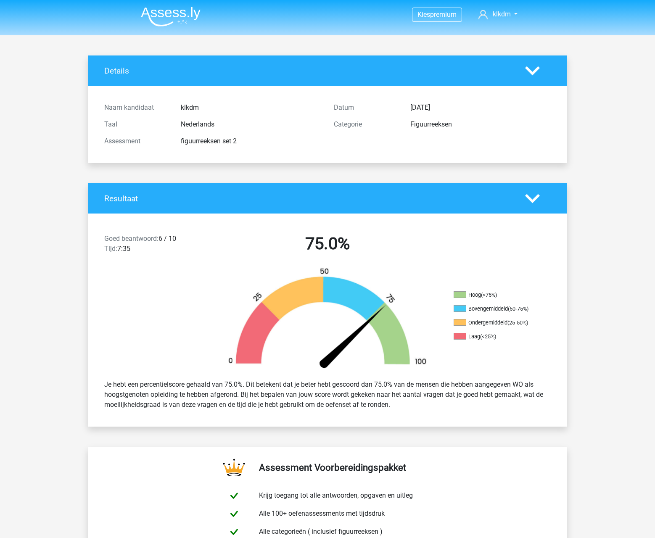
click at [173, 17] on img at bounding box center [171, 17] width 60 height 20
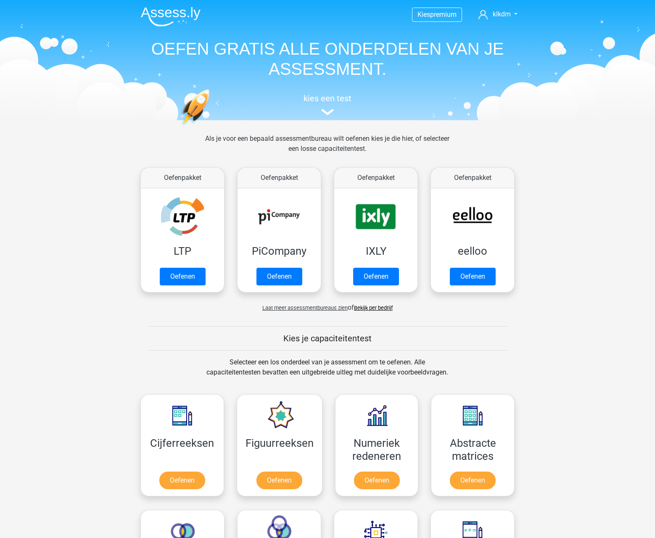
scroll to position [252, 0]
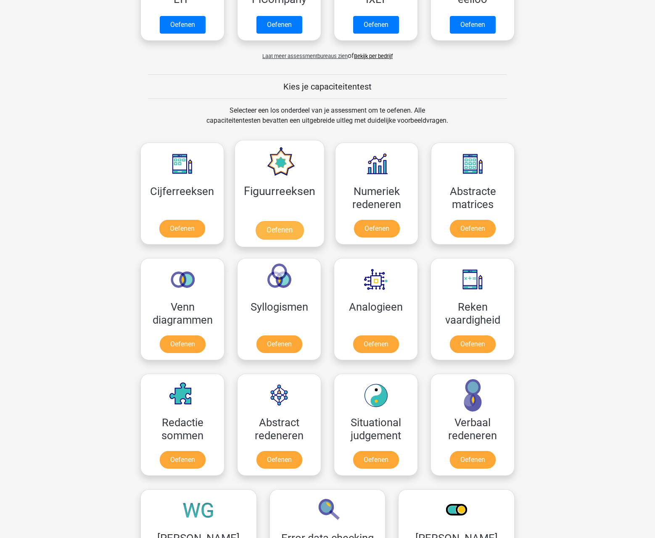
click at [277, 235] on link "Oefenen" at bounding box center [279, 230] width 48 height 19
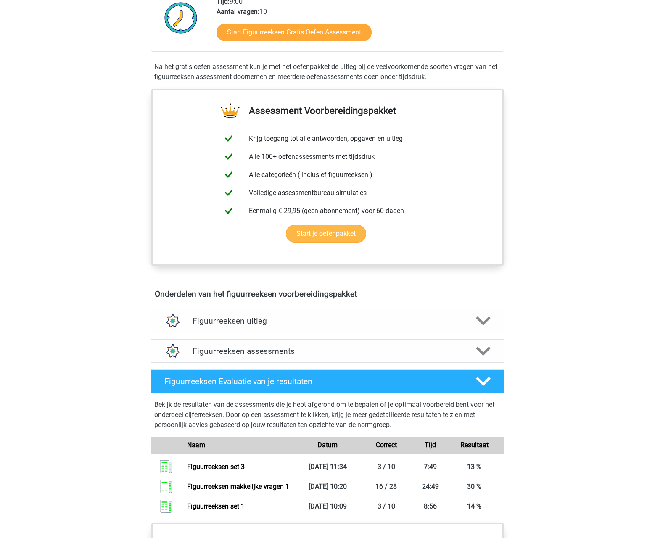
scroll to position [444, 0]
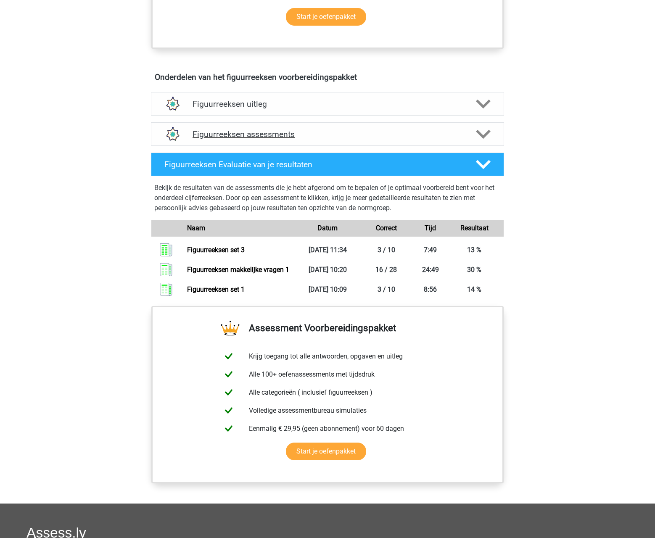
click at [293, 130] on h4 "Figuurreeksen assessments" at bounding box center [328, 135] width 270 height 10
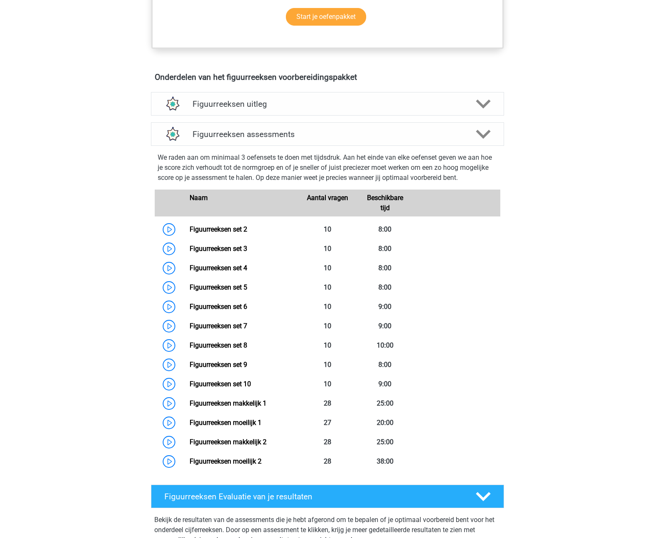
scroll to position [455, 0]
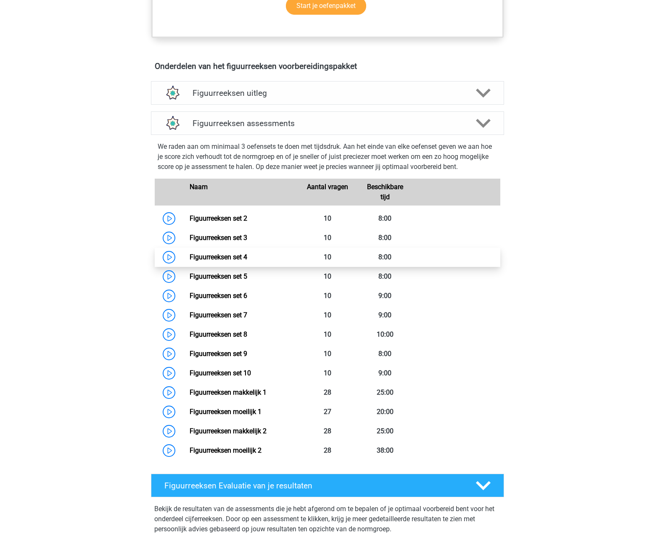
click at [215, 256] on link "Figuurreeksen set 4" at bounding box center [219, 257] width 58 height 8
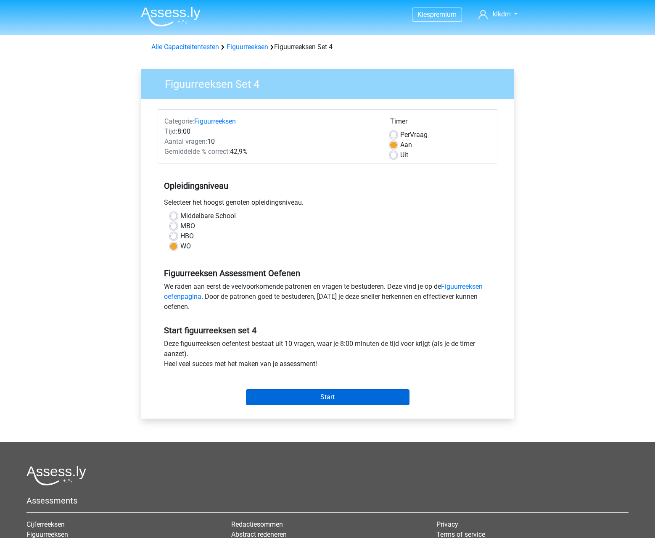
click at [372, 398] on input "Start" at bounding box center [328, 398] width 164 height 16
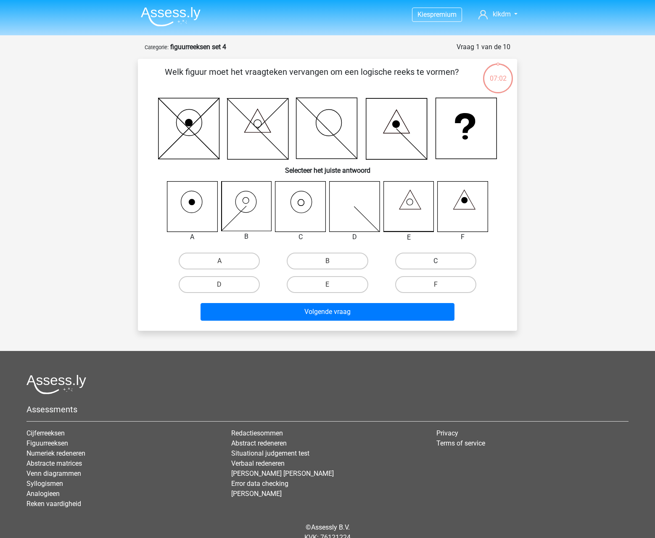
click at [429, 254] on label "C" at bounding box center [435, 261] width 81 height 17
click at [436, 261] on input "C" at bounding box center [438, 263] width 5 height 5
radio input "true"
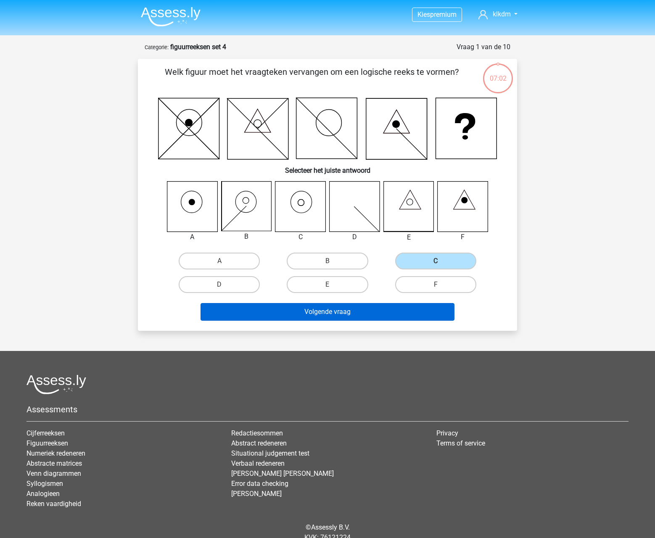
click at [352, 308] on button "Volgende vraag" at bounding box center [328, 312] width 255 height 18
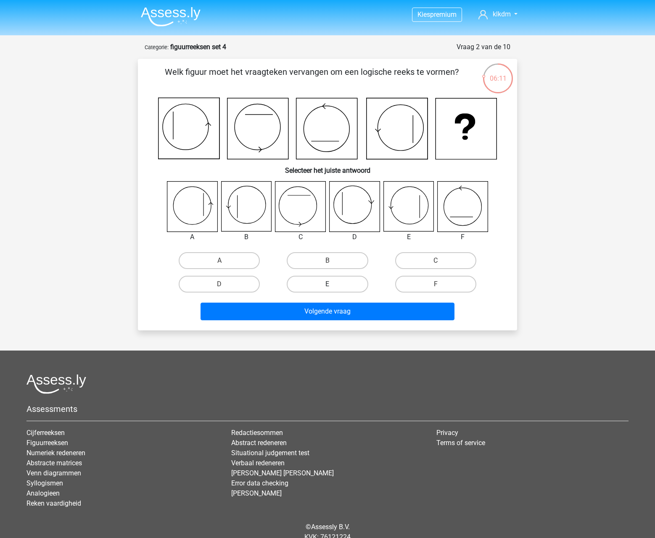
click at [326, 285] on label "E" at bounding box center [327, 284] width 81 height 17
click at [328, 285] on input "E" at bounding box center [330, 286] width 5 height 5
radio input "true"
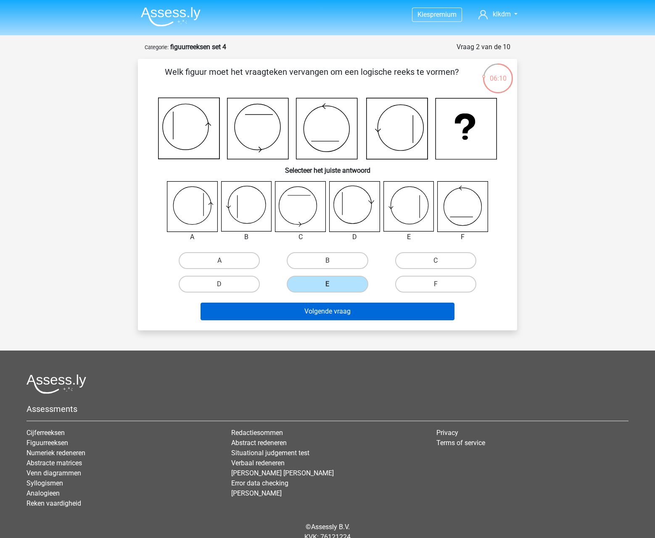
click at [326, 309] on button "Volgende vraag" at bounding box center [328, 312] width 255 height 18
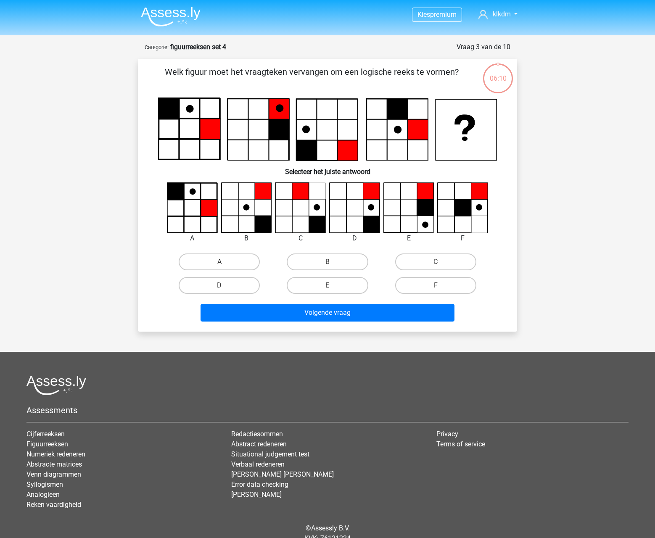
scroll to position [36, 0]
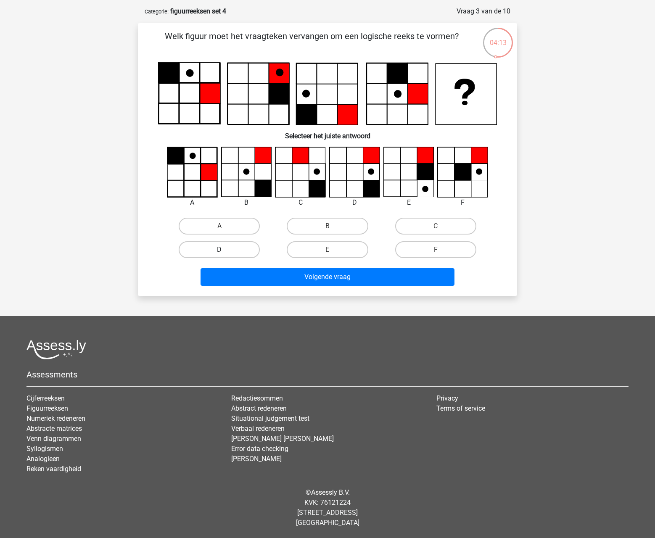
click at [238, 251] on label "D" at bounding box center [219, 249] width 81 height 17
click at [225, 251] on input "D" at bounding box center [222, 252] width 5 height 5
radio input "true"
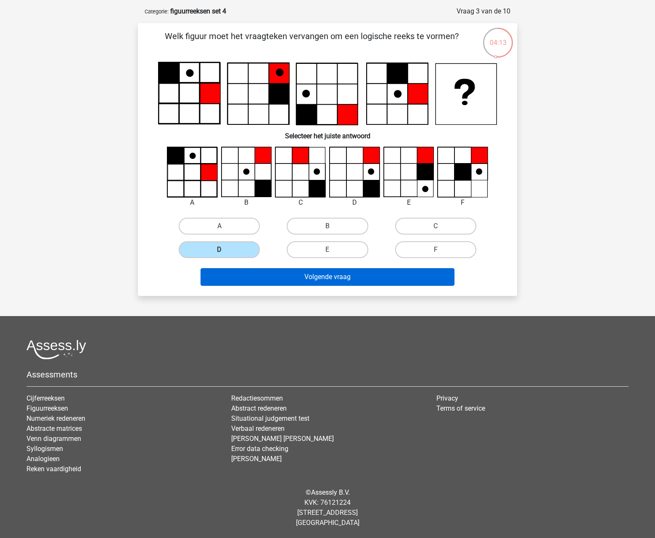
click at [350, 278] on button "Volgende vraag" at bounding box center [328, 277] width 255 height 18
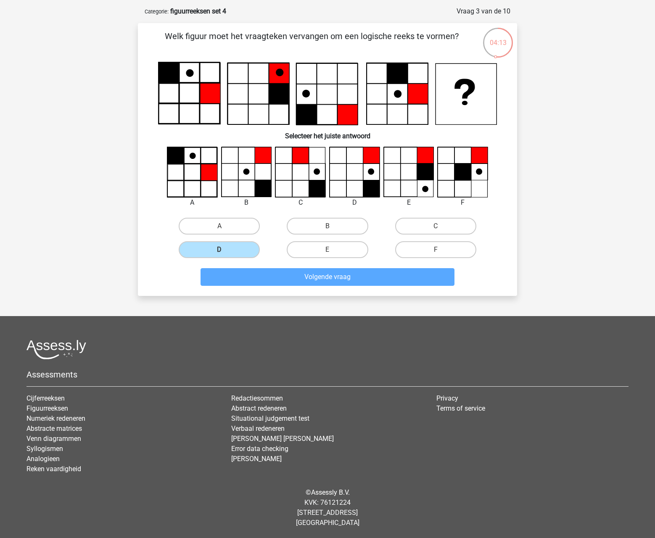
scroll to position [34, 0]
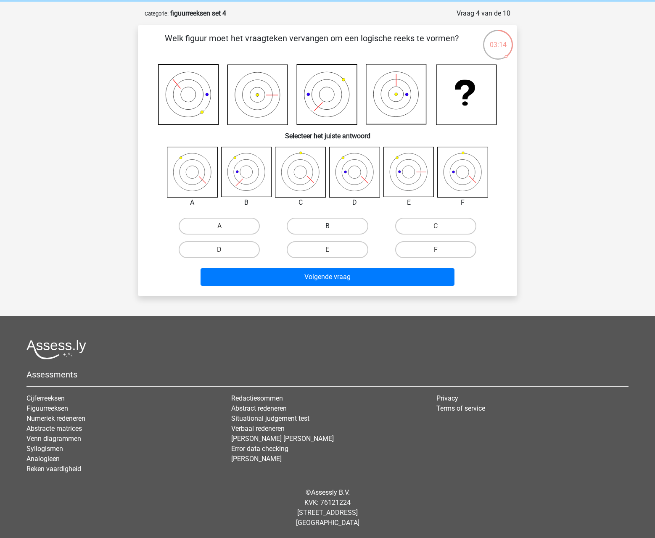
click at [353, 230] on label "B" at bounding box center [327, 226] width 81 height 17
click at [333, 230] on input "B" at bounding box center [330, 228] width 5 height 5
radio input "true"
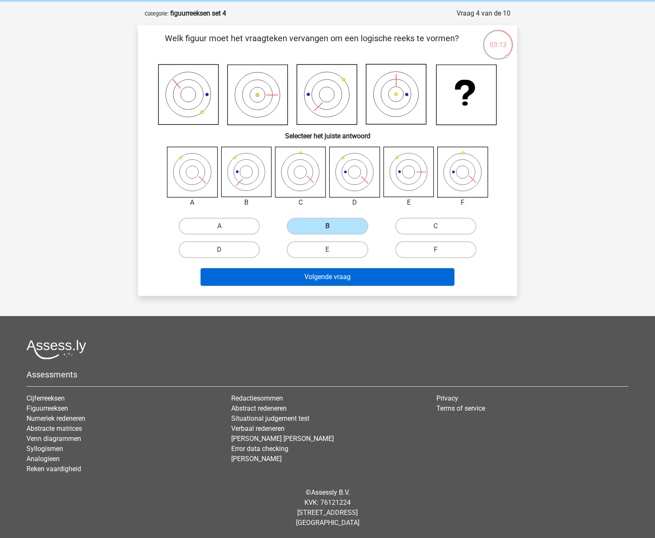
click at [347, 279] on button "Volgende vraag" at bounding box center [328, 277] width 255 height 18
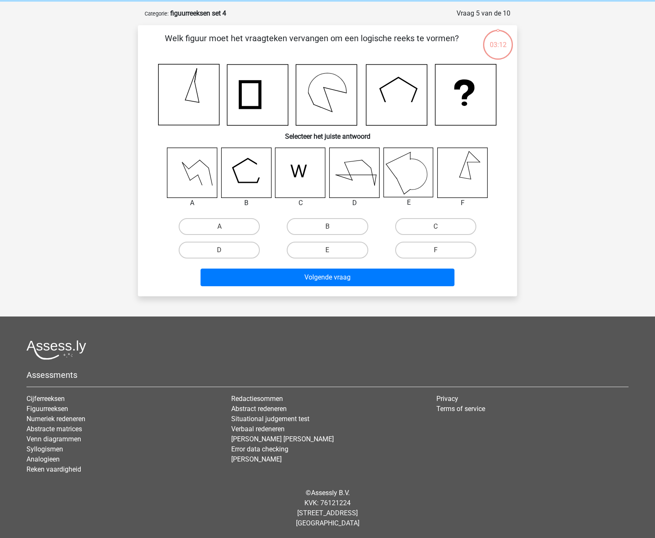
scroll to position [34, 0]
click at [231, 229] on label "A" at bounding box center [219, 226] width 81 height 17
click at [225, 229] on input "A" at bounding box center [222, 228] width 5 height 5
radio input "true"
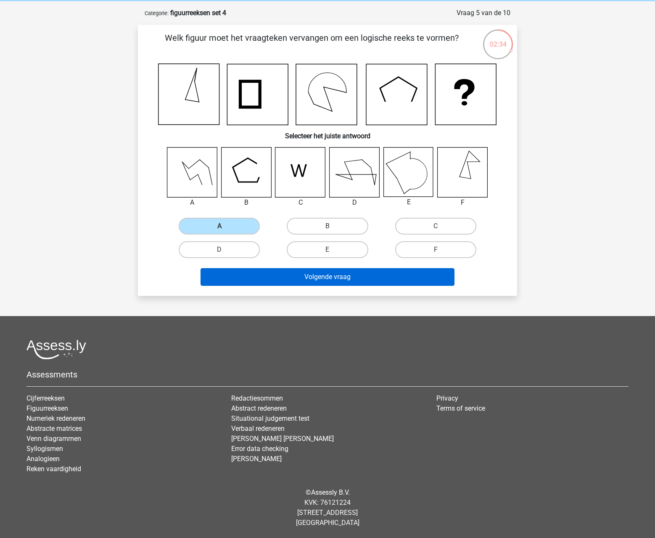
click at [269, 277] on button "Volgende vraag" at bounding box center [328, 277] width 255 height 18
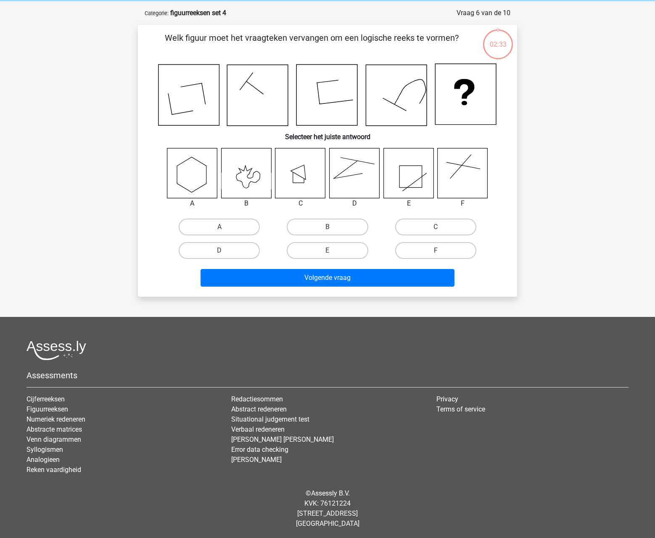
scroll to position [35, 0]
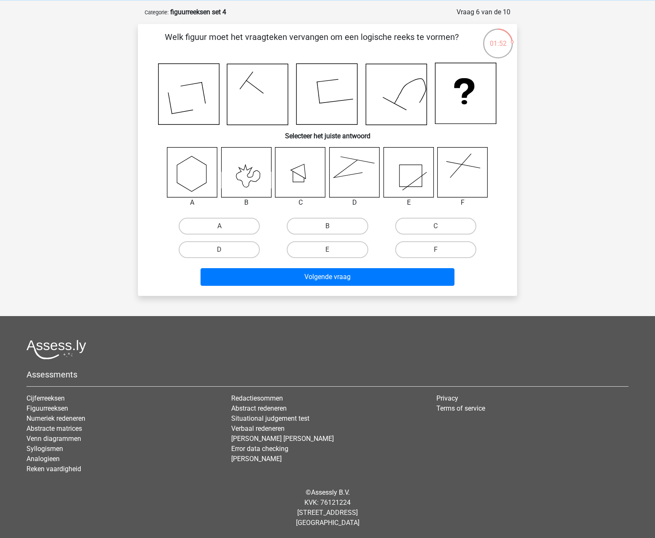
drag, startPoint x: 245, startPoint y: 186, endPoint x: 627, endPoint y: 140, distance: 384.3
click at [431, 251] on label "F" at bounding box center [435, 249] width 81 height 17
click at [436, 251] on input "F" at bounding box center [438, 252] width 5 height 5
radio input "true"
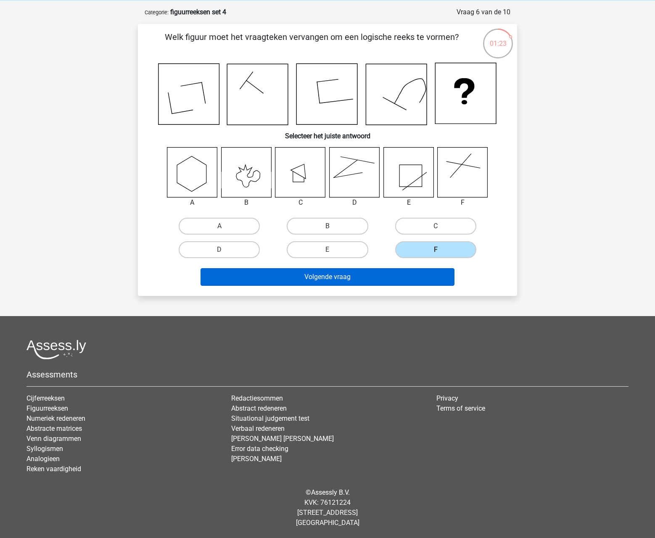
click at [369, 273] on button "Volgende vraag" at bounding box center [328, 277] width 255 height 18
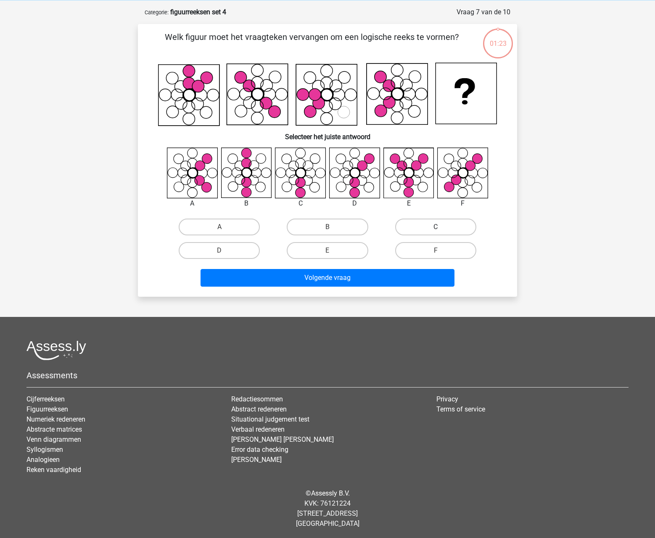
scroll to position [36, 0]
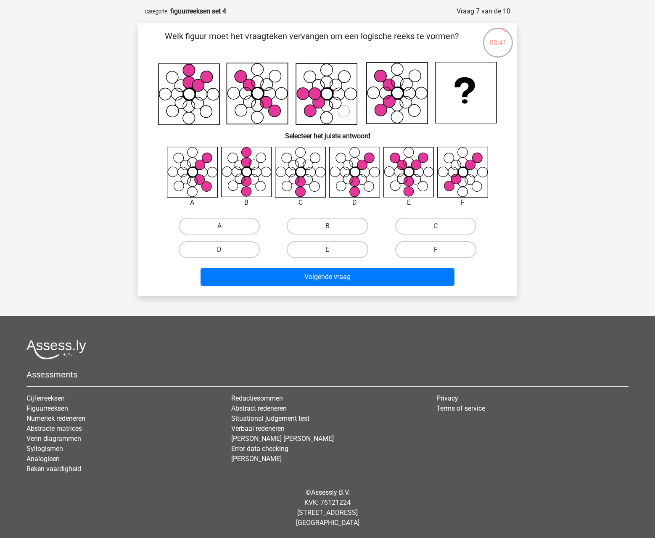
click at [431, 249] on label "F" at bounding box center [435, 249] width 81 height 17
click at [436, 250] on input "F" at bounding box center [438, 252] width 5 height 5
radio input "true"
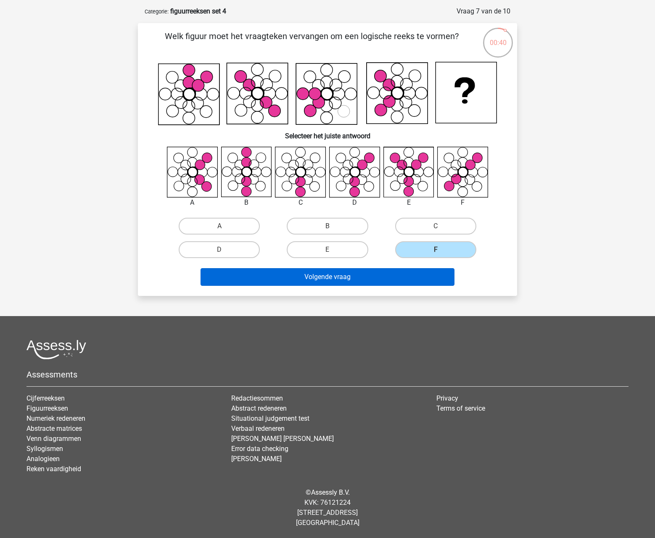
click at [381, 275] on button "Volgende vraag" at bounding box center [328, 277] width 255 height 18
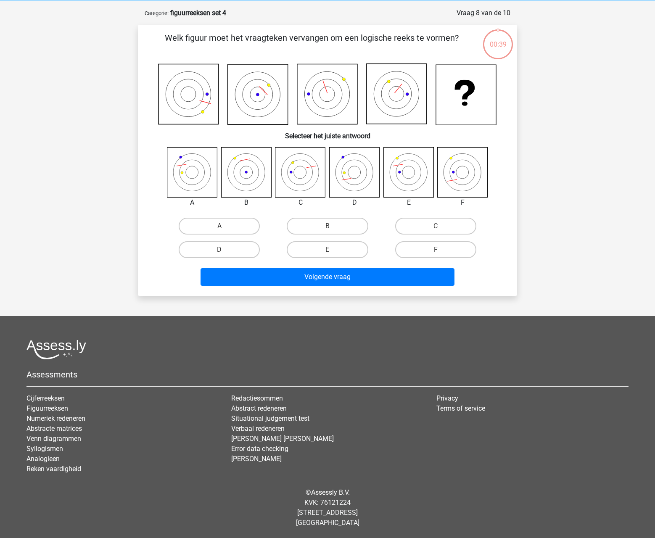
scroll to position [34, 0]
click at [334, 245] on label "E" at bounding box center [327, 249] width 81 height 17
click at [333, 250] on input "E" at bounding box center [330, 252] width 5 height 5
radio input "true"
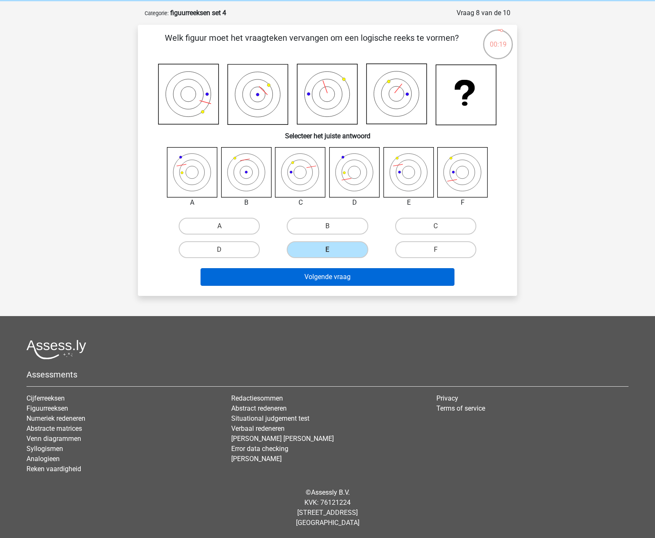
click at [329, 276] on button "Volgende vraag" at bounding box center [328, 277] width 255 height 18
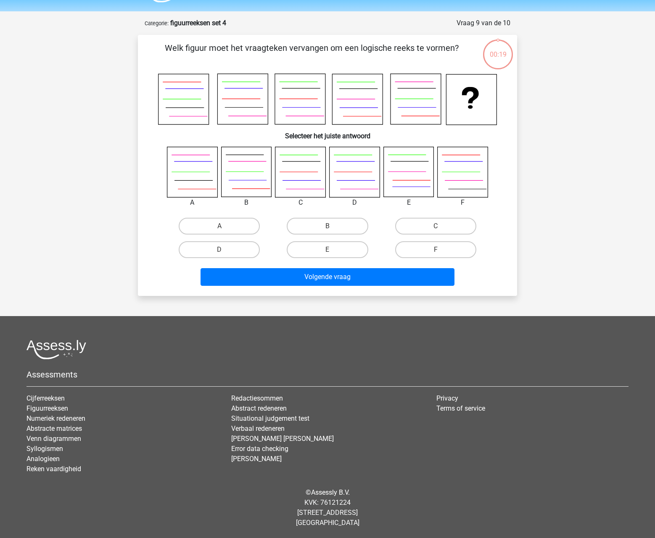
scroll to position [24, 0]
click at [336, 220] on label "B" at bounding box center [327, 226] width 81 height 17
click at [333, 226] on input "B" at bounding box center [330, 228] width 5 height 5
radio input "true"
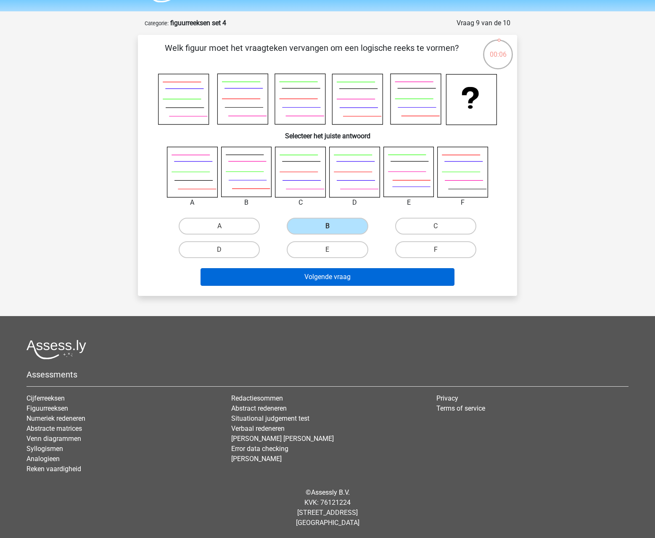
click at [318, 275] on button "Volgende vraag" at bounding box center [328, 277] width 255 height 18
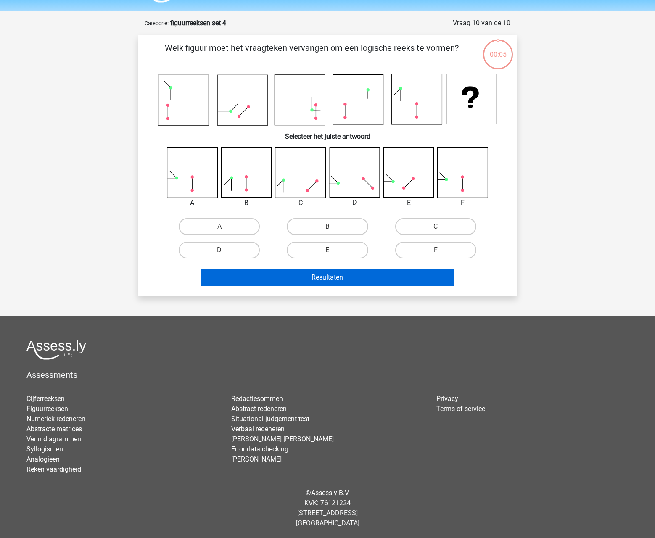
scroll to position [24, 0]
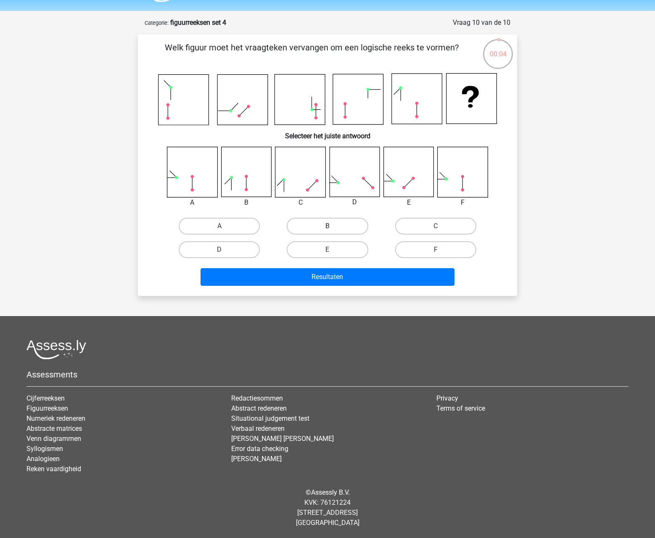
click at [347, 231] on label "B" at bounding box center [327, 226] width 81 height 17
click at [333, 231] on input "B" at bounding box center [330, 228] width 5 height 5
radio input "true"
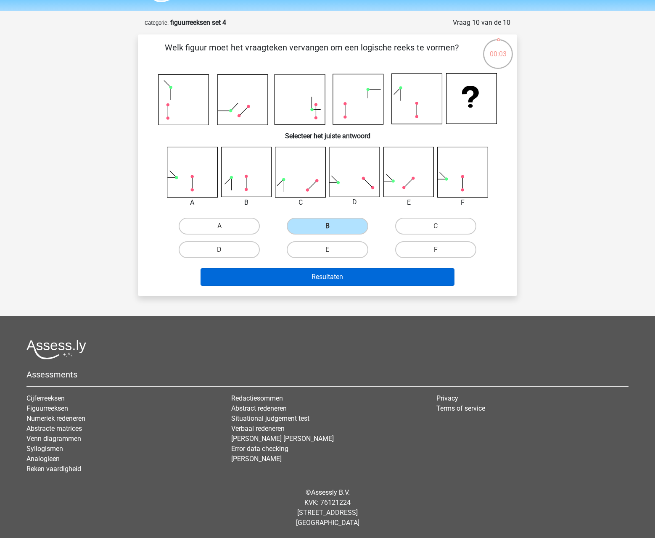
click at [320, 278] on button "Resultaten" at bounding box center [328, 277] width 255 height 18
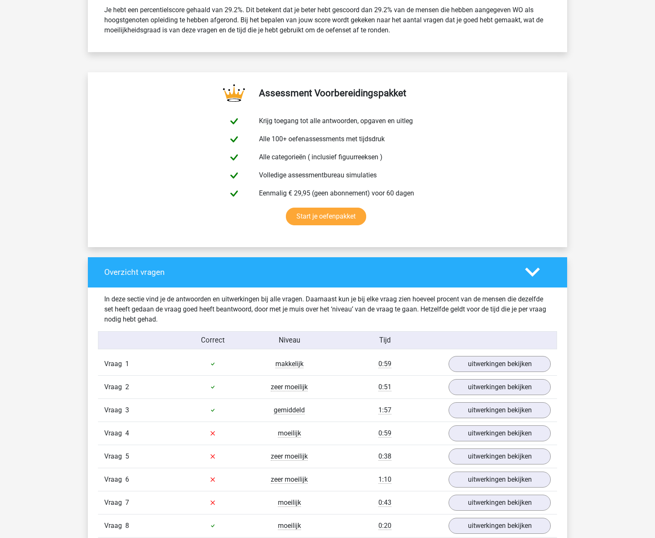
scroll to position [515, 0]
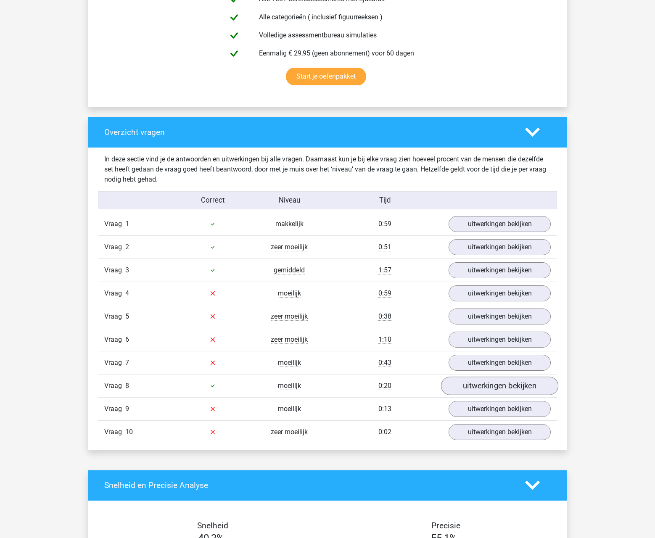
click at [478, 380] on link "uitwerkingen bekijken" at bounding box center [499, 386] width 117 height 19
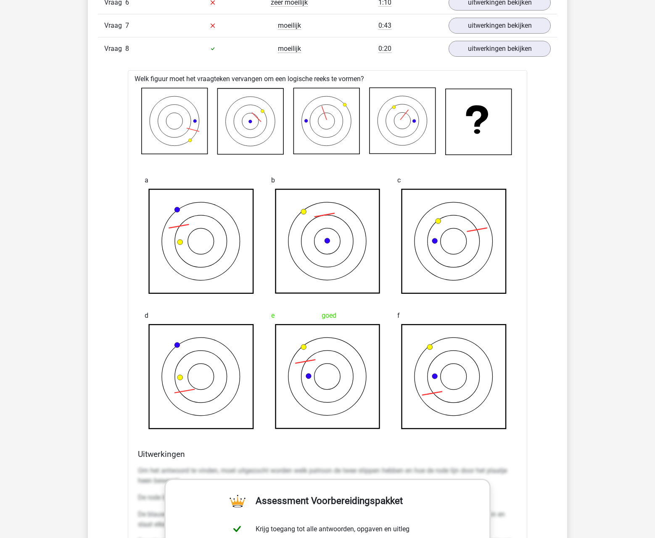
scroll to position [631, 0]
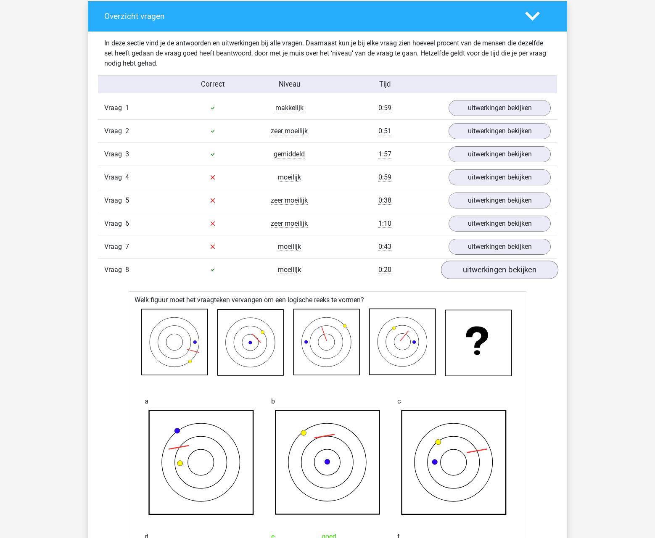
click at [527, 275] on link "uitwerkingen bekijken" at bounding box center [499, 270] width 117 height 19
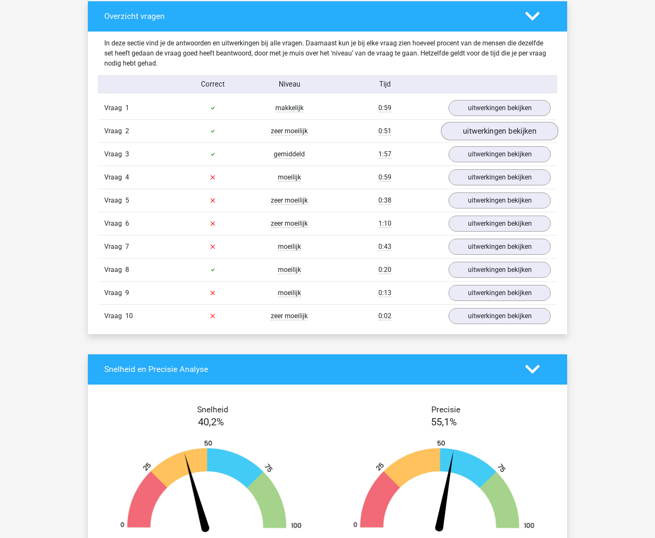
click at [505, 133] on link "uitwerkingen bekijken" at bounding box center [499, 131] width 117 height 19
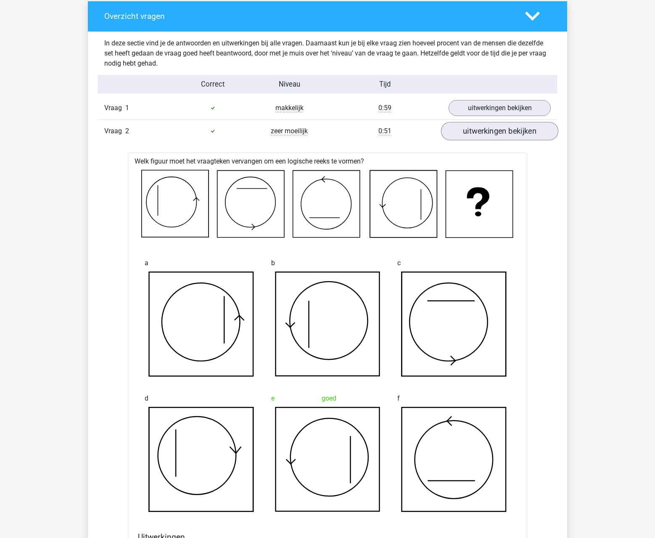
click at [505, 133] on link "uitwerkingen bekijken" at bounding box center [499, 131] width 117 height 19
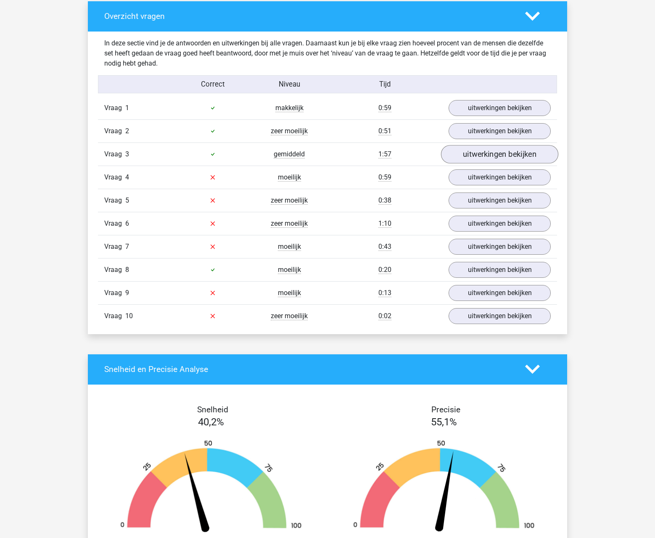
click at [470, 152] on link "uitwerkingen bekijken" at bounding box center [499, 154] width 117 height 19
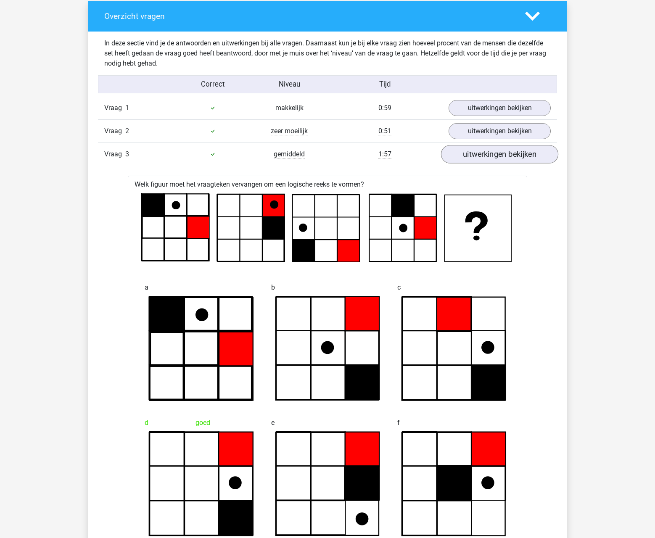
click at [470, 152] on link "uitwerkingen bekijken" at bounding box center [499, 154] width 117 height 19
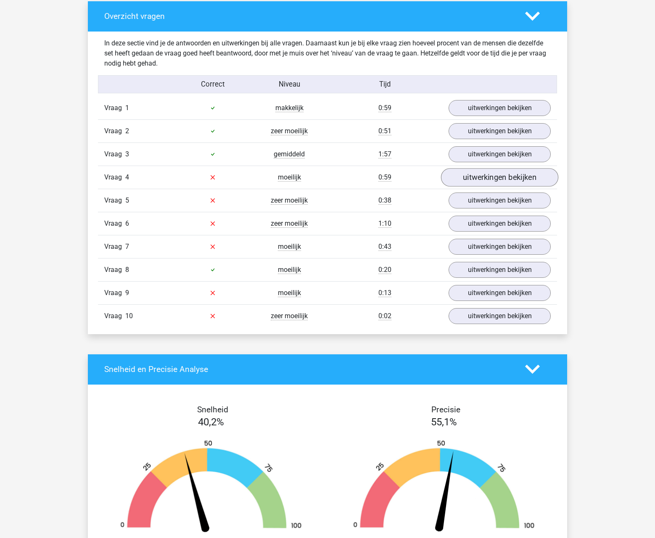
click at [476, 174] on link "uitwerkingen bekijken" at bounding box center [499, 177] width 117 height 19
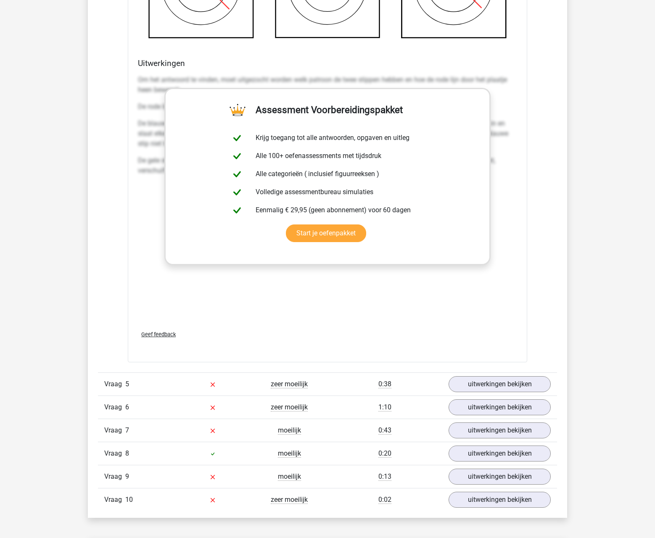
scroll to position [1156, 0]
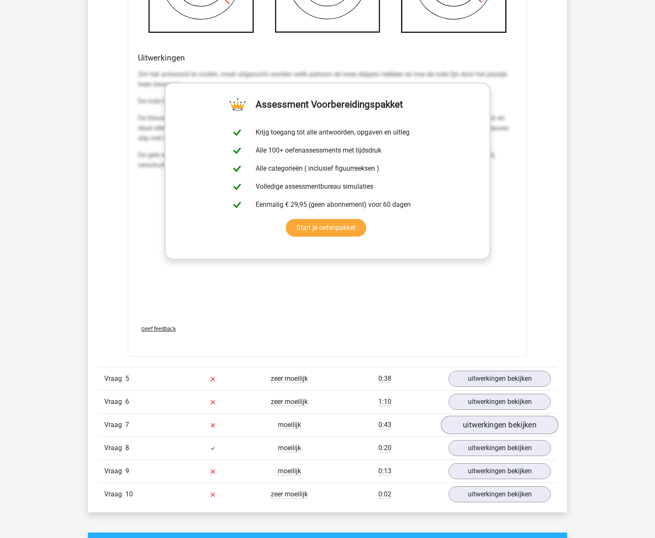
click at [499, 427] on link "uitwerkingen bekijken" at bounding box center [499, 425] width 117 height 19
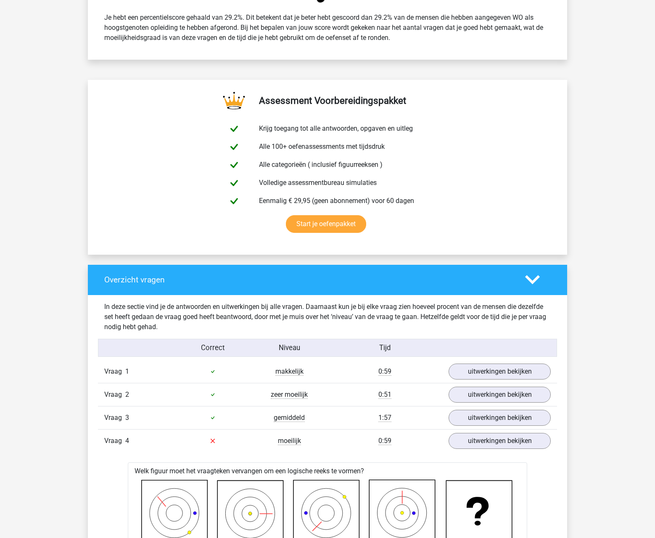
scroll to position [0, 0]
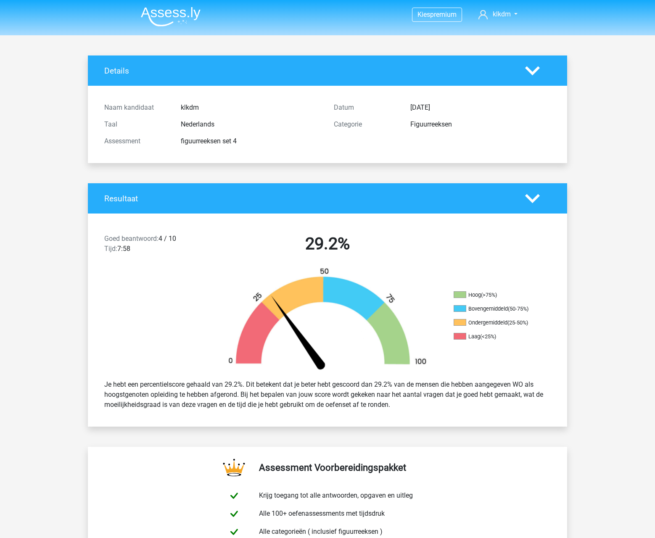
click at [168, 12] on img at bounding box center [171, 17] width 60 height 20
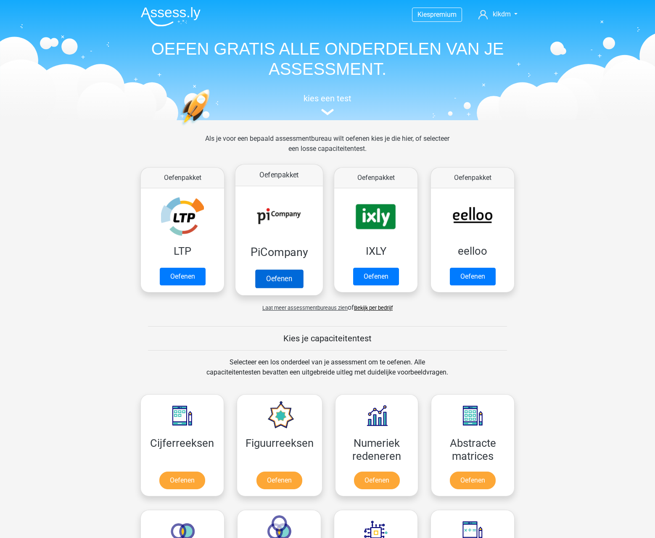
click at [282, 284] on link "Oefenen" at bounding box center [279, 279] width 48 height 19
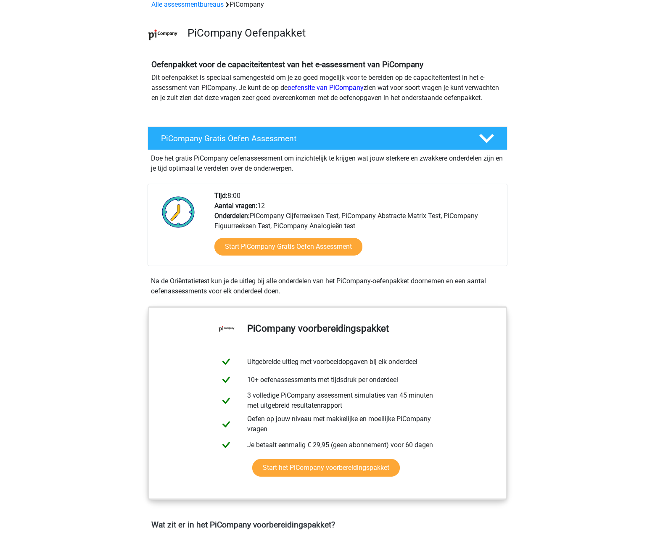
scroll to position [53, 0]
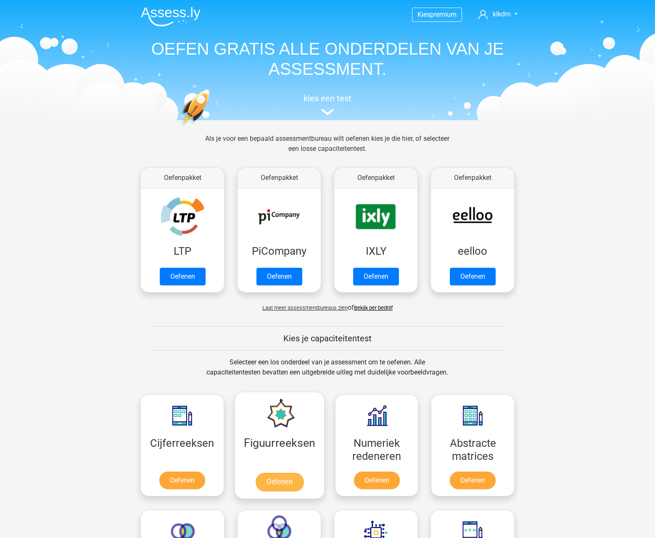
scroll to position [114, 0]
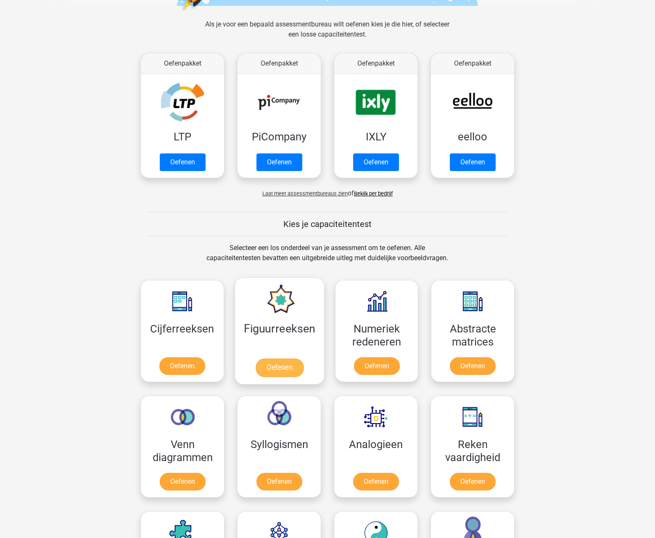
click at [285, 369] on link "Oefenen" at bounding box center [279, 368] width 48 height 19
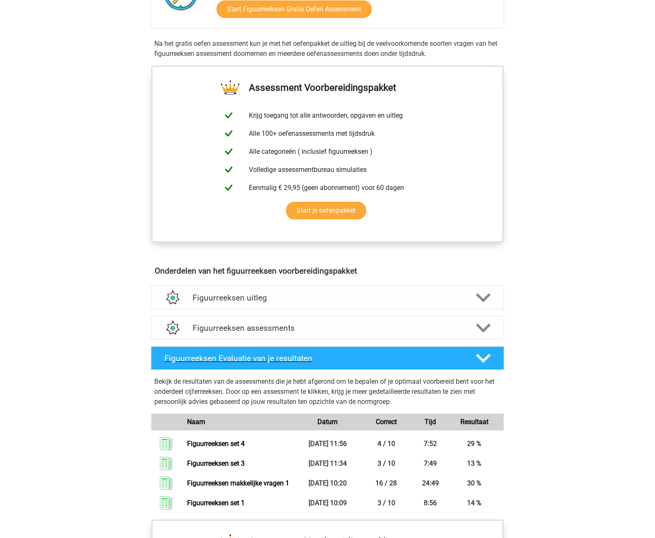
scroll to position [419, 0]
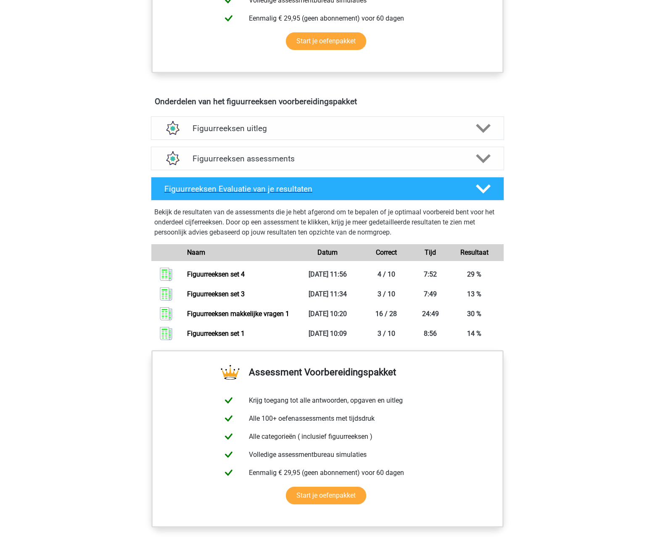
click at [485, 191] on polygon at bounding box center [483, 189] width 15 height 9
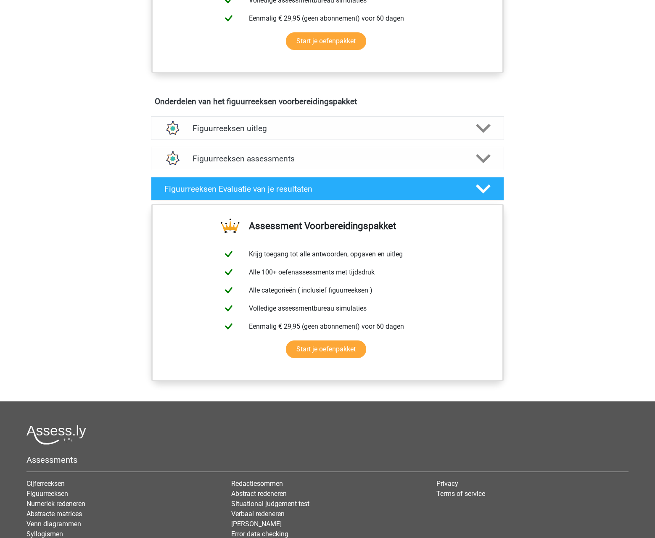
click at [356, 146] on div "Figuurreeksen assessments We raden aan om minimaal 3 oefensets te doen met tijd…" at bounding box center [328, 158] width 386 height 30
click at [348, 158] on h4 "Figuurreeksen assessments" at bounding box center [328, 159] width 270 height 10
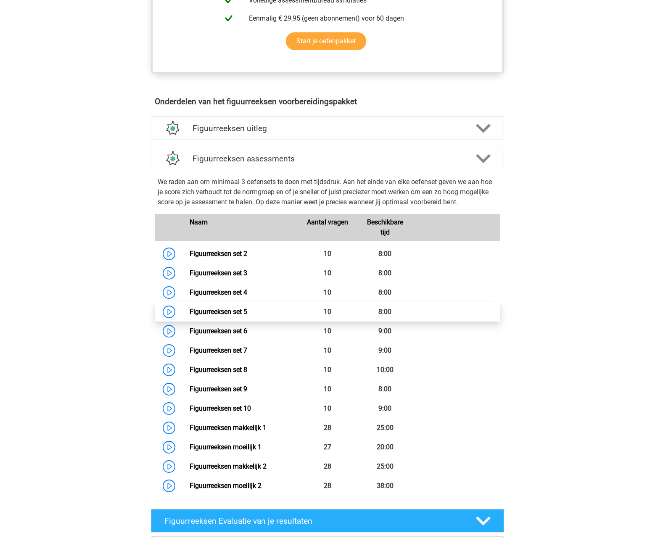
click at [190, 310] on link "Figuurreeksen set 5" at bounding box center [219, 312] width 58 height 8
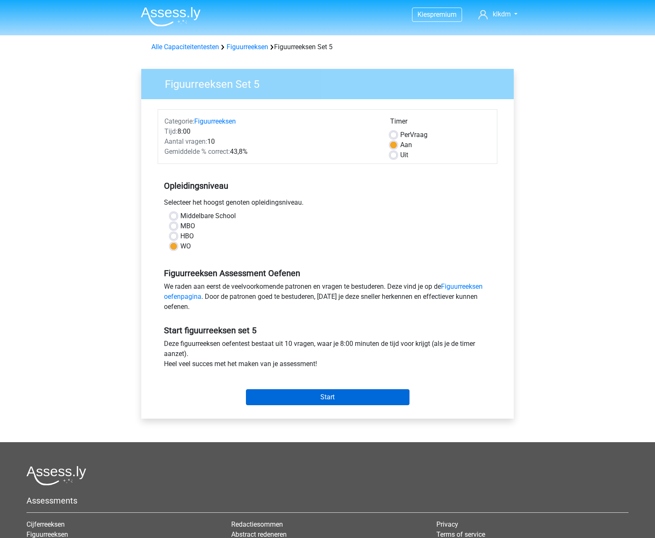
click at [352, 396] on input "Start" at bounding box center [328, 398] width 164 height 16
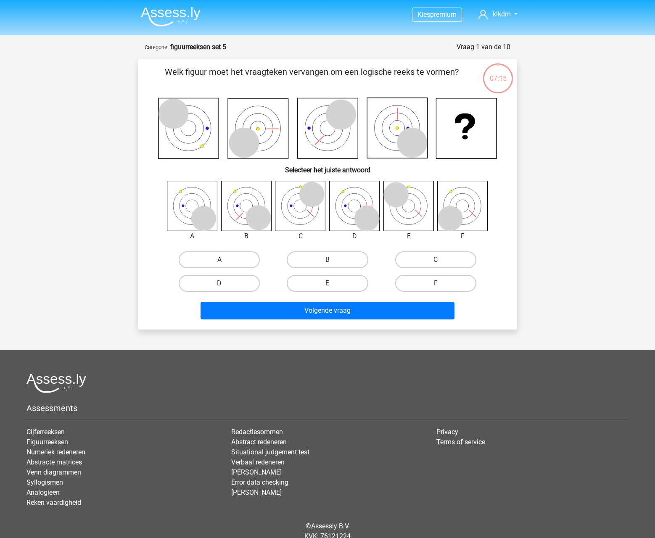
click at [231, 259] on label "A" at bounding box center [219, 260] width 81 height 17
click at [225, 260] on input "A" at bounding box center [222, 262] width 5 height 5
radio input "true"
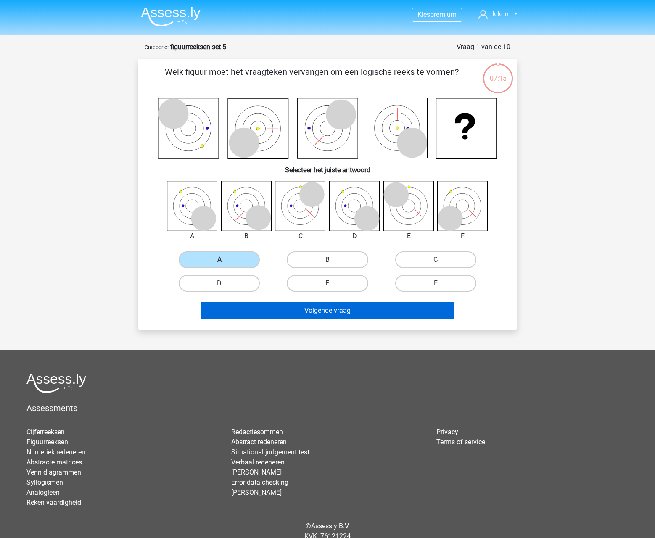
click at [291, 311] on button "Volgende vraag" at bounding box center [328, 311] width 255 height 18
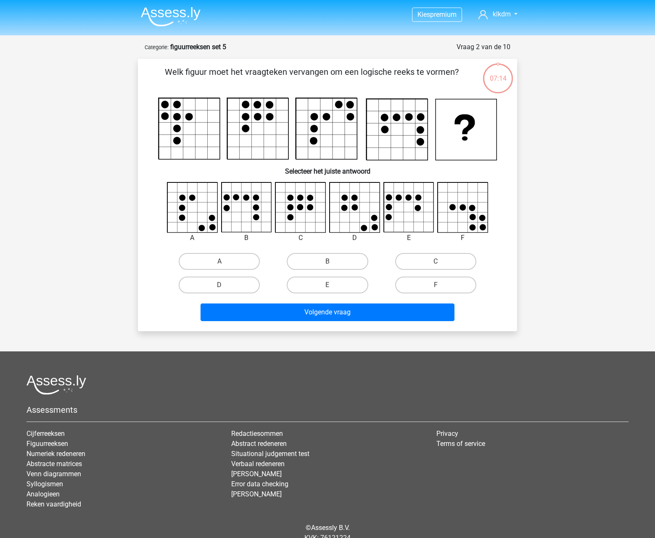
scroll to position [35, 0]
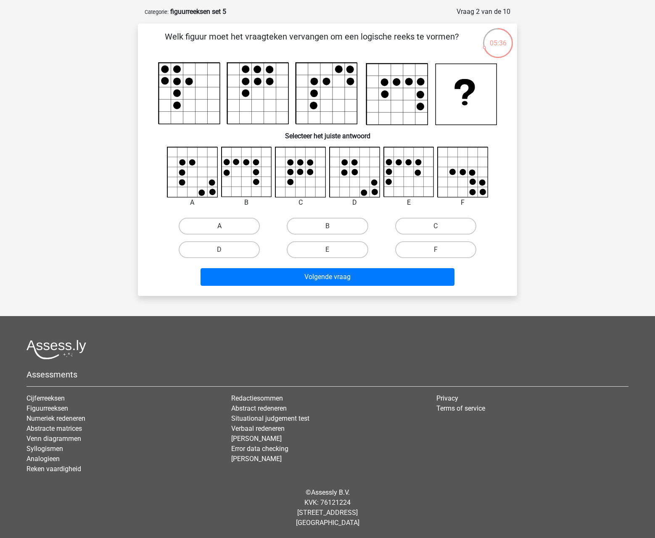
click at [223, 234] on label "A" at bounding box center [219, 226] width 81 height 17
click at [223, 232] on input "A" at bounding box center [222, 228] width 5 height 5
radio input "true"
click at [271, 265] on div "Volgende vraag" at bounding box center [327, 276] width 353 height 28
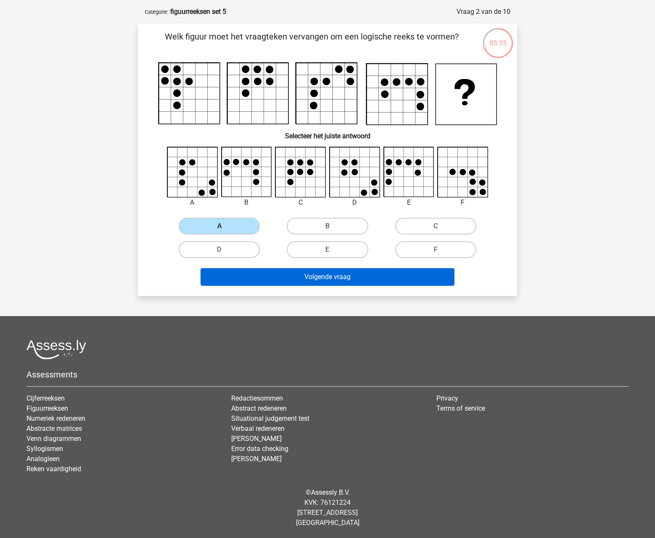
click at [274, 278] on button "Volgende vraag" at bounding box center [328, 277] width 255 height 18
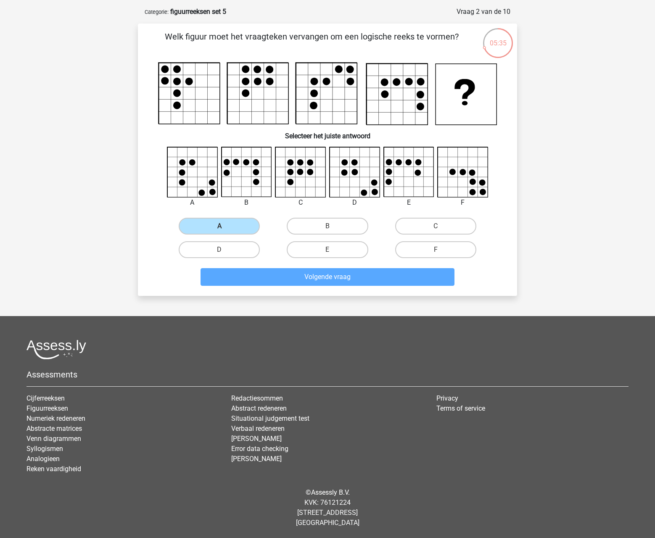
scroll to position [34, 0]
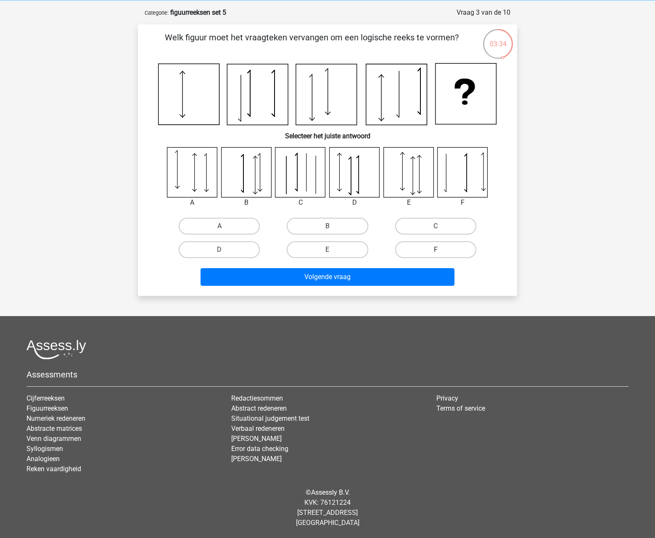
click at [436, 248] on label "F" at bounding box center [435, 249] width 81 height 17
click at [436, 250] on input "F" at bounding box center [438, 252] width 5 height 5
radio input "true"
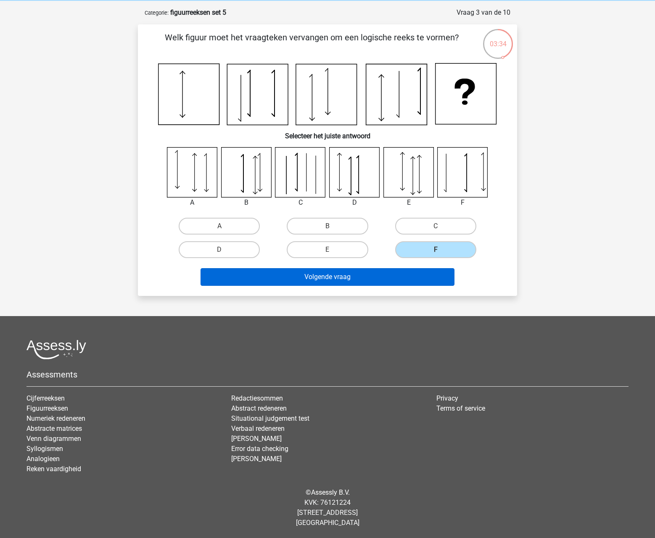
click at [349, 281] on button "Volgende vraag" at bounding box center [328, 277] width 255 height 18
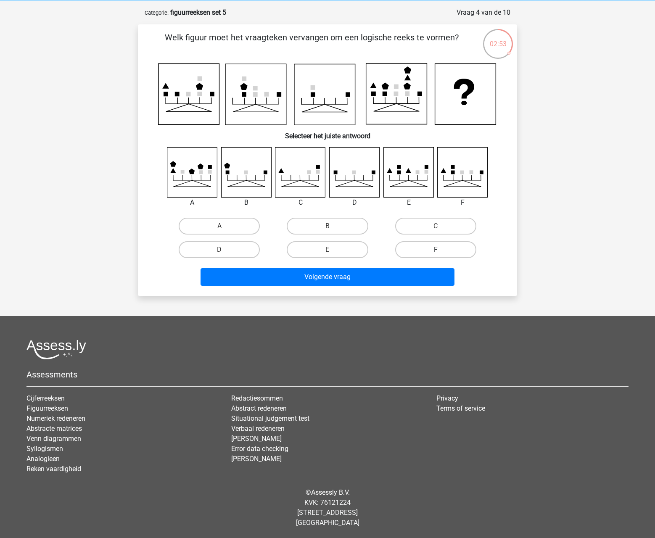
click at [429, 251] on label "F" at bounding box center [435, 249] width 81 height 17
click at [436, 251] on input "F" at bounding box center [438, 252] width 5 height 5
radio input "true"
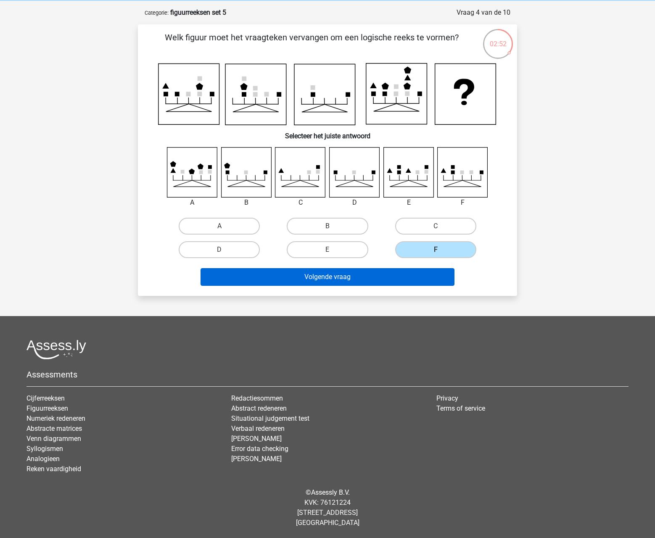
click at [392, 278] on button "Volgende vraag" at bounding box center [328, 277] width 255 height 18
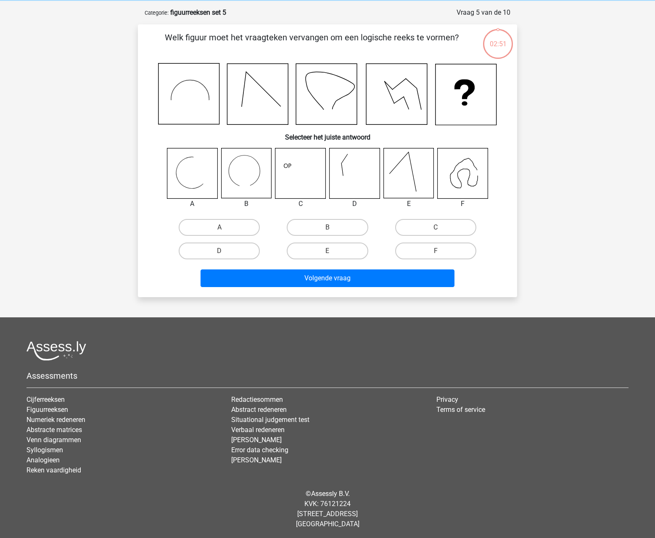
scroll to position [36, 0]
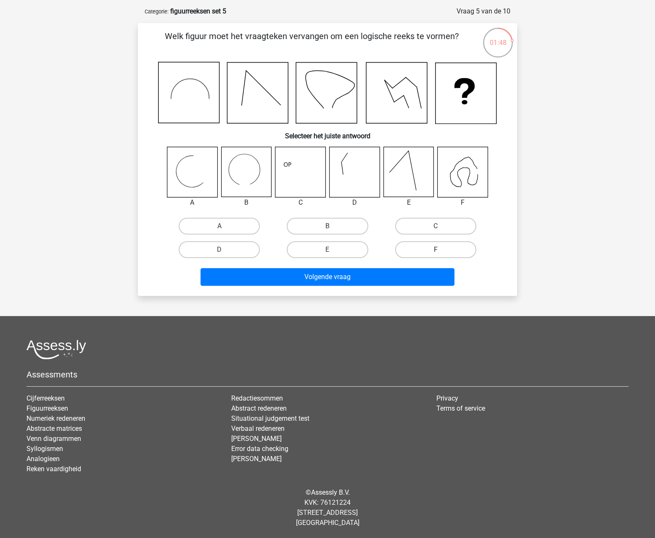
click at [447, 249] on label "F" at bounding box center [435, 249] width 81 height 17
click at [441, 250] on input "F" at bounding box center [438, 252] width 5 height 5
radio input "true"
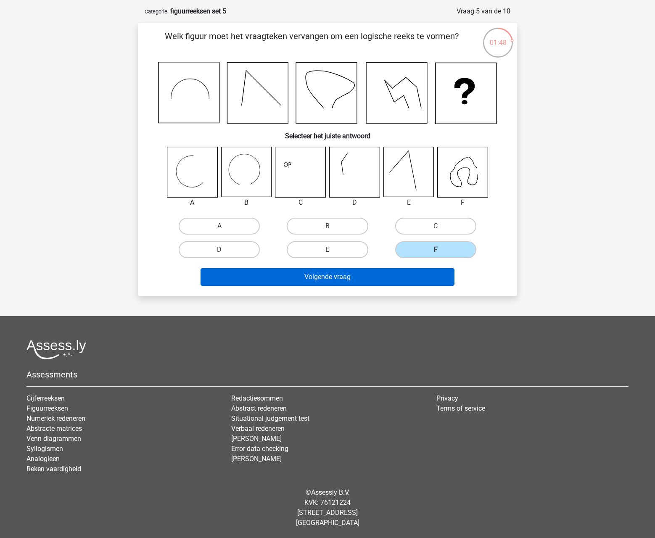
click at [359, 278] on button "Volgende vraag" at bounding box center [328, 277] width 255 height 18
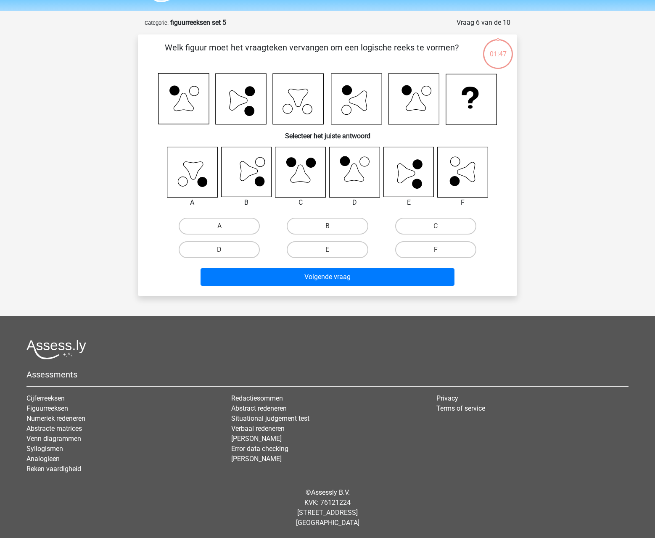
scroll to position [24, 0]
click at [351, 249] on label "E" at bounding box center [327, 250] width 81 height 17
click at [333, 250] on input "E" at bounding box center [330, 252] width 5 height 5
radio input "true"
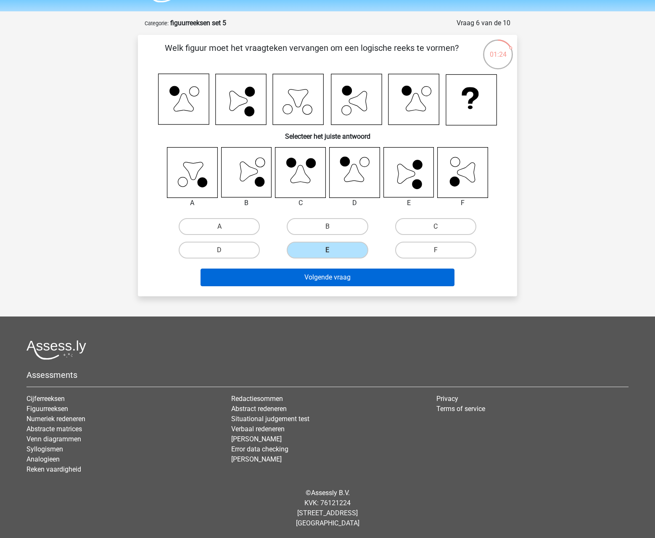
click at [331, 274] on button "Volgende vraag" at bounding box center [328, 278] width 255 height 18
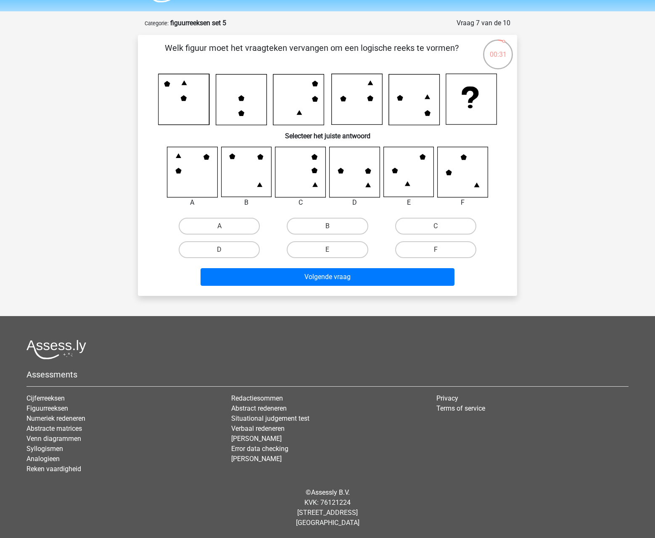
click at [550, 194] on div "Kies premium klkdm lkdjd@gmail.clom" at bounding box center [327, 257] width 655 height 562
click at [426, 233] on label "C" at bounding box center [435, 226] width 81 height 17
click at [436, 232] on input "C" at bounding box center [438, 228] width 5 height 5
radio input "true"
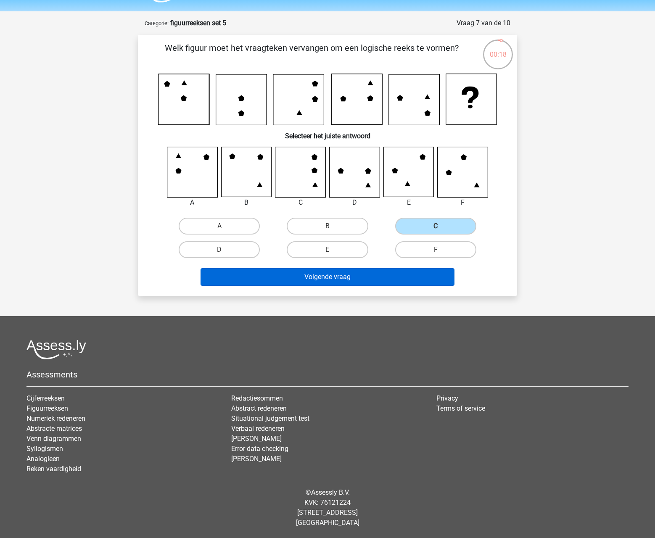
click at [378, 278] on button "Volgende vraag" at bounding box center [328, 277] width 255 height 18
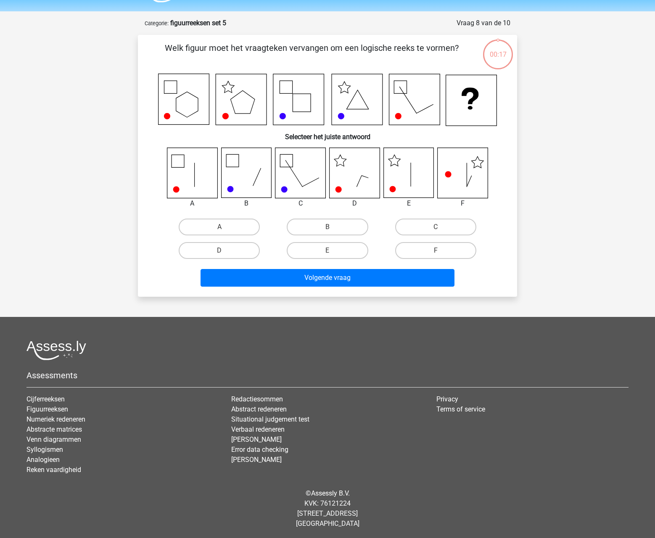
scroll to position [25, 0]
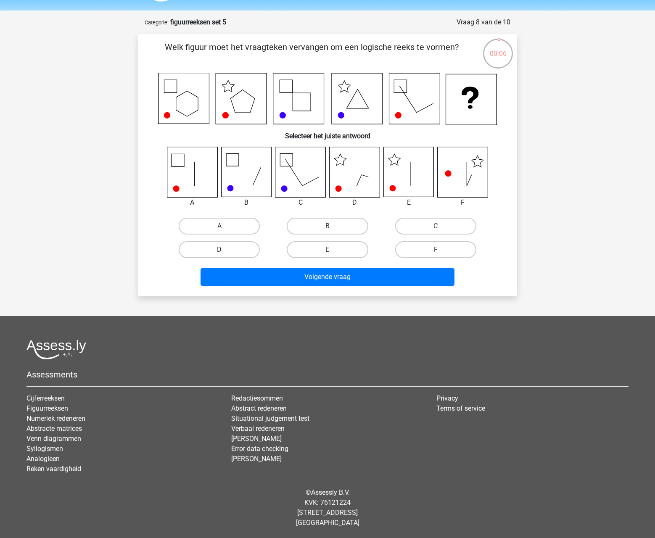
click at [238, 250] on label "D" at bounding box center [219, 249] width 81 height 17
click at [225, 250] on input "D" at bounding box center [222, 252] width 5 height 5
radio input "true"
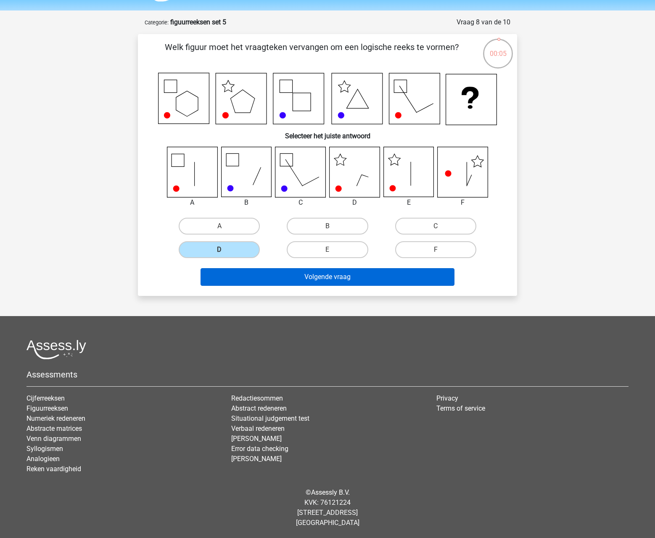
click at [274, 279] on button "Volgende vraag" at bounding box center [328, 277] width 255 height 18
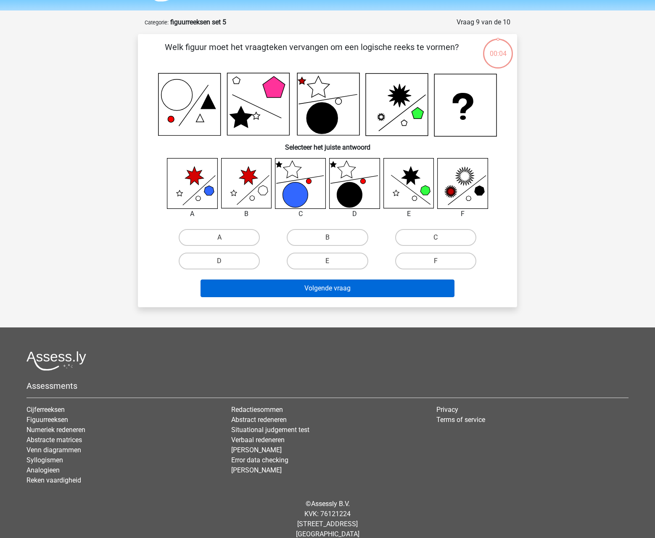
scroll to position [36, 0]
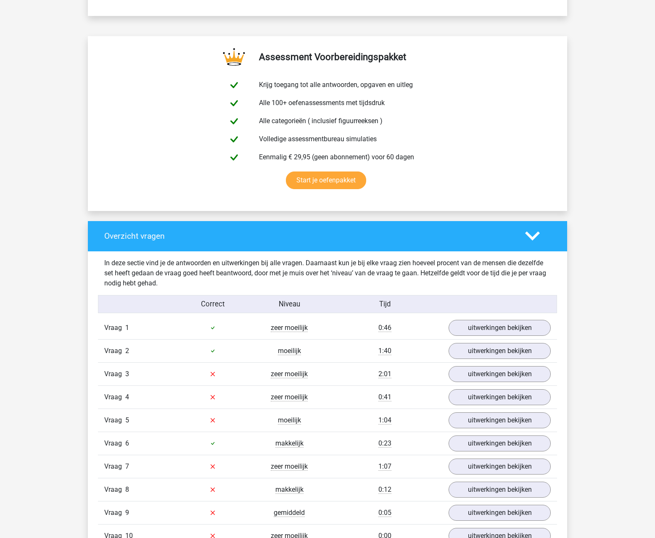
scroll to position [458, 0]
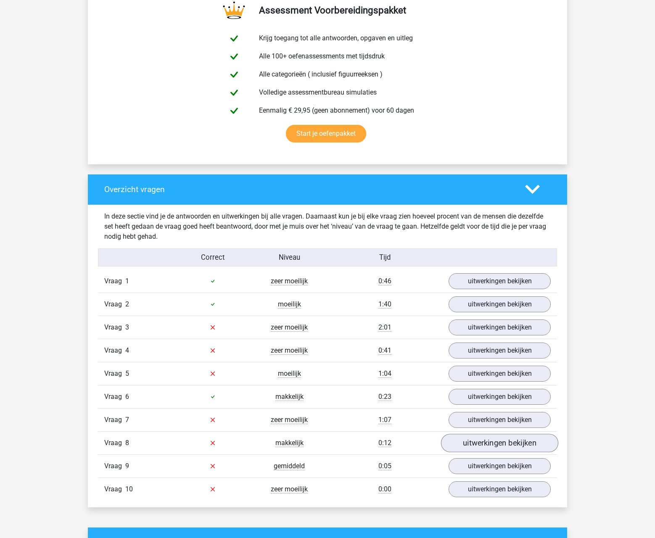
click at [488, 442] on link "uitwerkingen bekijken" at bounding box center [499, 443] width 117 height 19
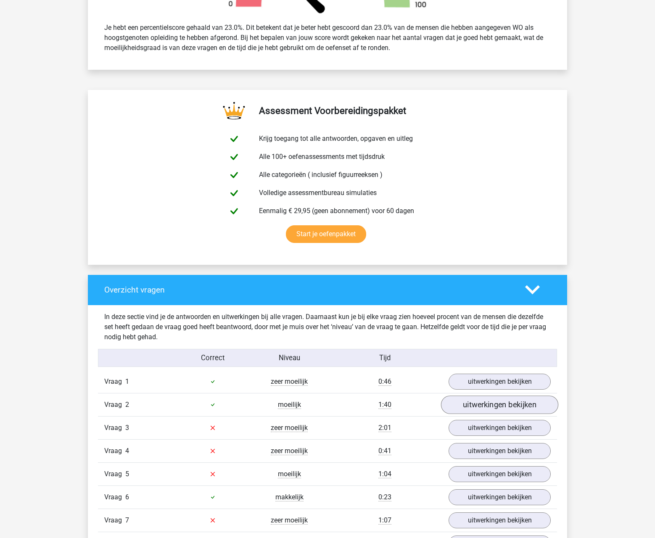
scroll to position [514, 0]
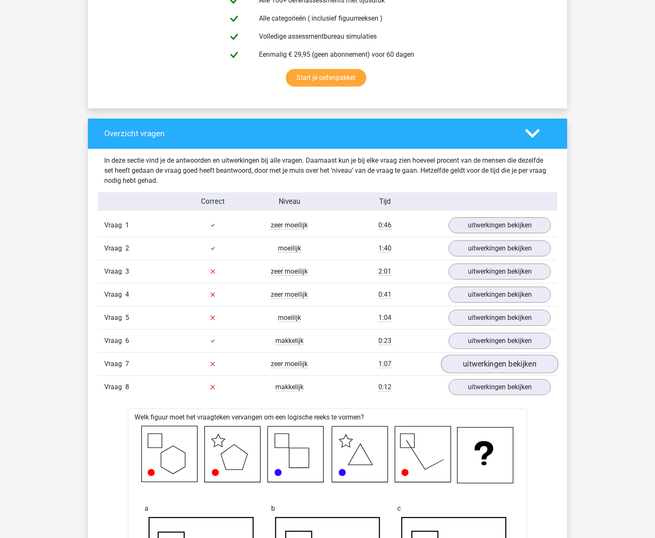
click at [515, 360] on link "uitwerkingen bekijken" at bounding box center [499, 364] width 117 height 19
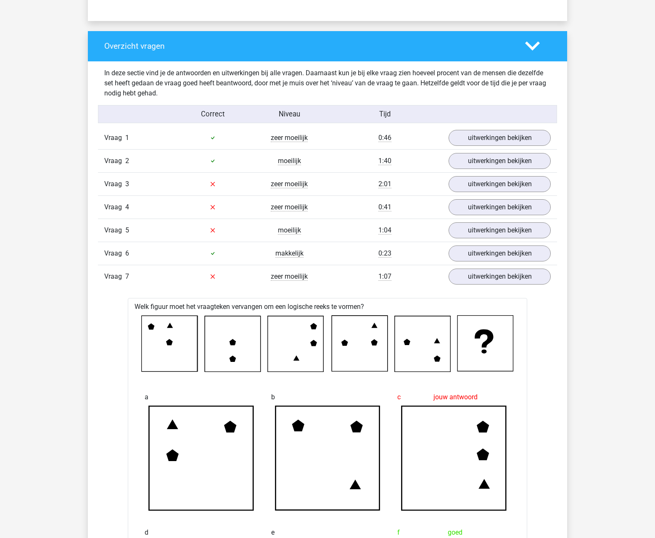
scroll to position [567, 0]
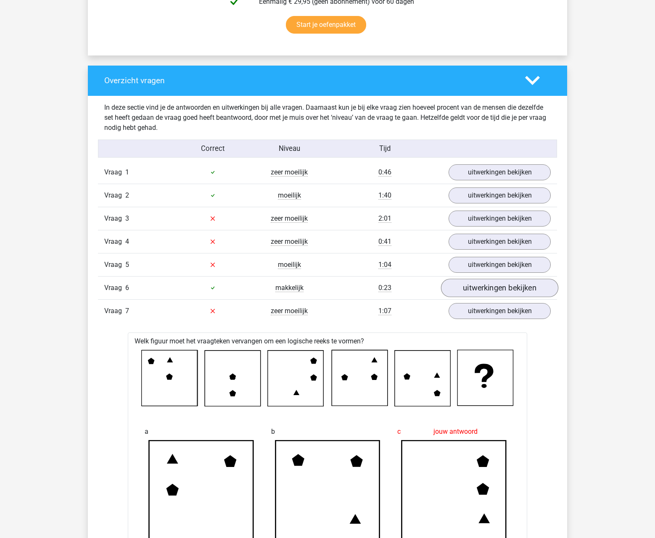
click at [483, 289] on link "uitwerkingen bekijken" at bounding box center [499, 288] width 117 height 19
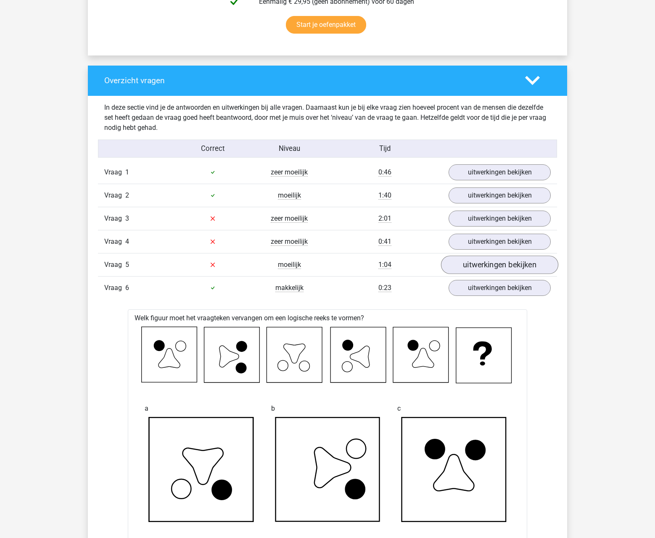
click at [496, 266] on link "uitwerkingen bekijken" at bounding box center [499, 265] width 117 height 19
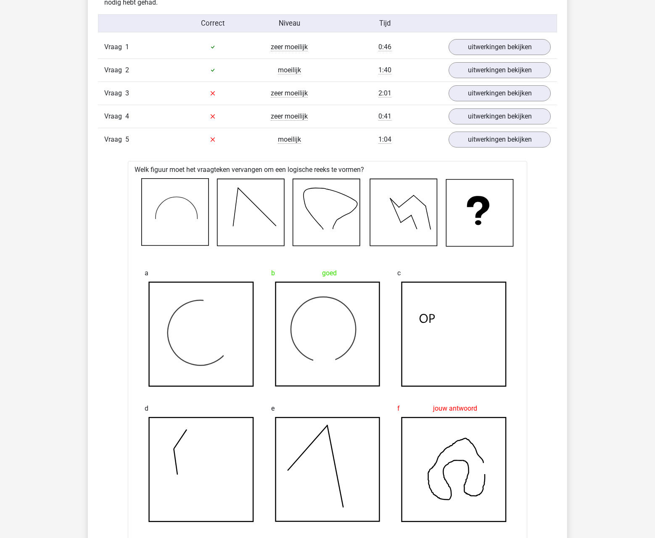
scroll to position [884, 0]
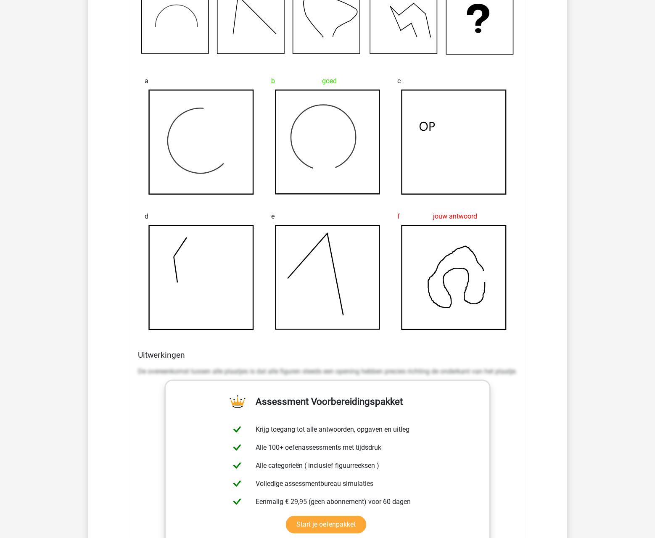
drag, startPoint x: 494, startPoint y: 246, endPoint x: 557, endPoint y: 223, distance: 67.5
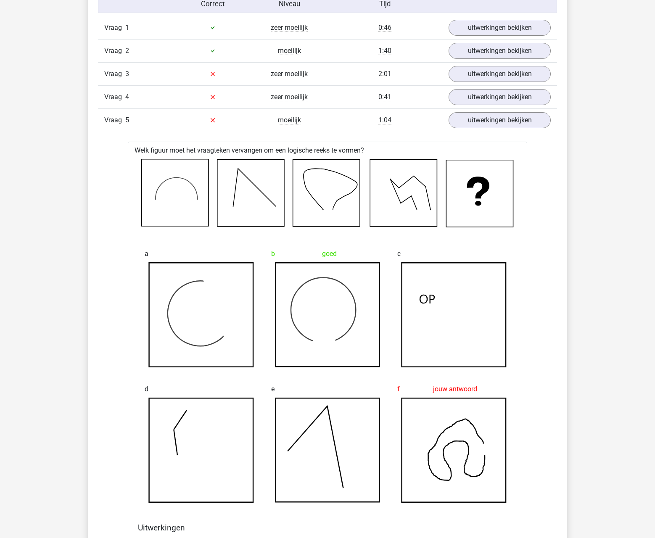
scroll to position [472, 0]
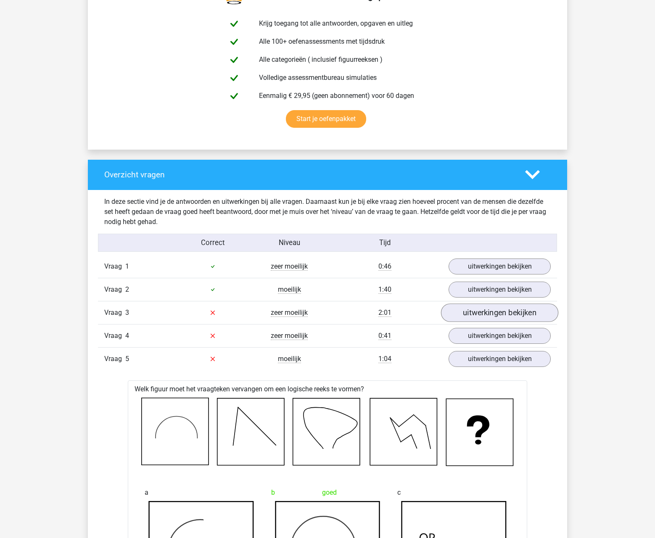
click at [488, 308] on link "uitwerkingen bekijken" at bounding box center [499, 313] width 117 height 19
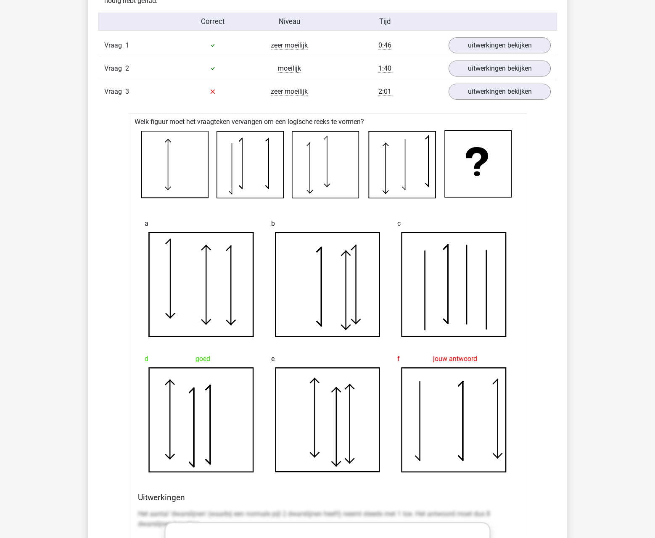
scroll to position [705, 0]
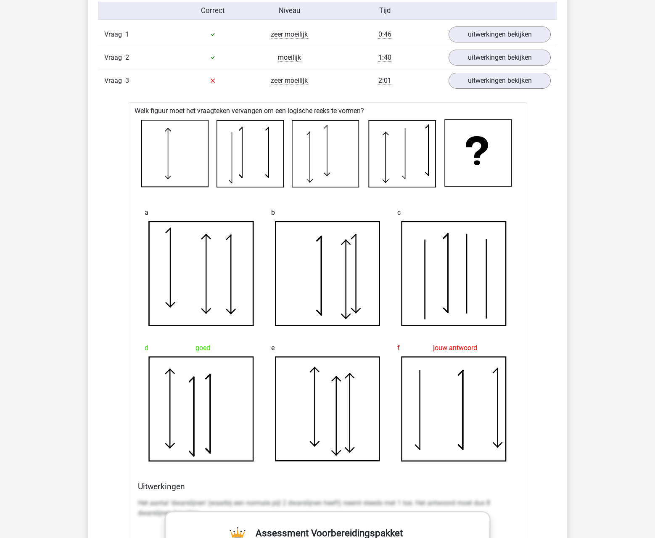
drag, startPoint x: 488, startPoint y: 305, endPoint x: 574, endPoint y: 267, distance: 93.4
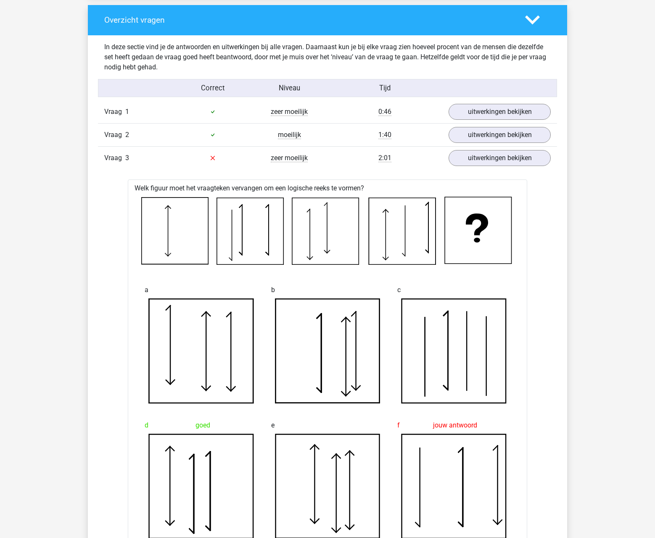
scroll to position [581, 0]
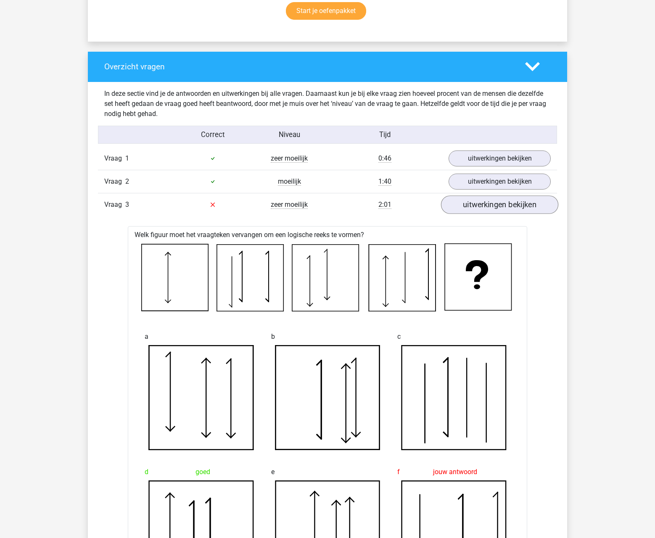
click at [501, 205] on link "uitwerkingen bekijken" at bounding box center [499, 205] width 117 height 19
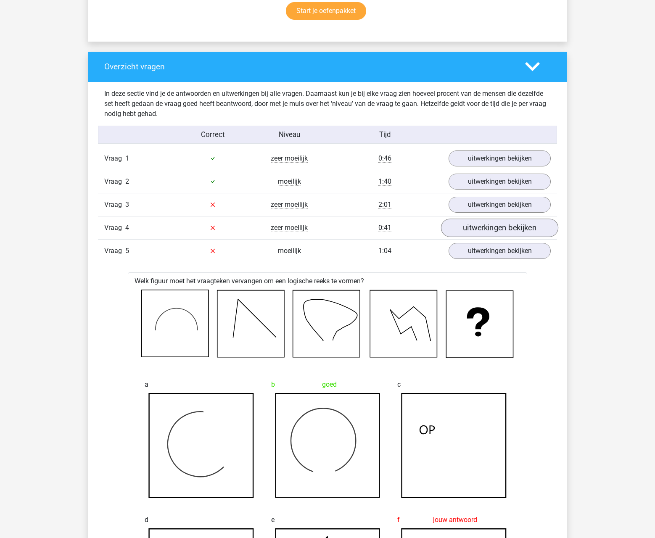
click at [499, 229] on link "uitwerkingen bekijken" at bounding box center [499, 228] width 117 height 19
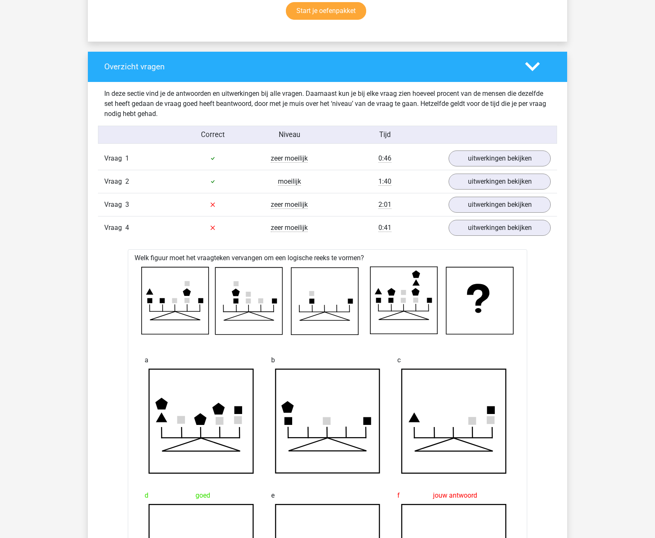
scroll to position [738, 0]
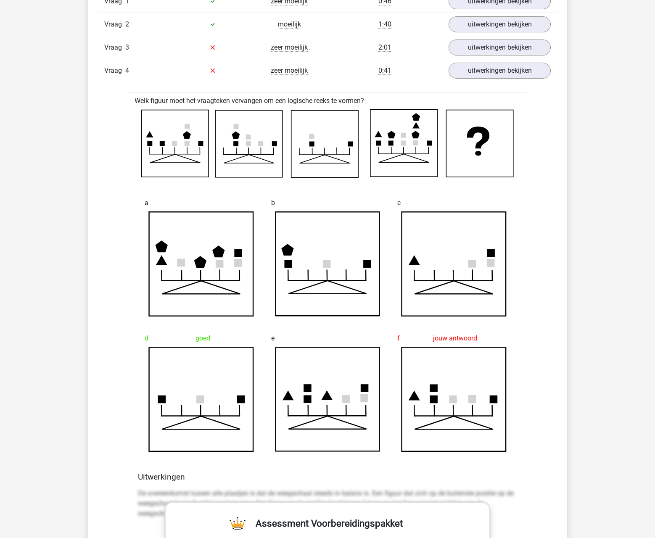
drag, startPoint x: 517, startPoint y: 271, endPoint x: 594, endPoint y: 210, distance: 97.3
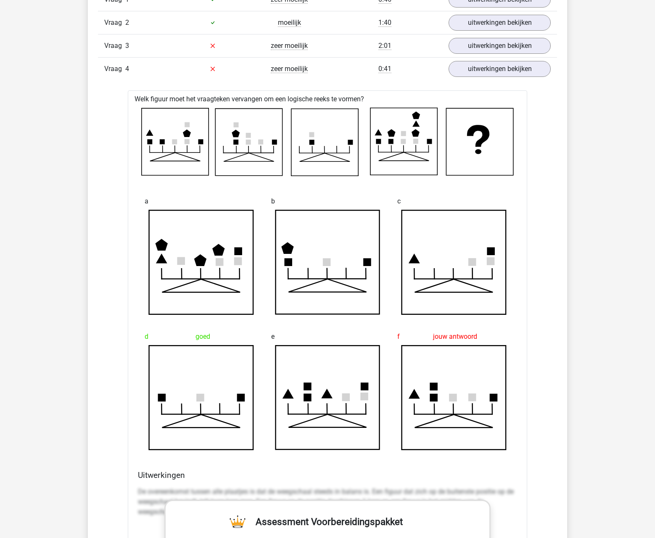
scroll to position [729, 0]
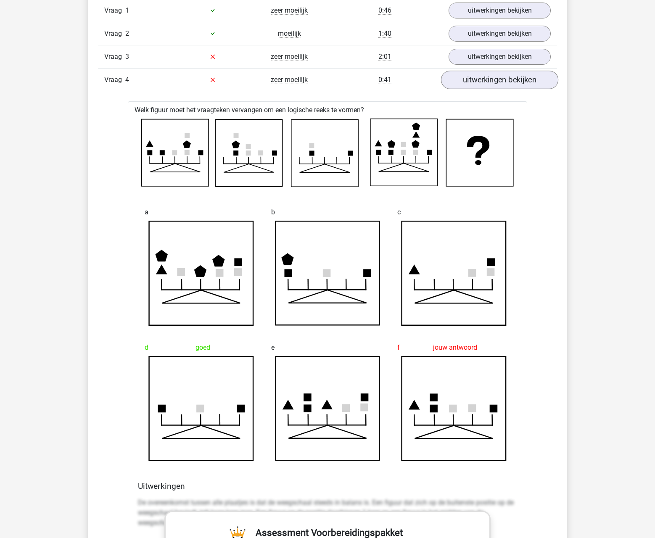
click at [491, 80] on link "uitwerkingen bekijken" at bounding box center [499, 80] width 117 height 19
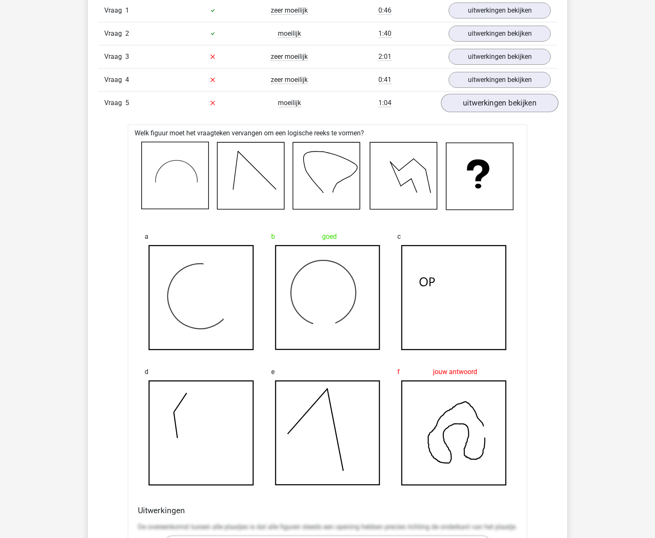
click at [485, 102] on link "uitwerkingen bekijken" at bounding box center [499, 103] width 117 height 19
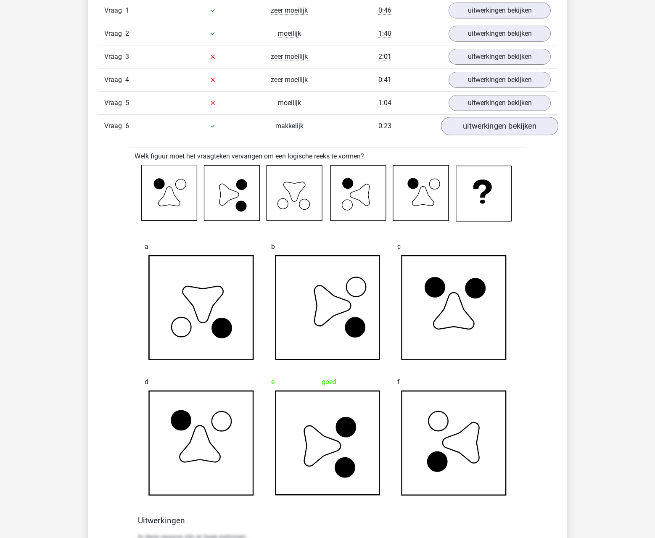
click at [495, 125] on link "uitwerkingen bekijken" at bounding box center [499, 126] width 117 height 19
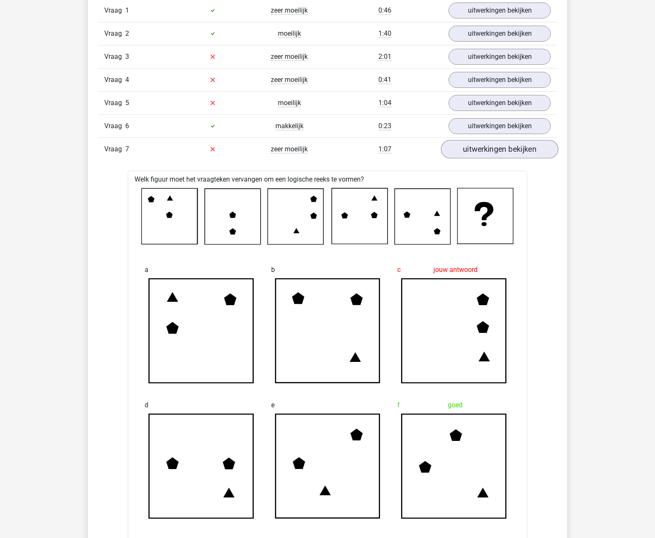
click at [497, 145] on link "uitwerkingen bekijken" at bounding box center [499, 149] width 117 height 19
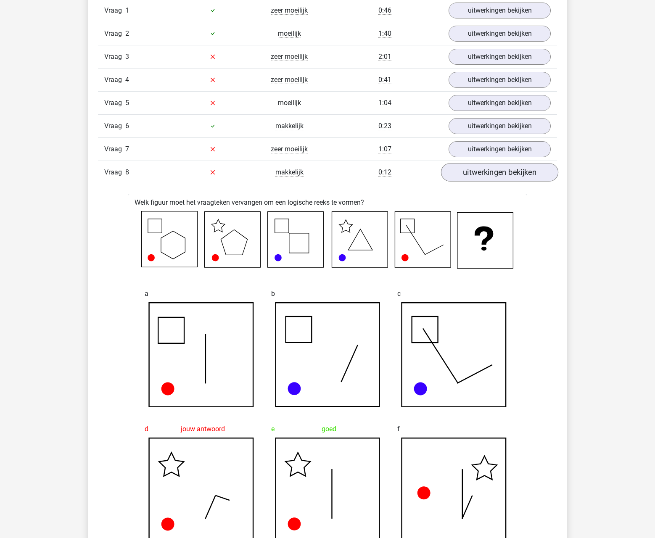
click at [493, 170] on link "uitwerkingen bekijken" at bounding box center [499, 172] width 117 height 19
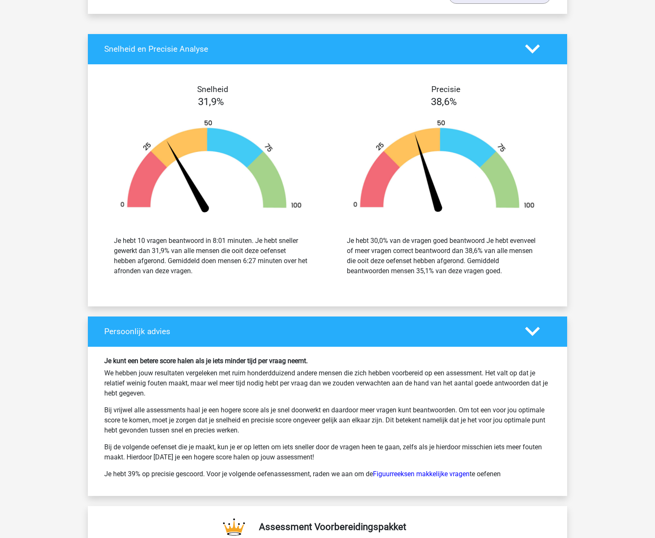
scroll to position [998, 0]
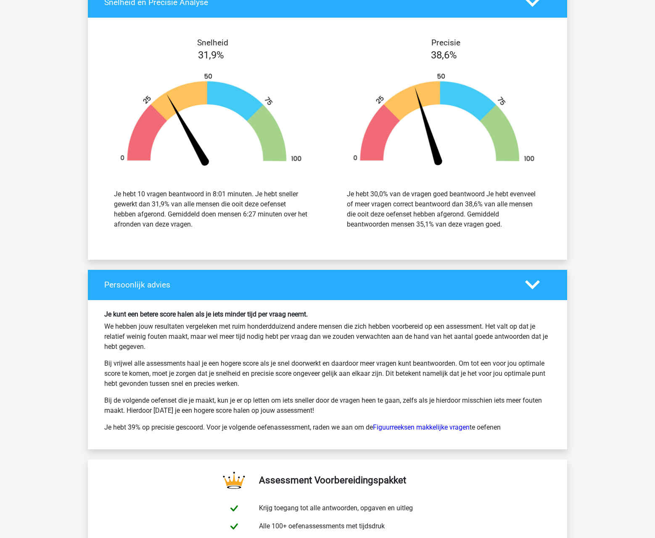
drag, startPoint x: 589, startPoint y: 249, endPoint x: 617, endPoint y: 191, distance: 64.4
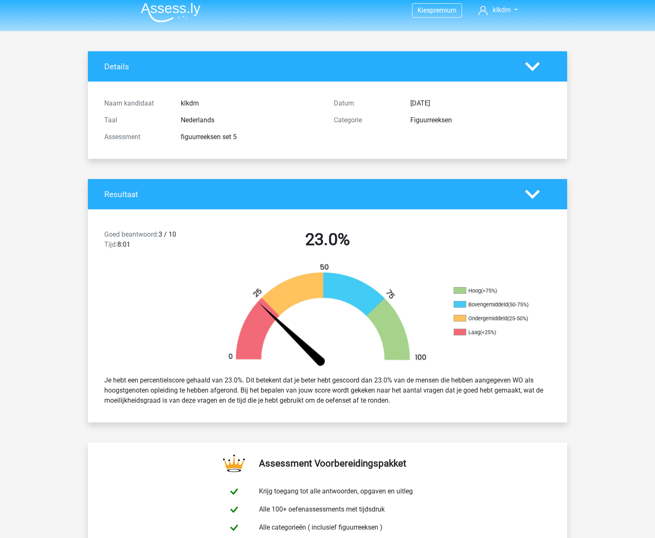
scroll to position [0, 0]
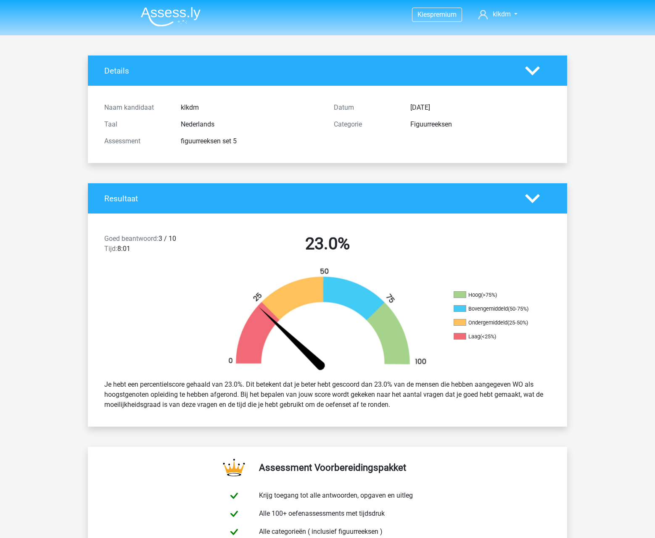
click at [185, 9] on img at bounding box center [171, 17] width 60 height 20
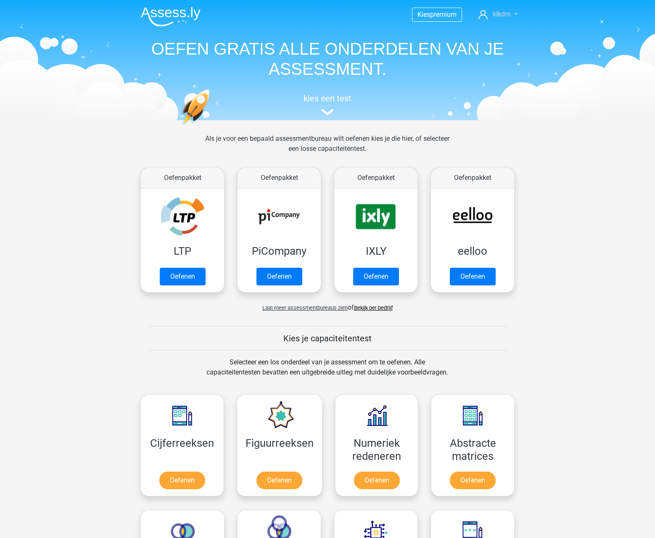
click at [511, 15] on link "klkdm" at bounding box center [498, 14] width 46 height 10
click at [557, 51] on header "Kies premium klkdm [EMAIL_ADDRESS]" at bounding box center [327, 60] width 655 height 120
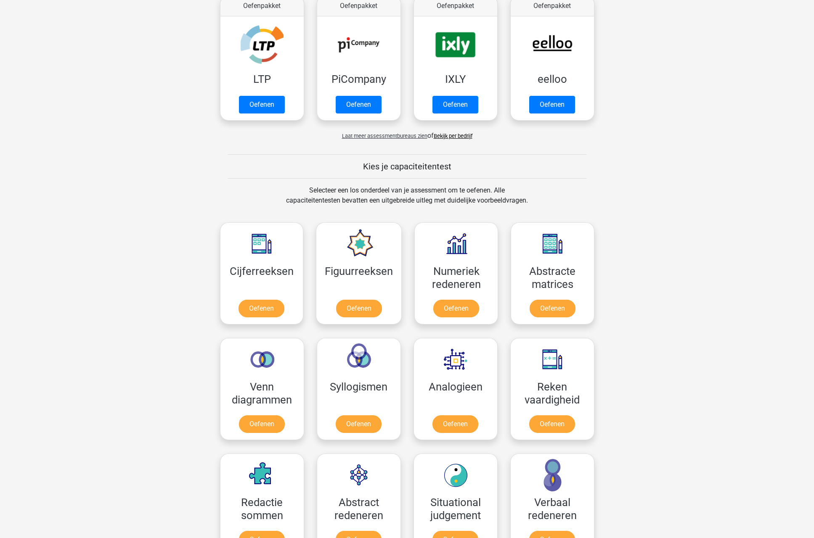
scroll to position [257, 0]
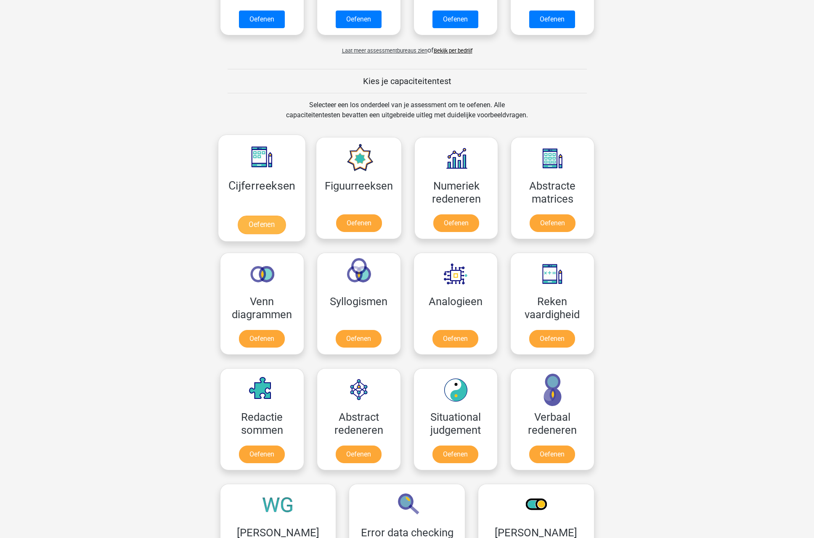
click at [262, 225] on link "Oefenen" at bounding box center [262, 225] width 48 height 19
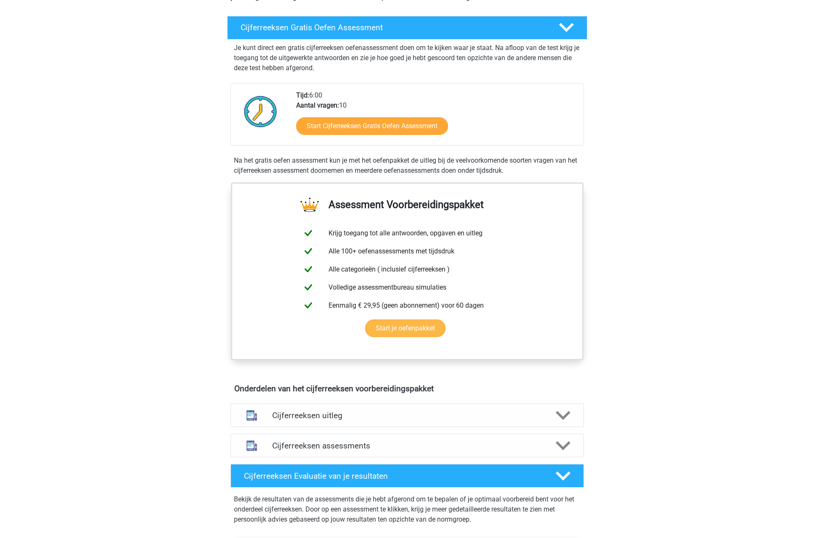
scroll to position [237, 0]
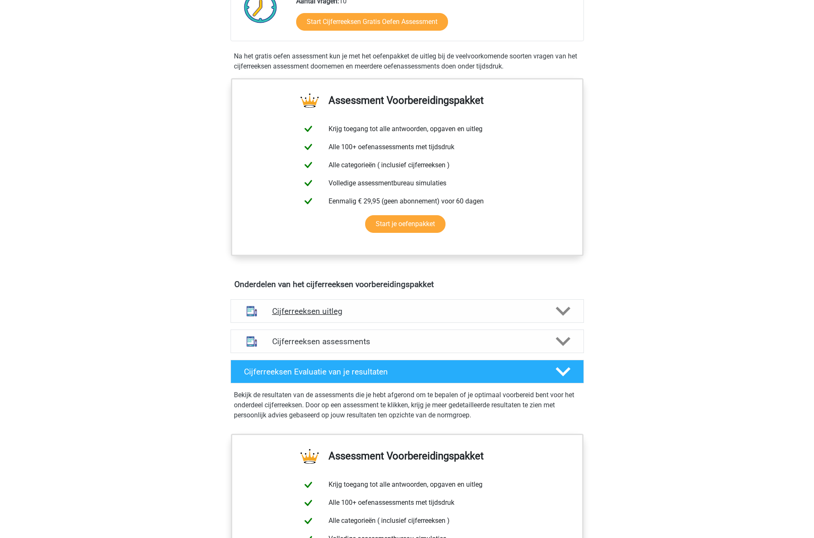
click at [368, 323] on div "Cijferreeksen uitleg" at bounding box center [407, 312] width 353 height 24
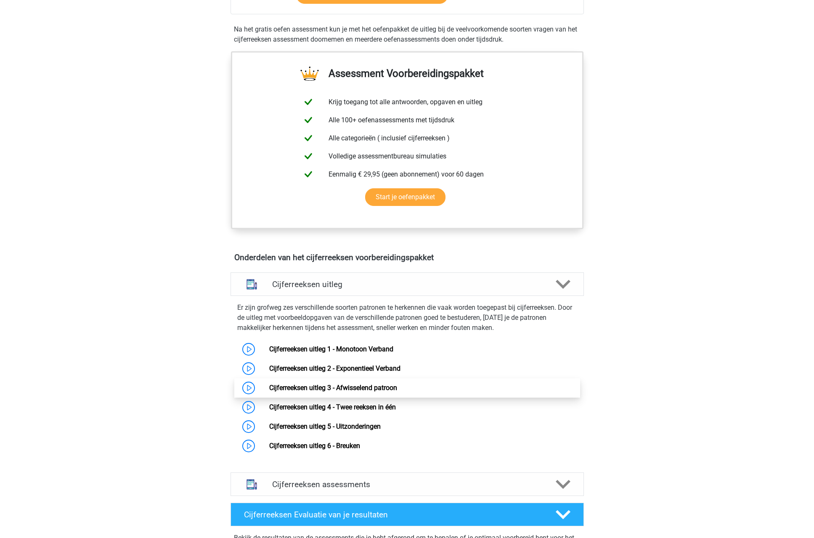
scroll to position [329, 0]
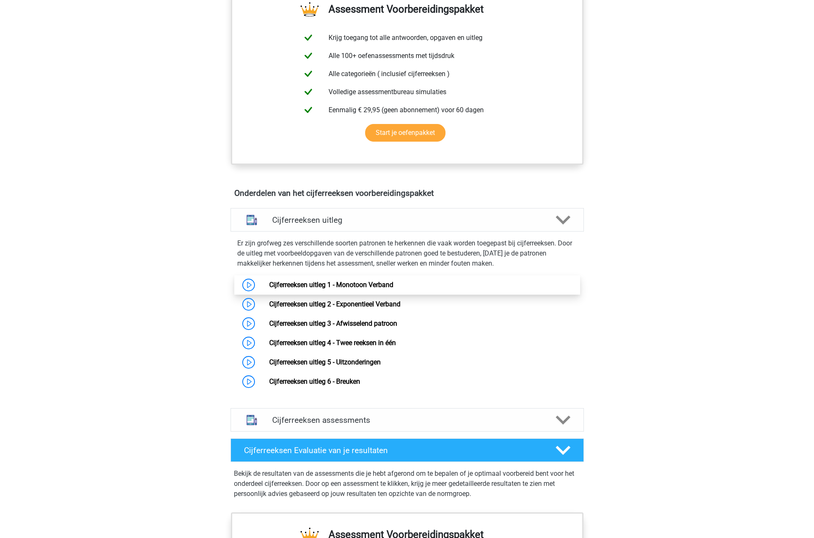
click at [393, 289] on link "Cijferreeksen uitleg 1 - Monotoon Verband" at bounding box center [331, 285] width 124 height 8
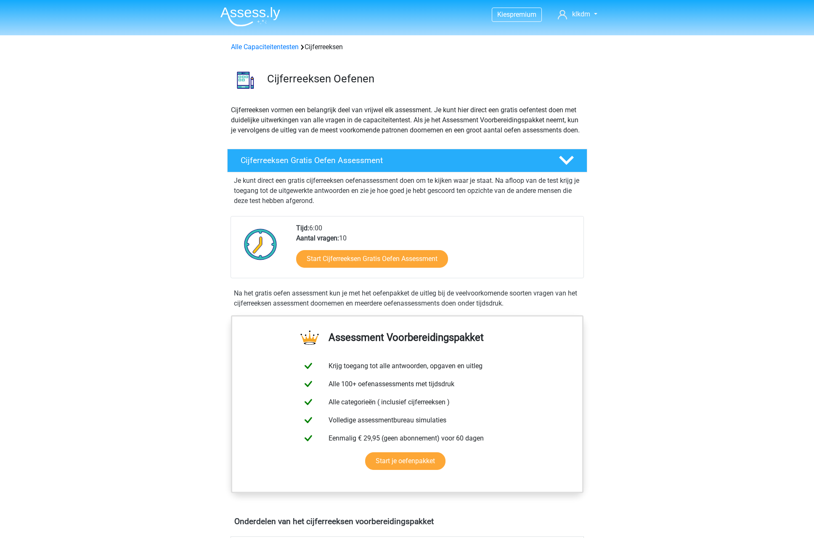
scroll to position [329, 0]
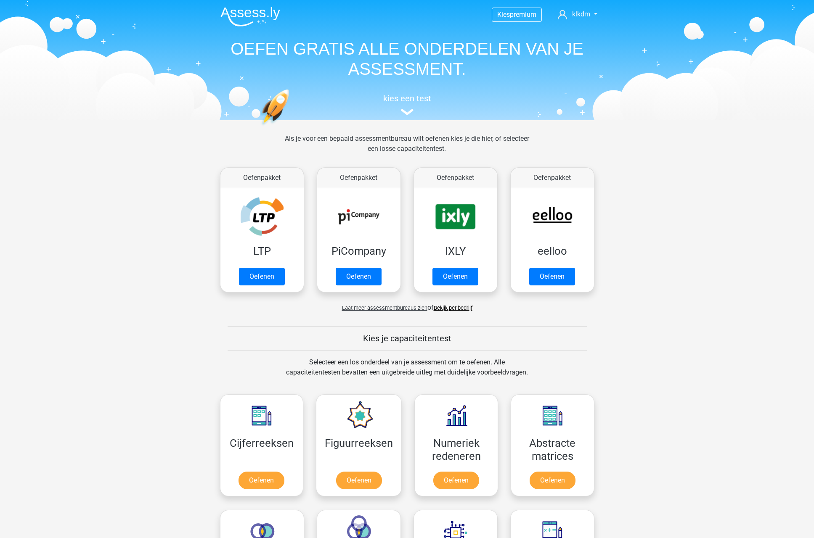
scroll to position [257, 0]
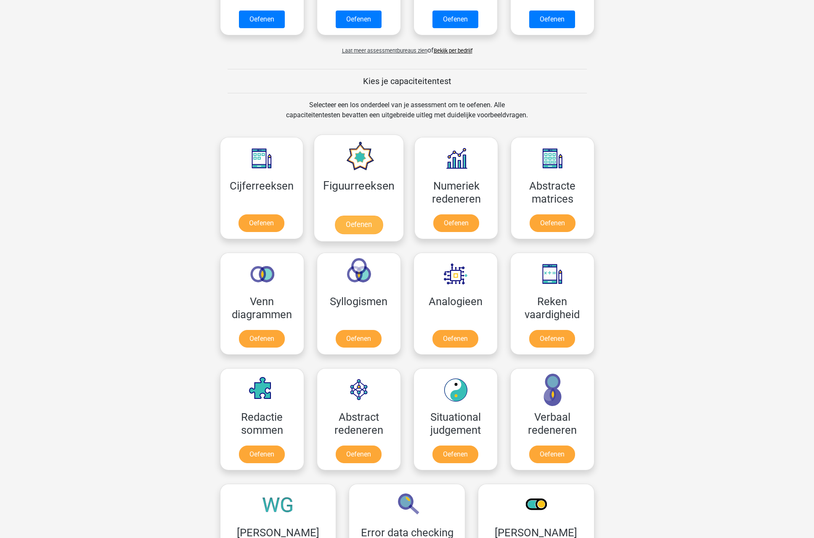
click at [359, 216] on link "Oefenen" at bounding box center [359, 225] width 48 height 19
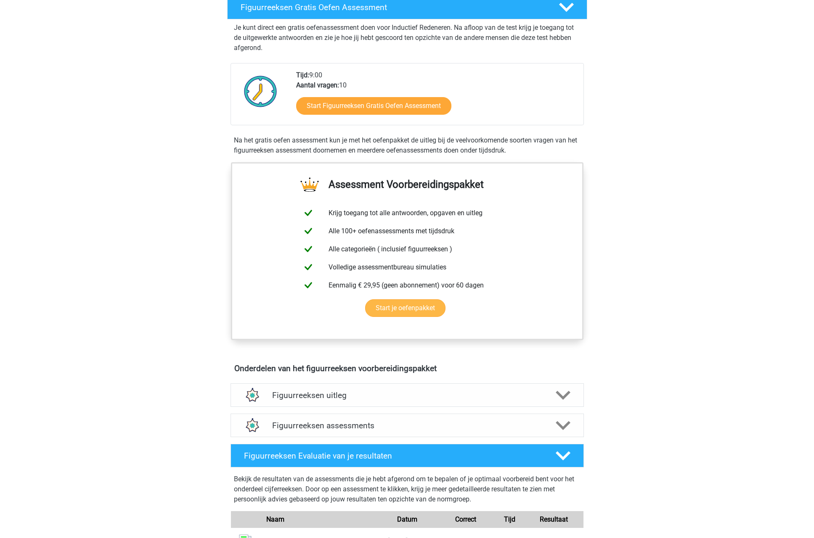
scroll to position [167, 0]
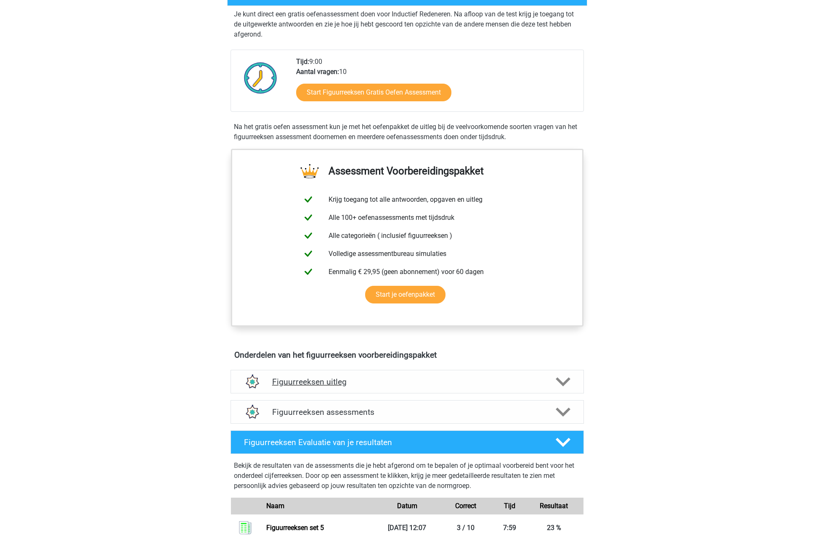
click at [339, 390] on div "Figuurreeksen uitleg" at bounding box center [407, 382] width 353 height 24
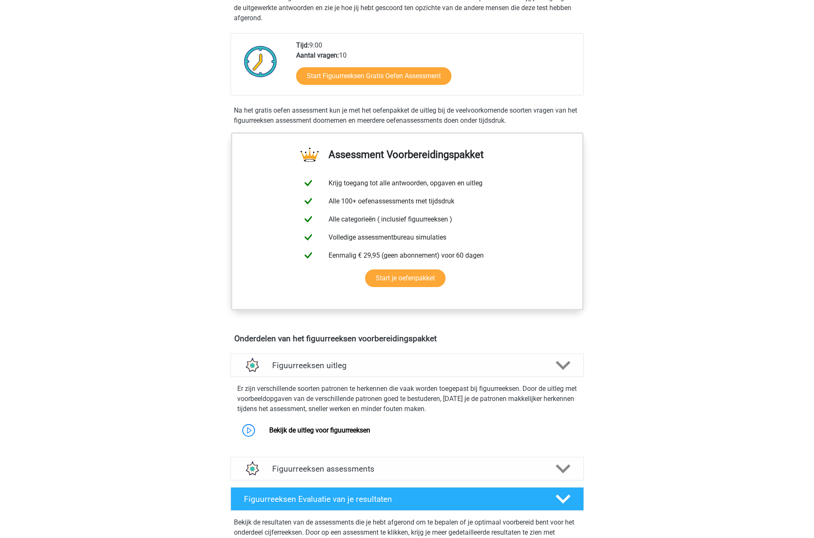
scroll to position [269, 0]
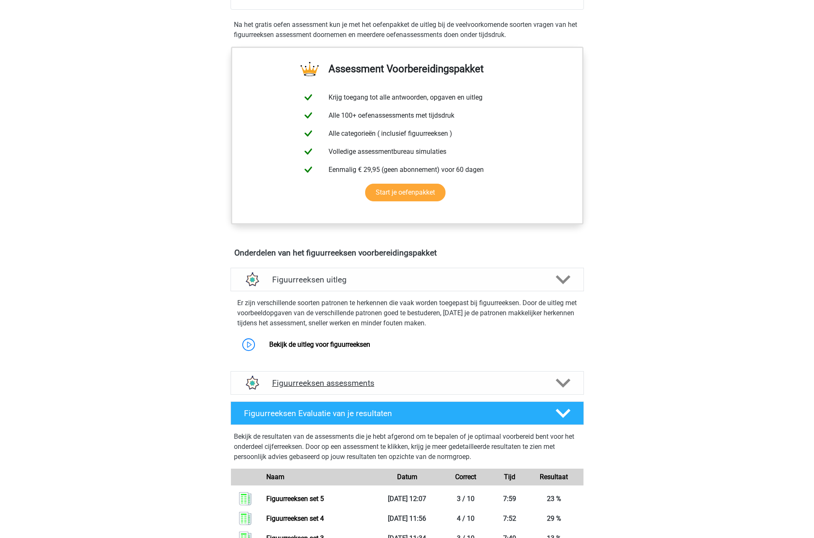
click at [368, 392] on div "Figuurreeksen assessments" at bounding box center [407, 383] width 353 height 24
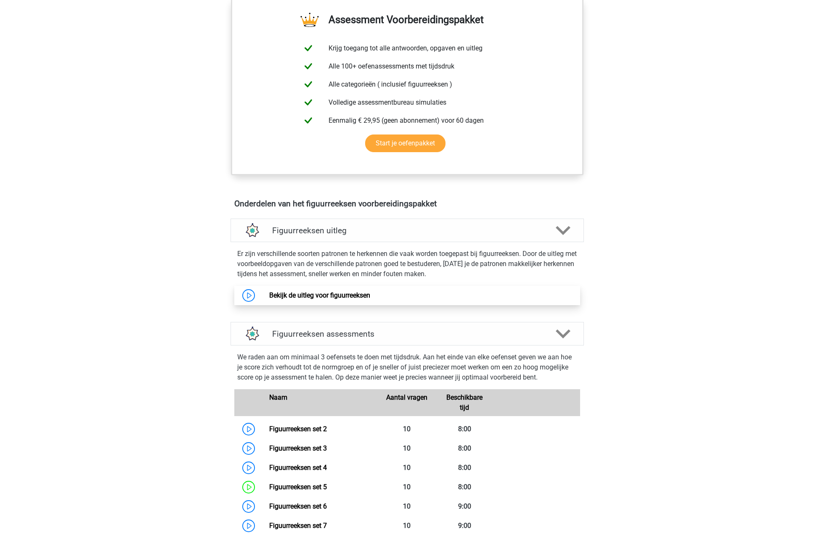
scroll to position [365, 0]
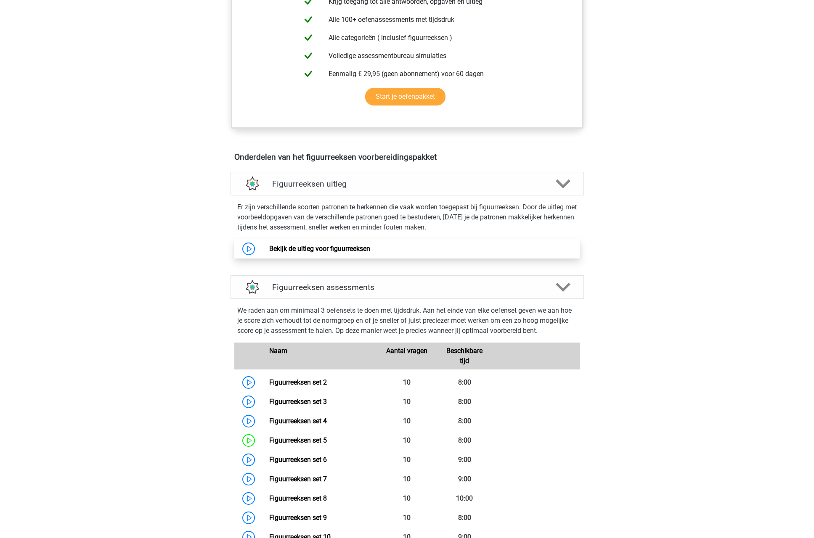
click at [370, 248] on link "Bekijk de uitleg voor figuurreeksen" at bounding box center [319, 249] width 101 height 8
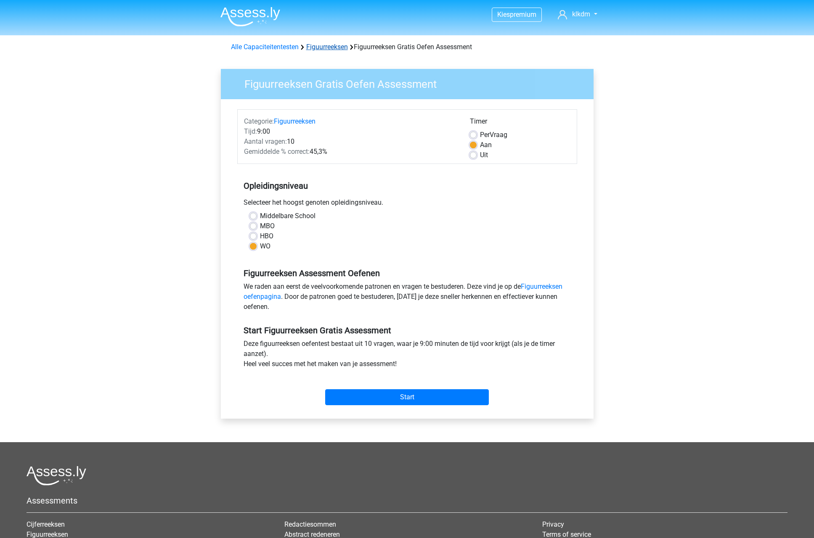
click at [325, 47] on link "Figuurreeksen" at bounding box center [327, 47] width 42 height 8
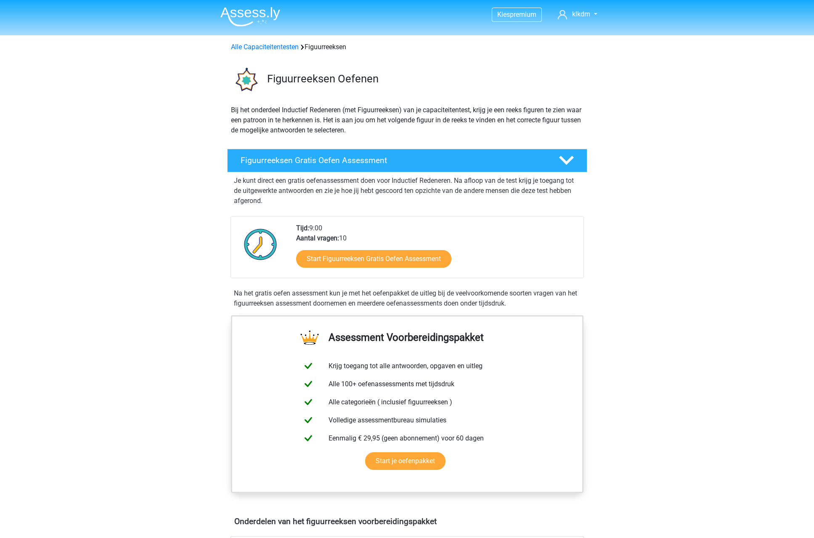
scroll to position [317, 0]
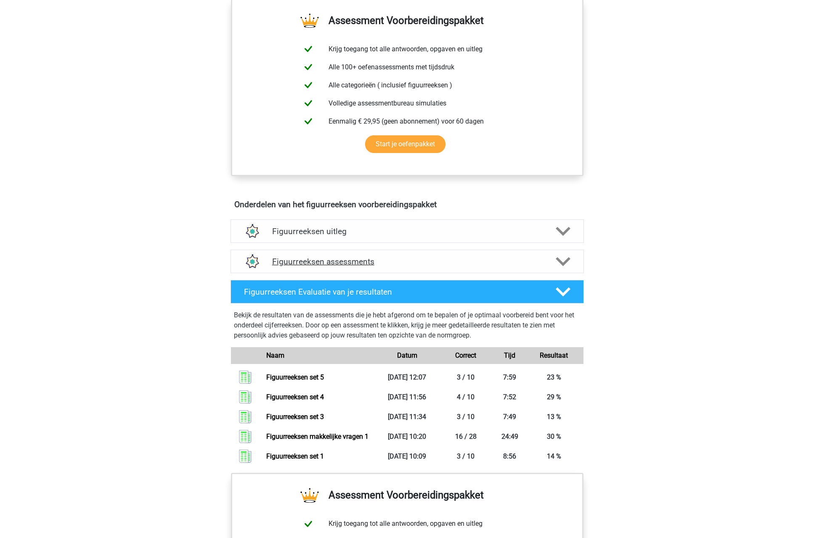
click at [416, 264] on h4 "Figuurreeksen assessments" at bounding box center [407, 262] width 270 height 10
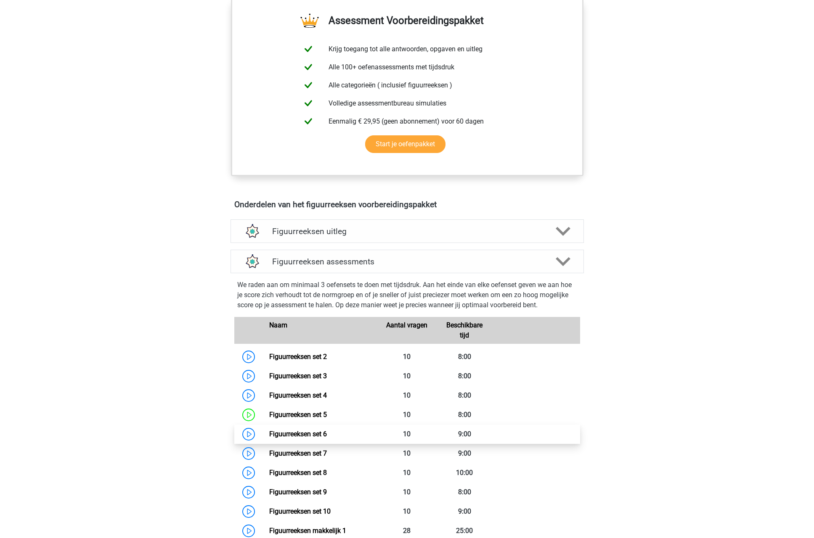
click at [312, 432] on link "Figuurreeksen set 6" at bounding box center [298, 434] width 58 height 8
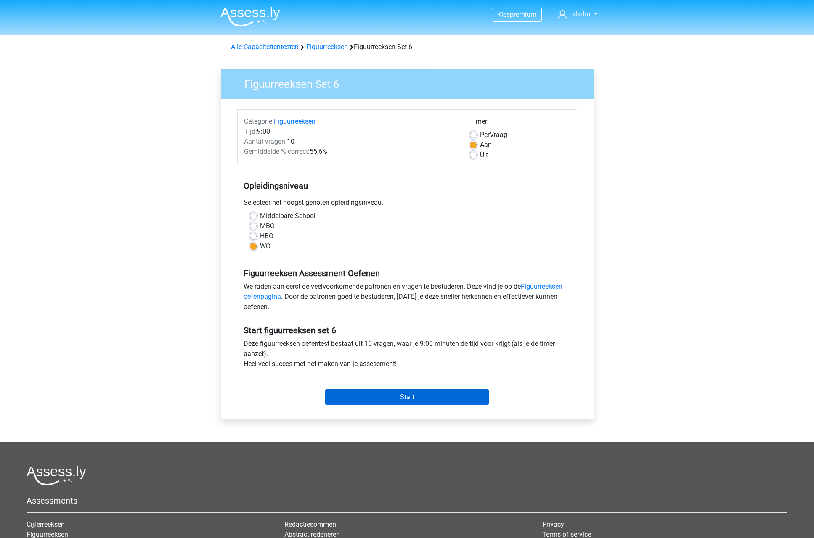
click at [390, 400] on input "Start" at bounding box center [407, 398] width 164 height 16
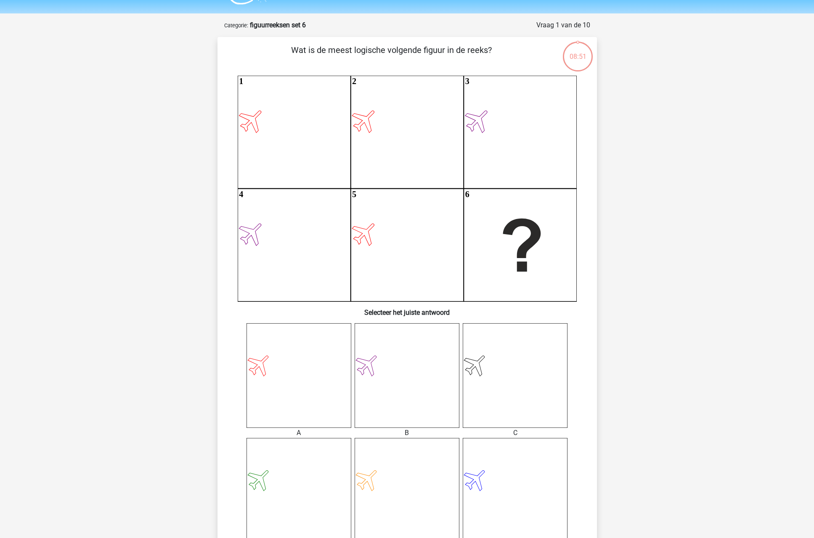
click at [292, 369] on icon at bounding box center [299, 376] width 105 height 105
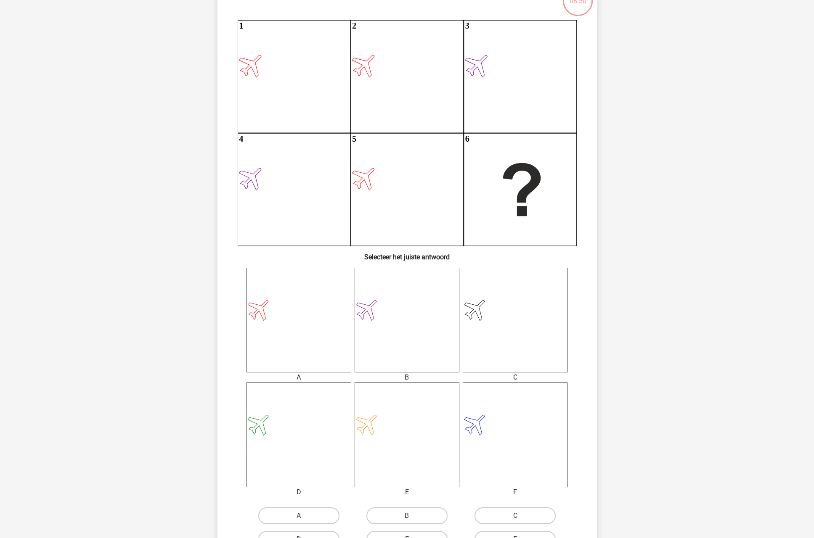
scroll to position [171, 0]
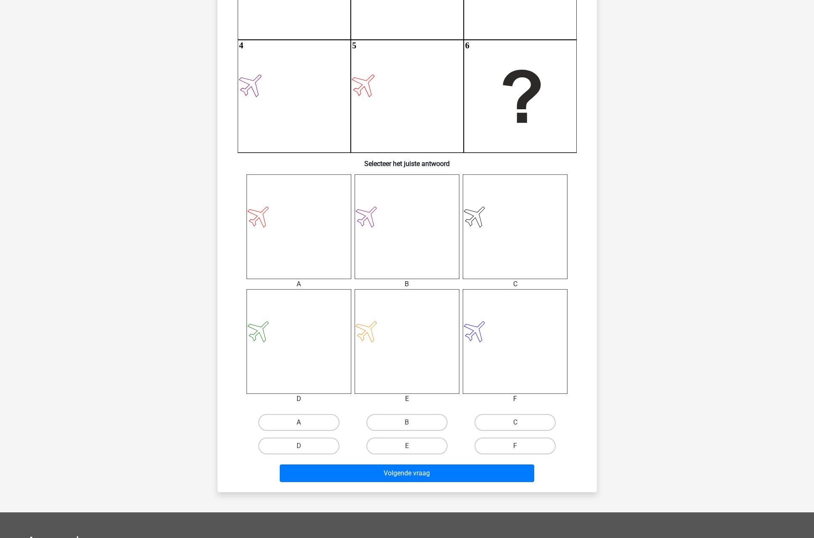
click at [318, 418] on label "A" at bounding box center [298, 422] width 81 height 17
click at [304, 423] on input "A" at bounding box center [301, 425] width 5 height 5
radio input "true"
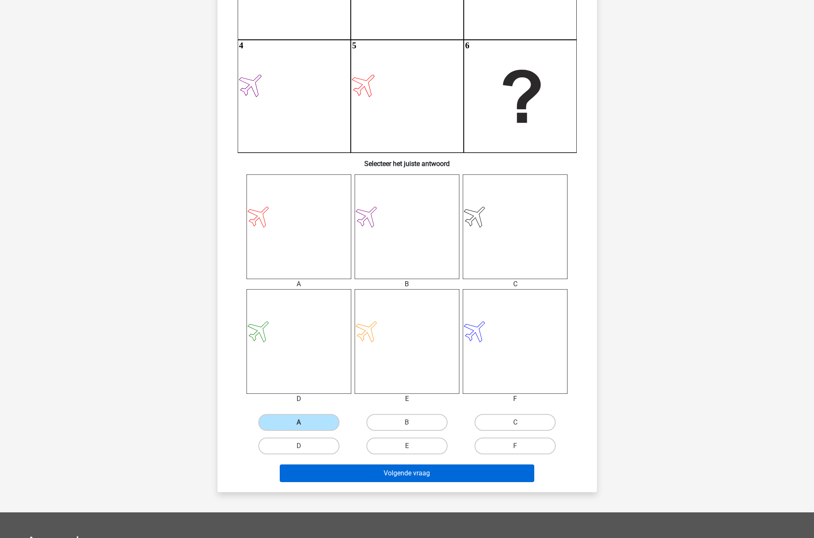
click at [362, 470] on button "Volgende vraag" at bounding box center [407, 474] width 255 height 18
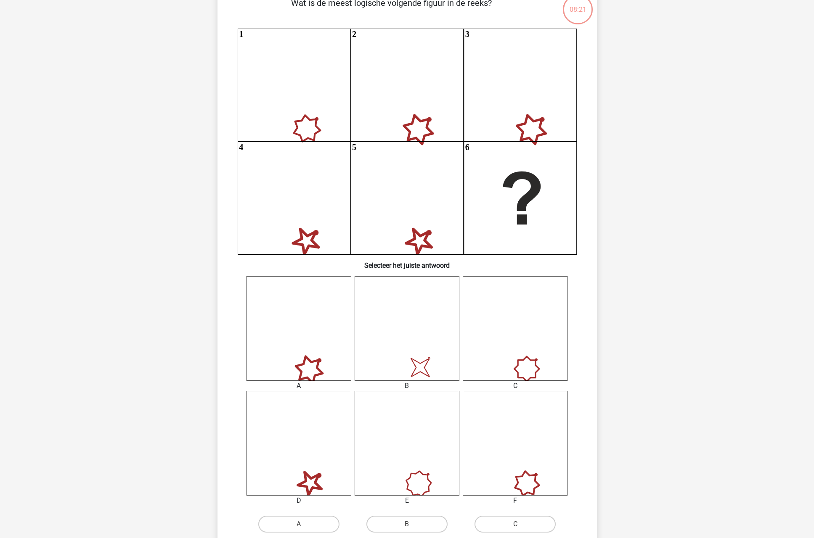
scroll to position [74, 0]
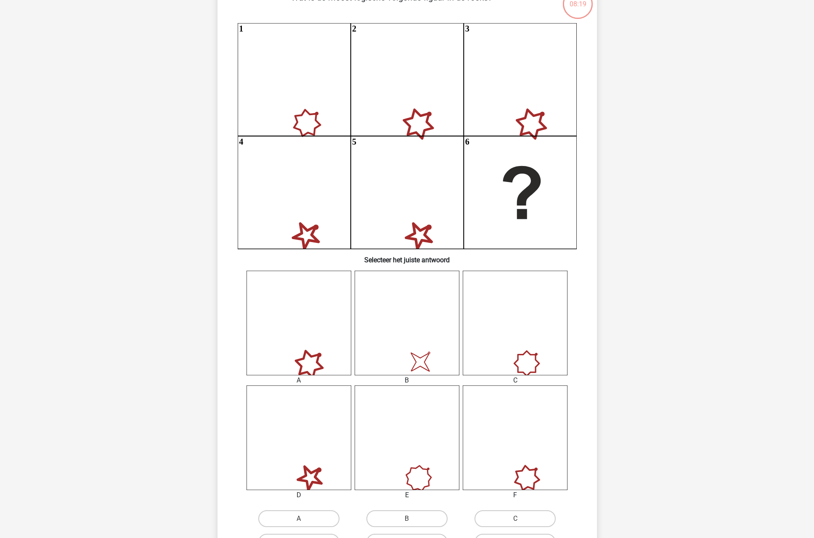
click at [408, 520] on input "B" at bounding box center [409, 521] width 5 height 5
radio input "true"
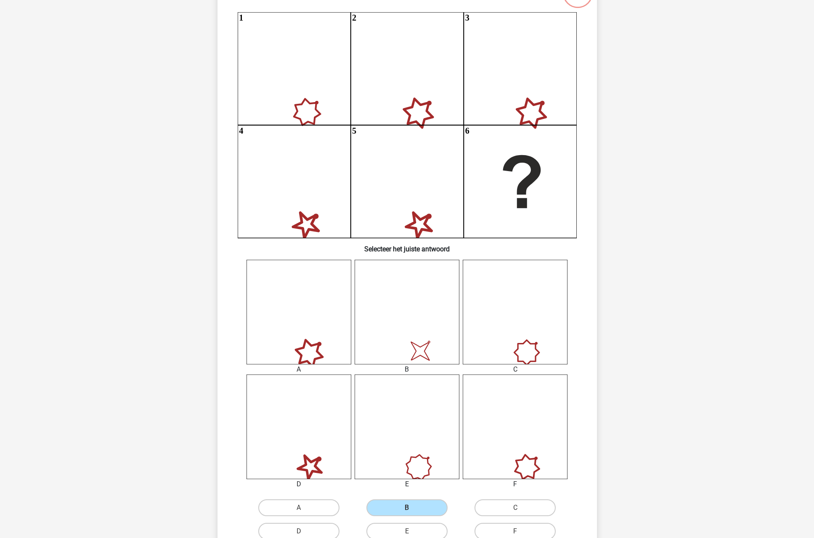
scroll to position [144, 0]
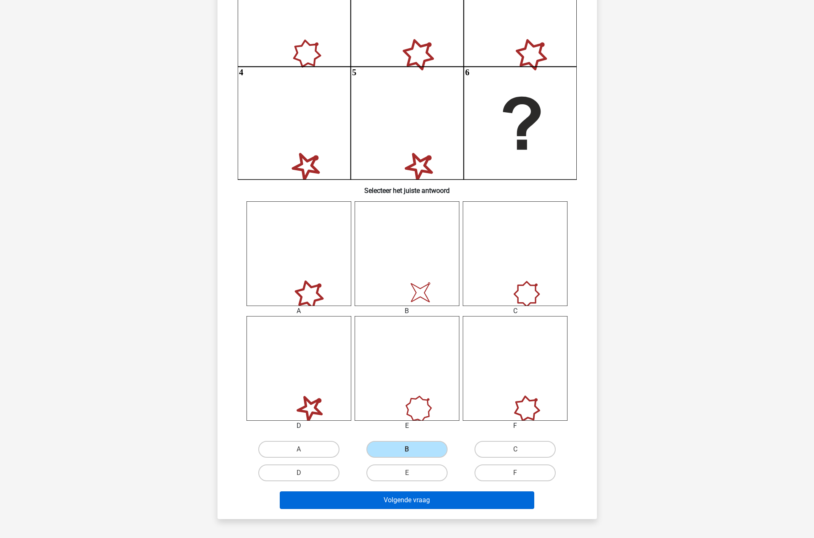
click at [418, 496] on button "Volgende vraag" at bounding box center [407, 501] width 255 height 18
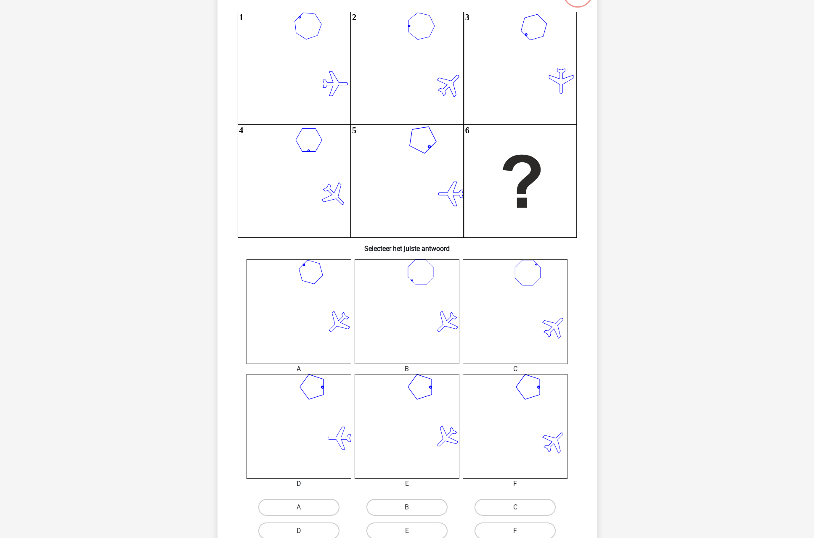
scroll to position [309, 0]
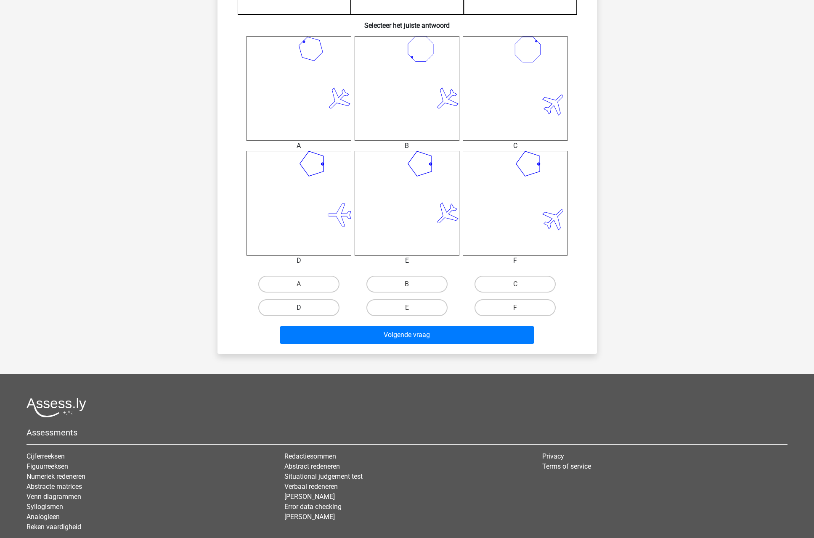
click at [306, 307] on label "D" at bounding box center [298, 308] width 81 height 17
click at [304, 308] on input "D" at bounding box center [301, 310] width 5 height 5
radio input "true"
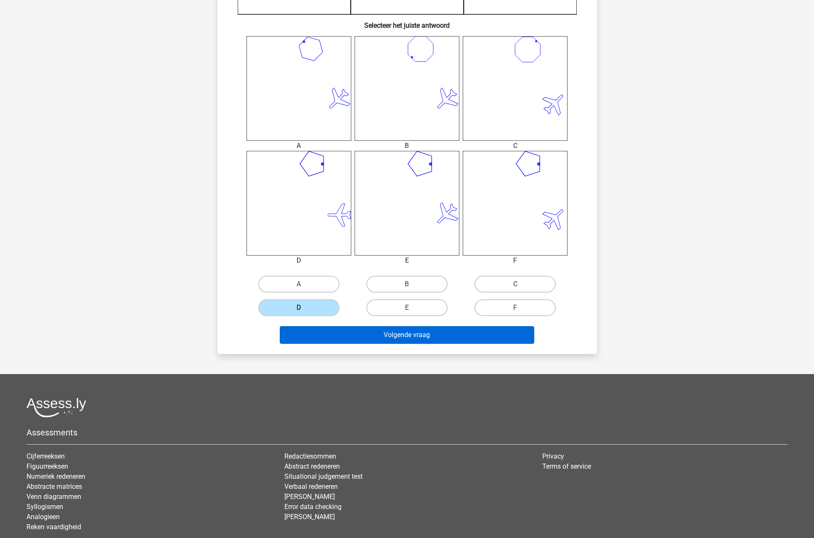
click at [353, 334] on button "Volgende vraag" at bounding box center [407, 335] width 255 height 18
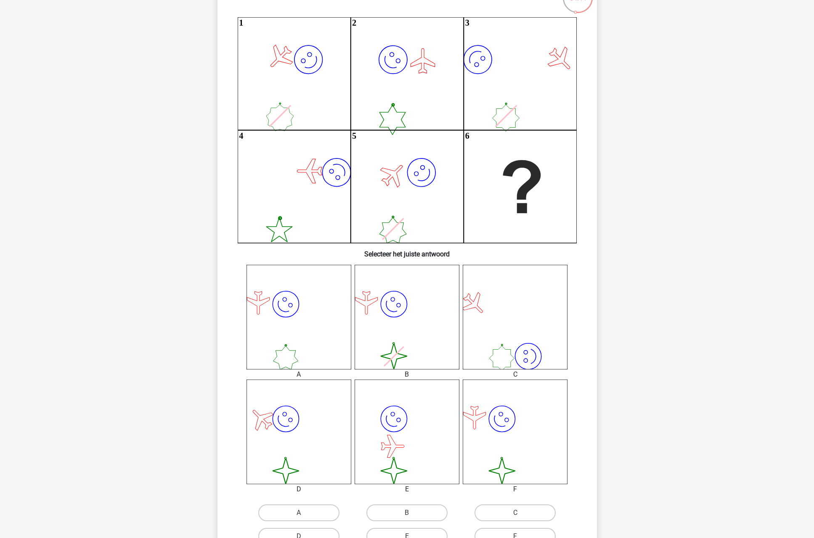
scroll to position [139, 0]
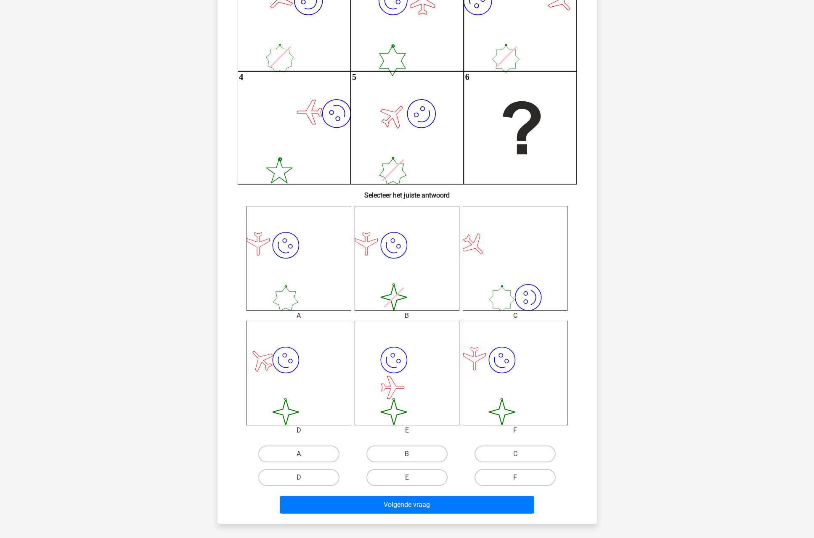
click at [536, 483] on label "F" at bounding box center [515, 477] width 81 height 17
click at [521, 483] on input "F" at bounding box center [517, 480] width 5 height 5
radio input "true"
click at [455, 497] on button "Volgende vraag" at bounding box center [407, 505] width 255 height 18
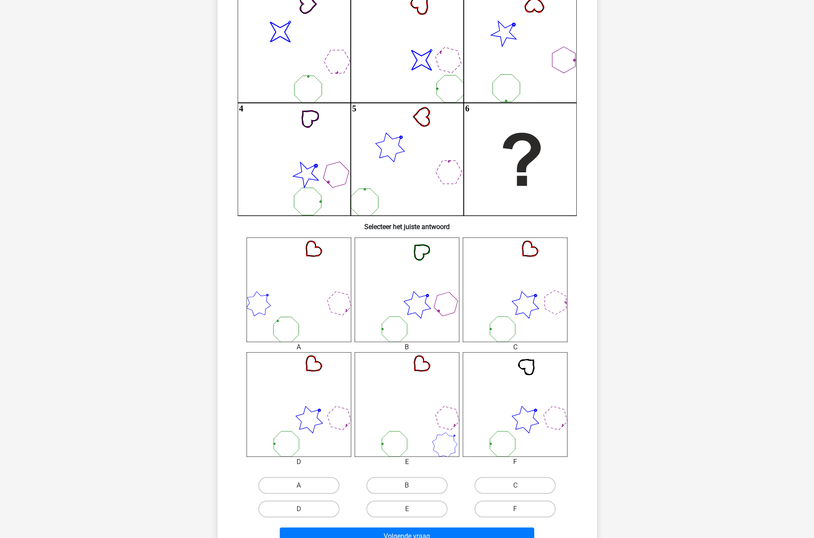
scroll to position [113, 0]
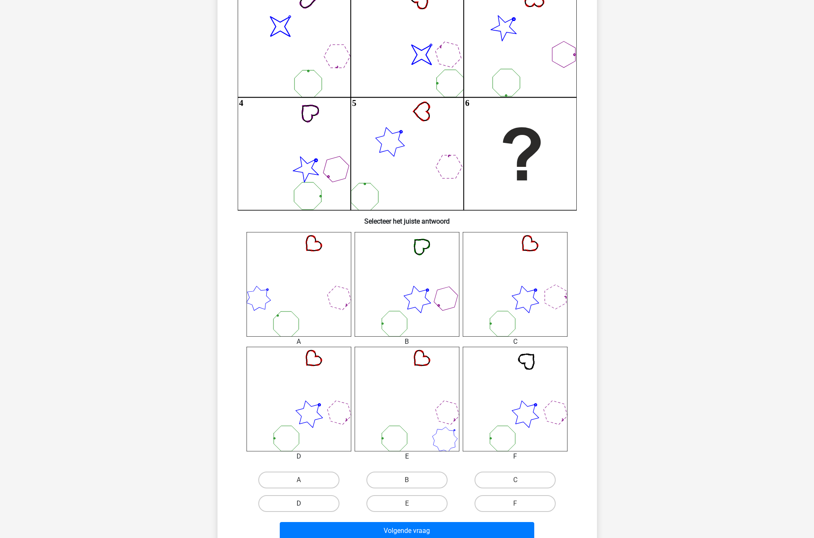
click at [316, 508] on label "D" at bounding box center [298, 504] width 81 height 17
click at [304, 508] on input "D" at bounding box center [301, 506] width 5 height 5
radio input "true"
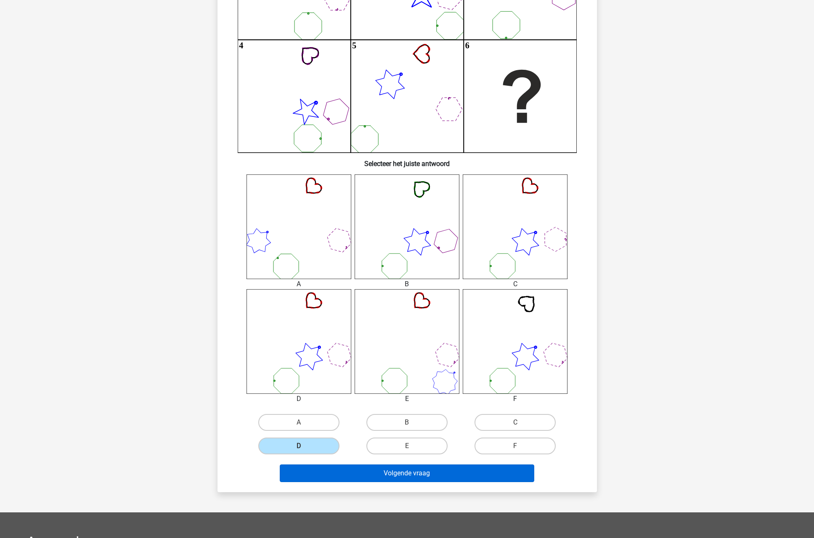
click at [406, 473] on button "Volgende vraag" at bounding box center [407, 474] width 255 height 18
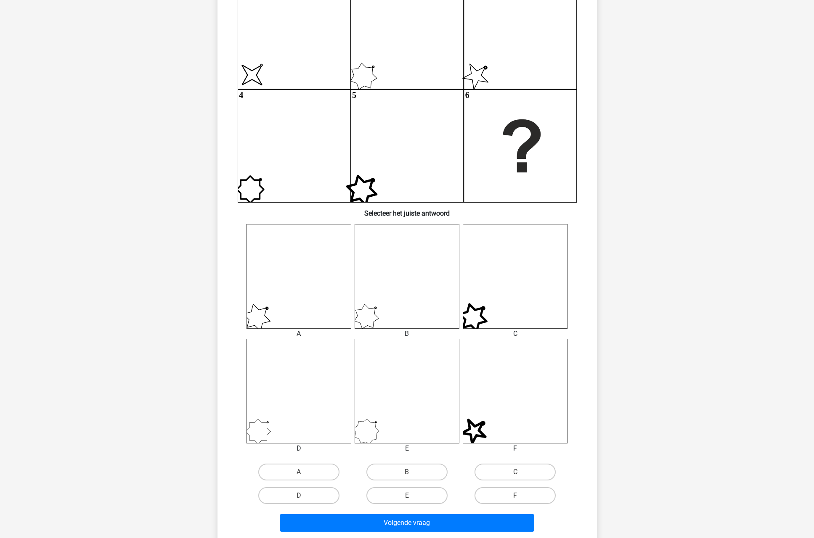
scroll to position [160, 0]
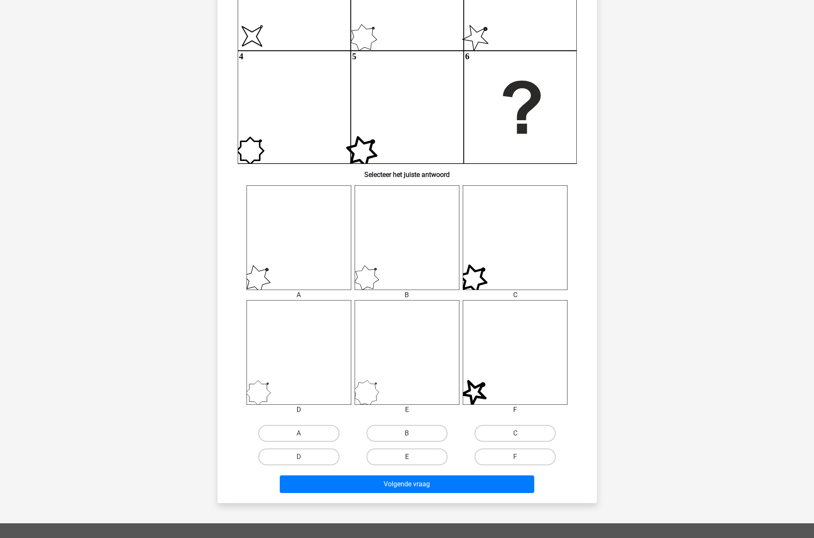
click at [405, 461] on label "E" at bounding box center [406, 457] width 81 height 17
click at [407, 461] on input "E" at bounding box center [409, 459] width 5 height 5
radio input "true"
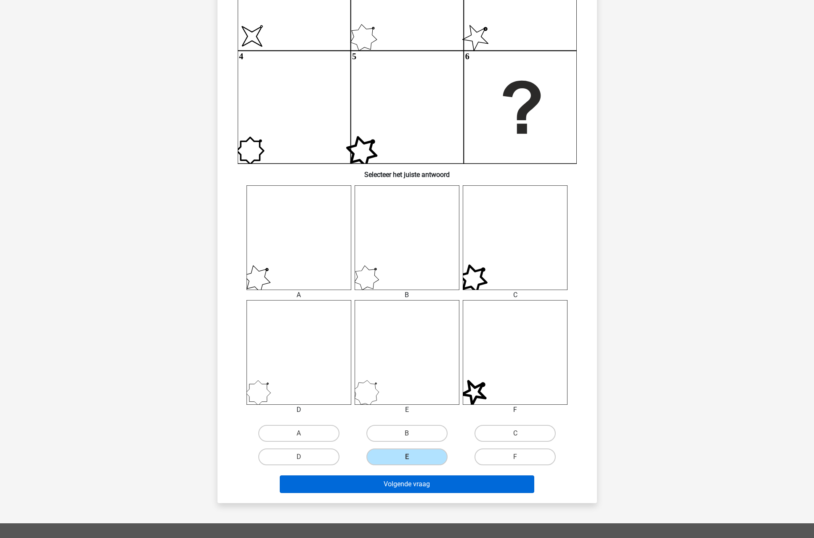
click at [363, 484] on button "Volgende vraag" at bounding box center [407, 485] width 255 height 18
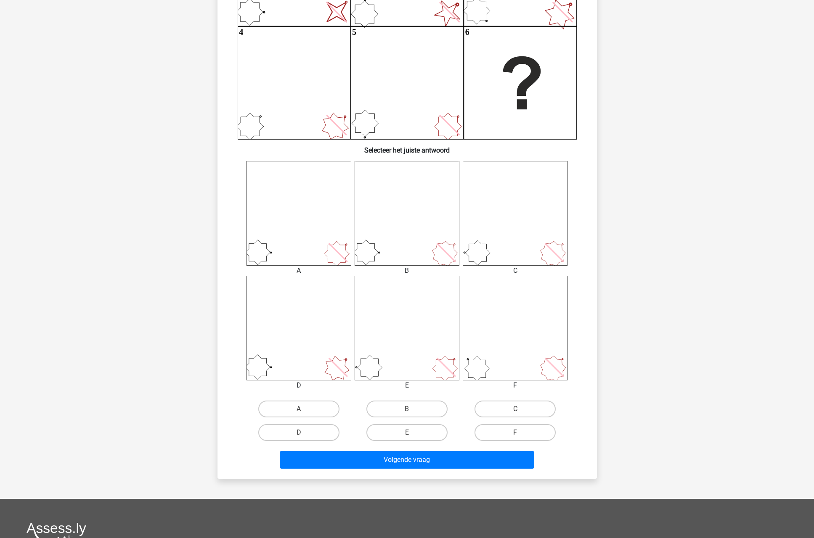
scroll to position [195, 0]
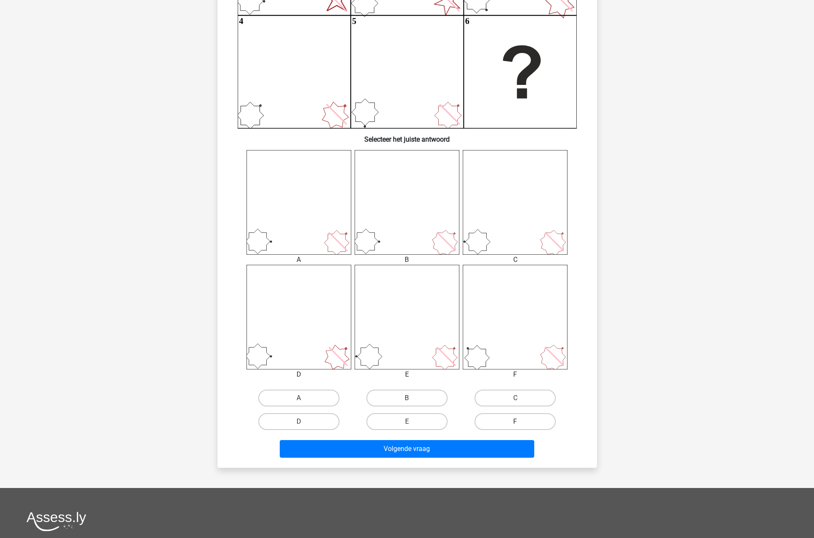
click at [525, 424] on label "F" at bounding box center [515, 422] width 81 height 17
click at [521, 424] on input "F" at bounding box center [517, 424] width 5 height 5
radio input "true"
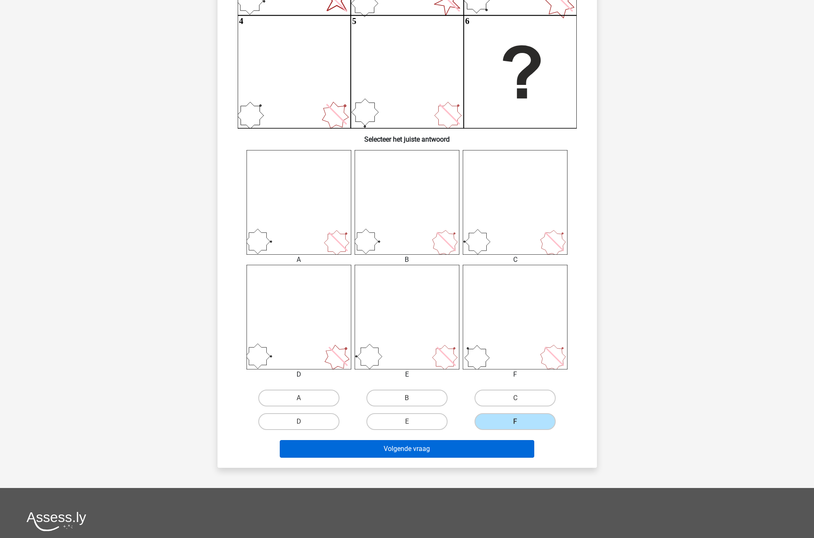
click at [483, 448] on button "Volgende vraag" at bounding box center [407, 449] width 255 height 18
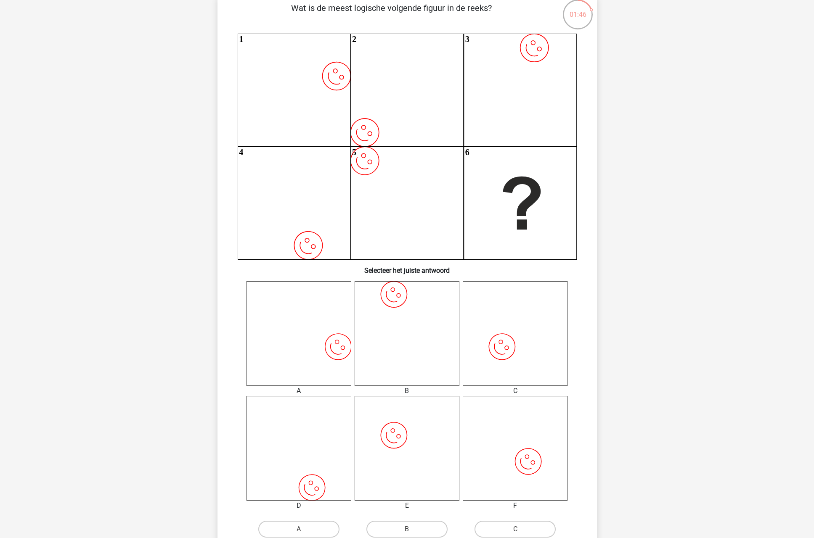
scroll to position [56, 0]
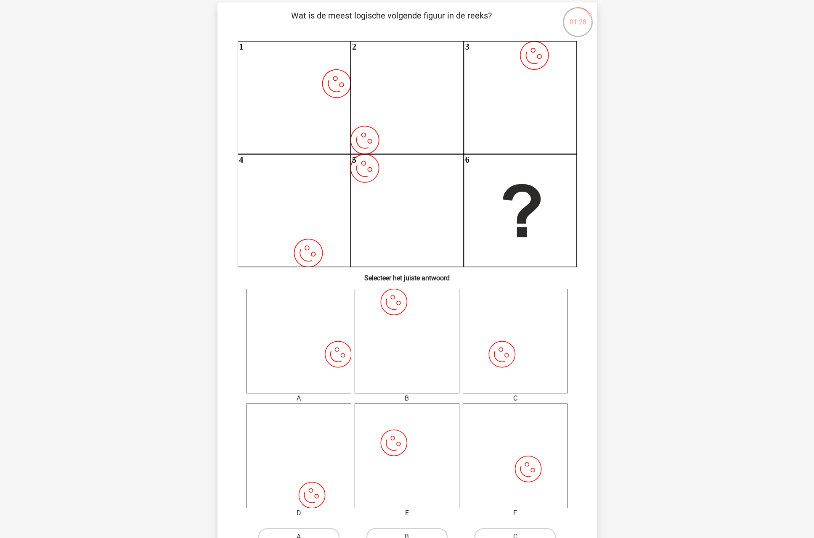
drag, startPoint x: 567, startPoint y: 270, endPoint x: 691, endPoint y: 228, distance: 130.5
drag, startPoint x: 694, startPoint y: 211, endPoint x: 693, endPoint y: 168, distance: 42.9
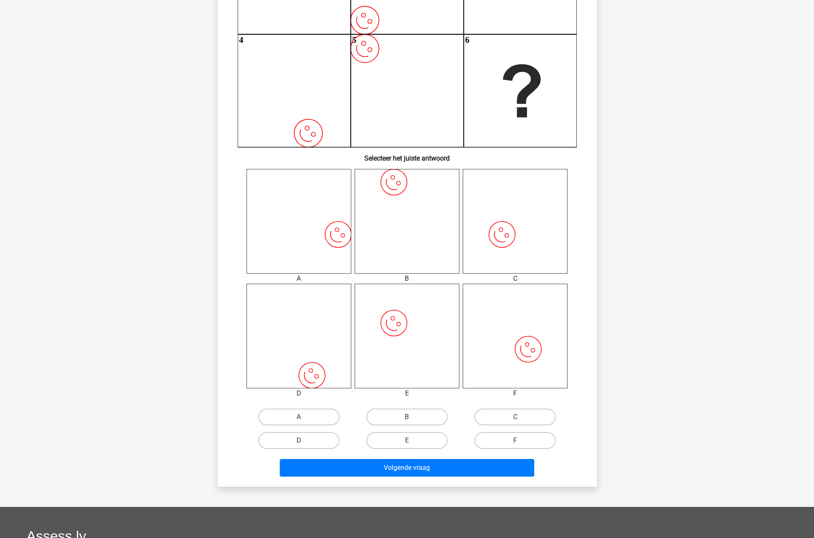
scroll to position [182, 0]
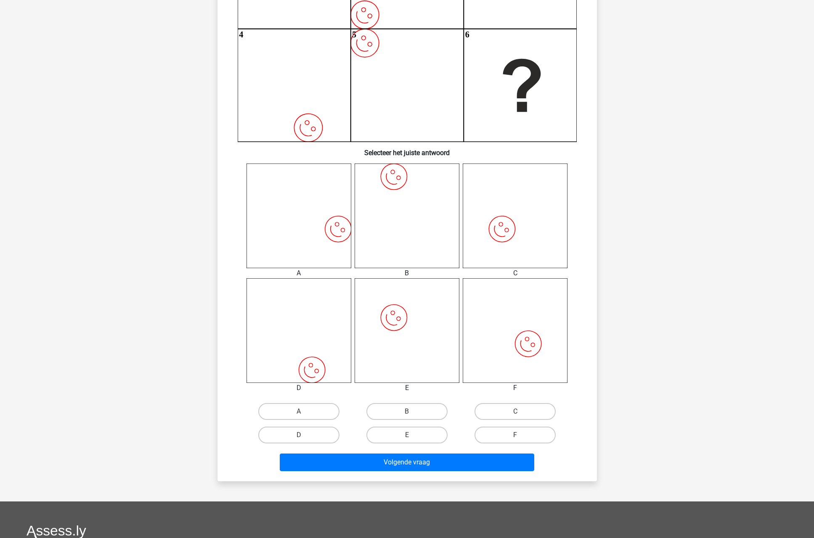
click at [302, 437] on input "D" at bounding box center [301, 437] width 5 height 5
radio input "true"
click at [348, 460] on button "Volgende vraag" at bounding box center [407, 463] width 255 height 18
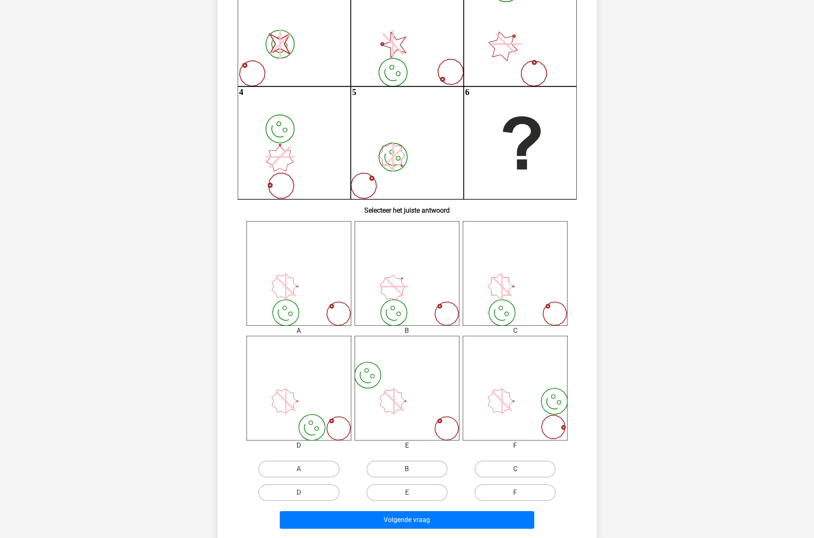
scroll to position [135, 0]
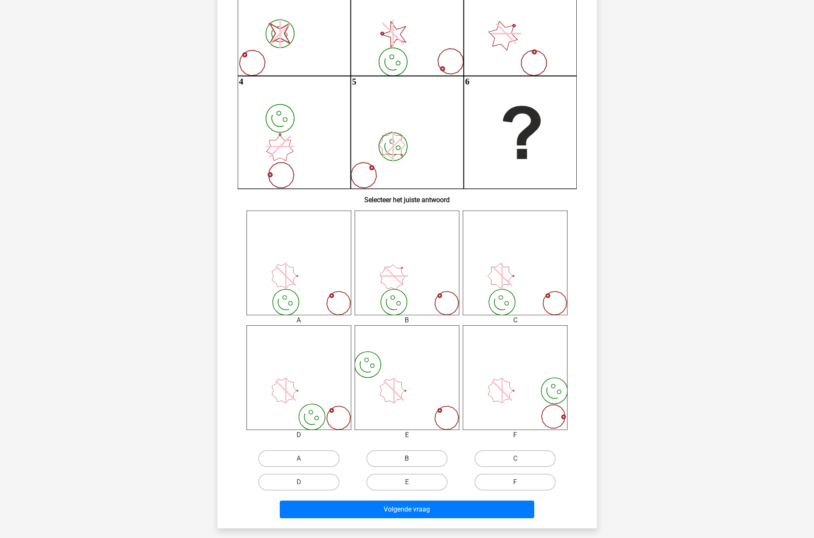
click at [393, 463] on label "B" at bounding box center [406, 459] width 81 height 17
click at [407, 463] on input "B" at bounding box center [409, 461] width 5 height 5
radio input "true"
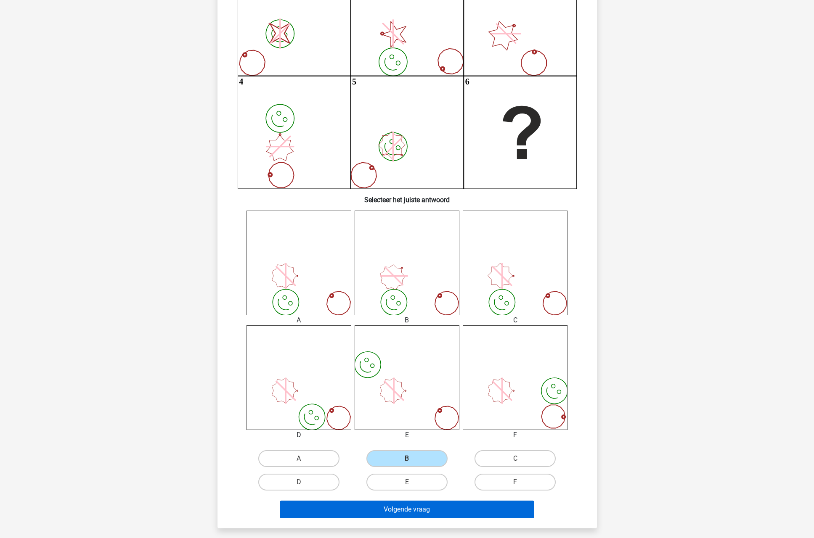
click at [376, 506] on button "Volgende vraag" at bounding box center [407, 510] width 255 height 18
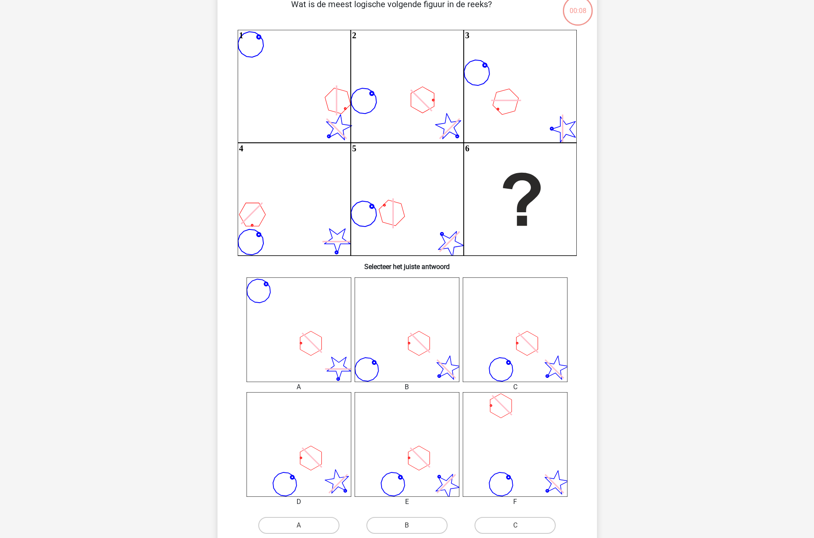
scroll to position [284, 0]
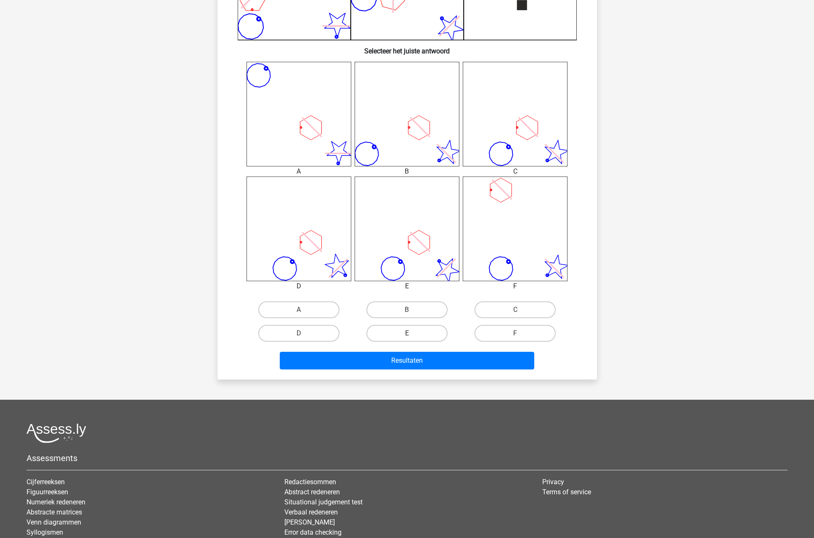
click at [419, 334] on label "E" at bounding box center [406, 333] width 81 height 17
click at [412, 334] on input "E" at bounding box center [409, 336] width 5 height 5
radio input "true"
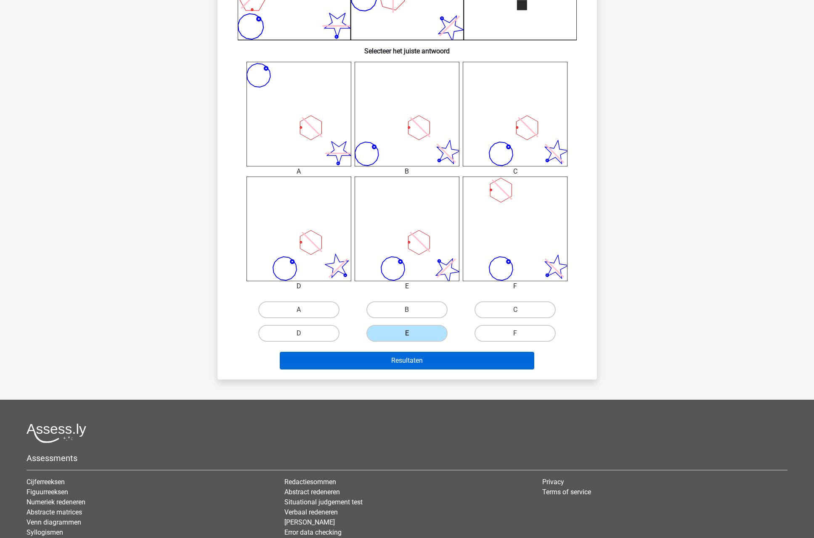
click at [415, 357] on button "Resultaten" at bounding box center [407, 361] width 255 height 18
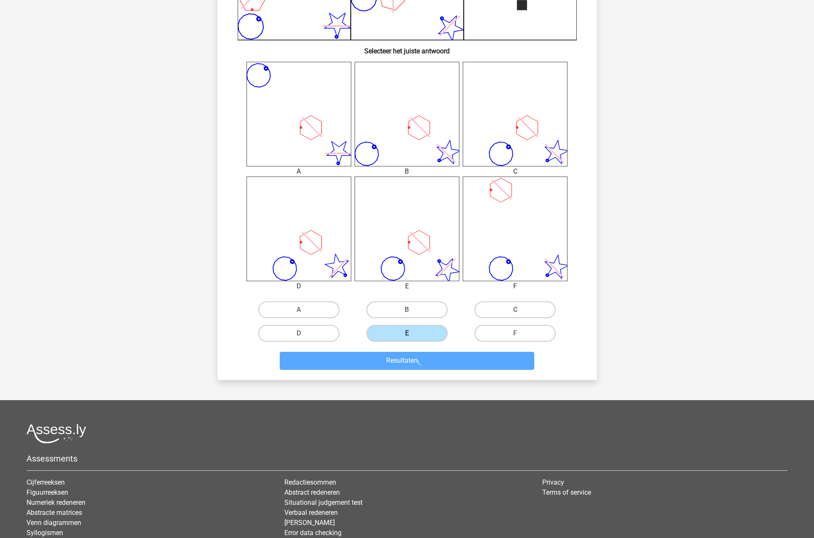
scroll to position [0, 0]
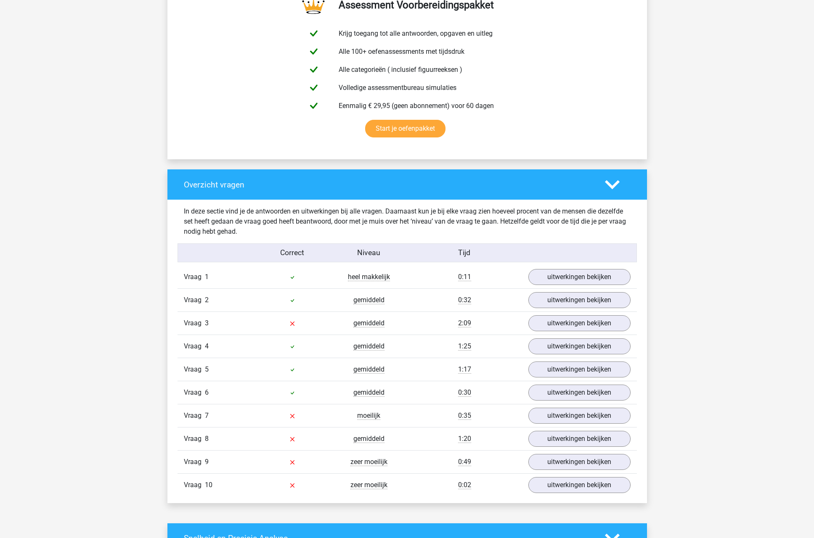
scroll to position [749, 0]
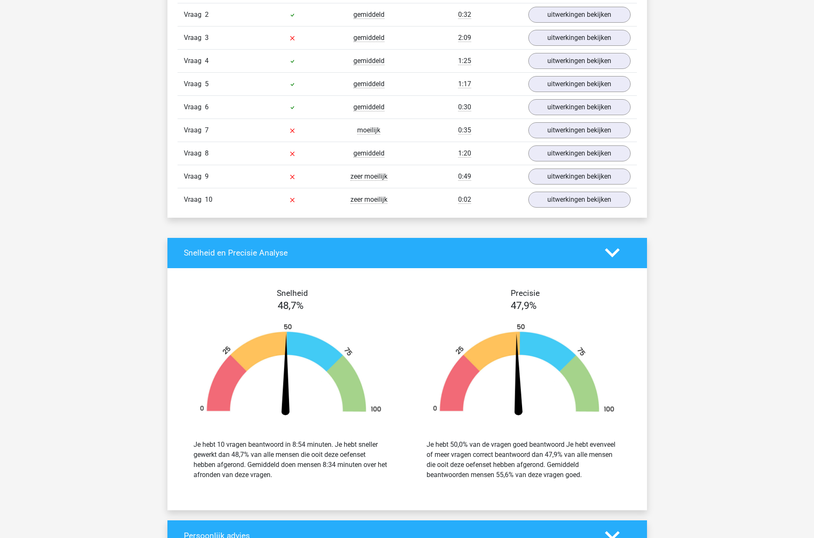
drag, startPoint x: 642, startPoint y: 374, endPoint x: 700, endPoint y: 331, distance: 72.5
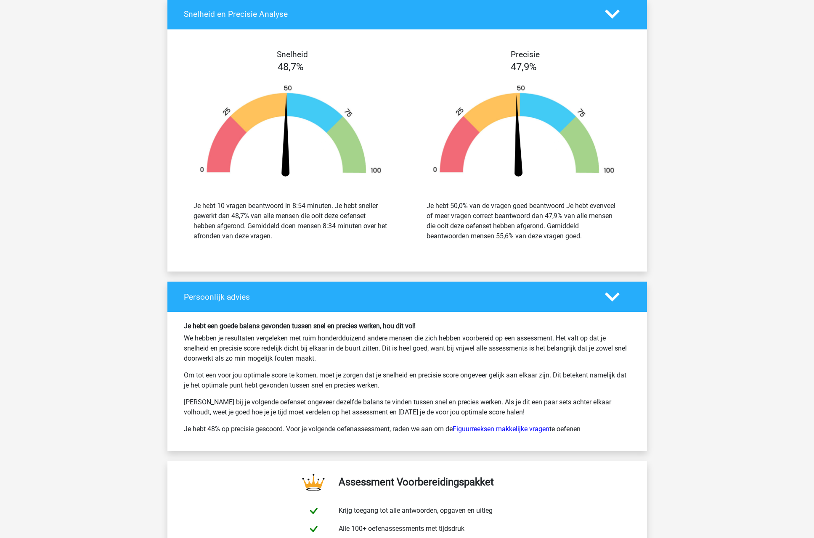
scroll to position [1122, 0]
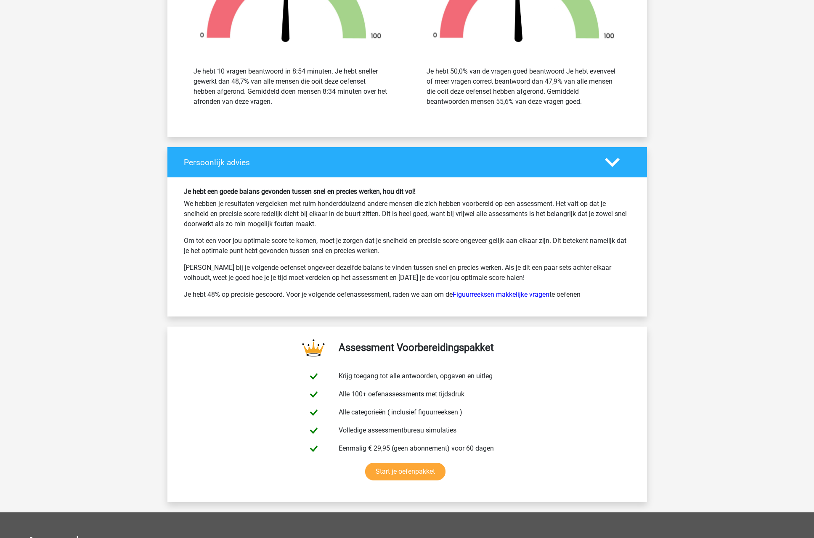
drag, startPoint x: 700, startPoint y: 331, endPoint x: 724, endPoint y: 261, distance: 74.2
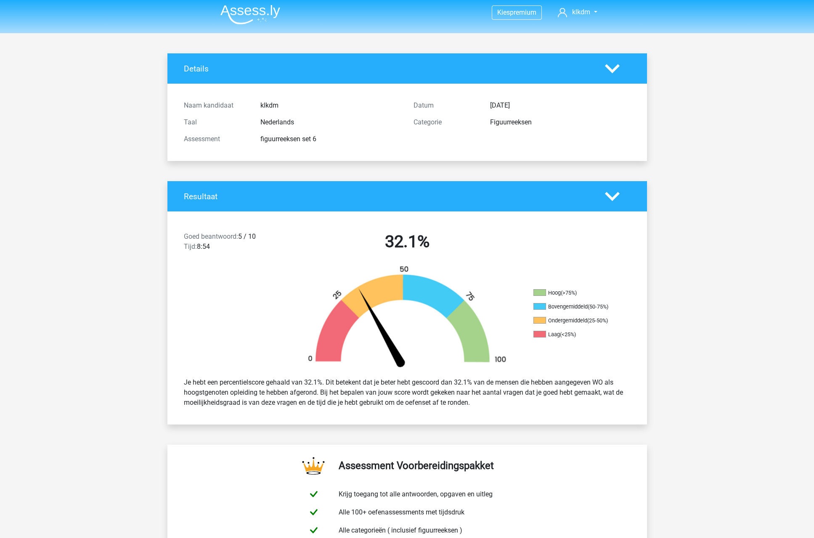
scroll to position [0, 0]
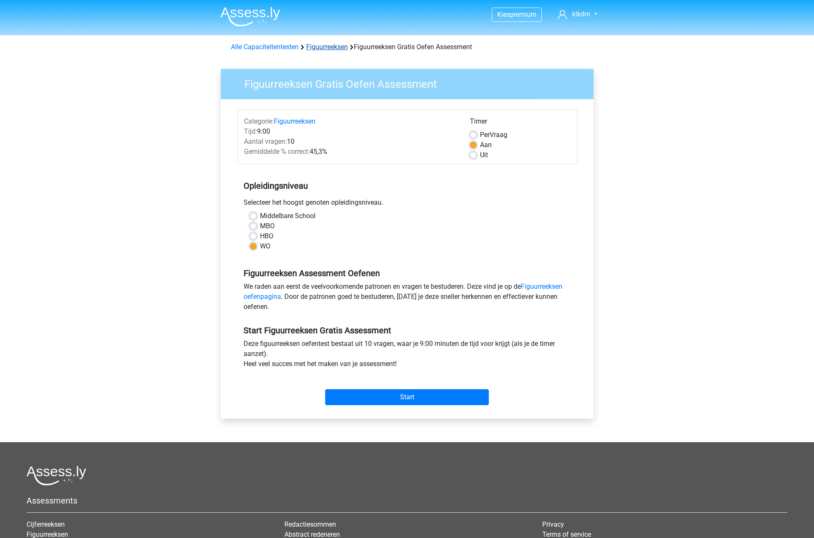
click at [339, 48] on link "Figuurreeksen" at bounding box center [327, 47] width 42 height 8
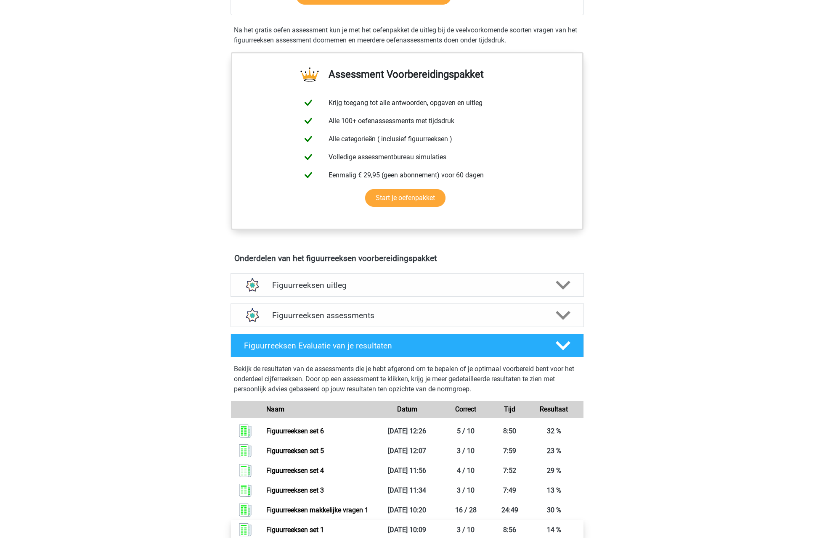
scroll to position [450, 0]
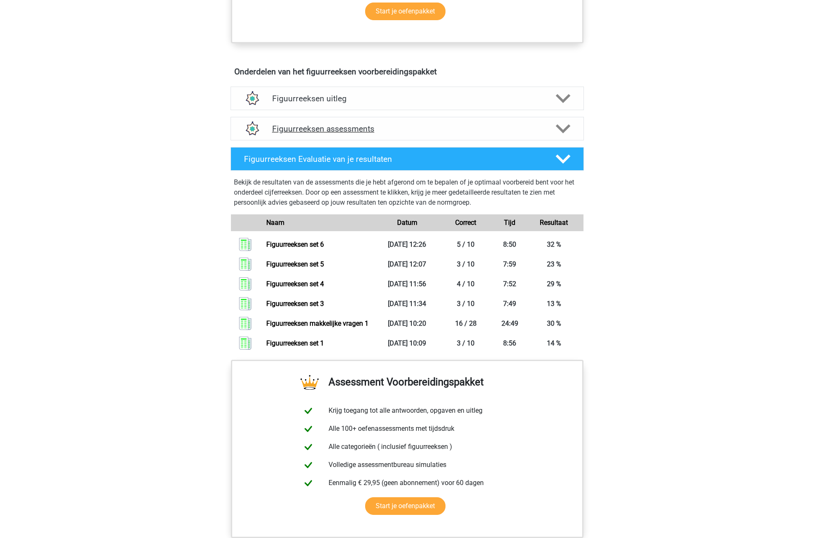
click at [401, 134] on div "Figuurreeksen assessments" at bounding box center [407, 129] width 353 height 24
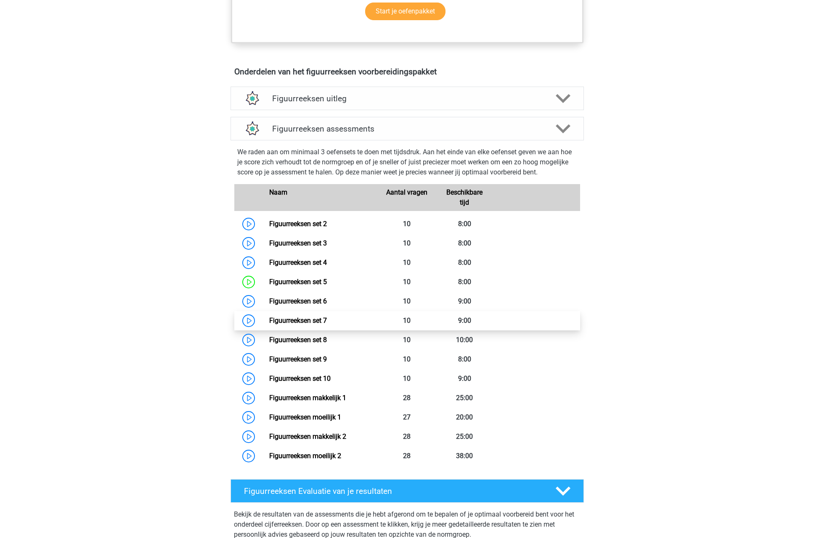
click at [325, 321] on link "Figuurreeksen set 7" at bounding box center [298, 321] width 58 height 8
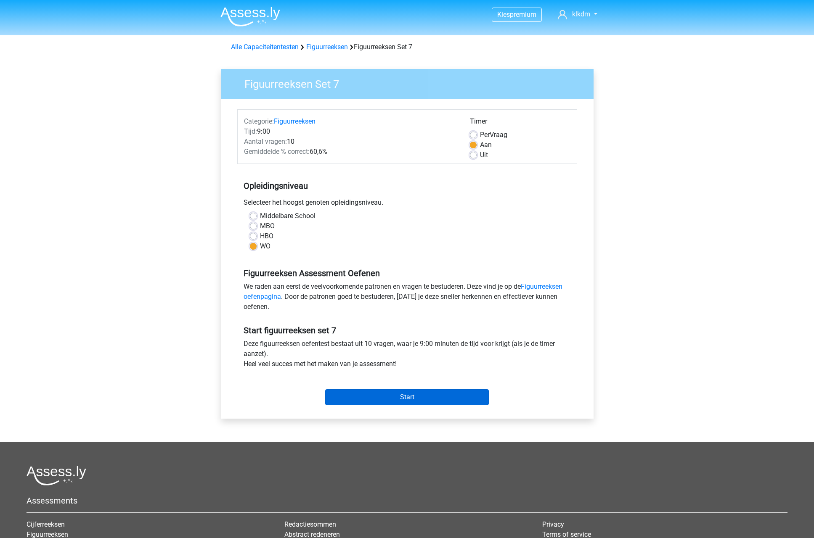
click at [375, 392] on input "Start" at bounding box center [407, 398] width 164 height 16
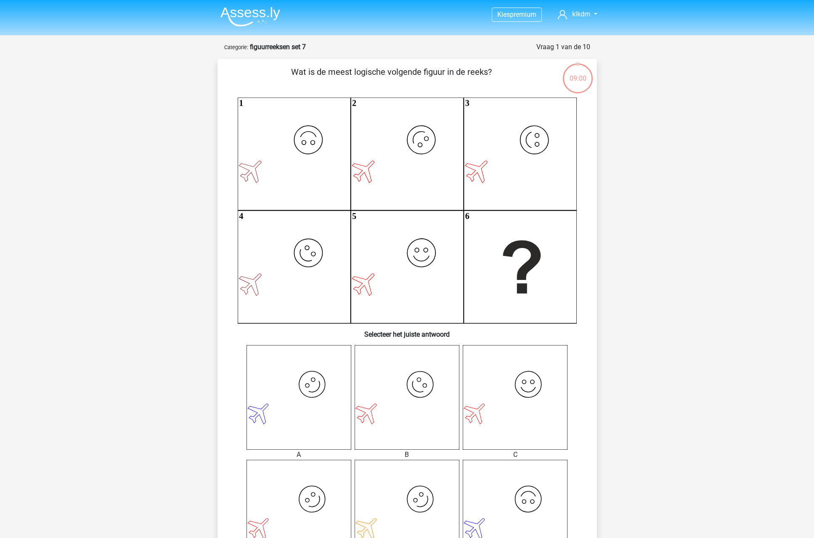
click at [377, 401] on icon "image/svg+xml" at bounding box center [407, 397] width 105 height 105
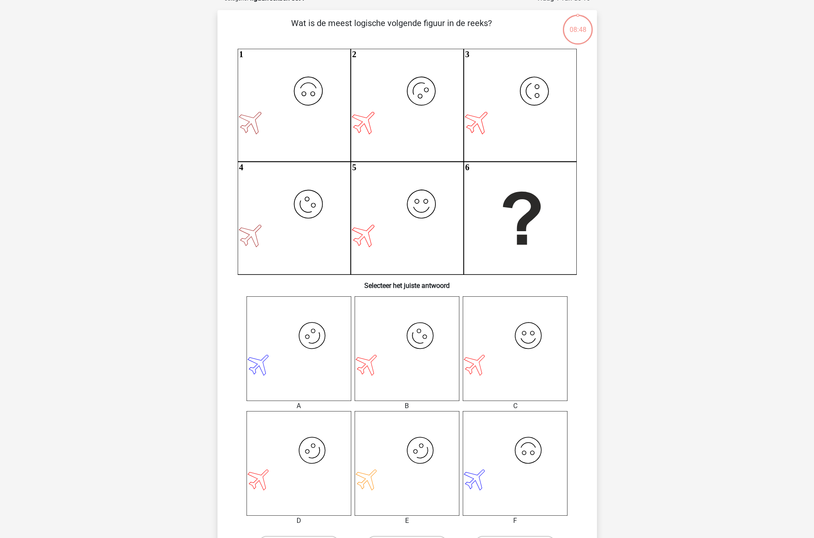
scroll to position [93, 0]
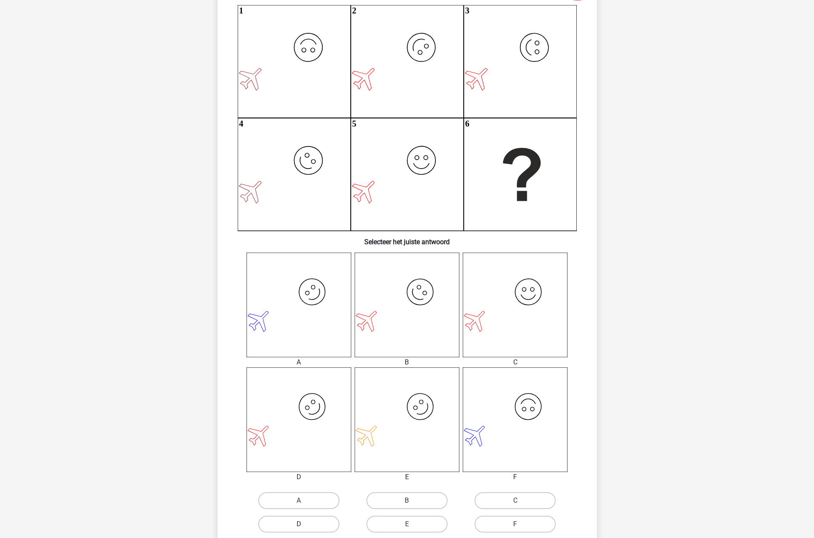
click at [303, 519] on label "D" at bounding box center [298, 524] width 81 height 17
click at [303, 525] on input "D" at bounding box center [301, 527] width 5 height 5
radio input "true"
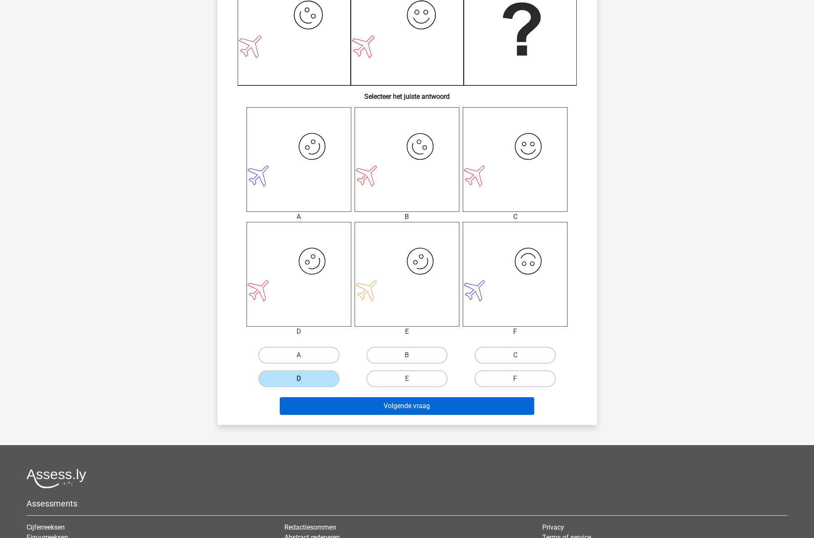
click at [403, 407] on button "Volgende vraag" at bounding box center [407, 407] width 255 height 18
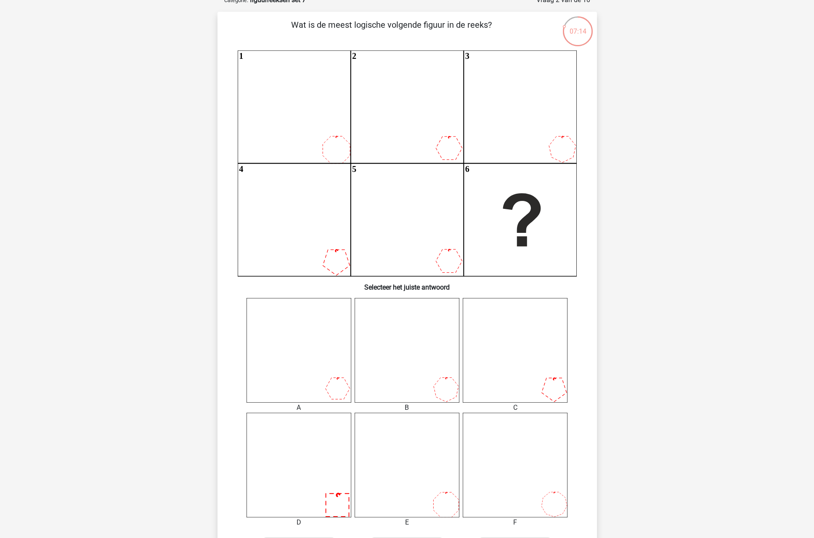
scroll to position [53, 0]
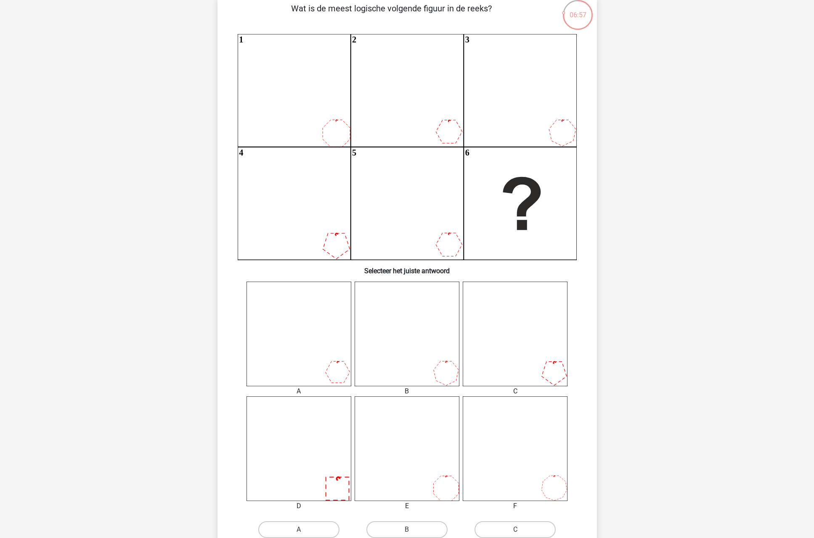
click at [331, 456] on icon at bounding box center [299, 449] width 105 height 105
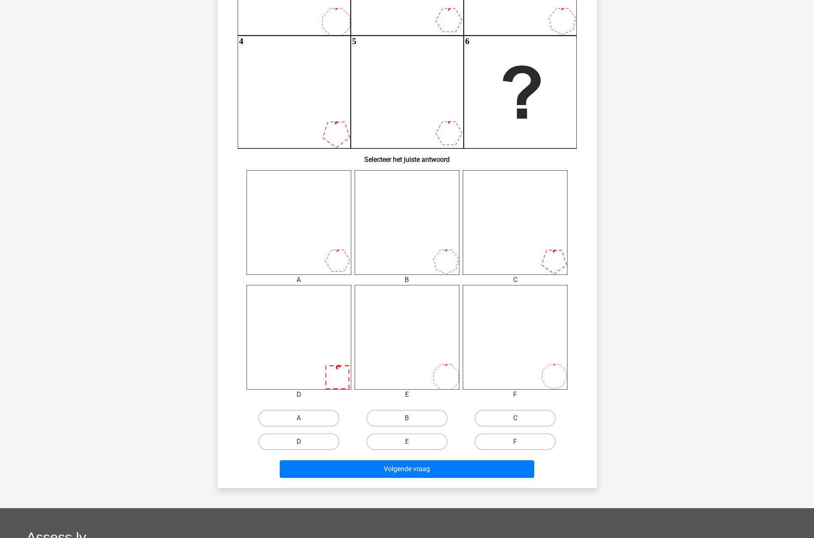
click at [308, 443] on label "D" at bounding box center [298, 442] width 81 height 17
click at [304, 443] on input "D" at bounding box center [301, 444] width 5 height 5
radio input "true"
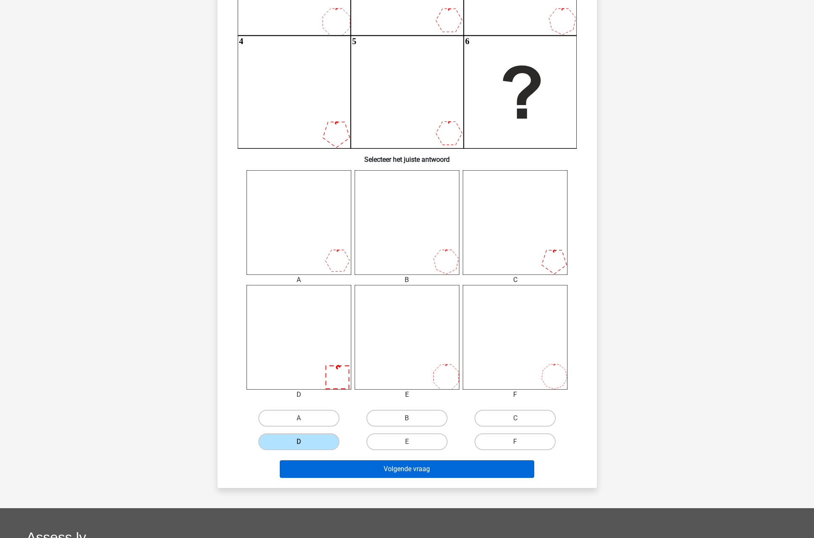
click at [370, 471] on button "Volgende vraag" at bounding box center [407, 470] width 255 height 18
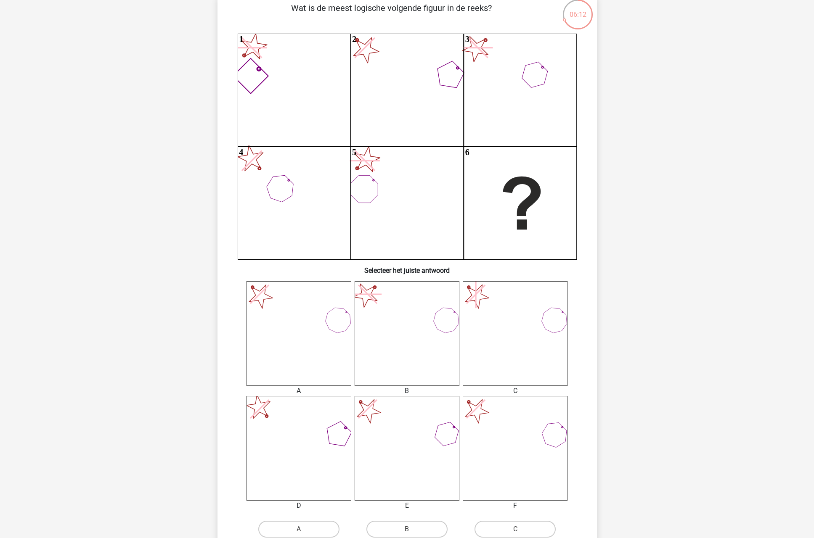
scroll to position [72, 0]
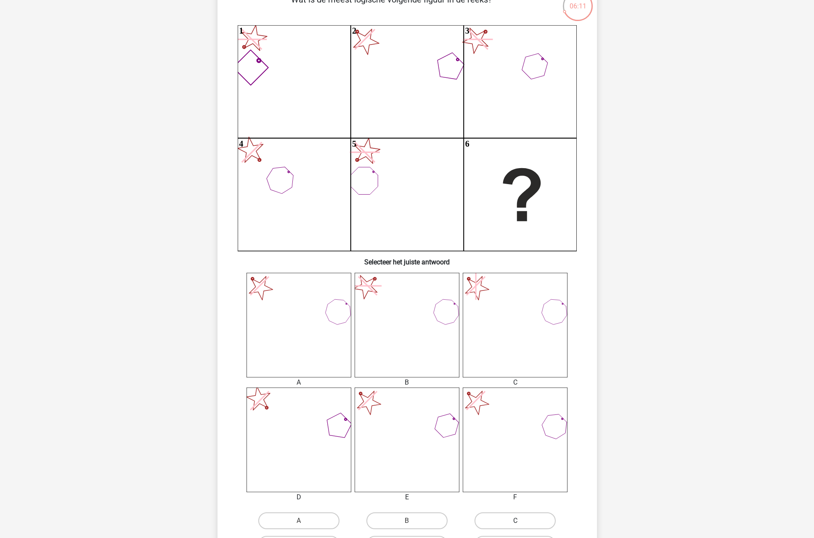
click at [518, 527] on label "C" at bounding box center [515, 521] width 81 height 17
click at [518, 527] on input "C" at bounding box center [517, 523] width 5 height 5
radio input "true"
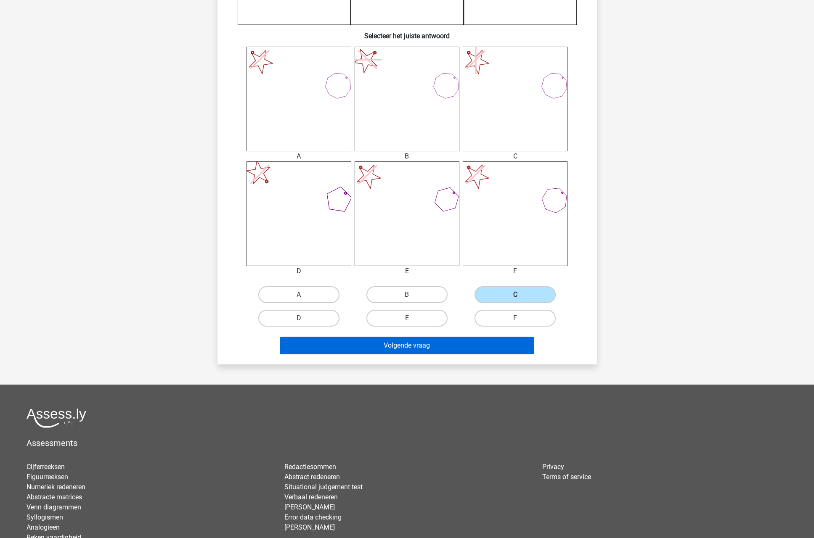
click at [424, 347] on button "Volgende vraag" at bounding box center [407, 346] width 255 height 18
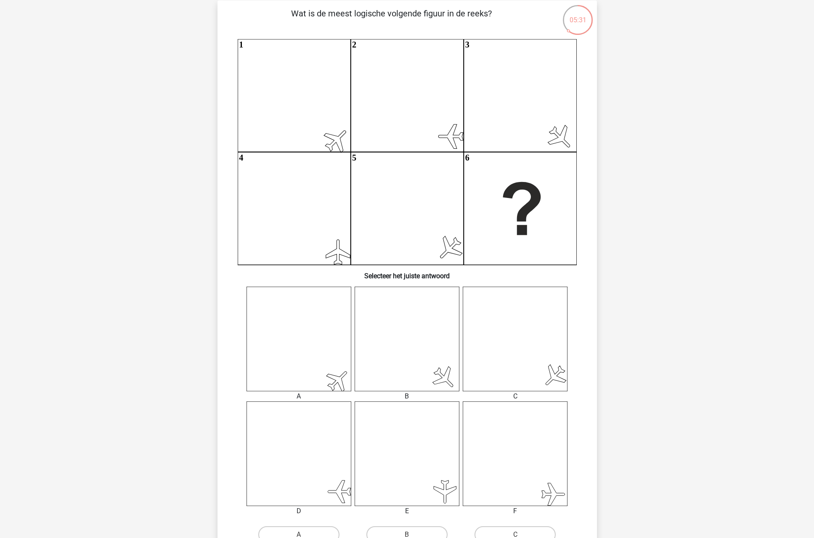
scroll to position [176, 0]
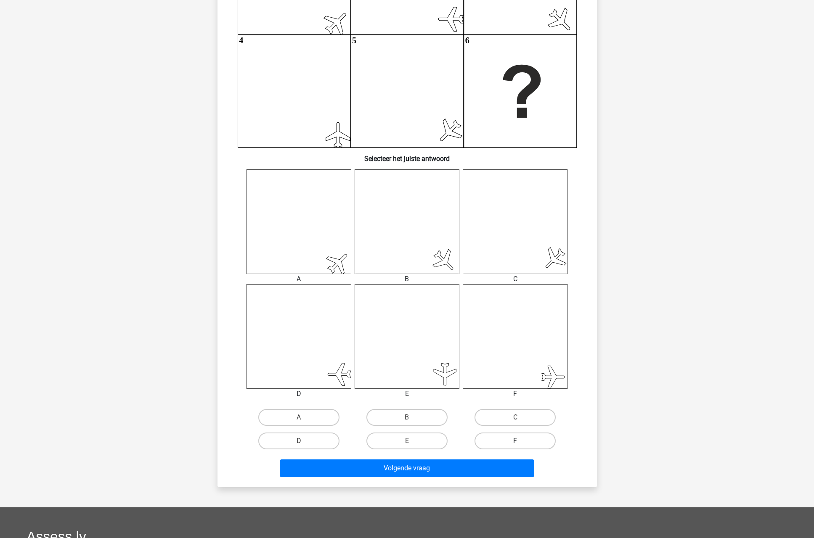
click at [514, 440] on label "F" at bounding box center [515, 441] width 81 height 17
click at [515, 441] on input "F" at bounding box center [517, 443] width 5 height 5
radio input "true"
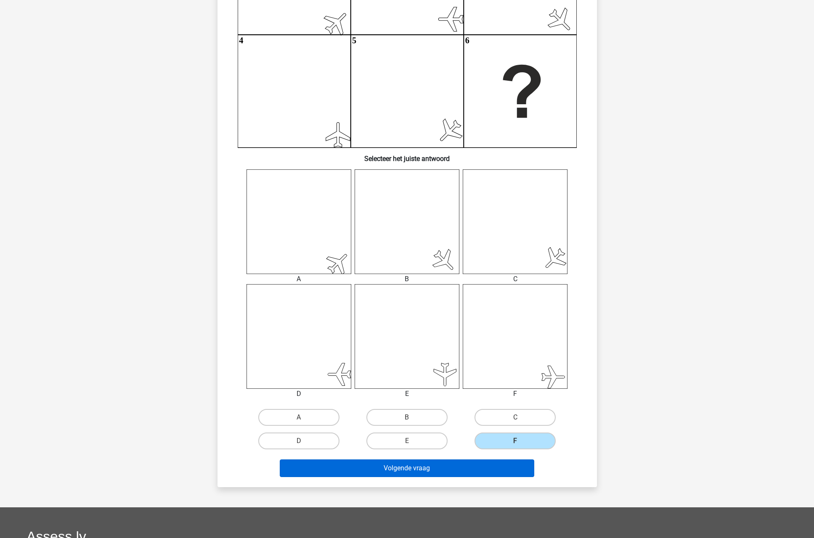
click at [493, 466] on button "Volgende vraag" at bounding box center [407, 469] width 255 height 18
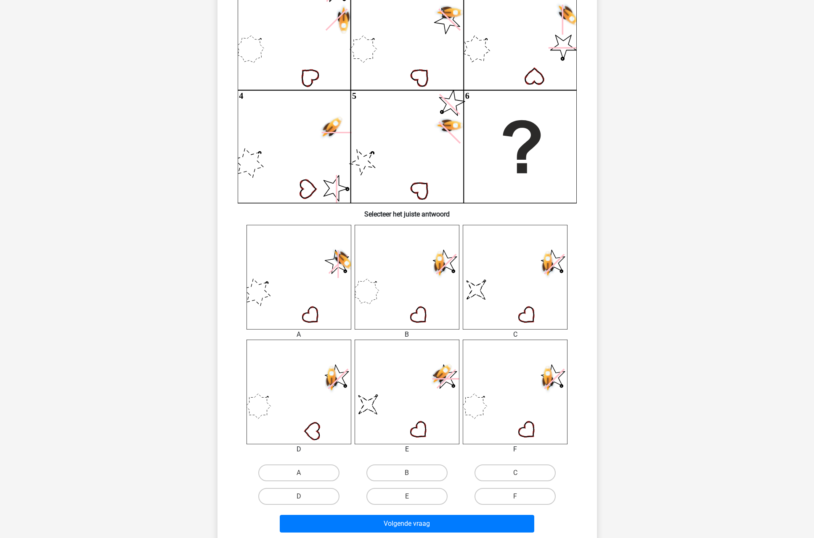
scroll to position [247, 0]
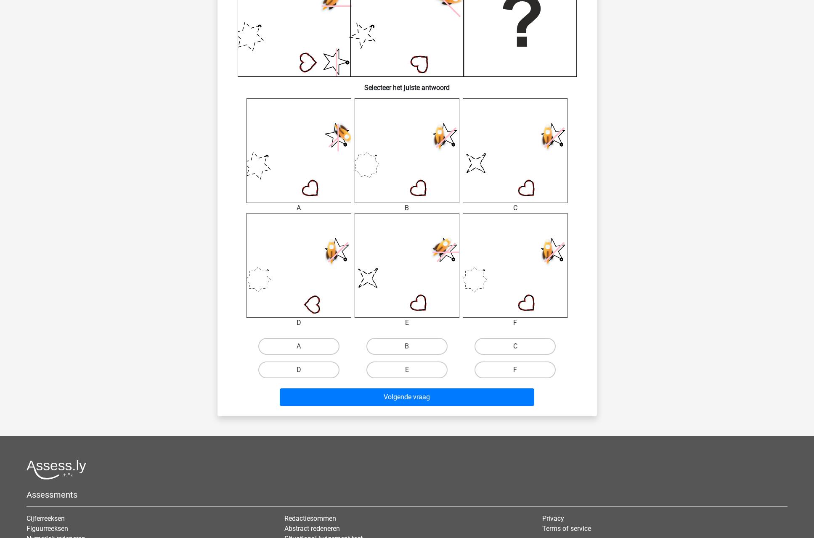
click at [522, 349] on label "C" at bounding box center [515, 346] width 81 height 17
click at [521, 349] on input "C" at bounding box center [517, 349] width 5 height 5
radio input "true"
click at [402, 407] on div "Volgende vraag" at bounding box center [407, 399] width 325 height 21
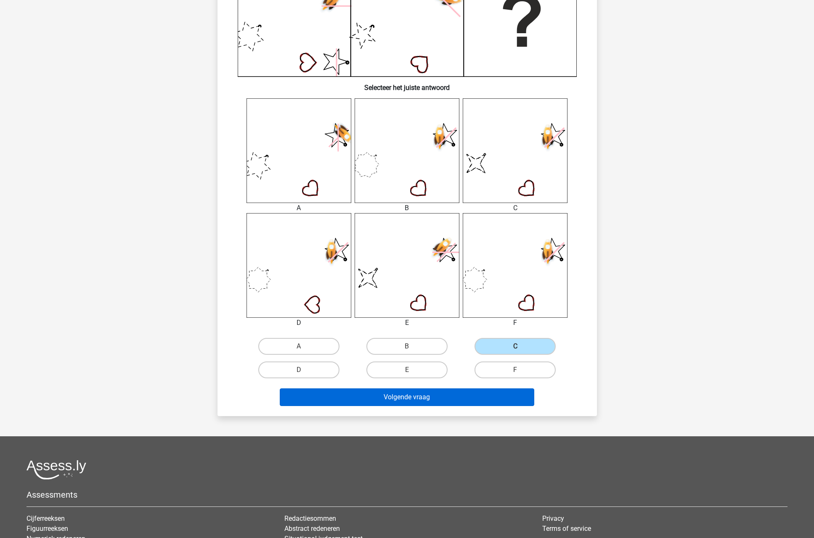
click at [400, 398] on button "Volgende vraag" at bounding box center [407, 398] width 255 height 18
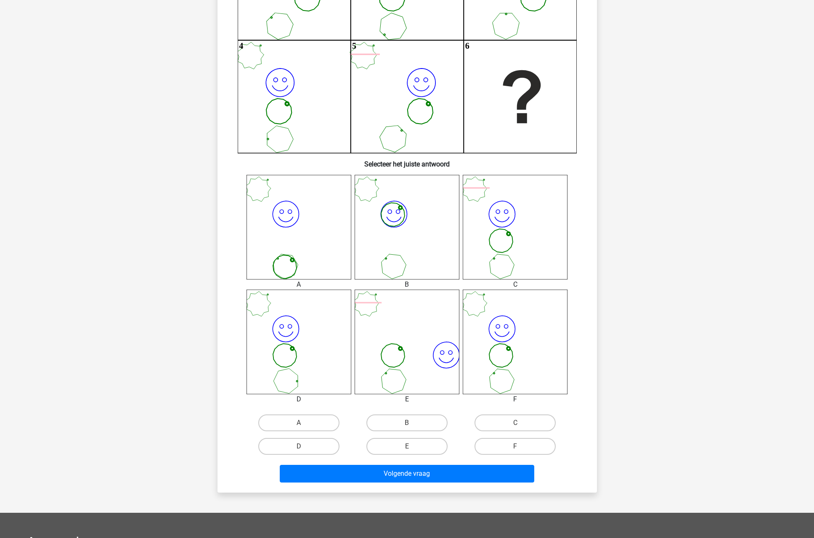
scroll to position [175, 0]
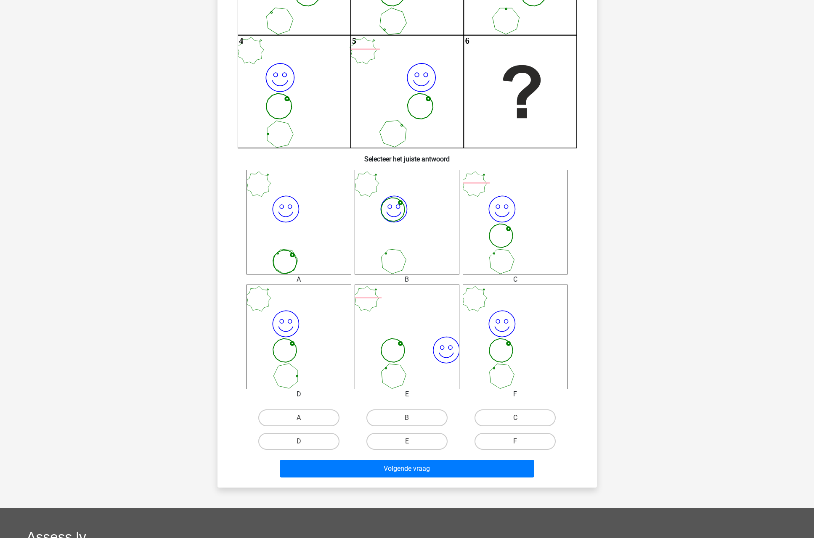
click at [304, 446] on input "D" at bounding box center [301, 444] width 5 height 5
radio input "true"
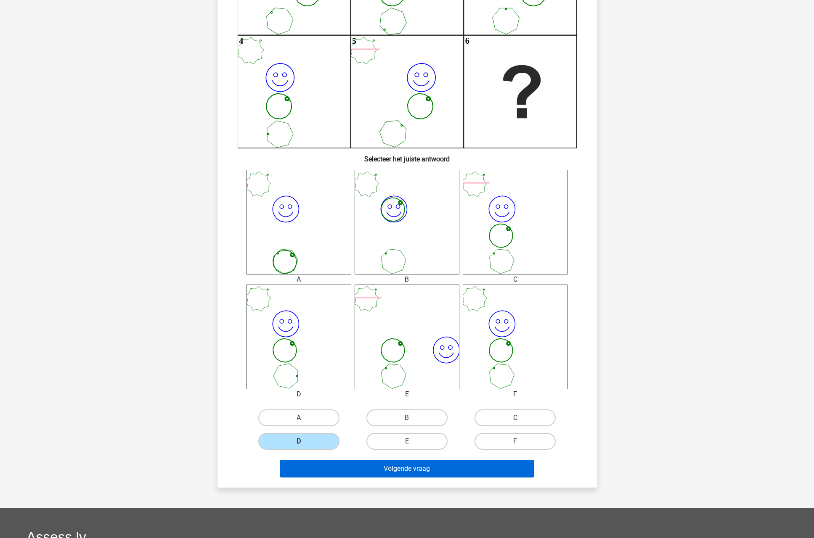
click at [367, 469] on button "Volgende vraag" at bounding box center [407, 469] width 255 height 18
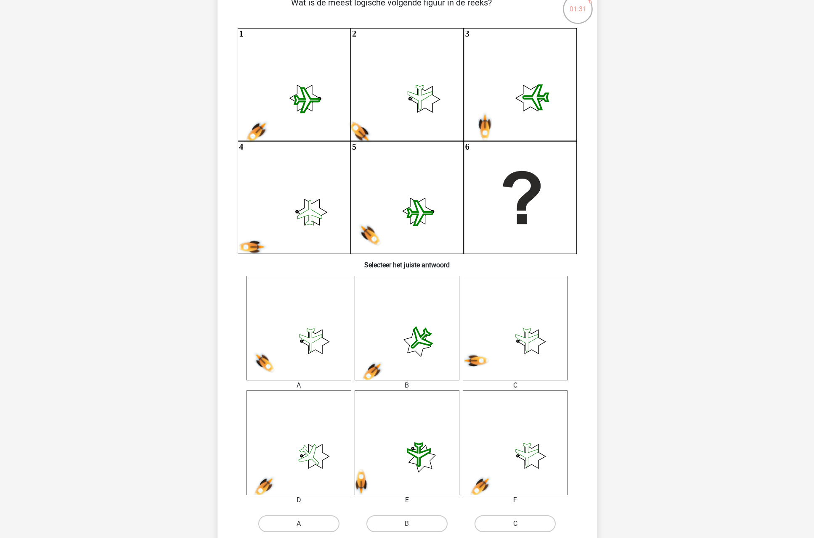
scroll to position [246, 0]
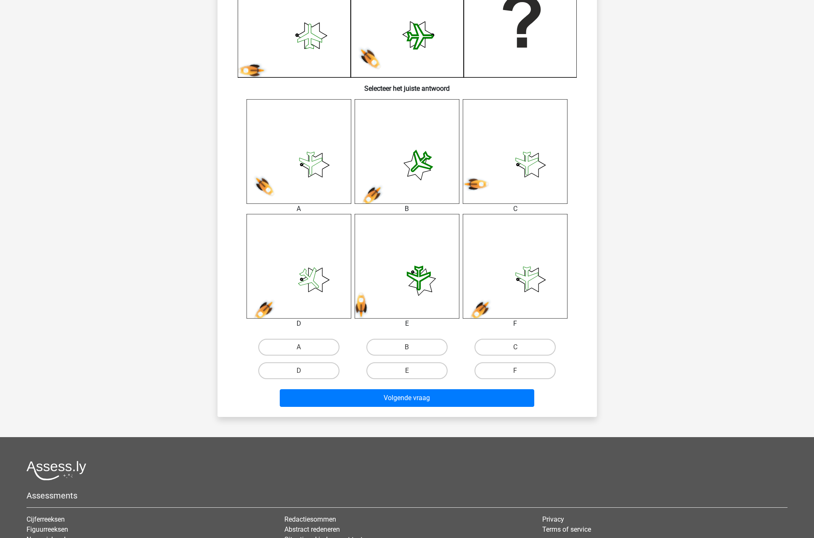
click at [516, 372] on input "F" at bounding box center [517, 373] width 5 height 5
radio input "true"
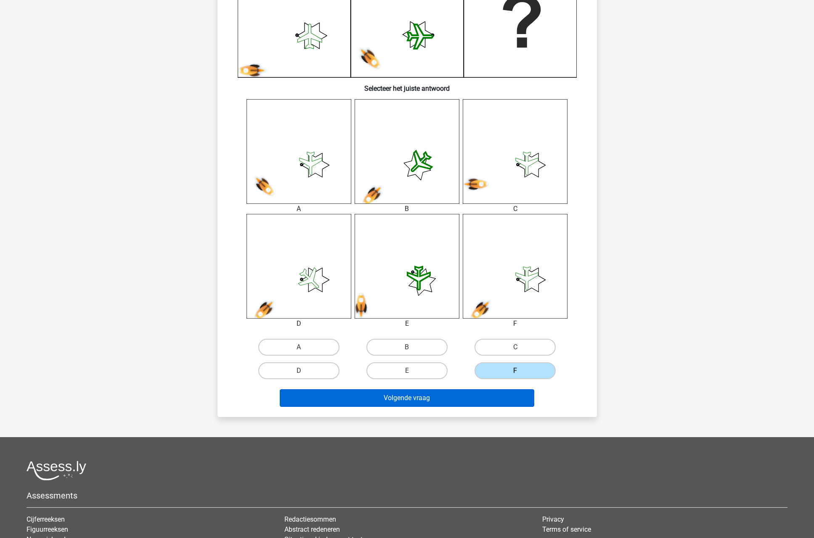
click at [454, 400] on button "Volgende vraag" at bounding box center [407, 399] width 255 height 18
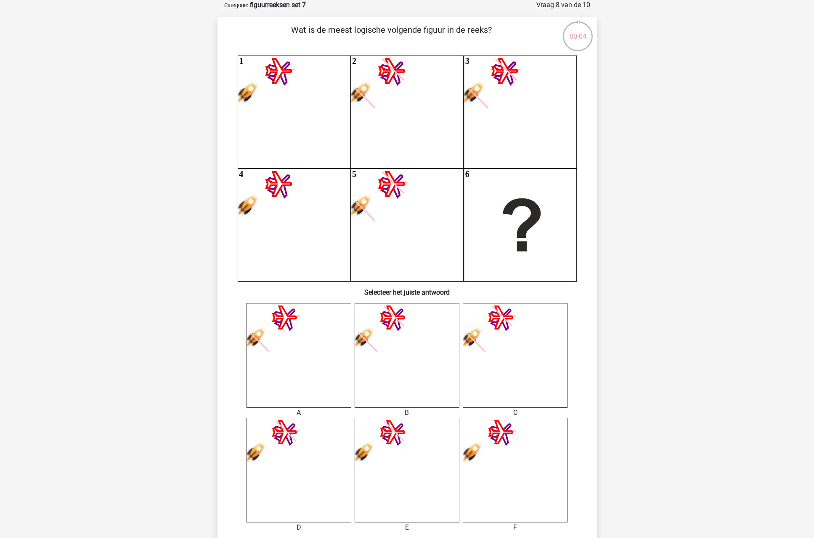
scroll to position [129, 0]
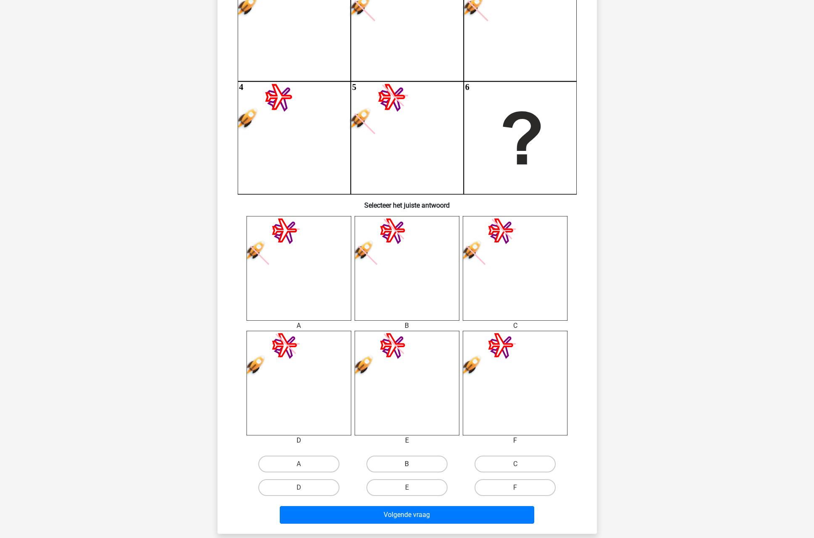
click at [416, 462] on label "B" at bounding box center [406, 464] width 81 height 17
click at [412, 464] on input "B" at bounding box center [409, 466] width 5 height 5
radio input "true"
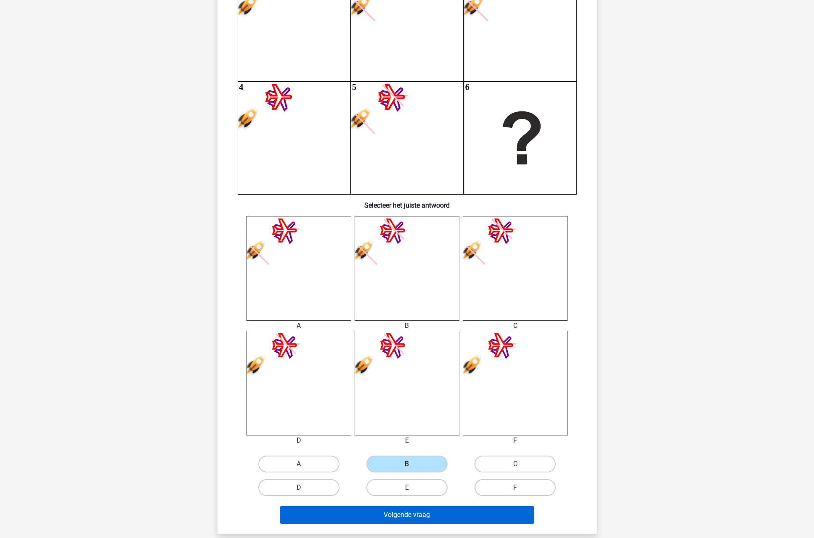
click at [400, 517] on button "Volgende vraag" at bounding box center [407, 515] width 255 height 18
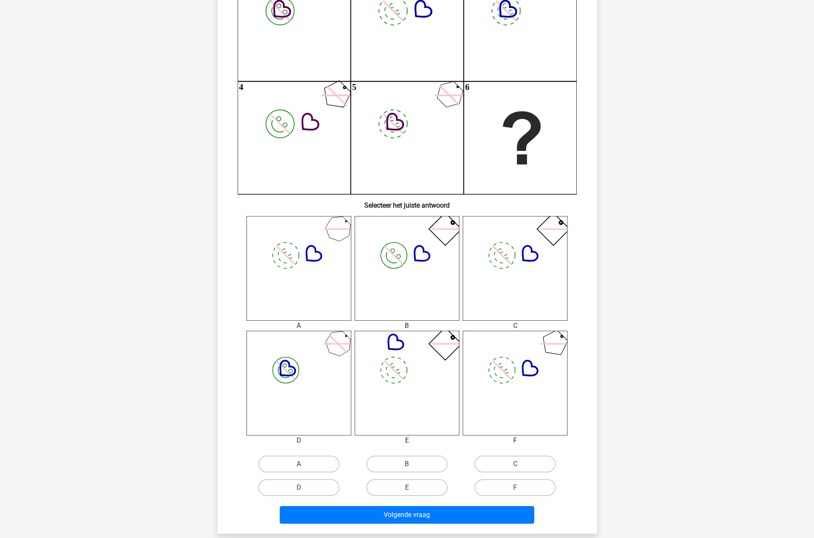
scroll to position [42, 0]
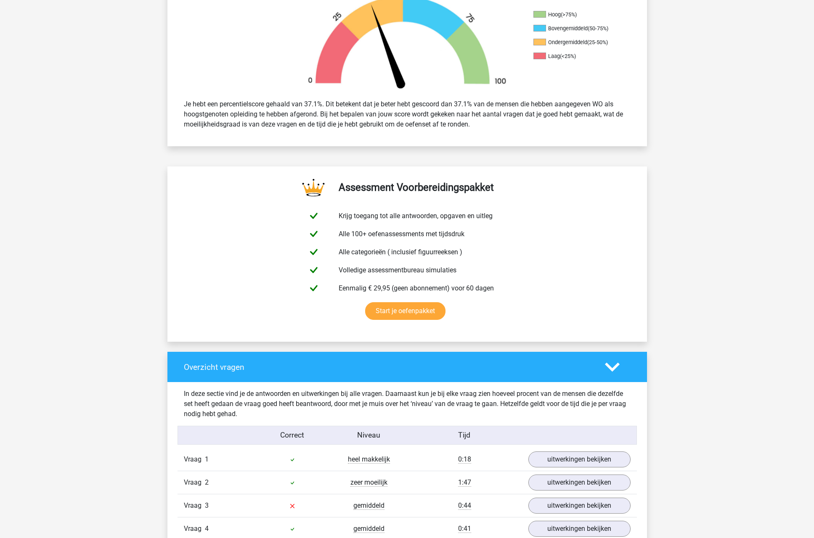
scroll to position [483, 0]
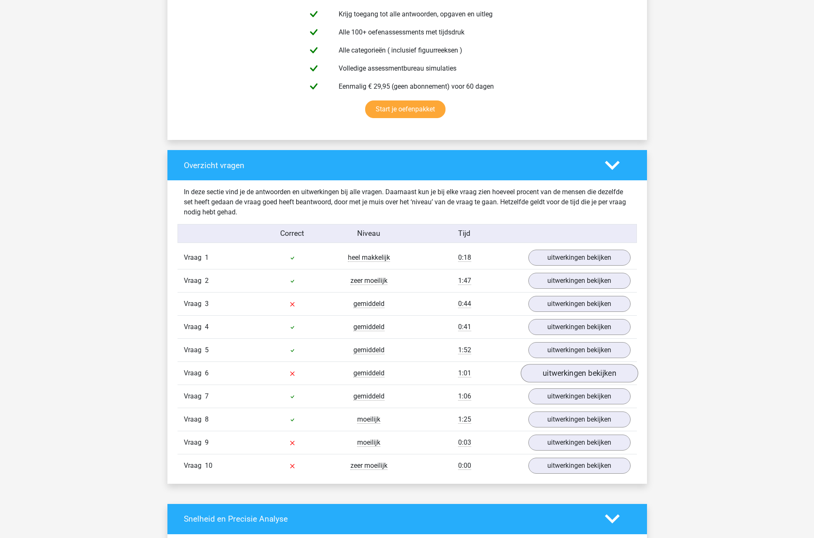
click at [571, 373] on link "uitwerkingen bekijken" at bounding box center [578, 373] width 117 height 19
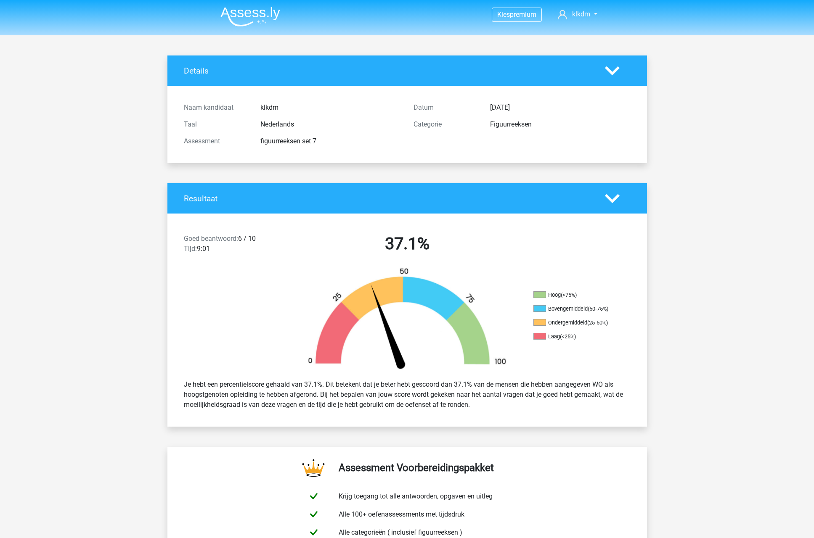
scroll to position [5, 0]
